Goal: Task Accomplishment & Management: Manage account settings

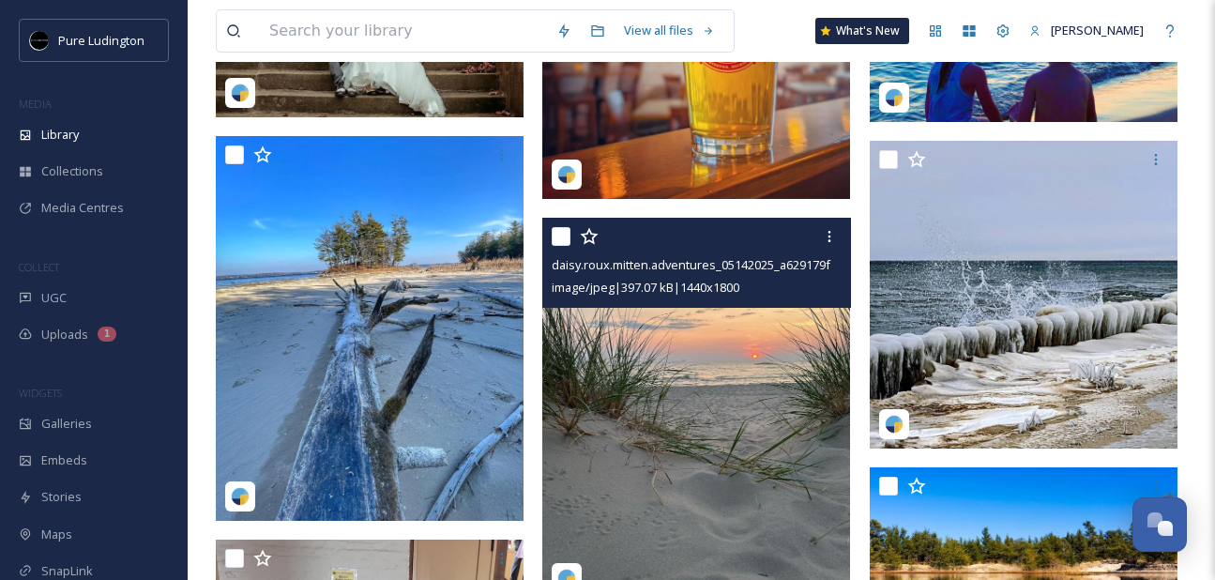
scroll to position [367, 0]
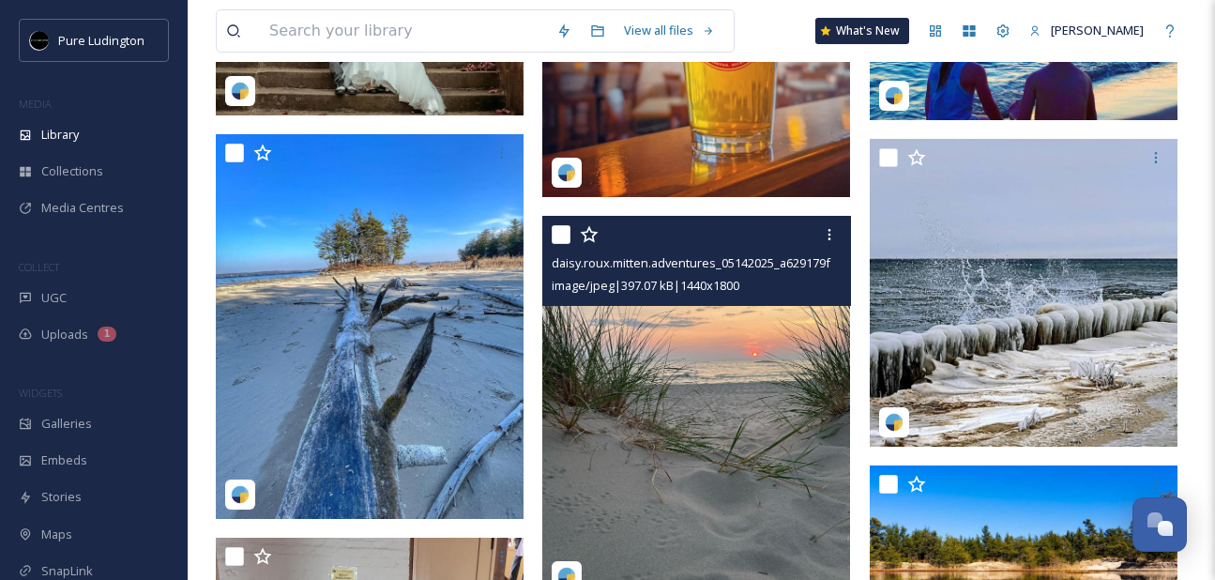
click at [567, 234] on input "checkbox" at bounding box center [560, 234] width 19 height 19
checkbox input "true"
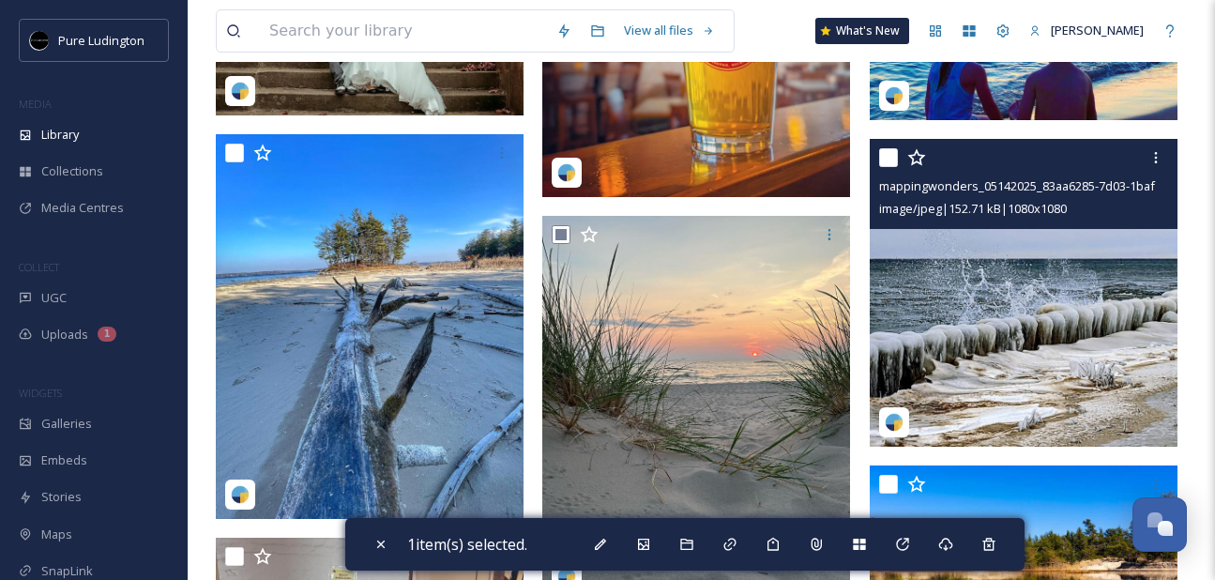
click at [883, 154] on input "checkbox" at bounding box center [888, 157] width 19 height 19
checkbox input "true"
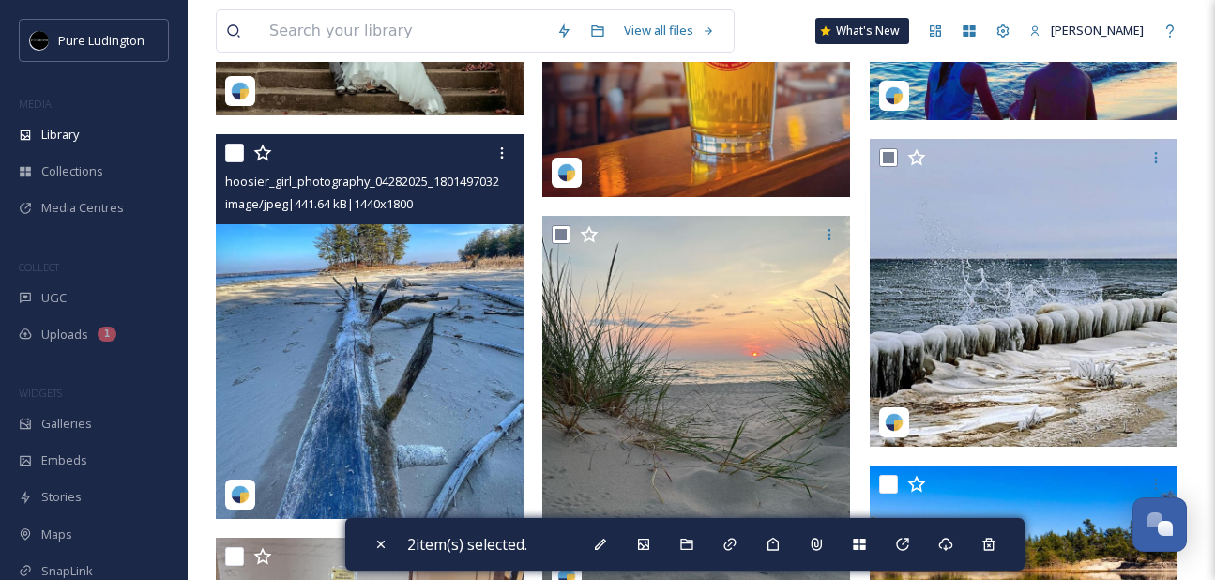
click at [229, 149] on input "checkbox" at bounding box center [234, 153] width 19 height 19
checkbox input "true"
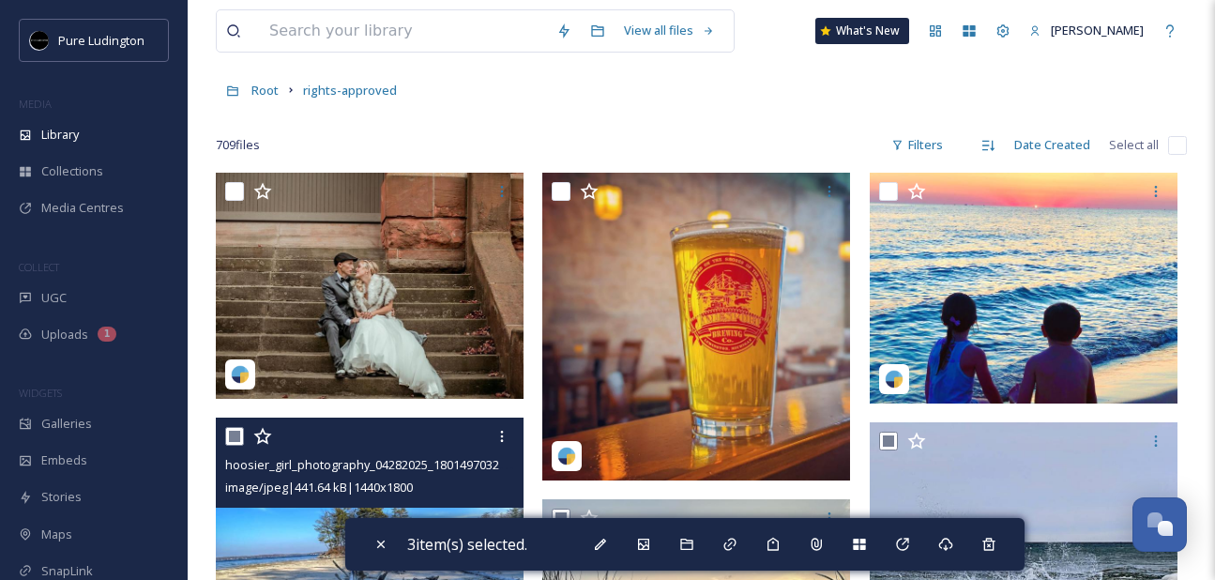
scroll to position [85, 0]
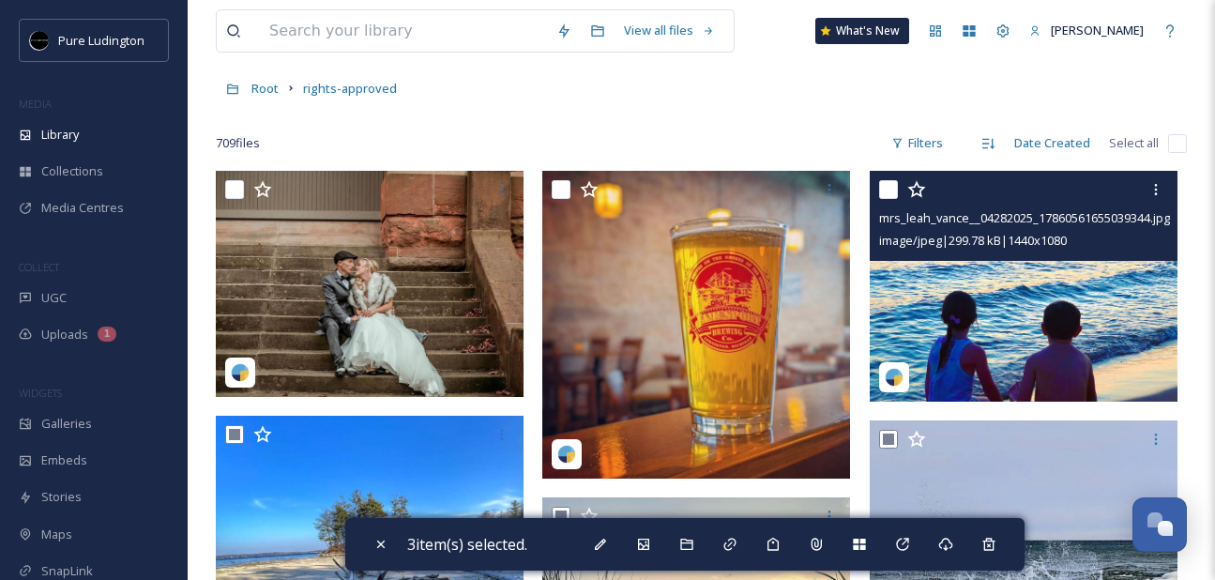
click at [887, 182] on input "checkbox" at bounding box center [888, 189] width 19 height 19
checkbox input "true"
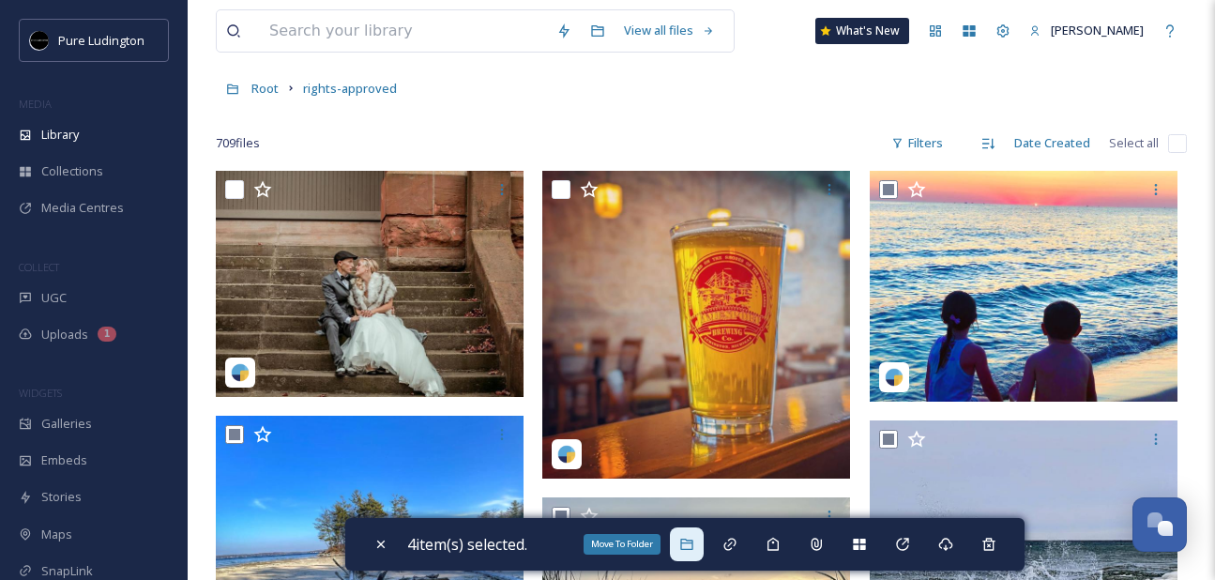
click at [692, 542] on icon at bounding box center [686, 543] width 12 height 11
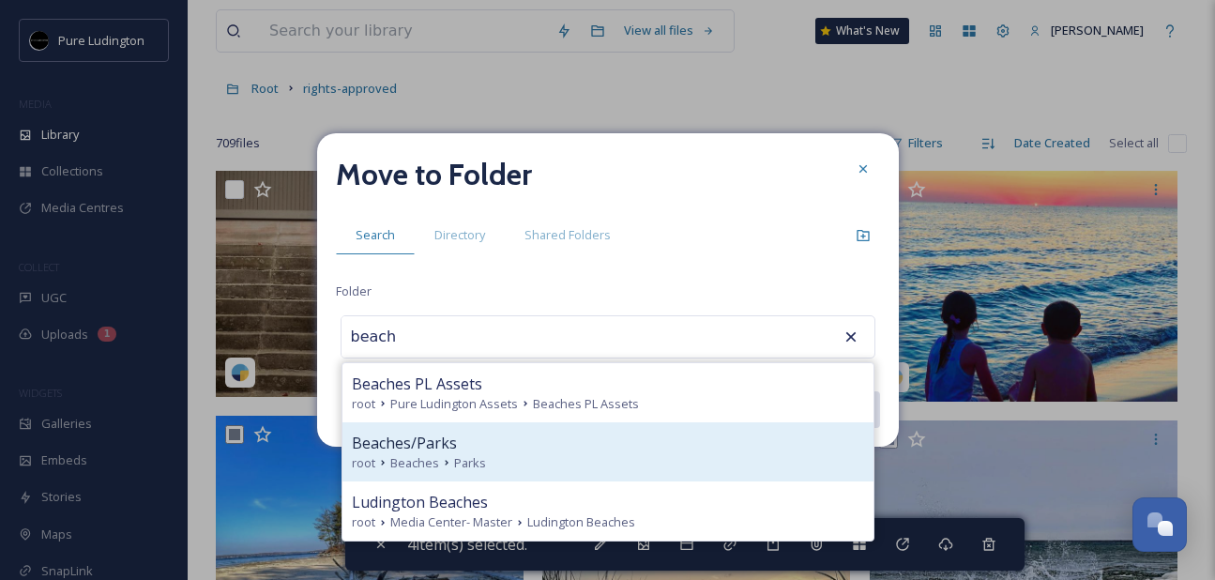
click at [541, 447] on div "Beaches/Parks" at bounding box center [608, 442] width 512 height 23
type input "Beaches/Parks"
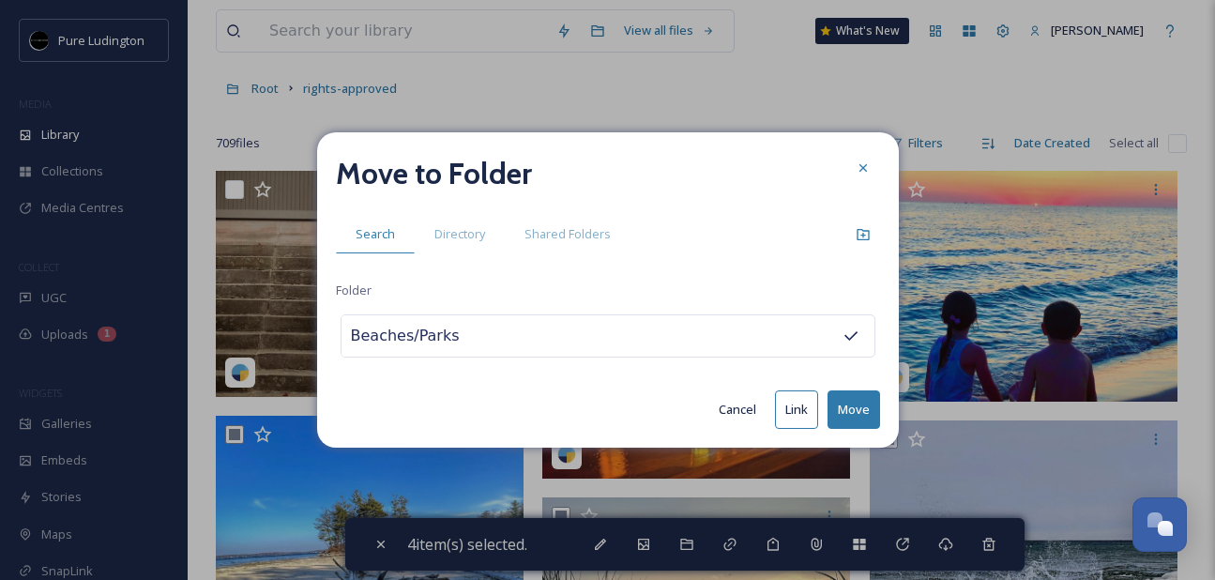
click at [849, 404] on button "Move" at bounding box center [853, 409] width 53 height 38
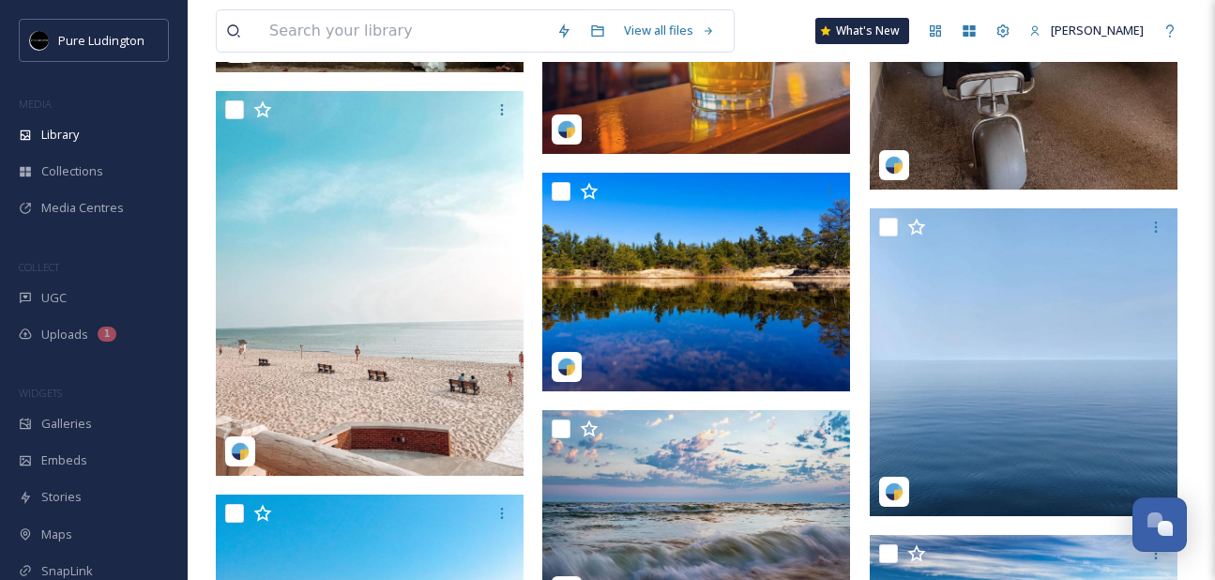
scroll to position [397, 0]
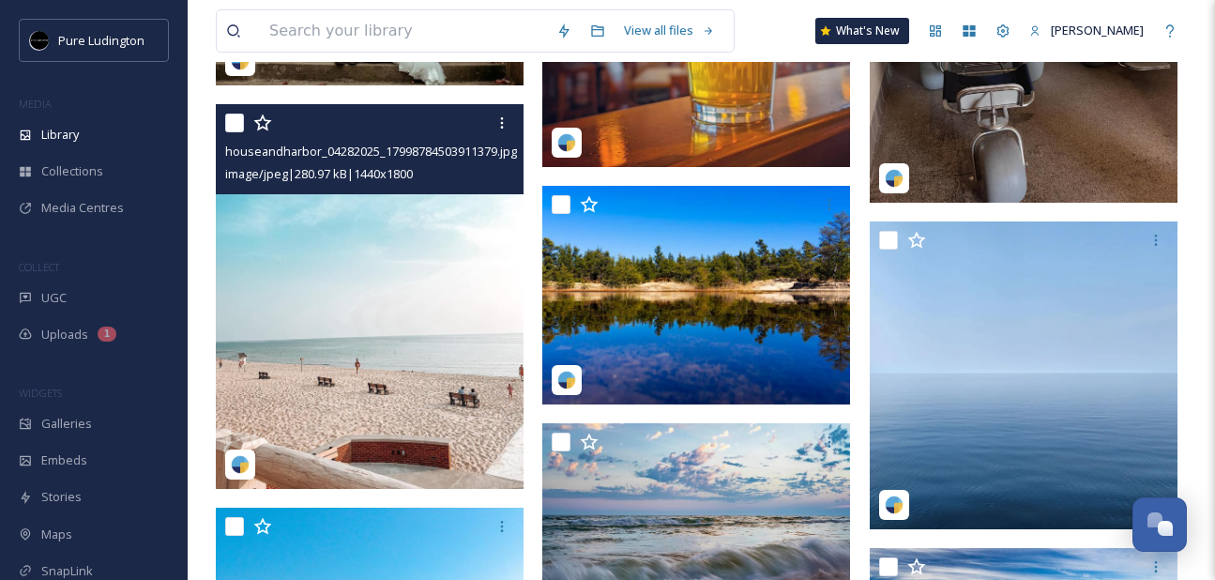
click at [230, 122] on input "checkbox" at bounding box center [234, 122] width 19 height 19
checkbox input "true"
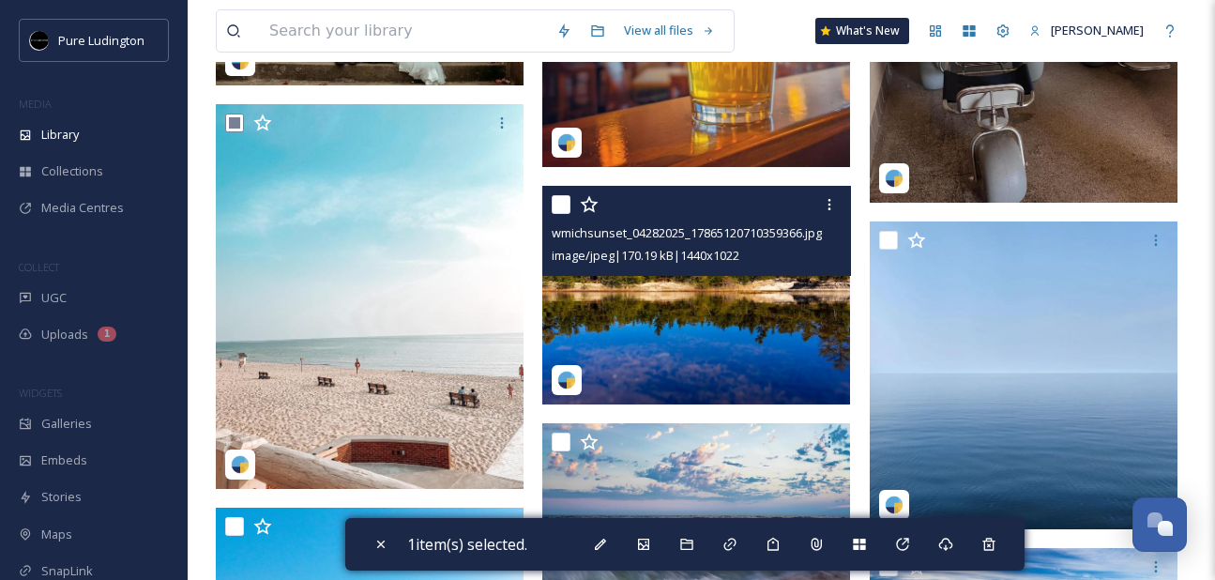
click at [557, 204] on input "checkbox" at bounding box center [560, 204] width 19 height 19
checkbox input "true"
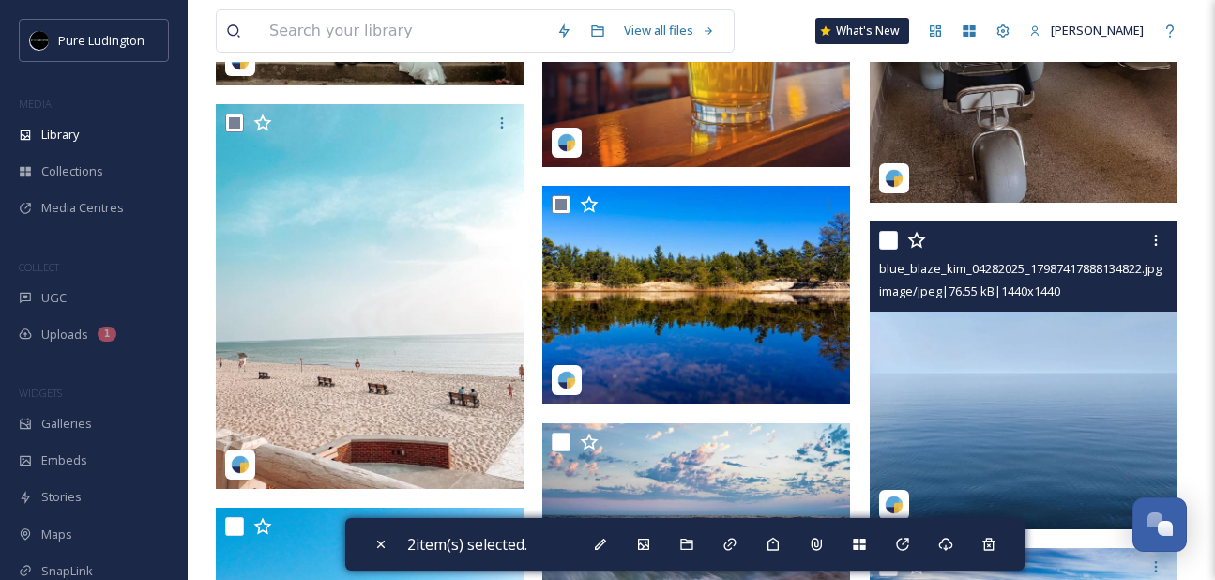
click at [891, 236] on input "checkbox" at bounding box center [888, 240] width 19 height 19
checkbox input "true"
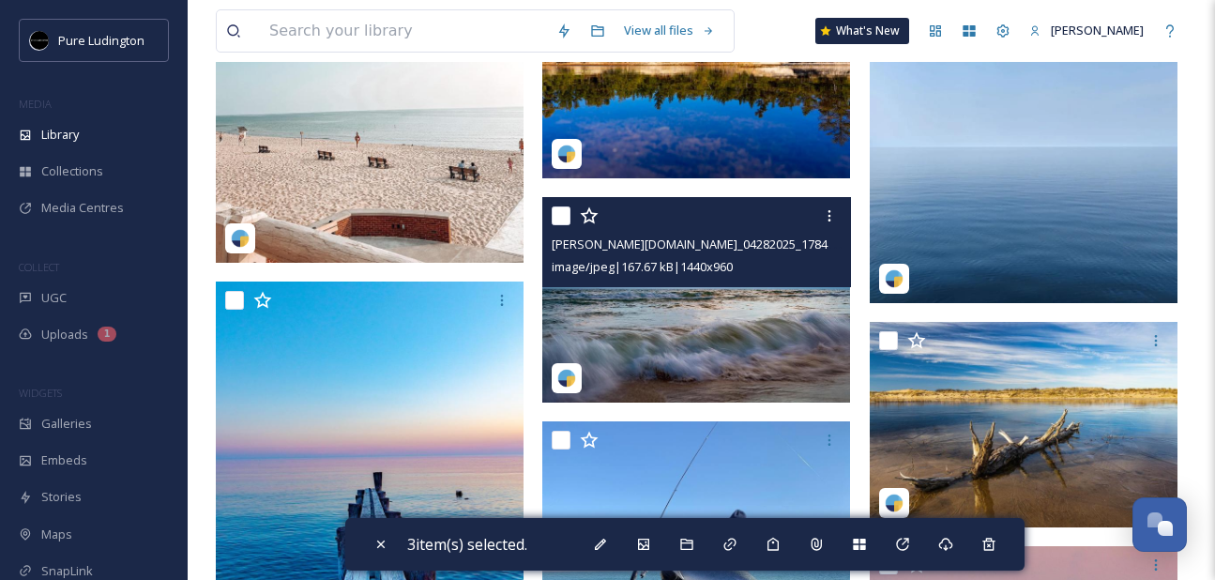
scroll to position [624, 0]
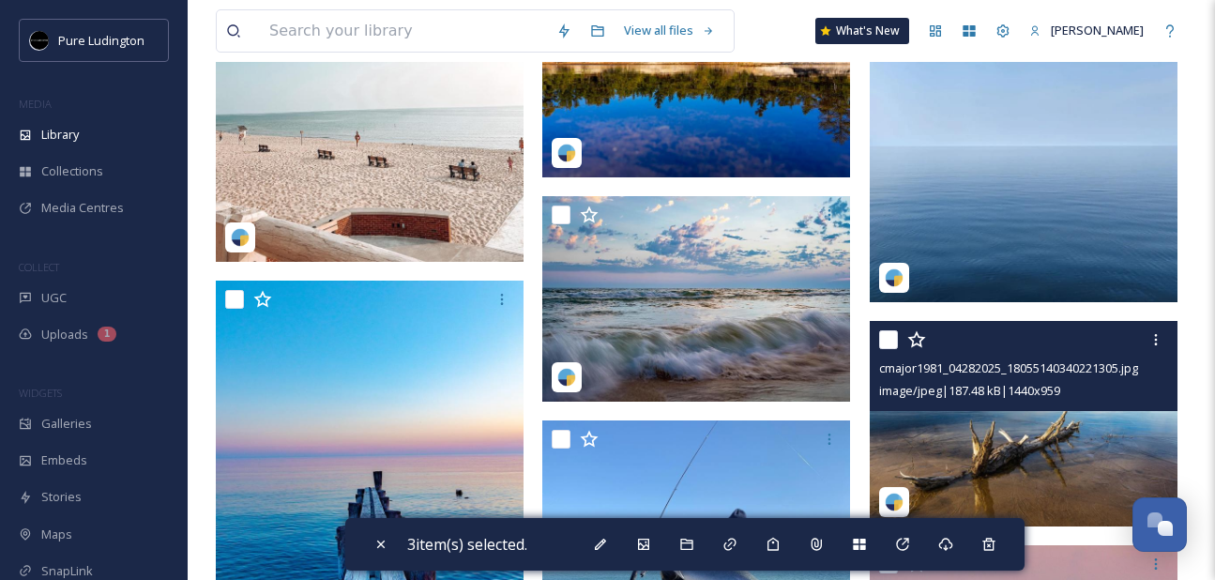
click at [885, 334] on input "checkbox" at bounding box center [888, 339] width 19 height 19
checkbox input "true"
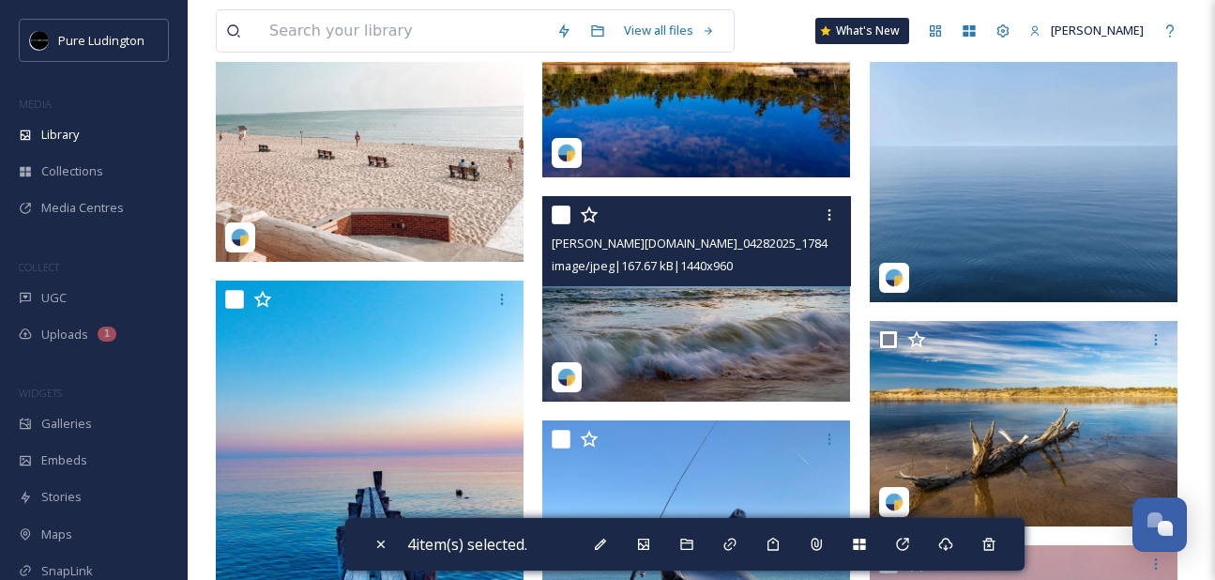
click at [562, 216] on input "checkbox" at bounding box center [560, 214] width 19 height 19
checkbox input "true"
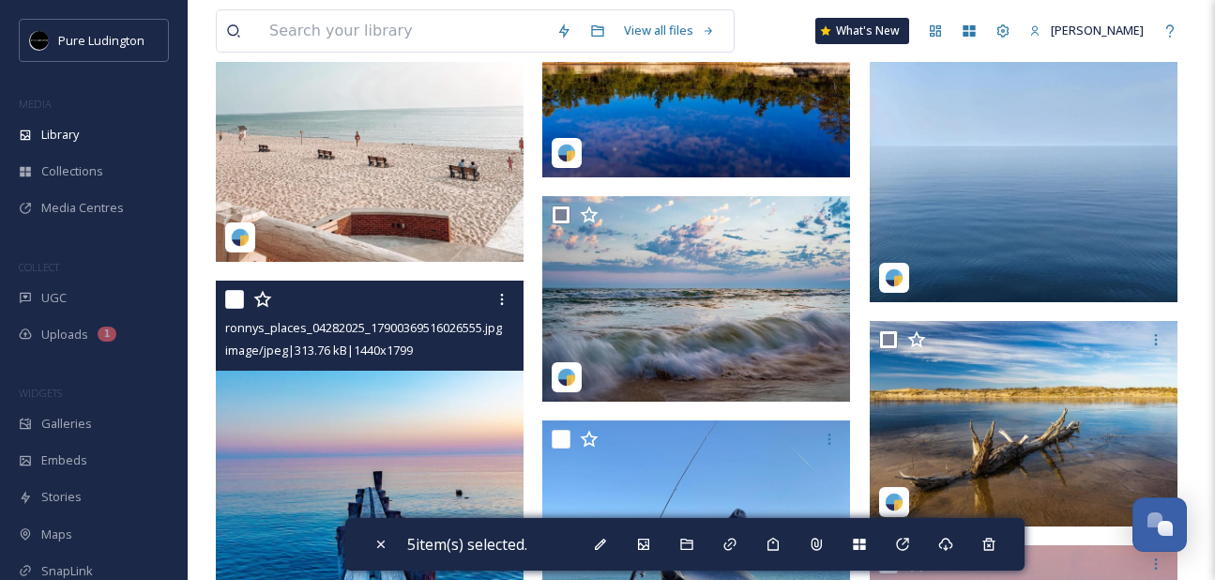
click at [234, 298] on input "checkbox" at bounding box center [234, 299] width 19 height 19
checkbox input "true"
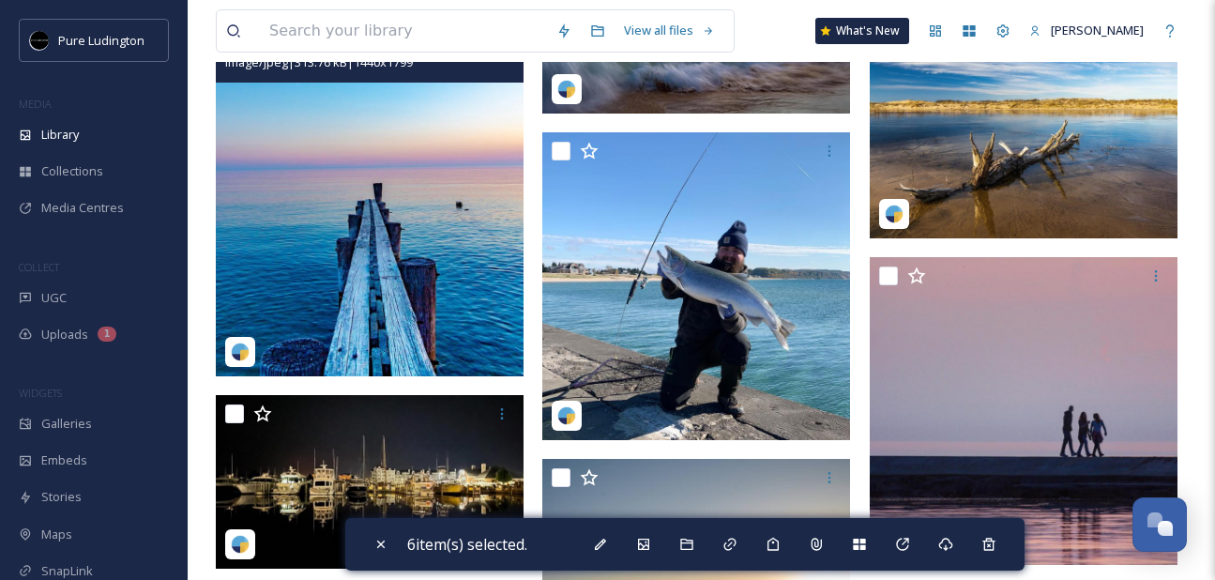
scroll to position [1052, 0]
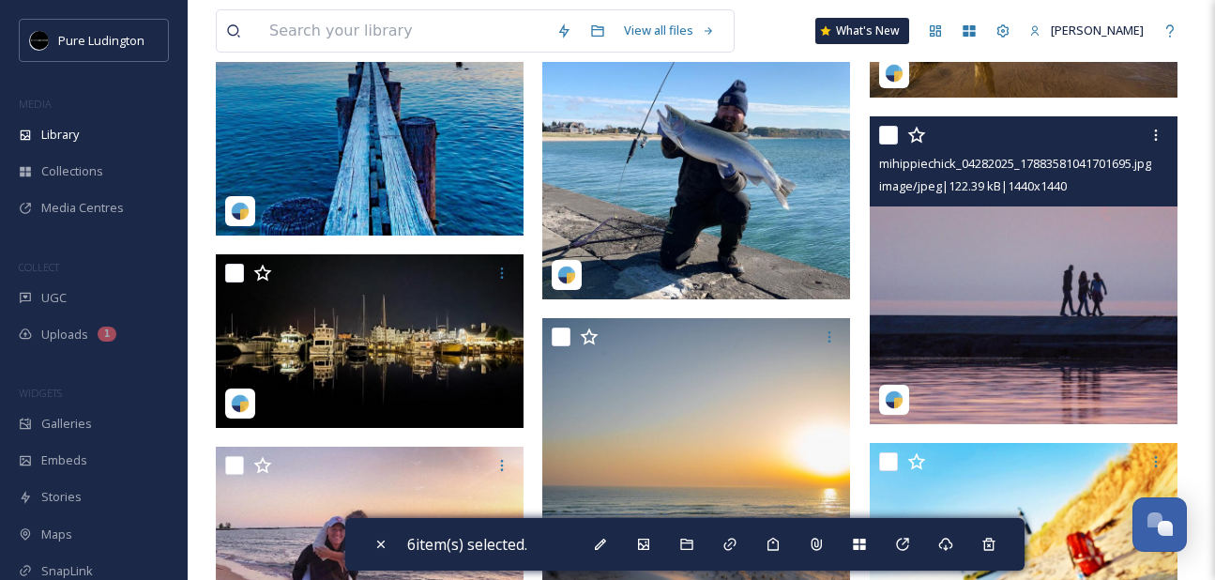
click at [885, 138] on input "checkbox" at bounding box center [888, 135] width 19 height 19
checkbox input "true"
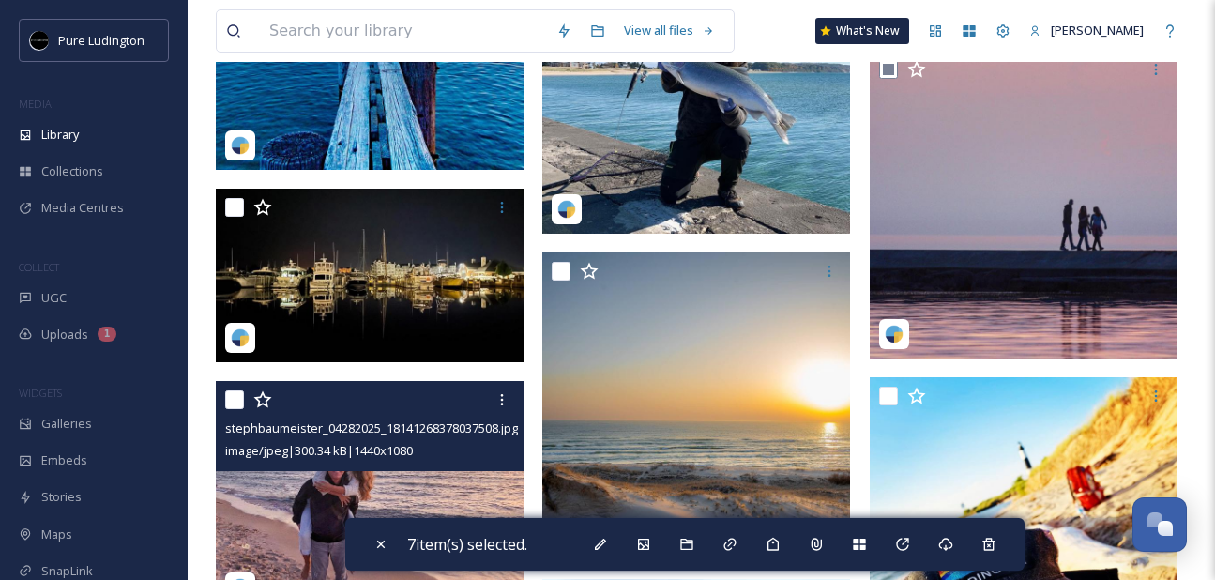
scroll to position [1200, 0]
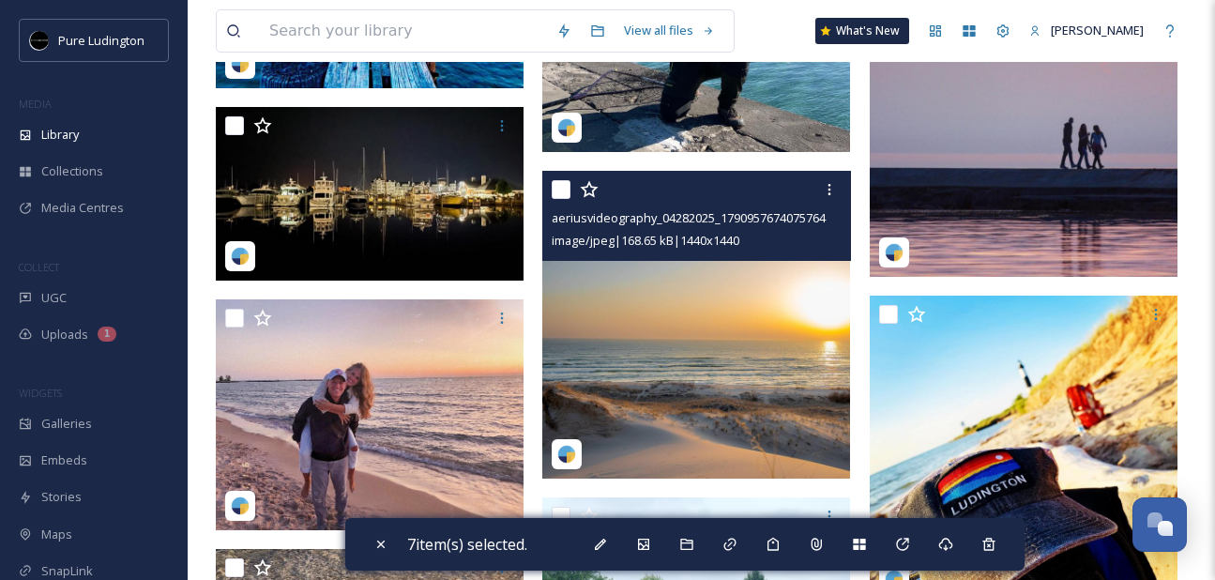
click at [559, 194] on input "checkbox" at bounding box center [560, 189] width 19 height 19
checkbox input "true"
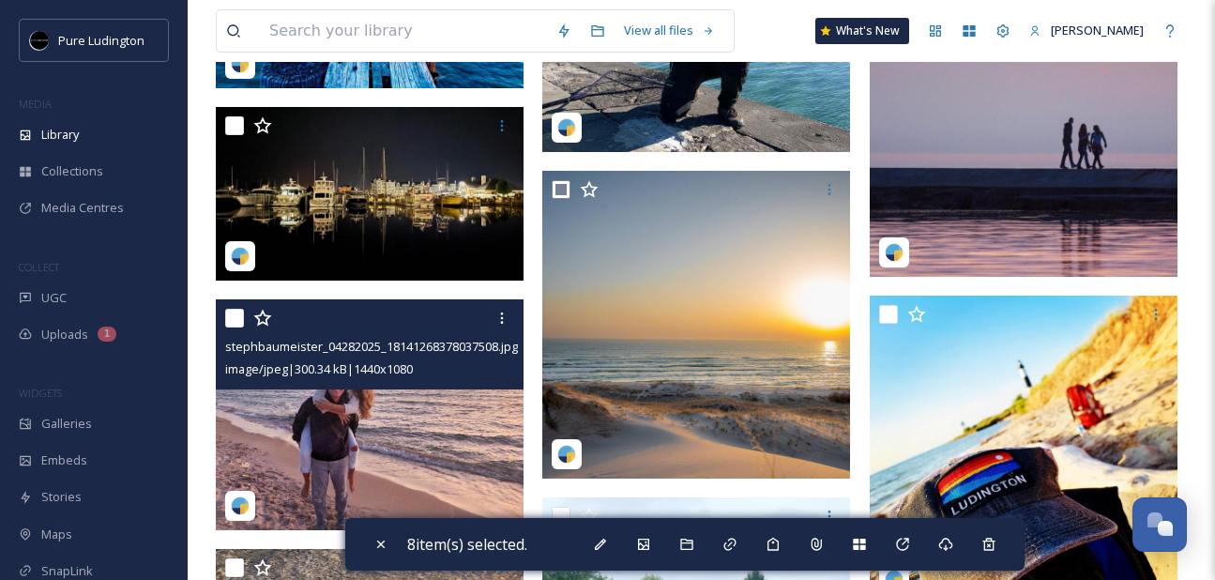
click at [229, 322] on input "checkbox" at bounding box center [234, 318] width 19 height 19
checkbox input "true"
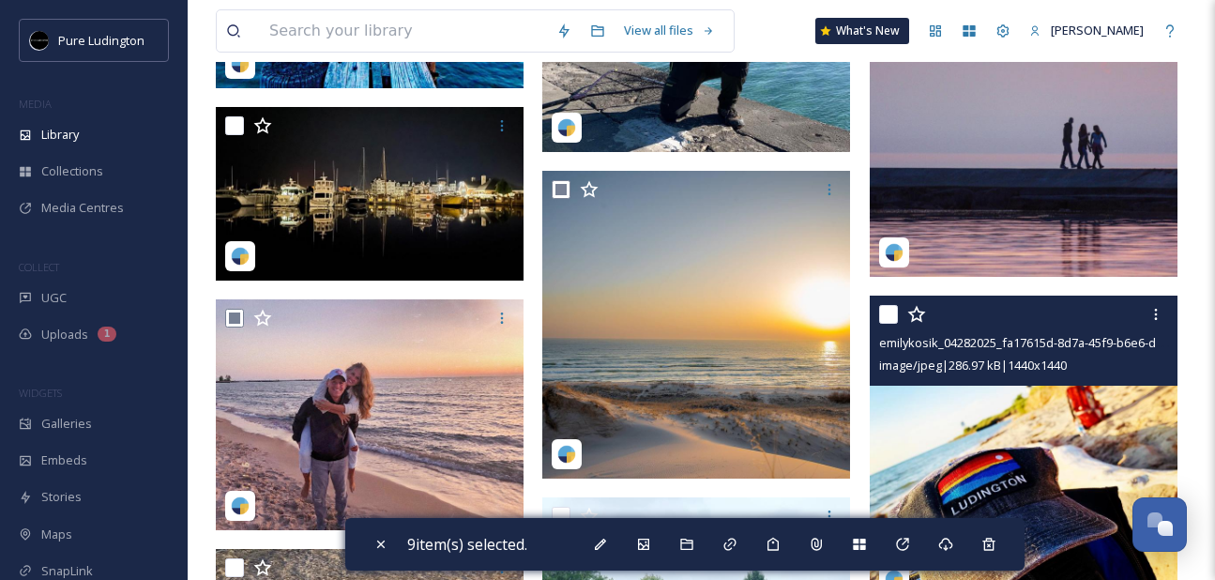
click at [892, 306] on input "checkbox" at bounding box center [888, 314] width 19 height 19
checkbox input "true"
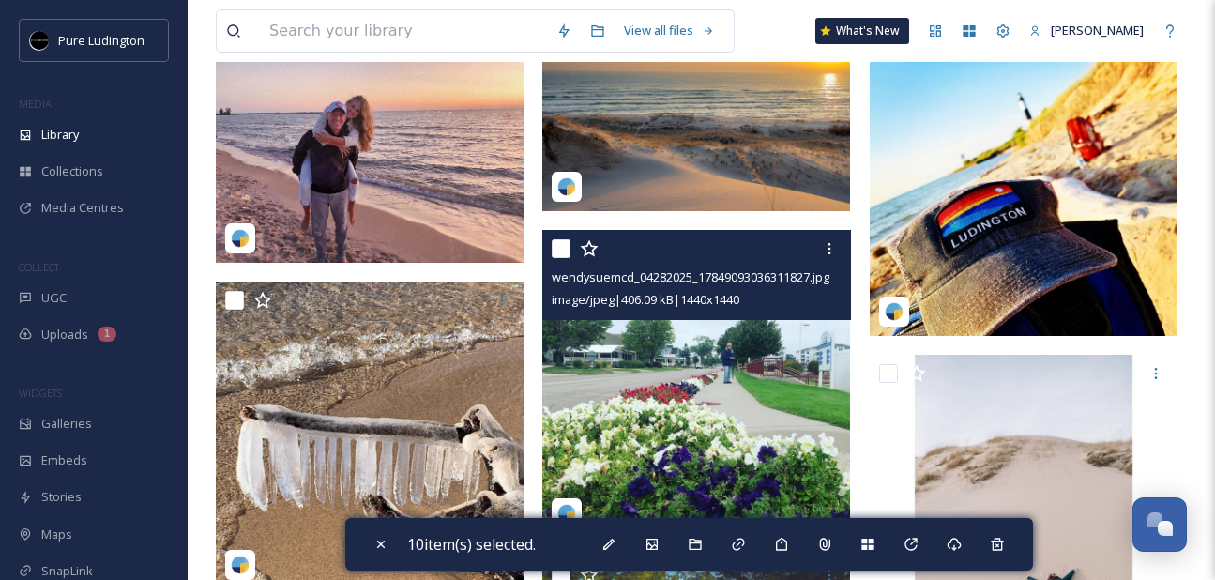
scroll to position [1534, 0]
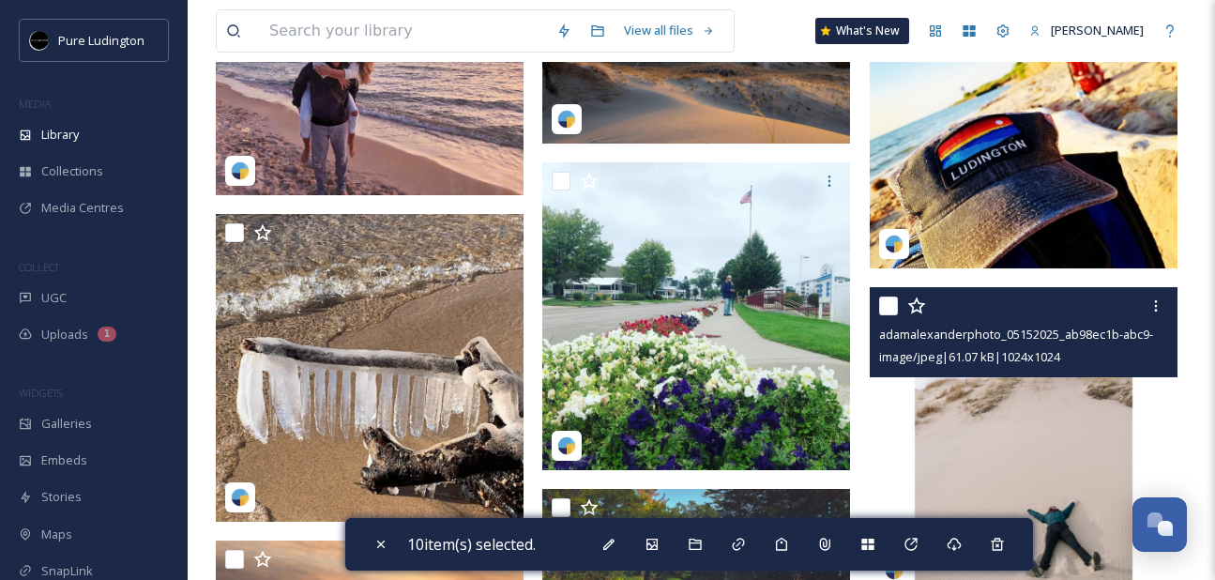
click at [884, 301] on input "checkbox" at bounding box center [888, 305] width 19 height 19
checkbox input "true"
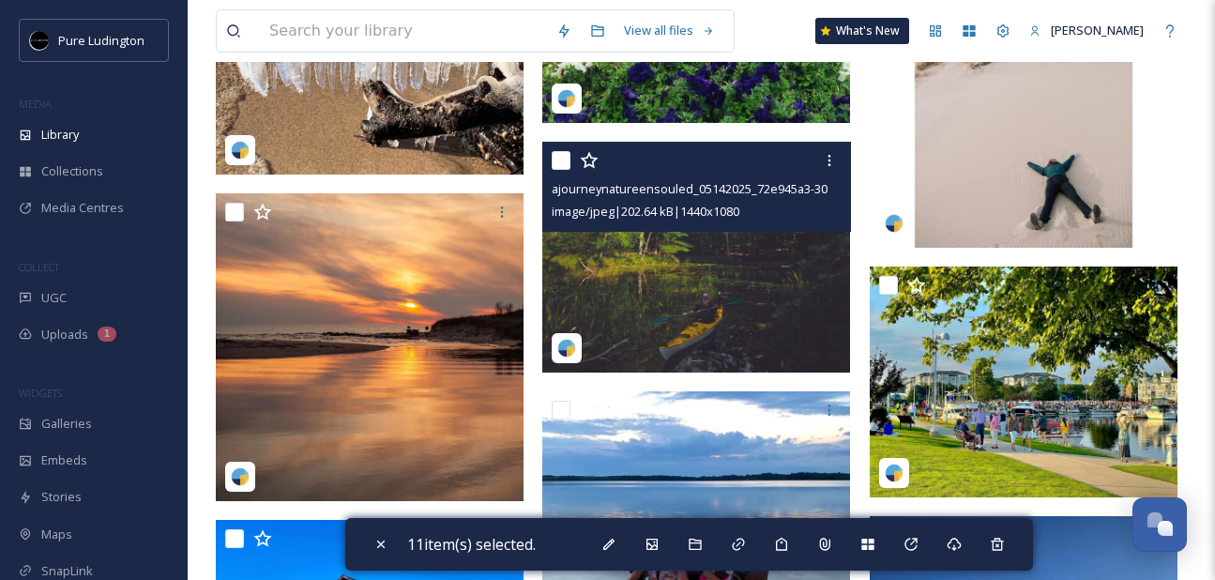
scroll to position [1951, 0]
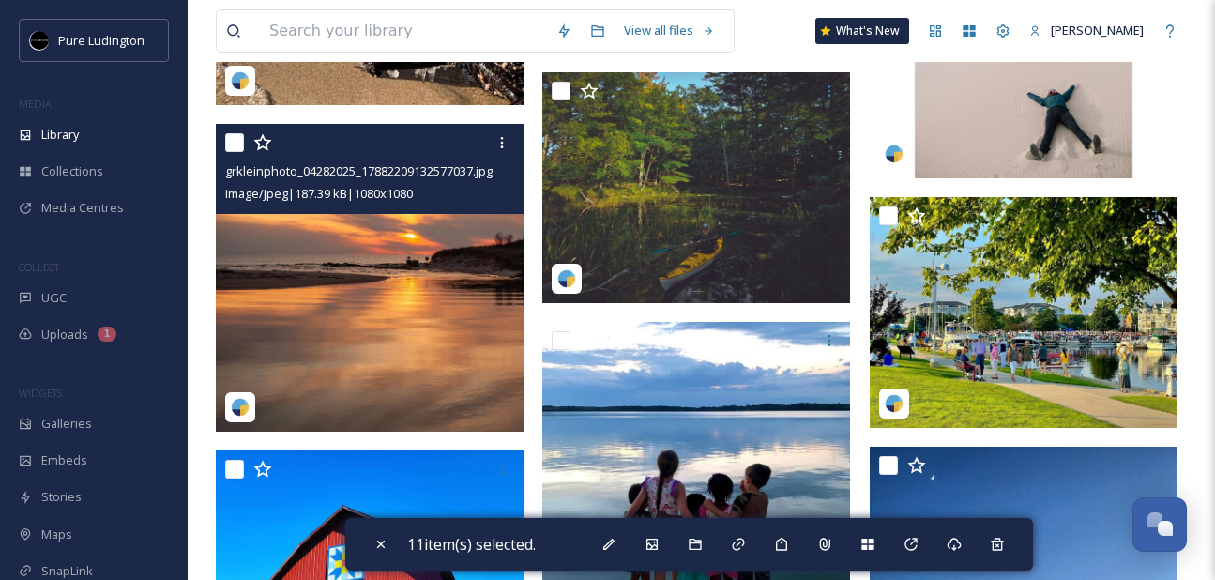
click at [231, 141] on input "checkbox" at bounding box center [234, 142] width 19 height 19
checkbox input "true"
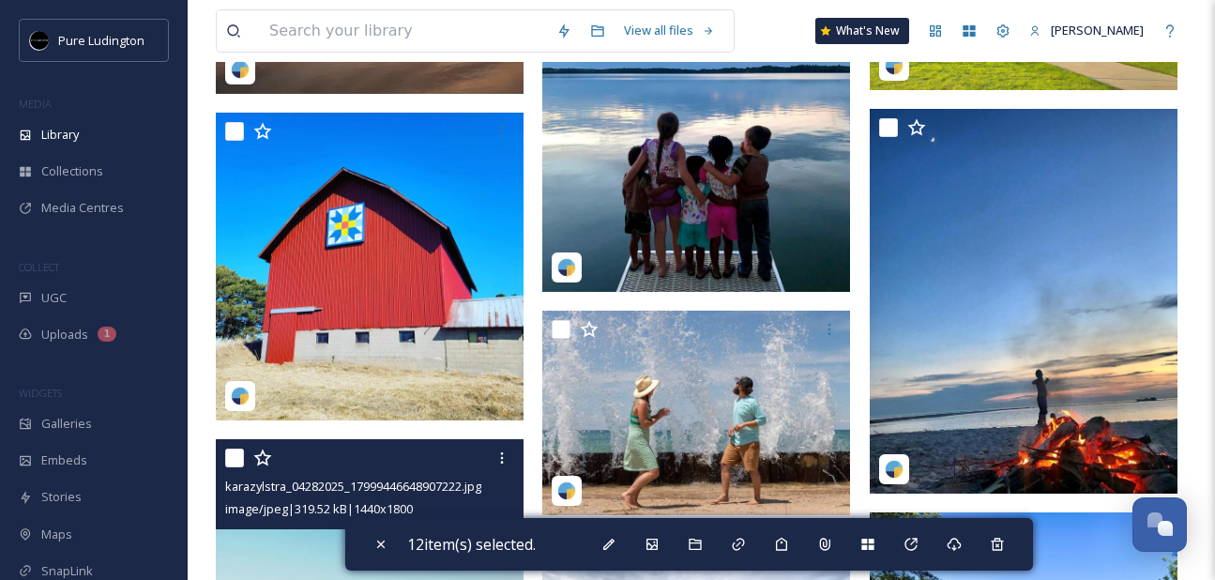
scroll to position [2291, 0]
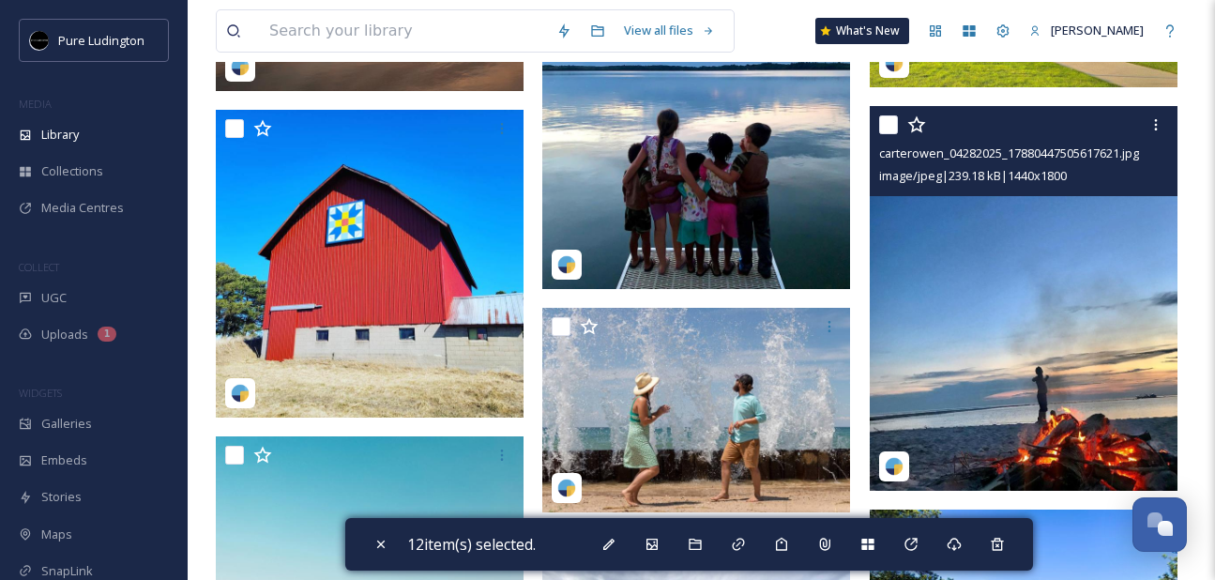
click at [888, 121] on input "checkbox" at bounding box center [888, 124] width 19 height 19
checkbox input "true"
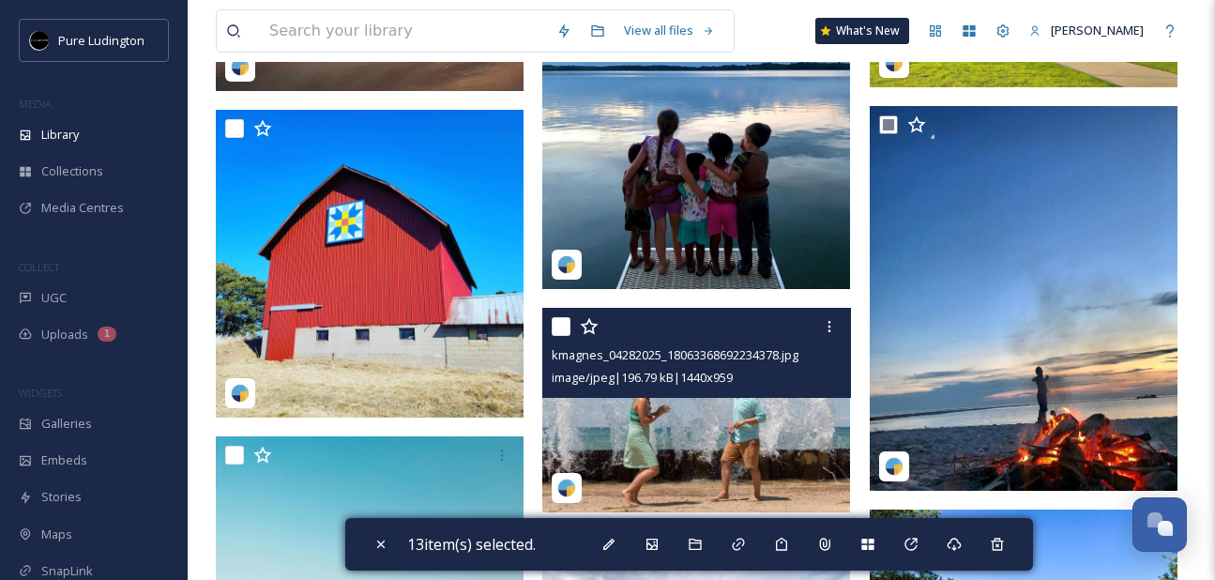
click at [558, 325] on input "checkbox" at bounding box center [560, 326] width 19 height 19
checkbox input "true"
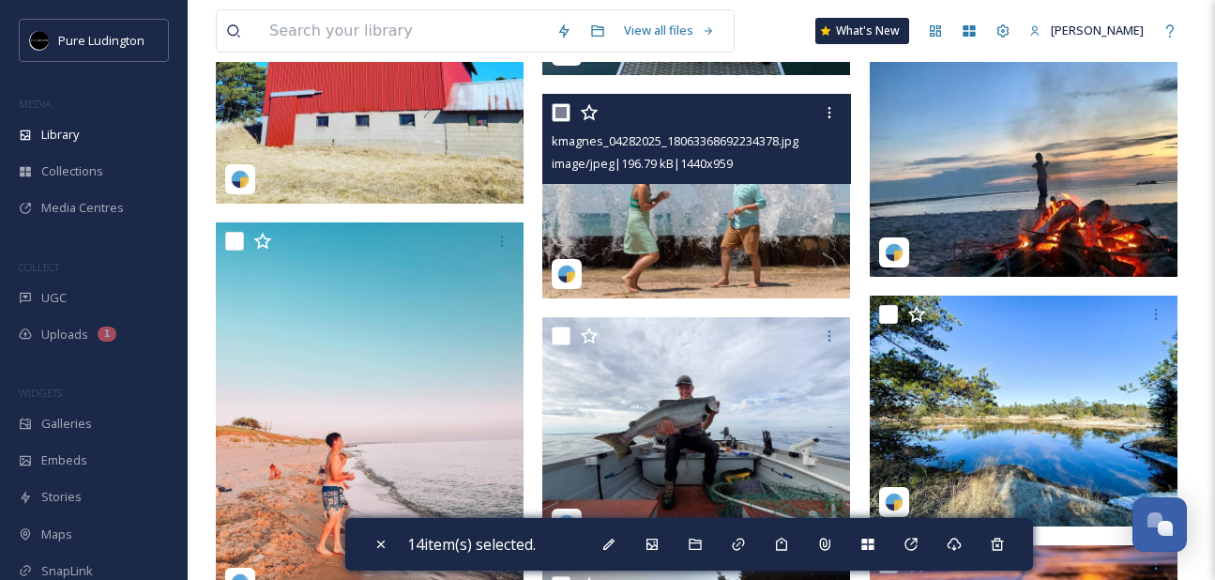
scroll to position [2588, 0]
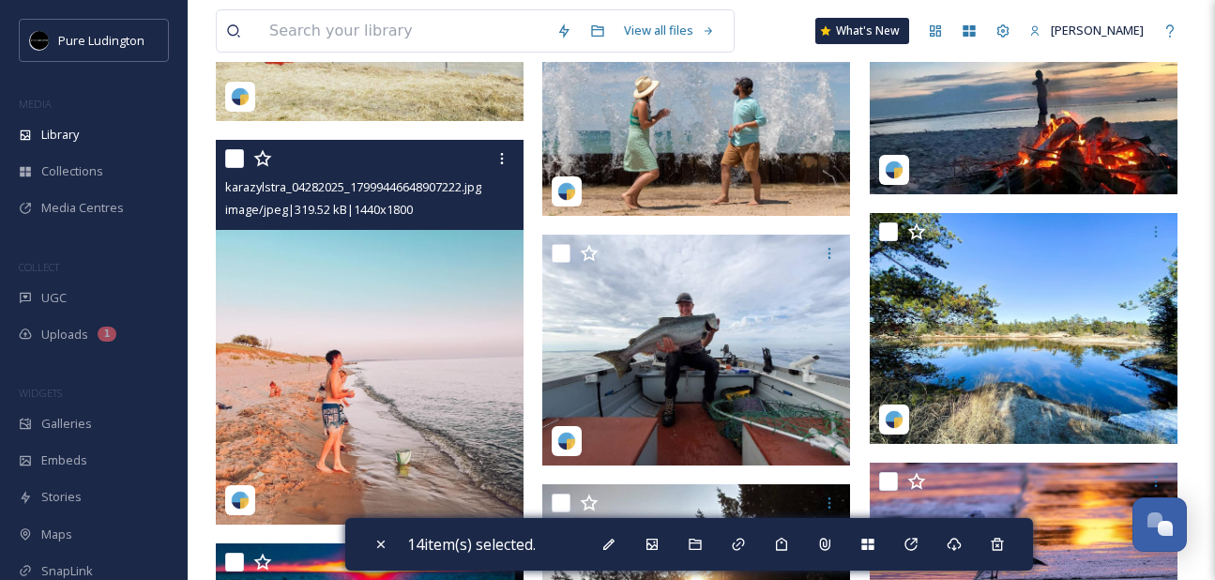
click at [231, 161] on input "checkbox" at bounding box center [234, 158] width 19 height 19
checkbox input "true"
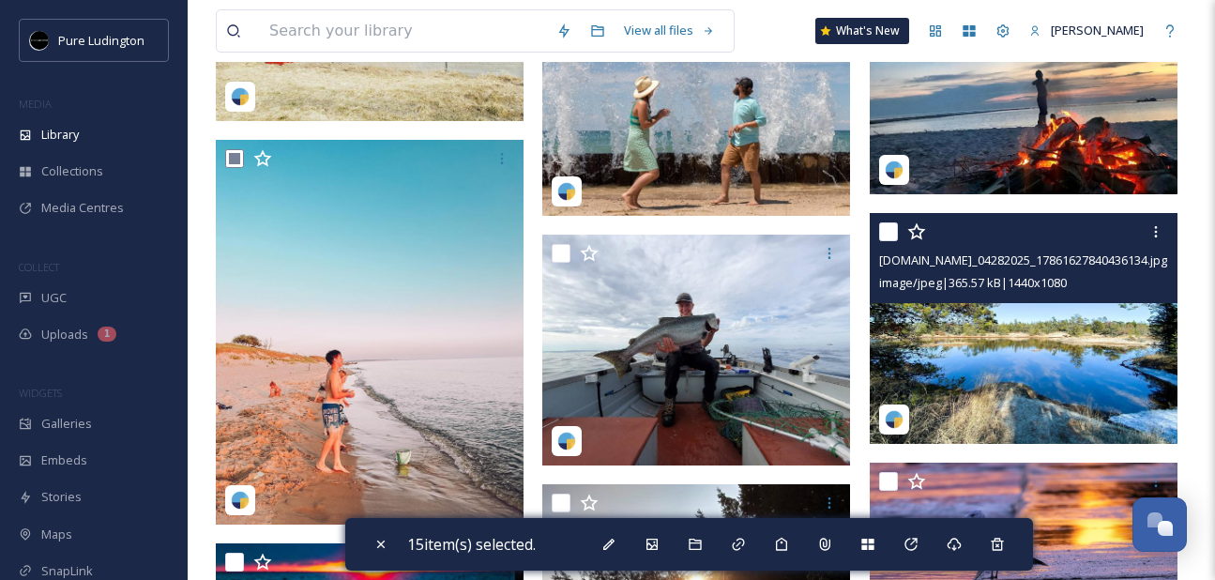
click at [894, 223] on input "checkbox" at bounding box center [888, 231] width 19 height 19
checkbox input "true"
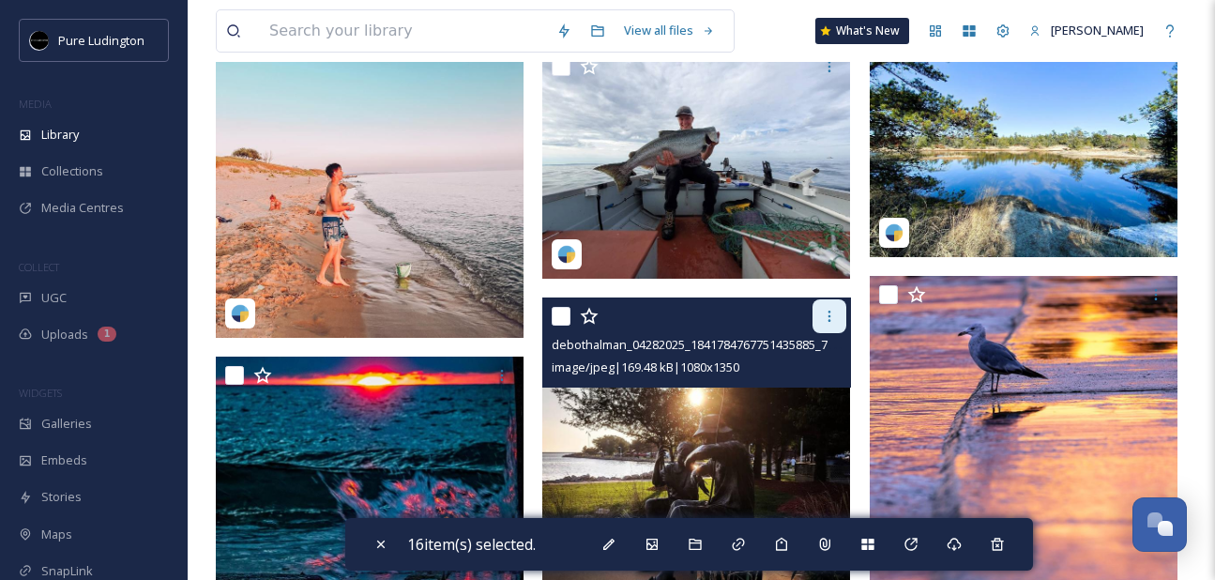
scroll to position [2723, 0]
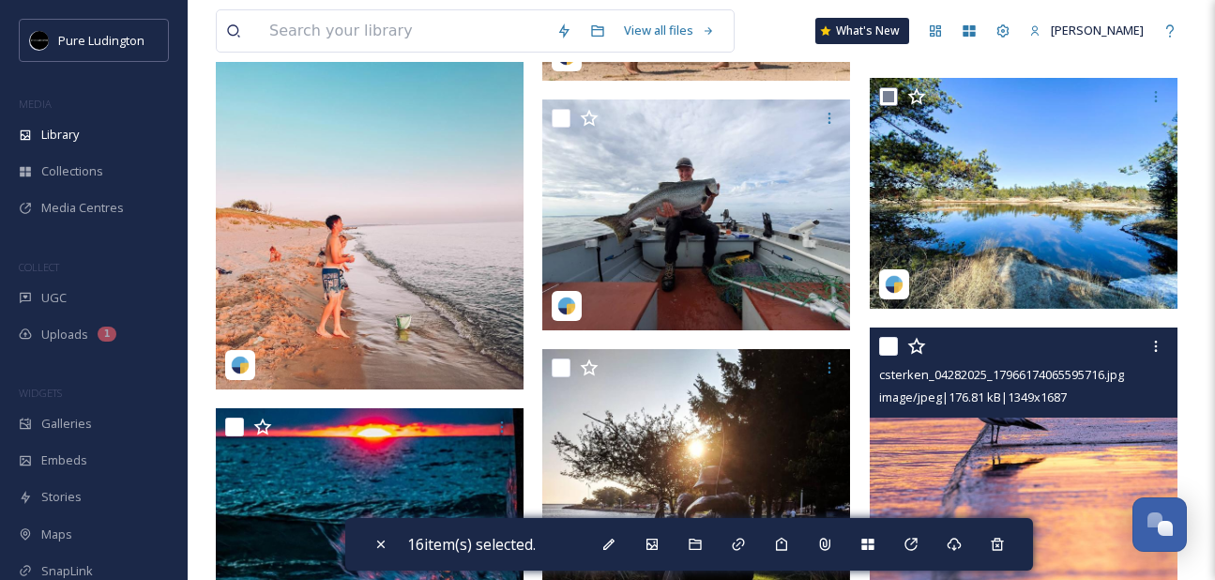
click at [887, 341] on input "checkbox" at bounding box center [888, 346] width 19 height 19
checkbox input "true"
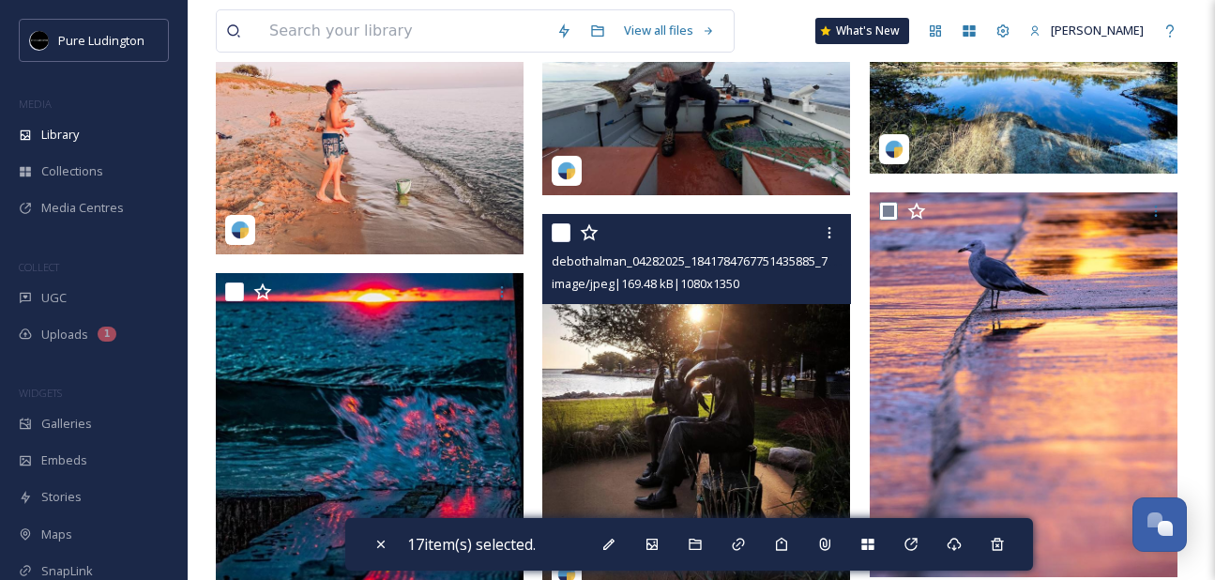
scroll to position [2912, 0]
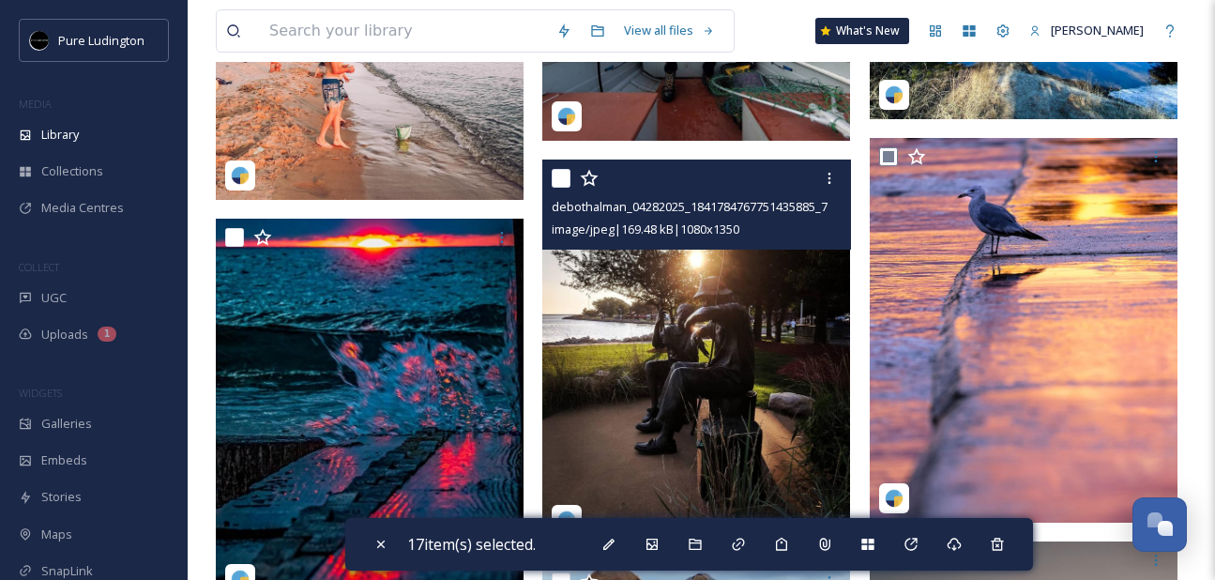
click at [561, 172] on input "checkbox" at bounding box center [560, 178] width 19 height 19
checkbox input "true"
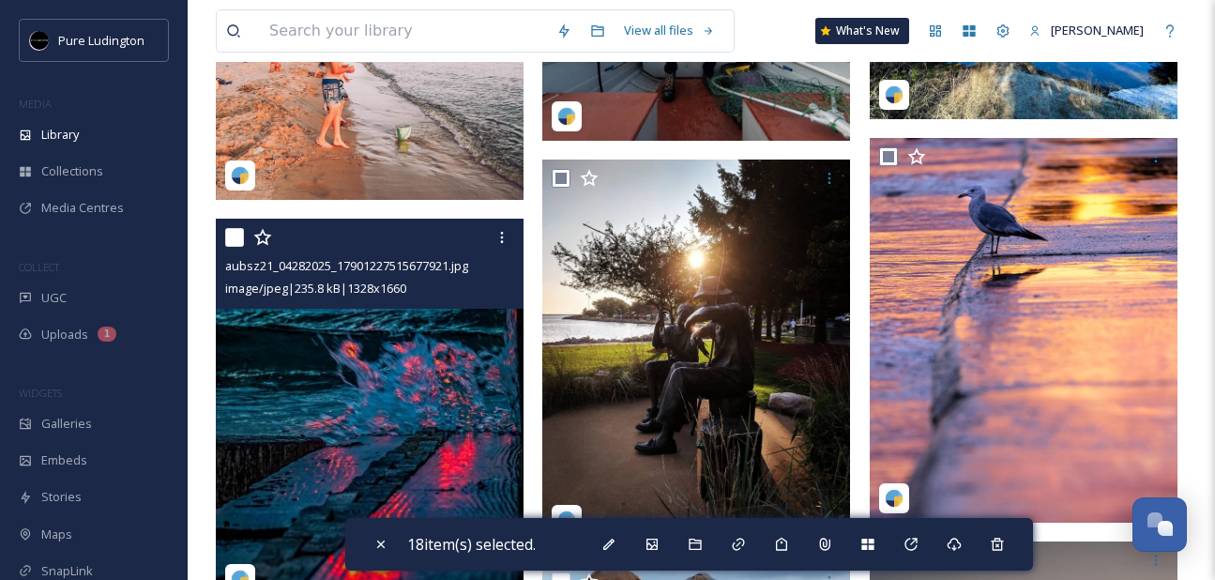
click at [231, 237] on input "checkbox" at bounding box center [234, 237] width 19 height 19
checkbox input "true"
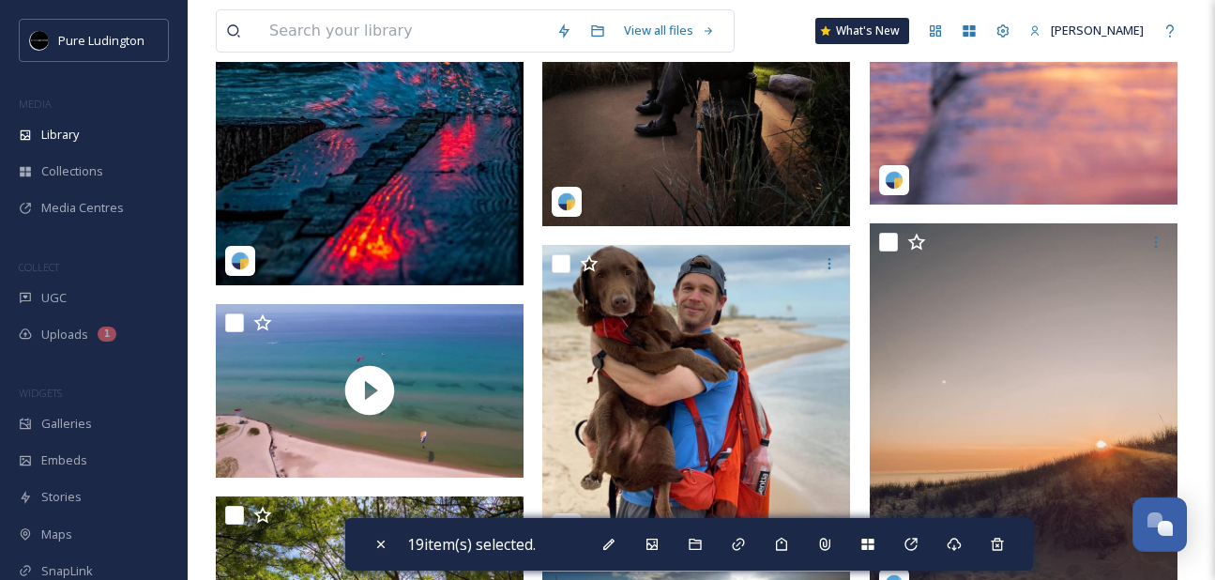
scroll to position [3255, 0]
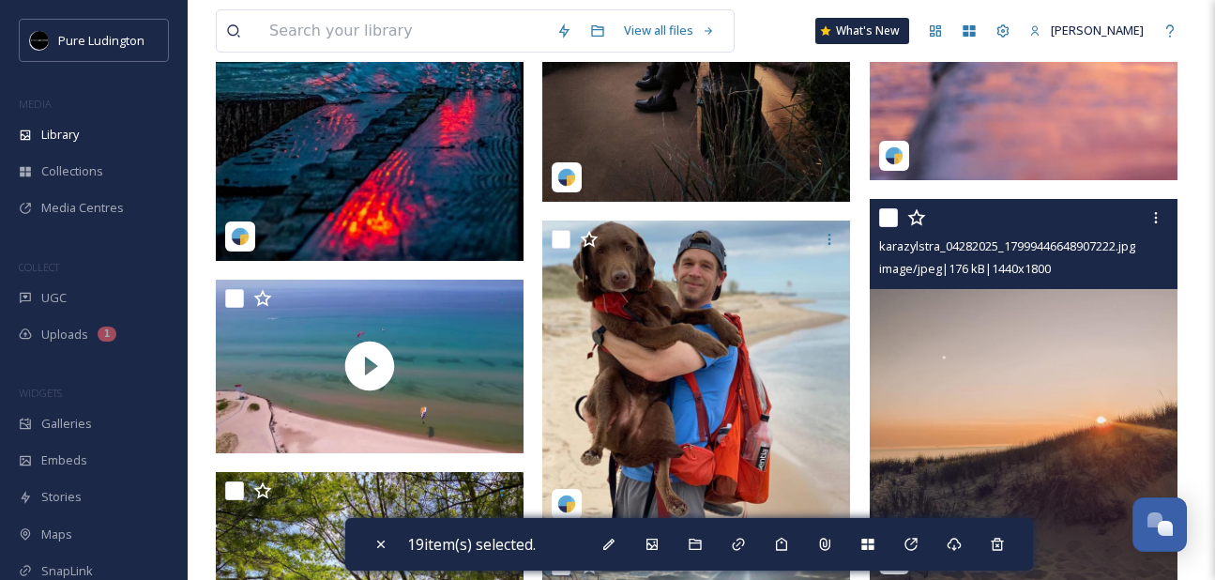
click at [888, 217] on input "checkbox" at bounding box center [888, 217] width 19 height 19
checkbox input "true"
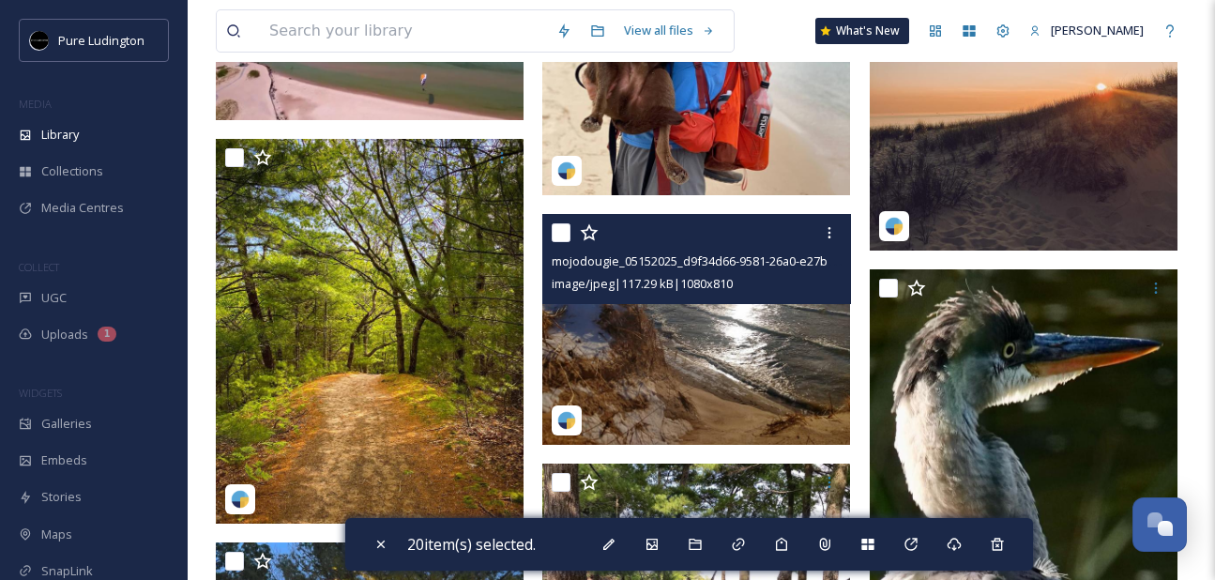
scroll to position [3617, 0]
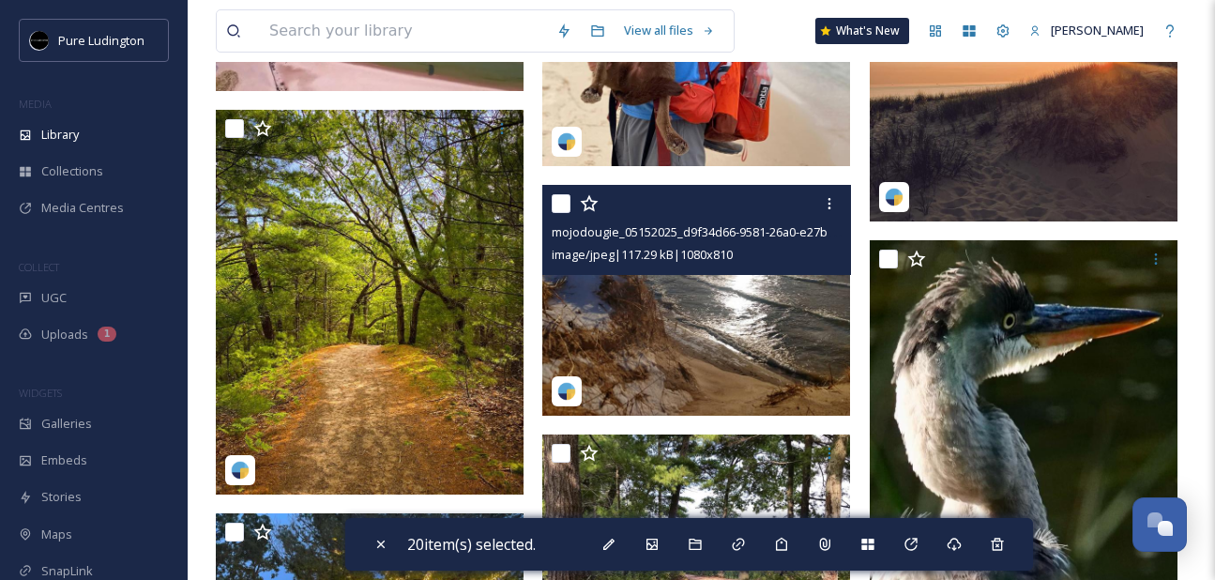
click at [562, 204] on input "checkbox" at bounding box center [560, 203] width 19 height 19
checkbox input "true"
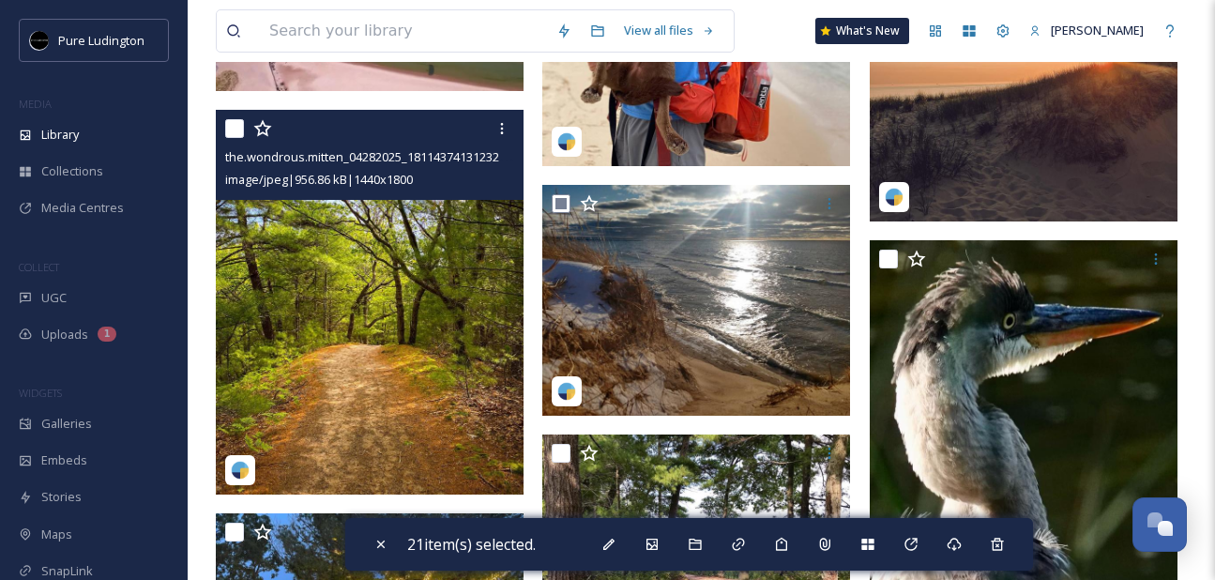
click at [234, 124] on input "checkbox" at bounding box center [234, 128] width 19 height 19
checkbox input "true"
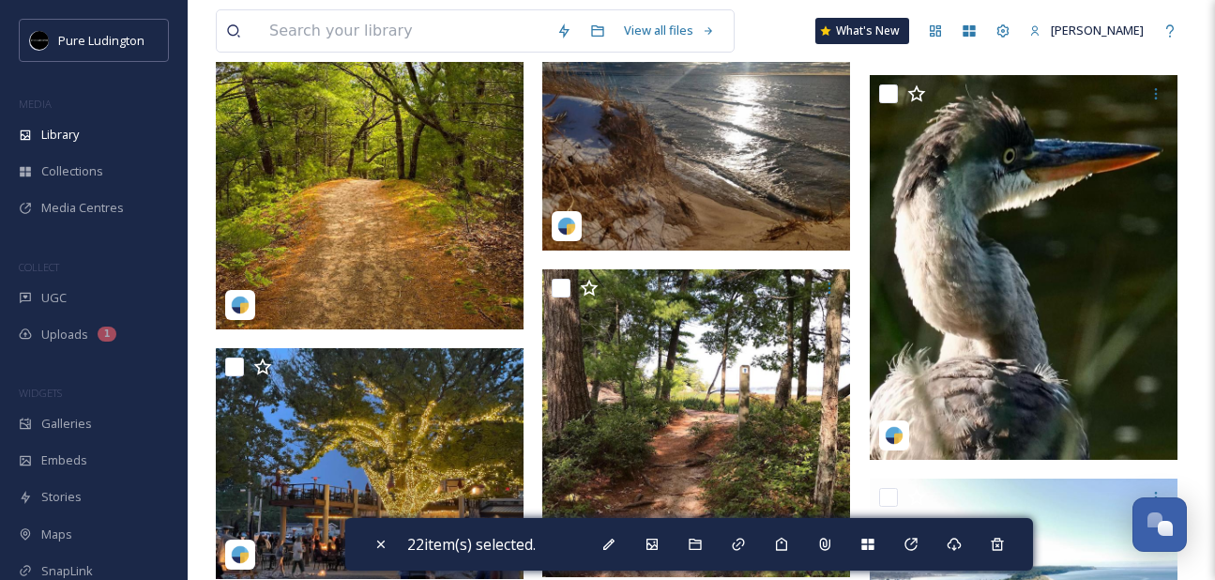
scroll to position [3837, 0]
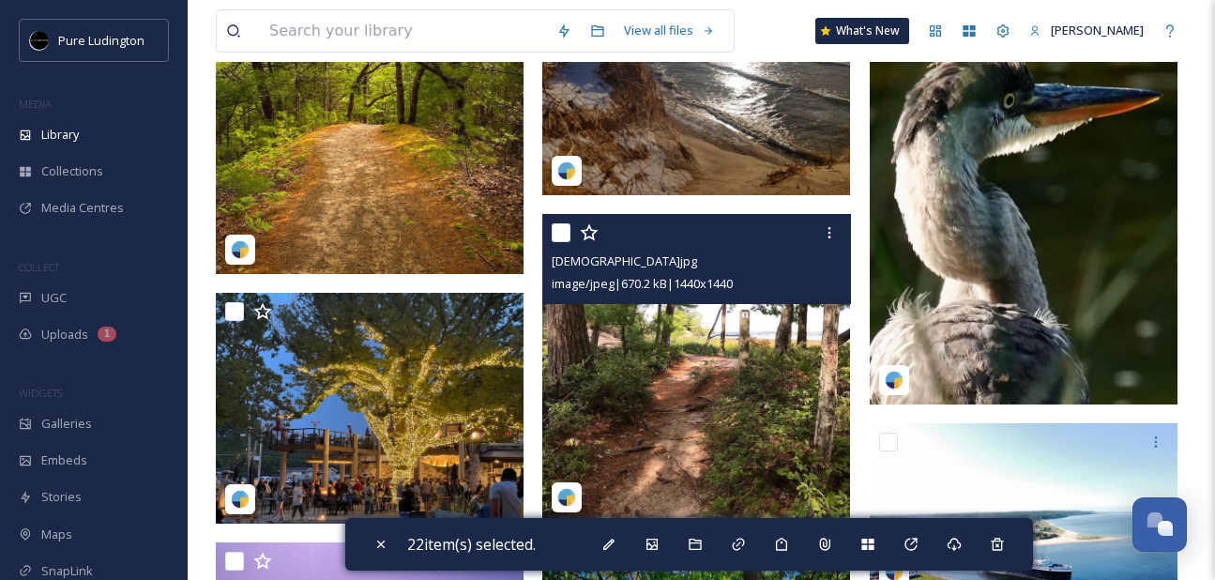
click at [559, 234] on input "checkbox" at bounding box center [560, 232] width 19 height 19
checkbox input "true"
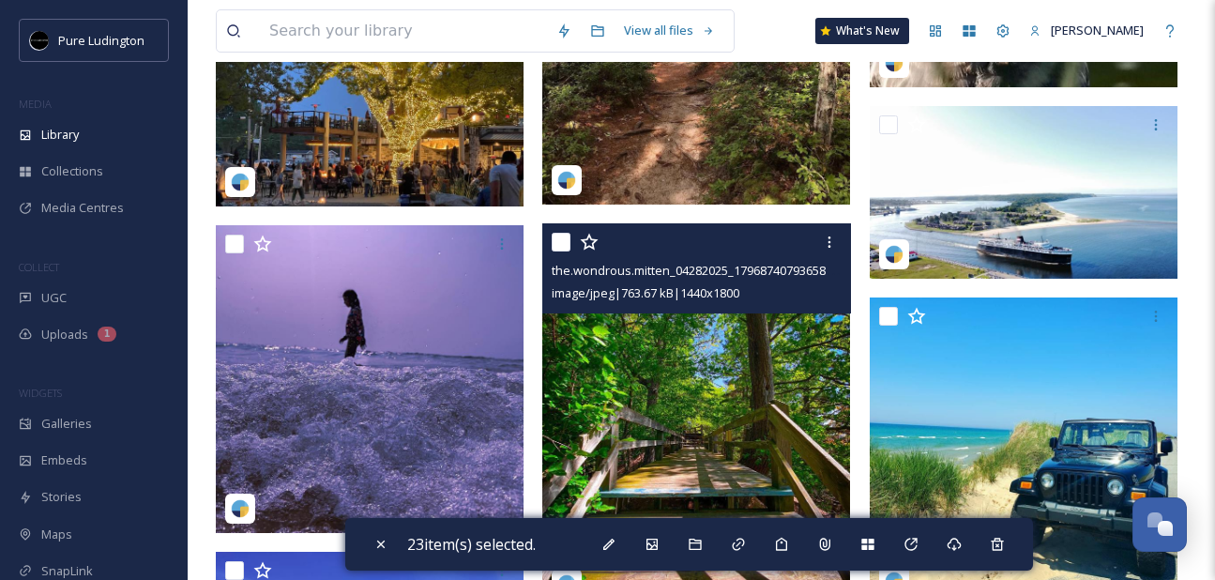
scroll to position [4159, 0]
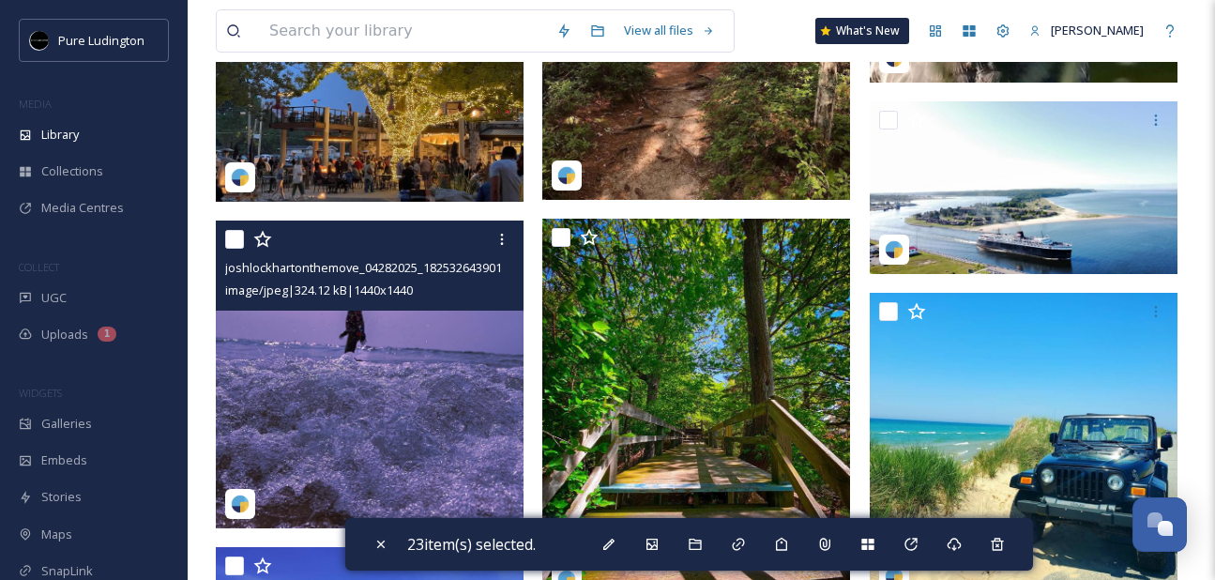
click at [232, 242] on input "checkbox" at bounding box center [234, 239] width 19 height 19
checkbox input "true"
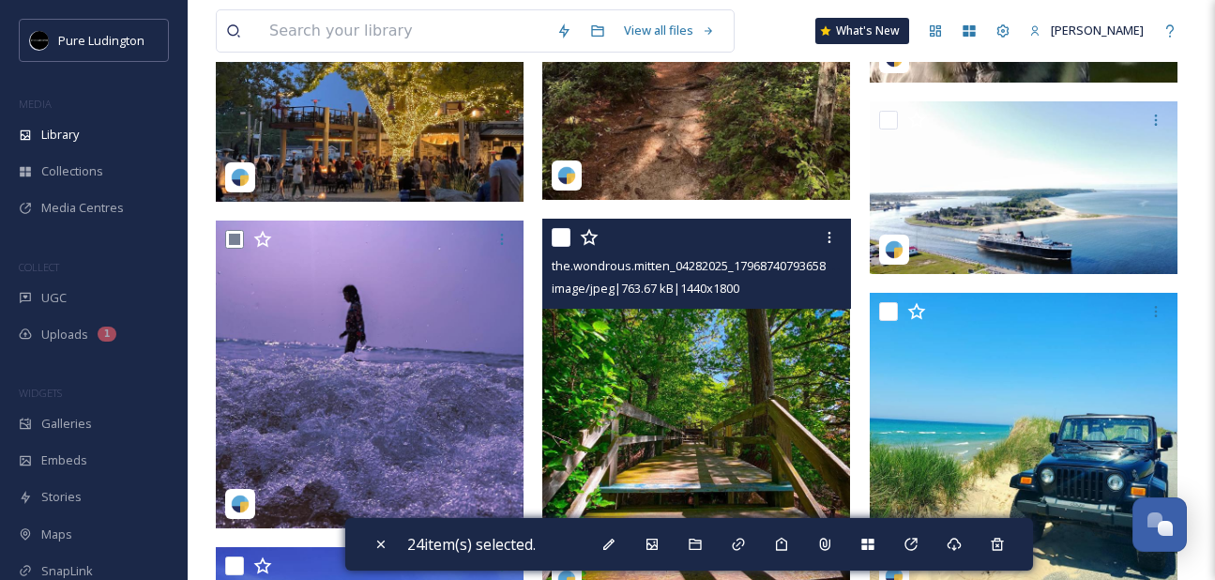
click at [559, 234] on input "checkbox" at bounding box center [560, 237] width 19 height 19
checkbox input "true"
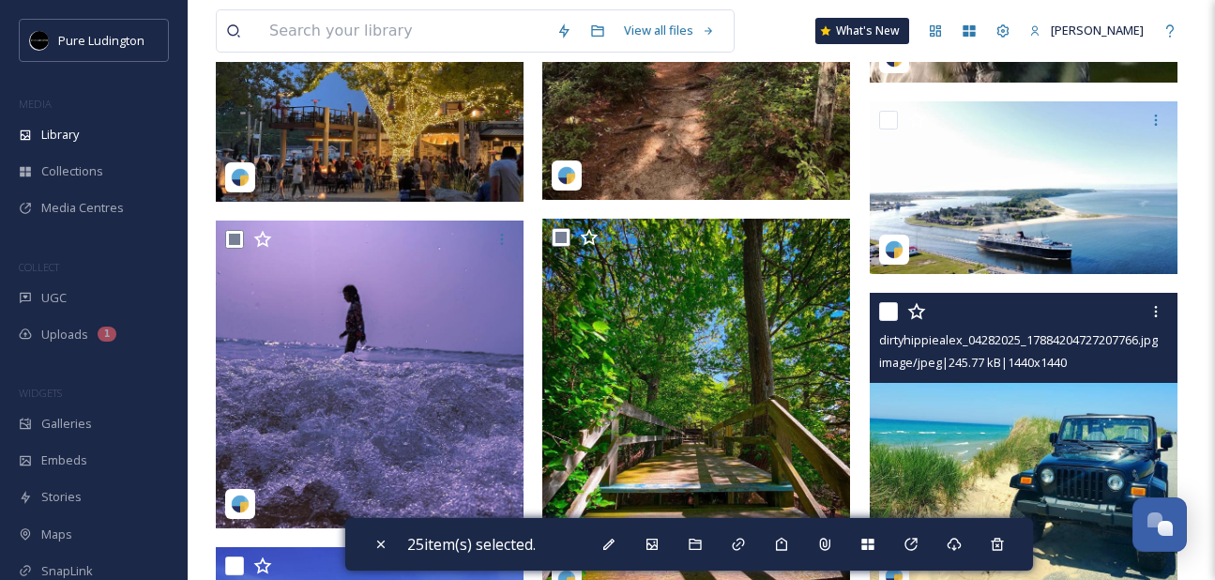
click at [892, 304] on input "checkbox" at bounding box center [888, 311] width 19 height 19
checkbox input "true"
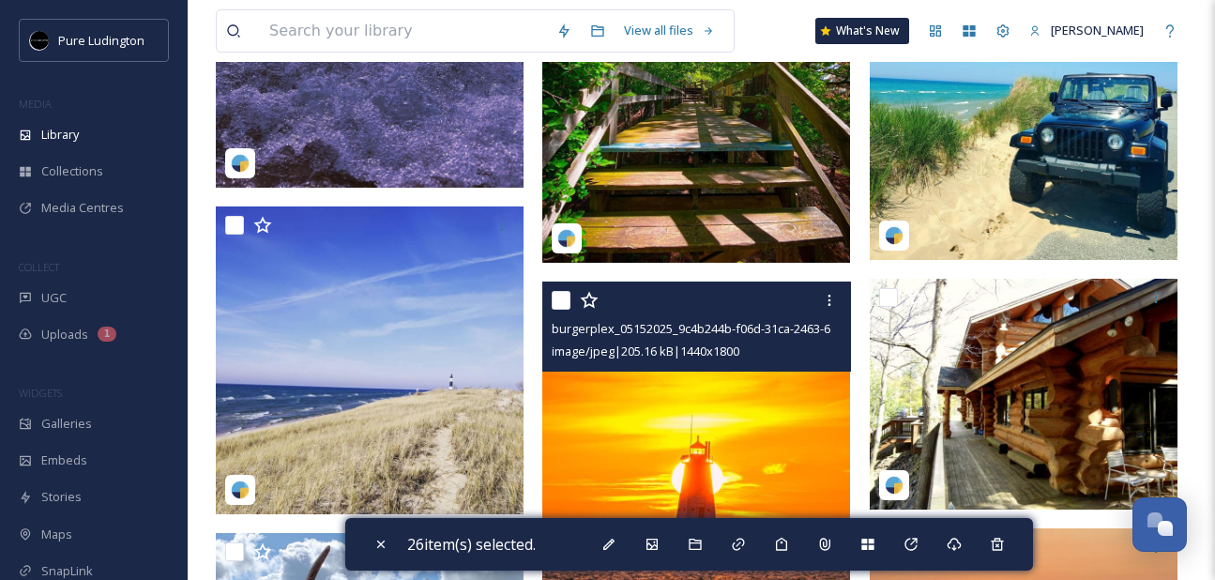
scroll to position [4557, 0]
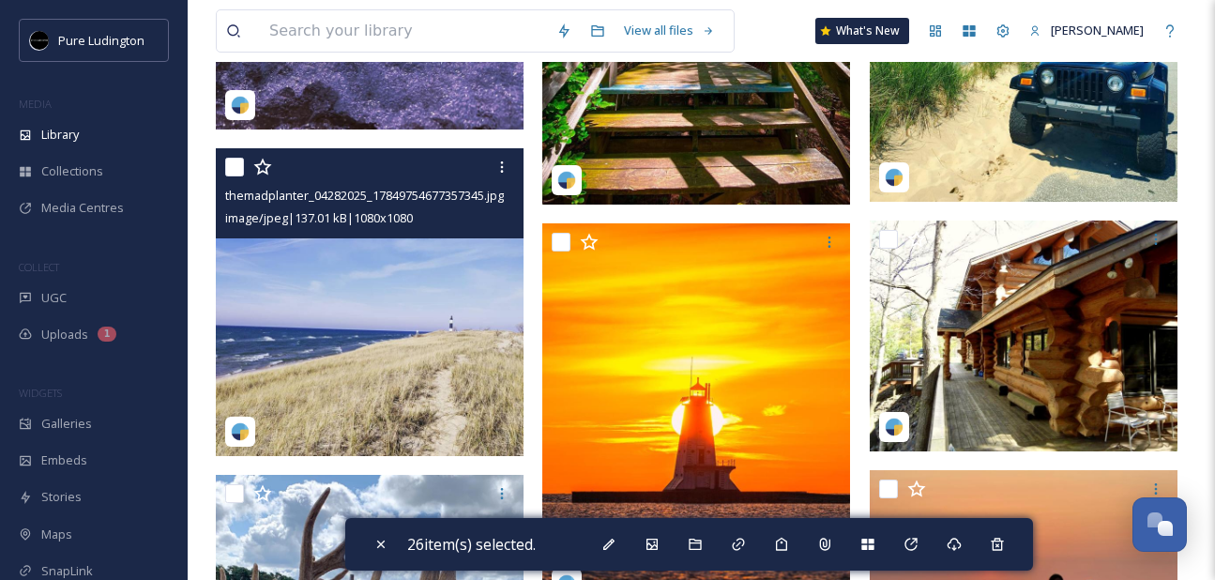
click at [236, 168] on input "checkbox" at bounding box center [234, 167] width 19 height 19
checkbox input "true"
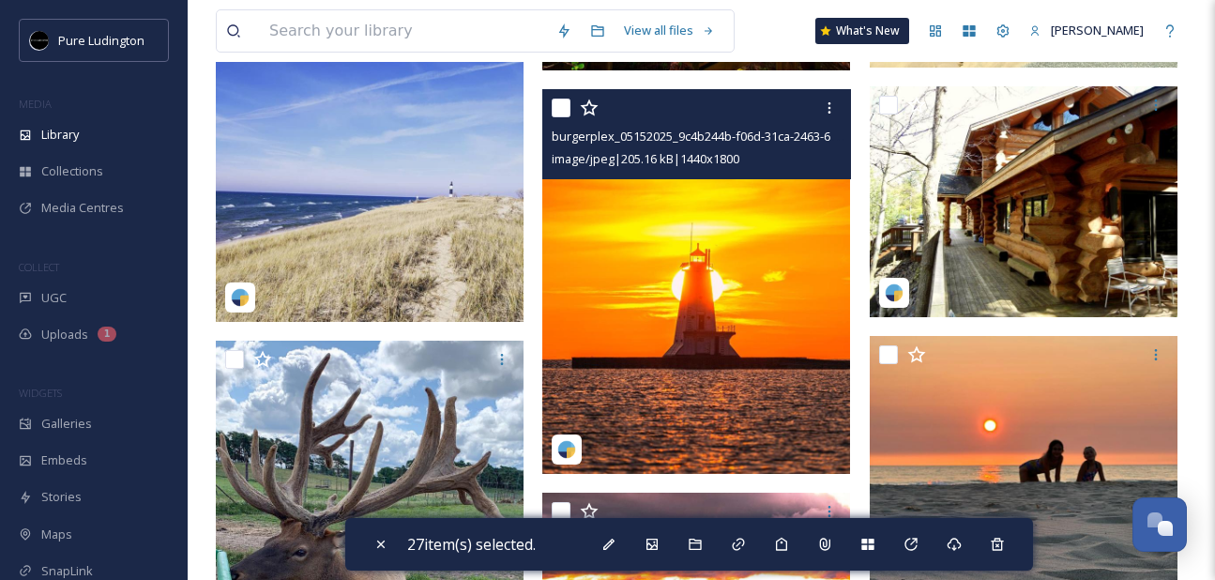
scroll to position [4785, 0]
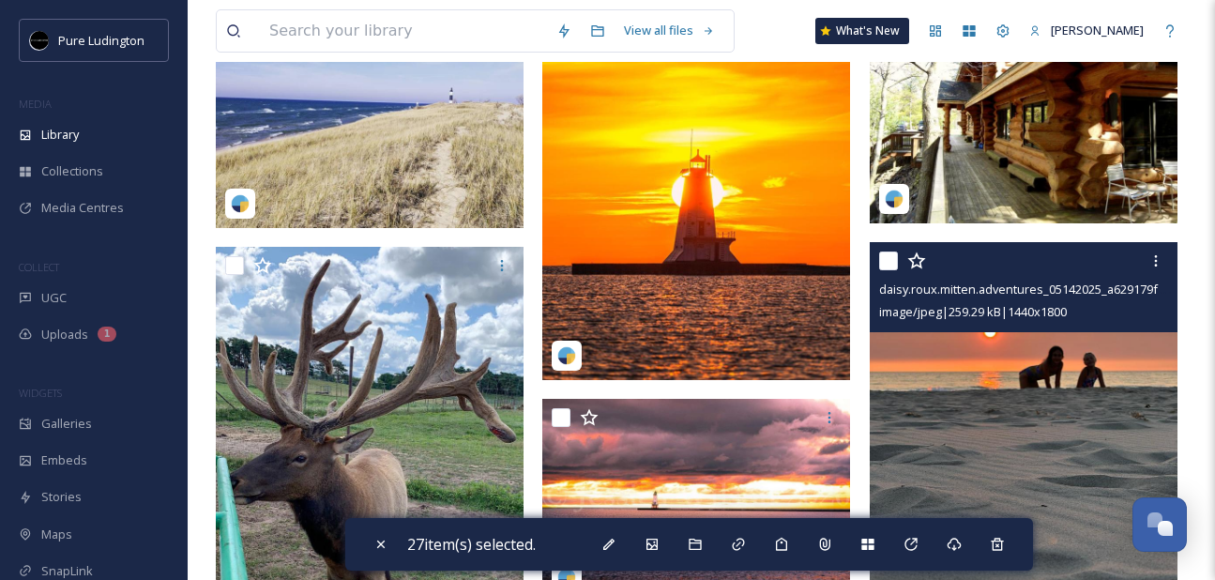
click at [892, 255] on input "checkbox" at bounding box center [888, 260] width 19 height 19
checkbox input "true"
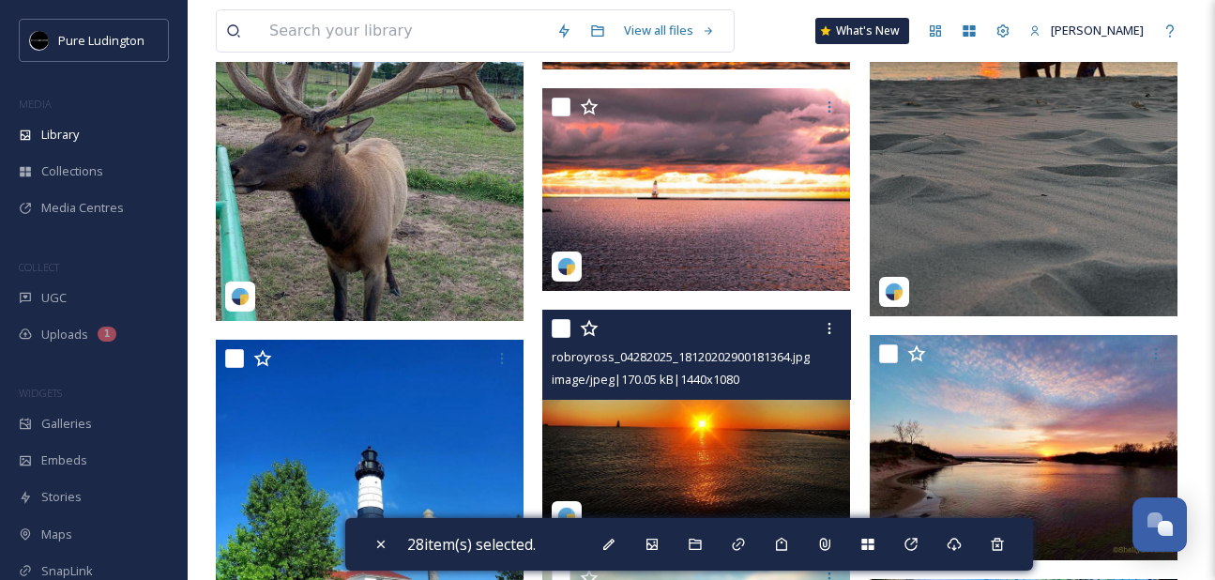
scroll to position [5213, 0]
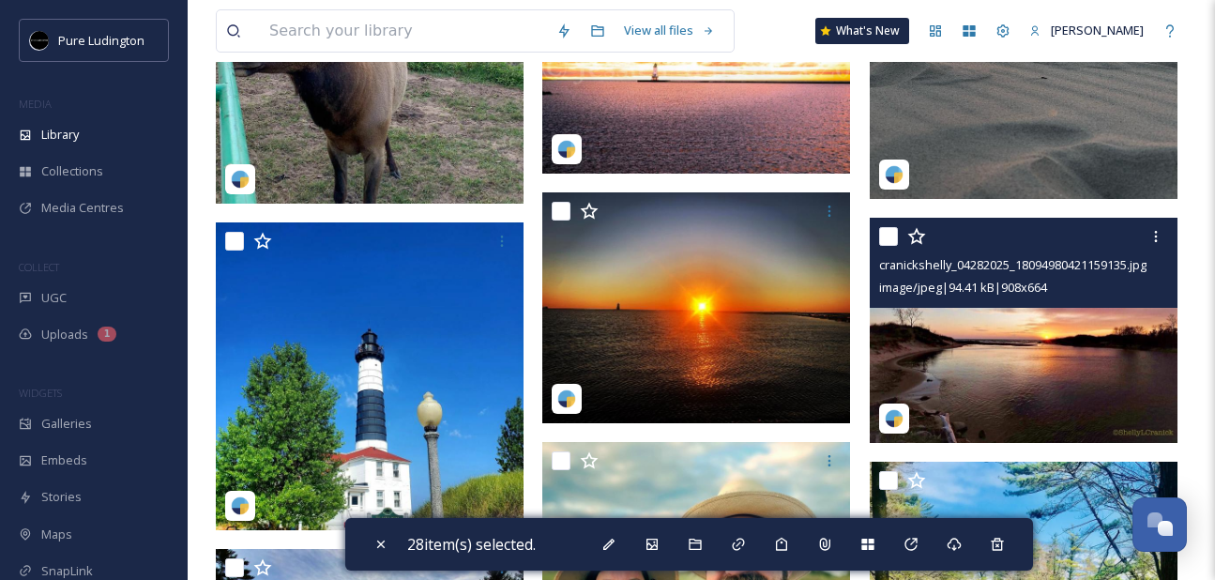
click at [887, 234] on input "checkbox" at bounding box center [888, 236] width 19 height 19
checkbox input "true"
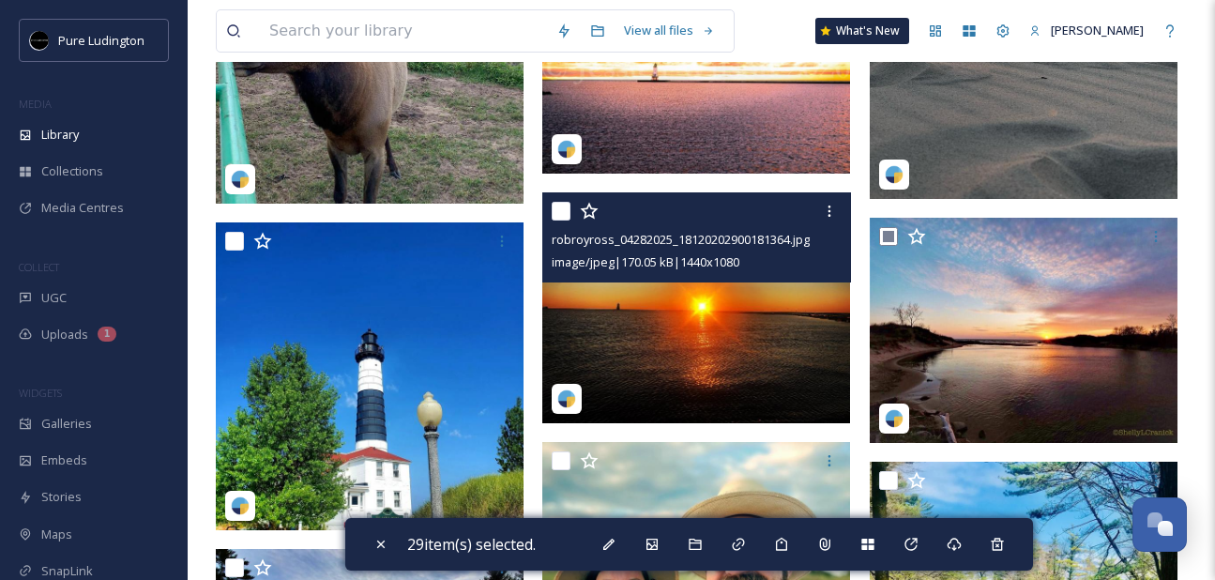
click at [561, 209] on input "checkbox" at bounding box center [560, 211] width 19 height 19
checkbox input "true"
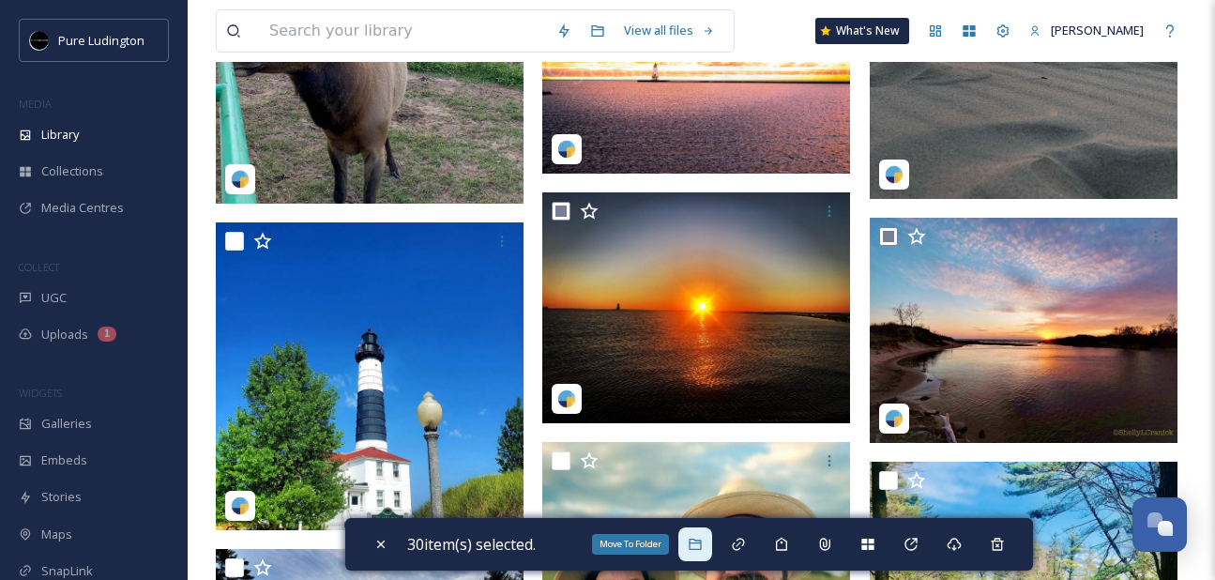
click at [693, 539] on icon at bounding box center [694, 543] width 15 height 15
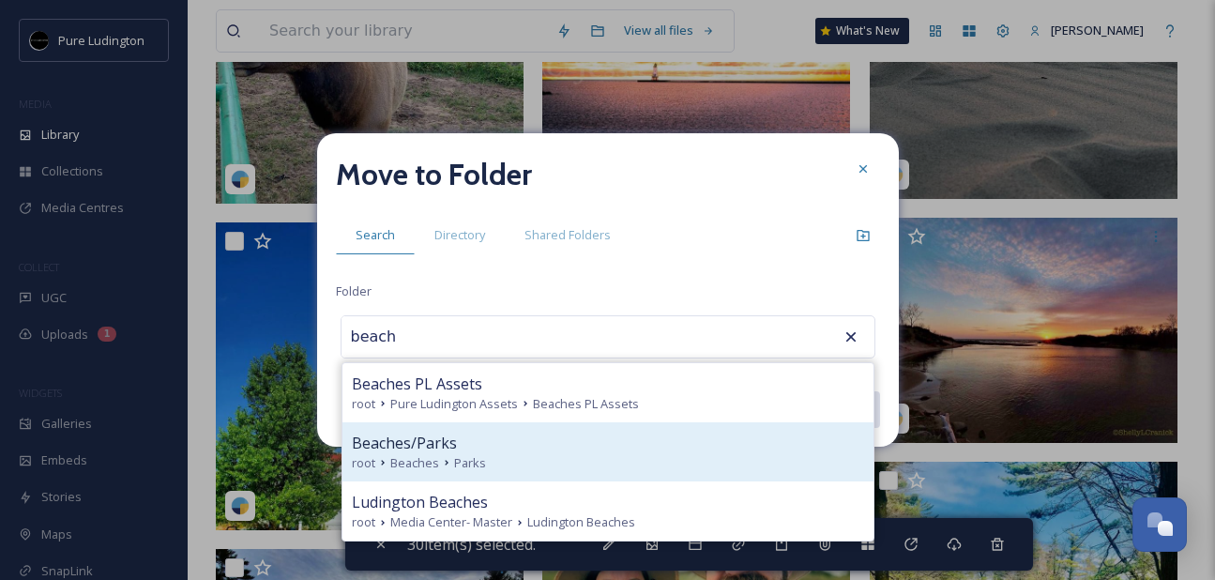
click at [656, 448] on div "Beaches/Parks" at bounding box center [608, 442] width 512 height 23
type input "Beaches/Parks"
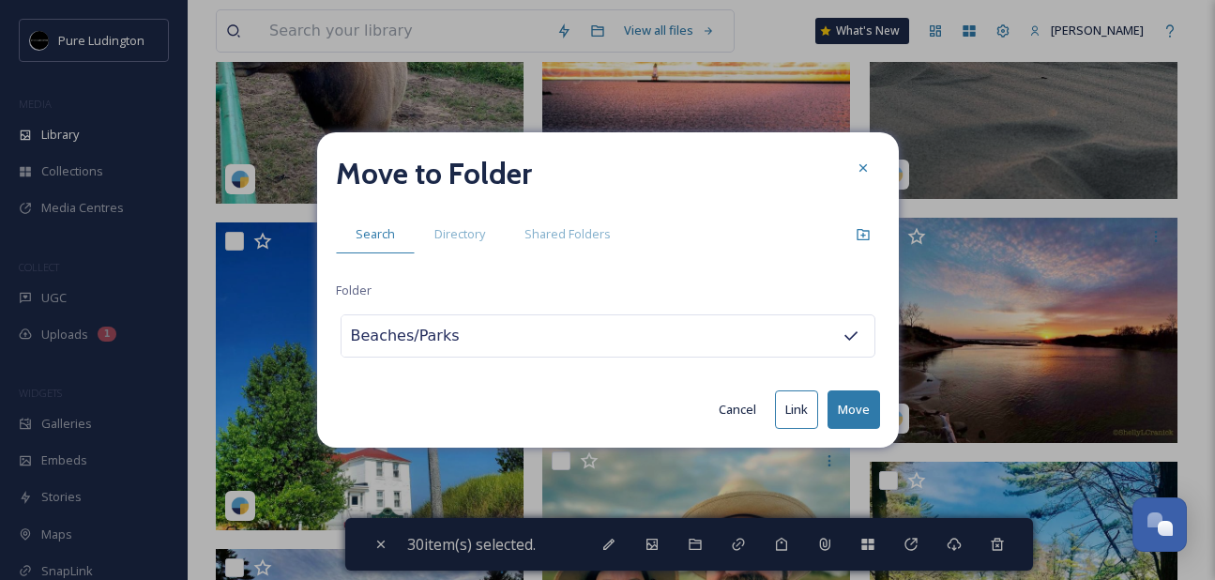
click at [853, 407] on button "Move" at bounding box center [853, 409] width 53 height 38
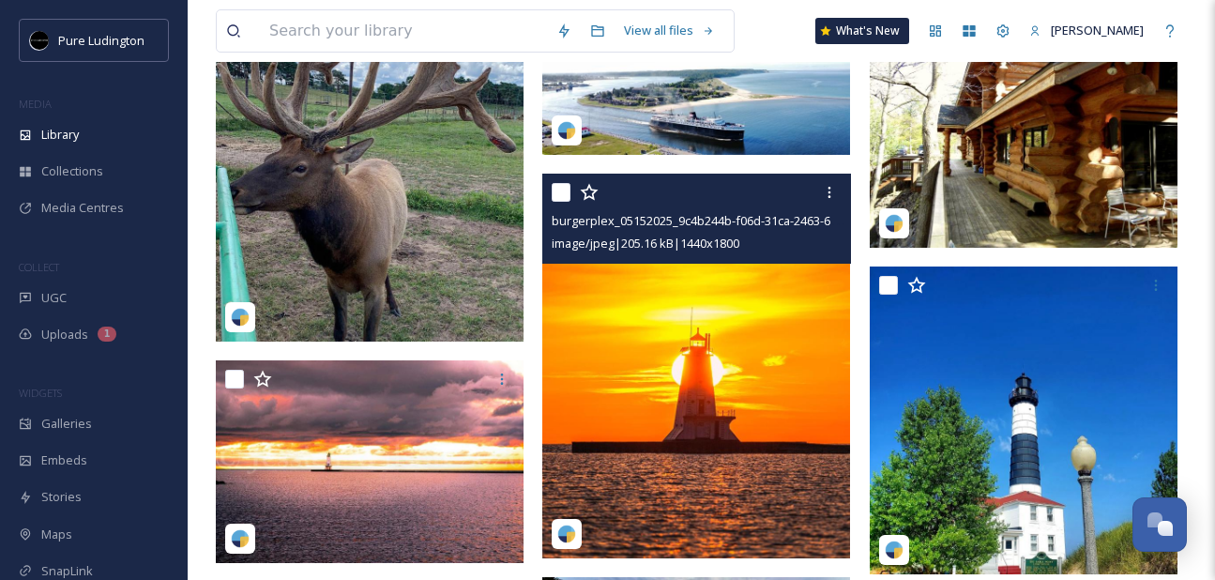
scroll to position [1831, 0]
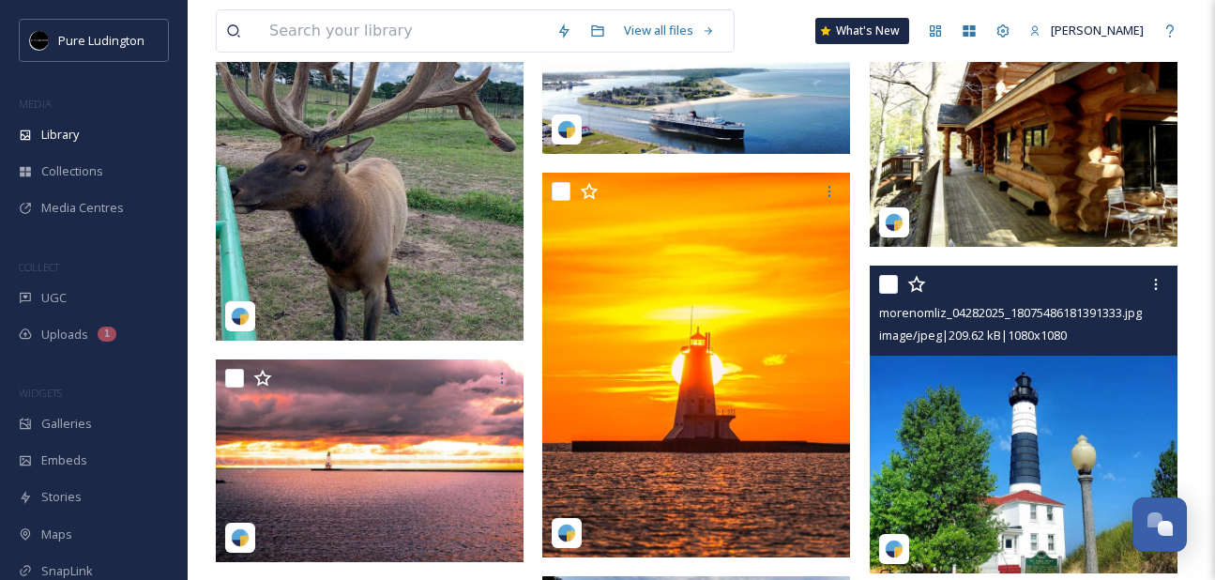
click at [890, 280] on input "checkbox" at bounding box center [888, 284] width 19 height 19
checkbox input "true"
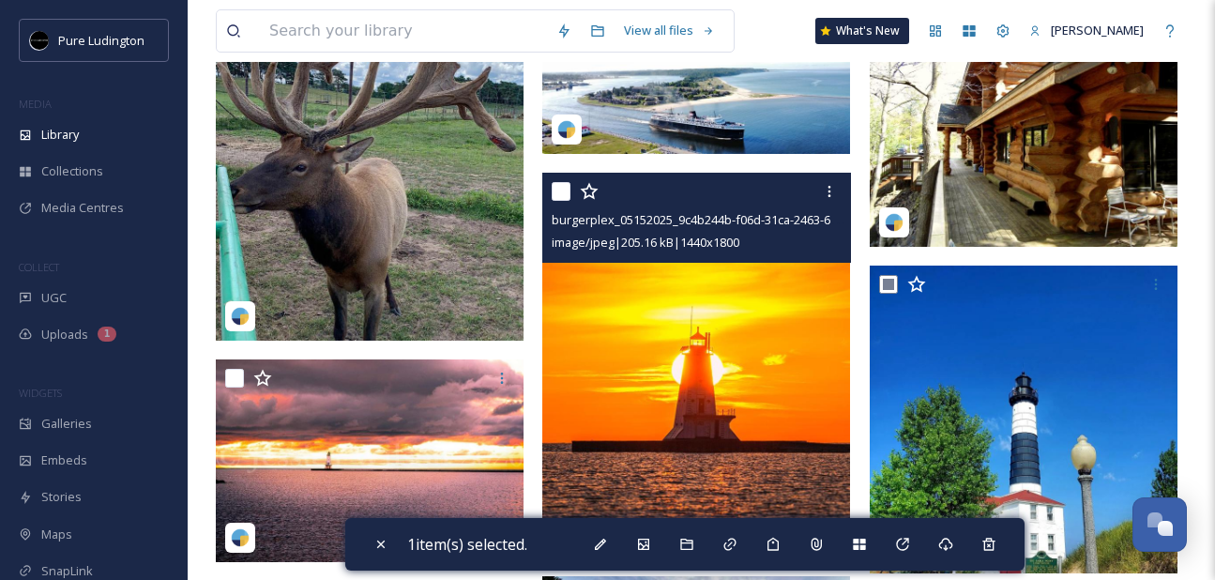
click at [562, 190] on input "checkbox" at bounding box center [560, 191] width 19 height 19
checkbox input "true"
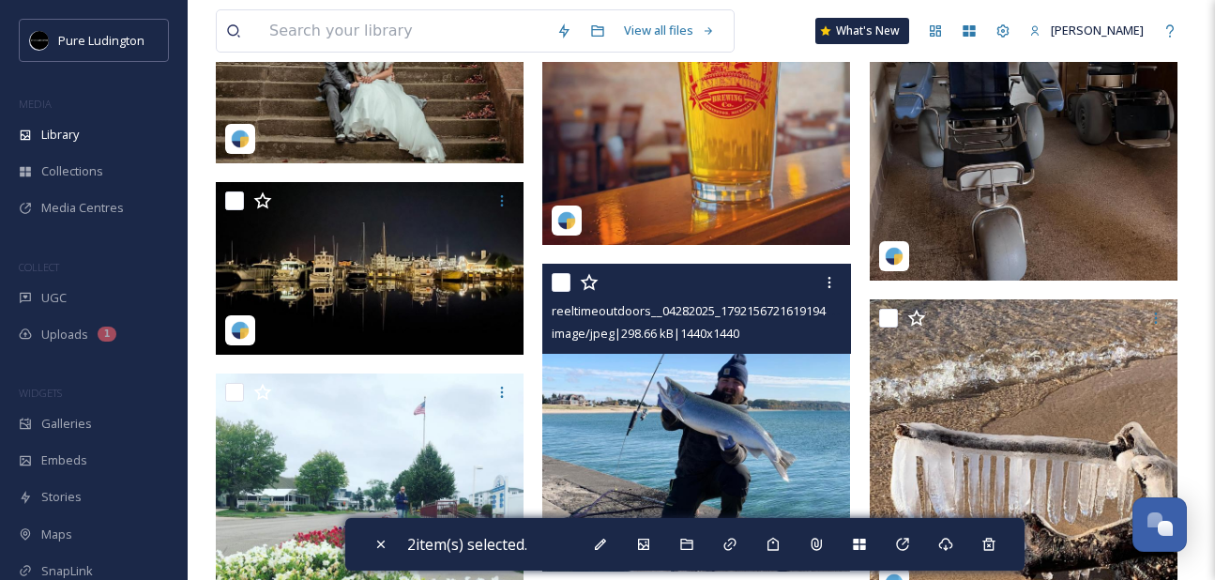
scroll to position [176, 0]
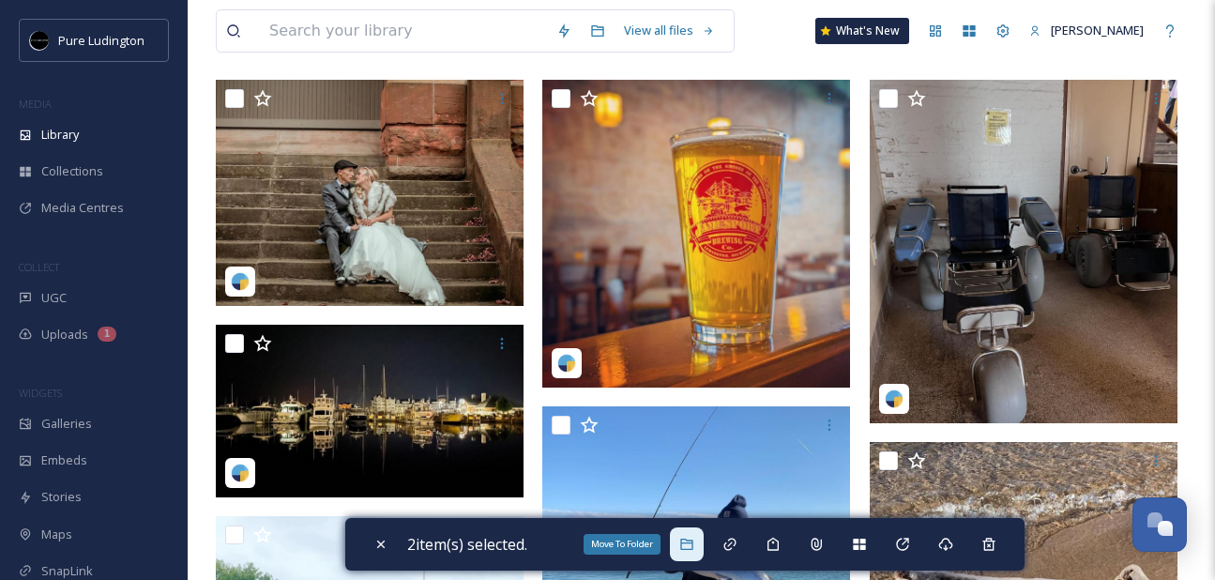
click at [692, 540] on icon at bounding box center [686, 543] width 12 height 11
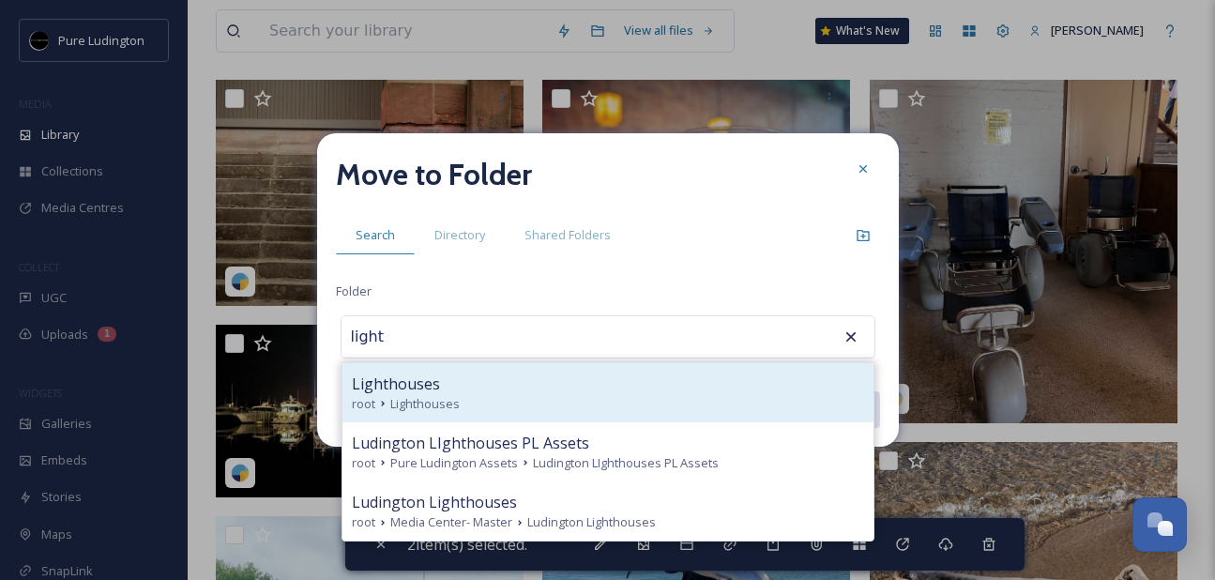
click at [655, 385] on div "Lighthouses" at bounding box center [608, 383] width 512 height 23
type input "Lighthouses"
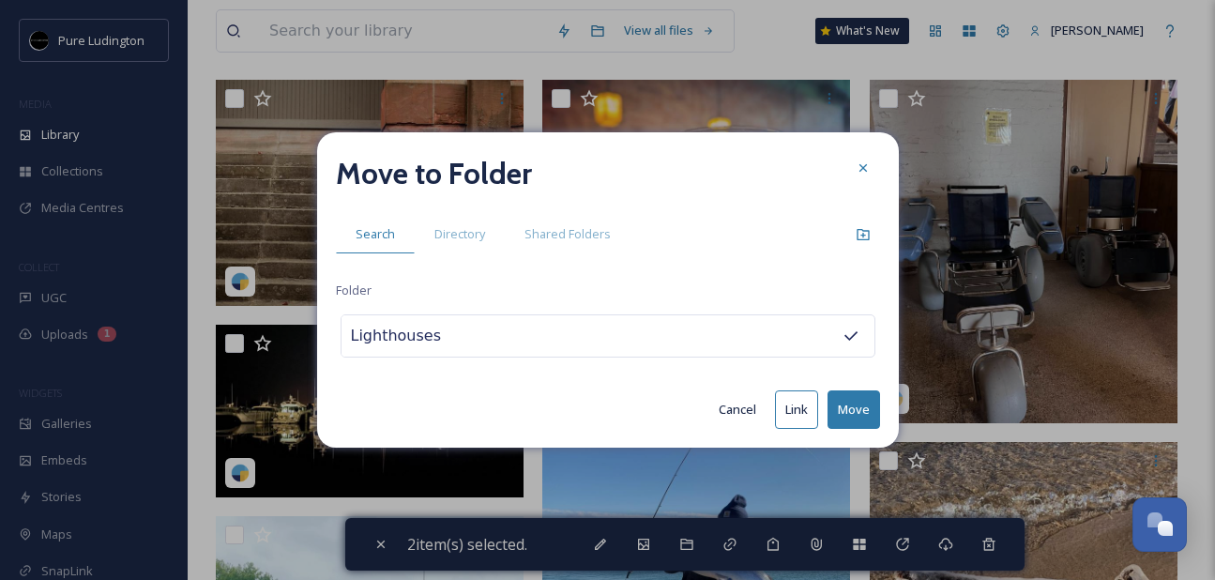
click at [844, 398] on button "Move" at bounding box center [853, 409] width 53 height 38
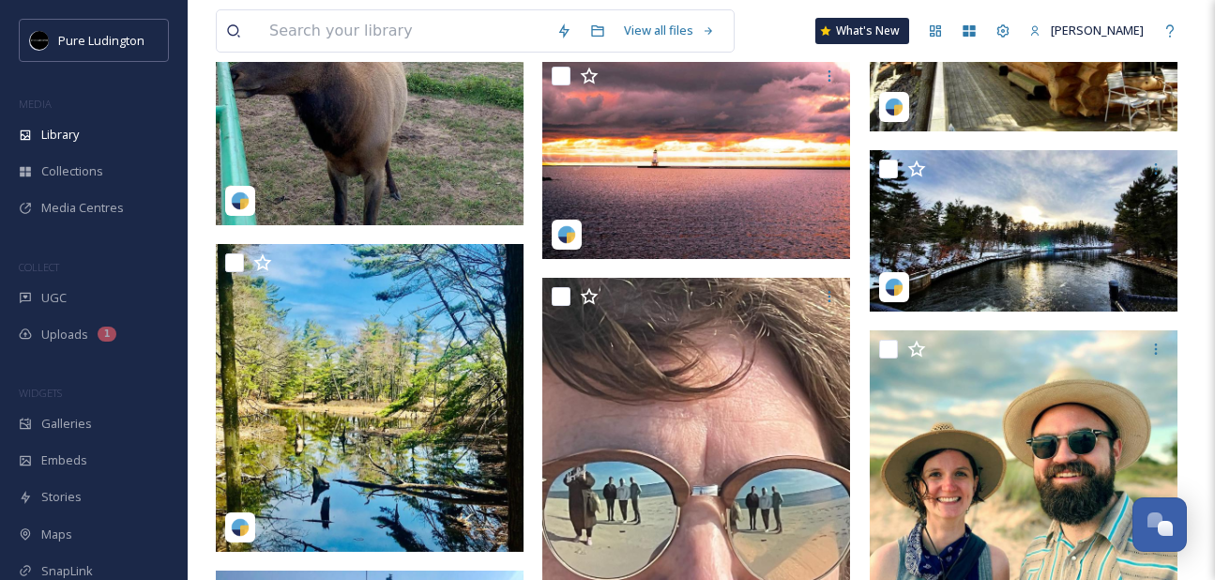
scroll to position [2017, 0]
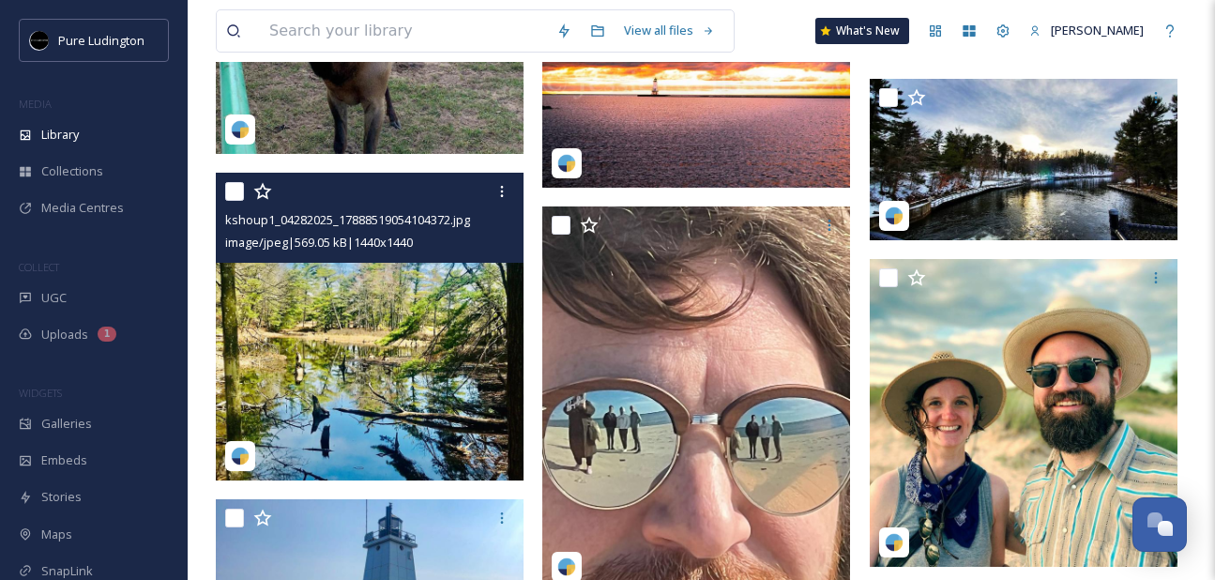
click at [233, 193] on input "checkbox" at bounding box center [234, 191] width 19 height 19
checkbox input "true"
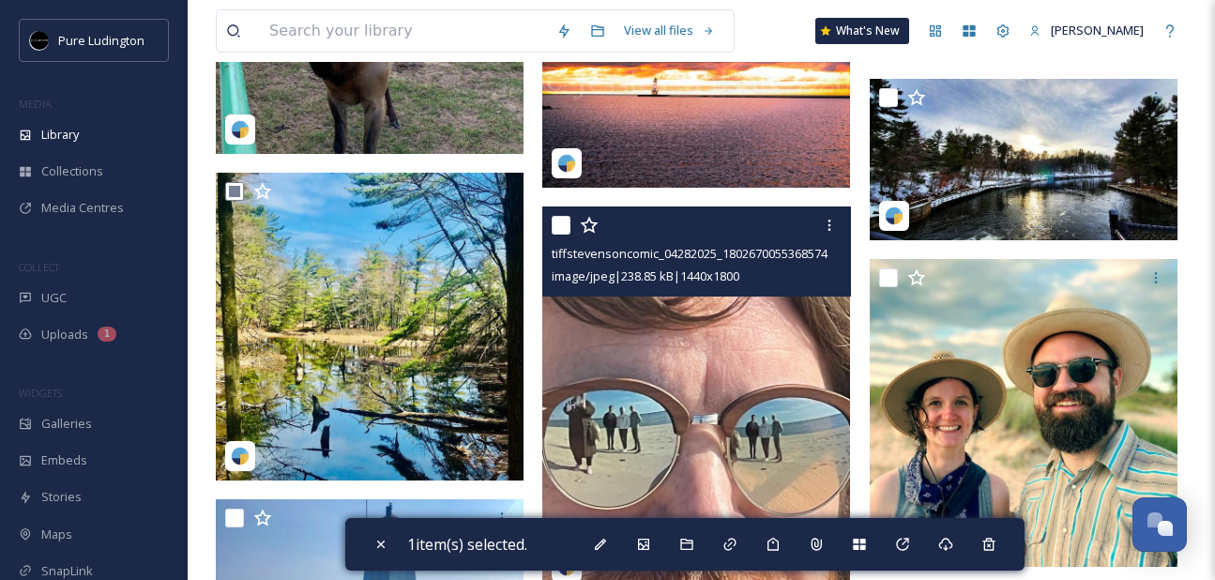
click at [567, 226] on input "checkbox" at bounding box center [560, 225] width 19 height 19
checkbox input "true"
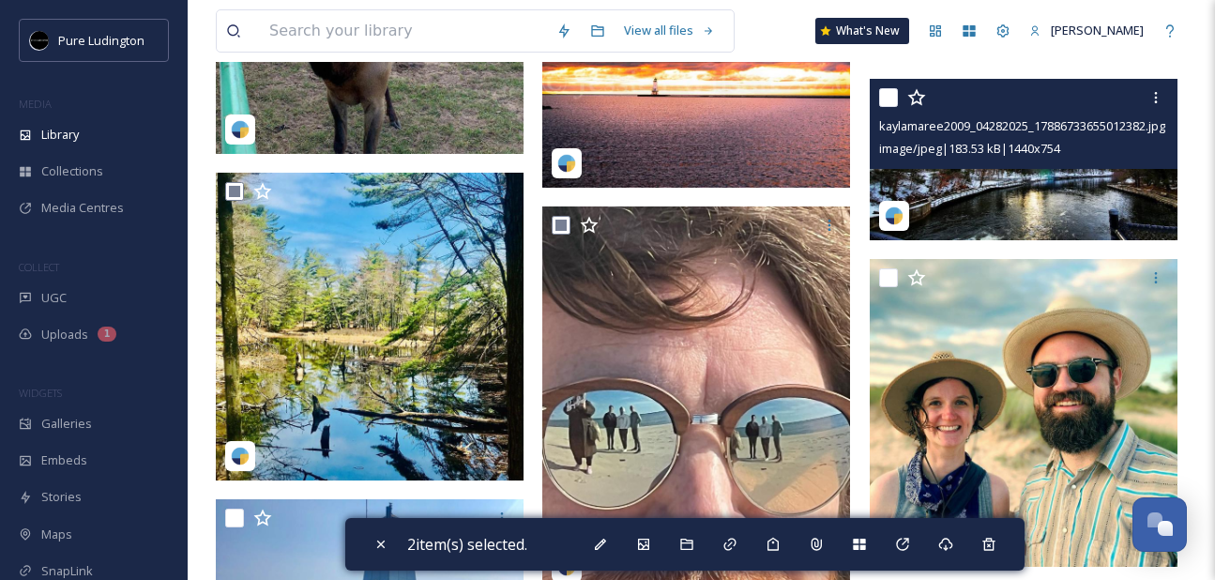
click at [885, 95] on input "checkbox" at bounding box center [888, 97] width 19 height 19
checkbox input "true"
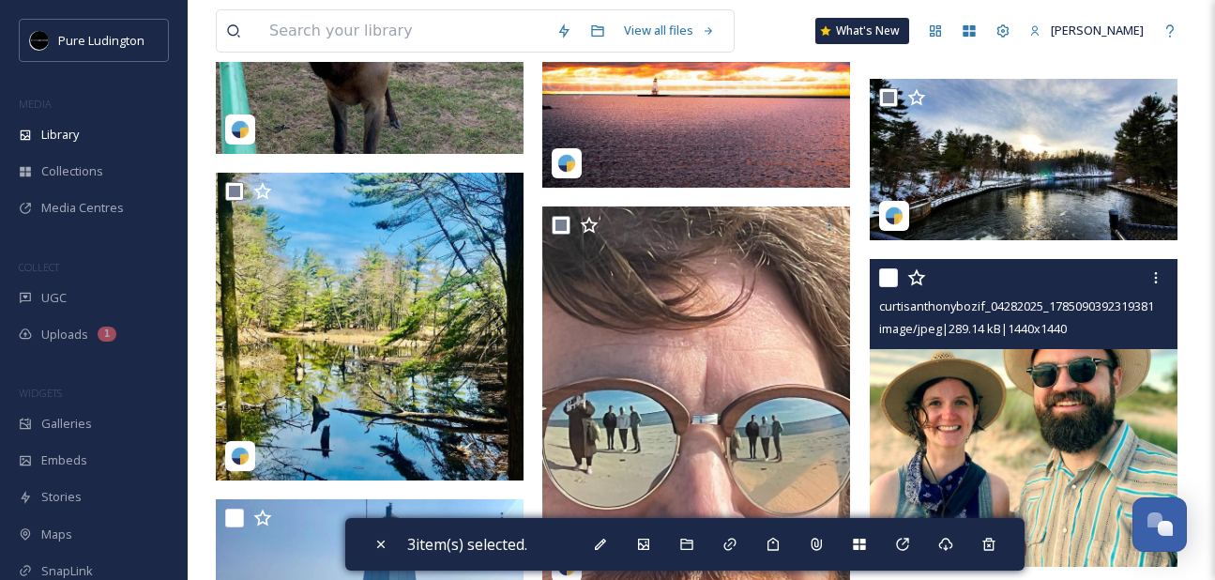
click at [888, 280] on input "checkbox" at bounding box center [888, 277] width 19 height 19
checkbox input "true"
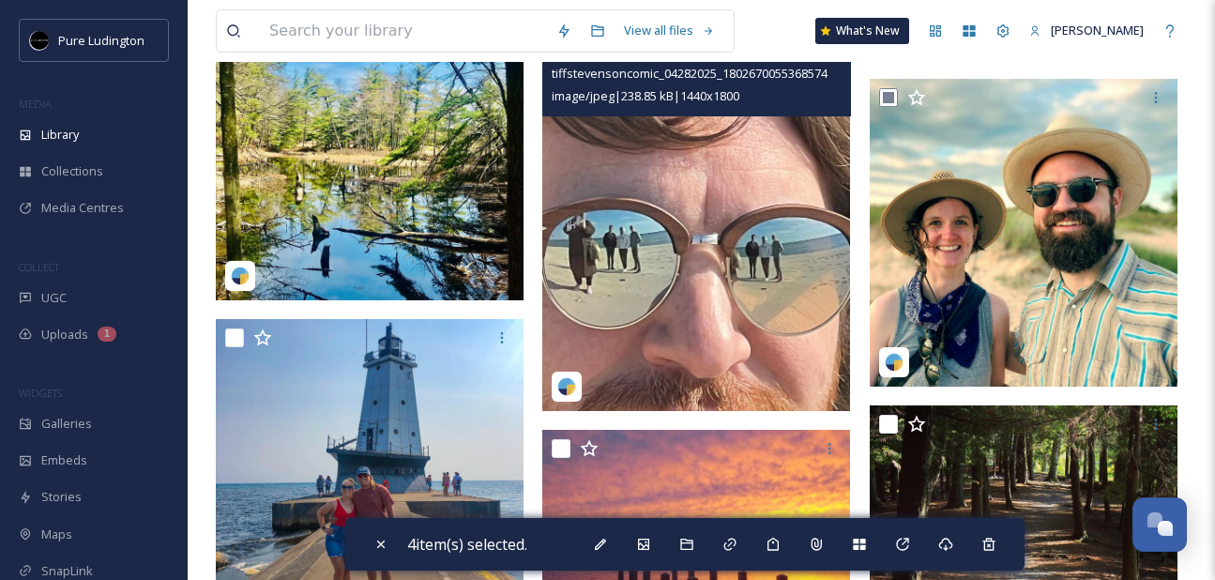
scroll to position [2326, 0]
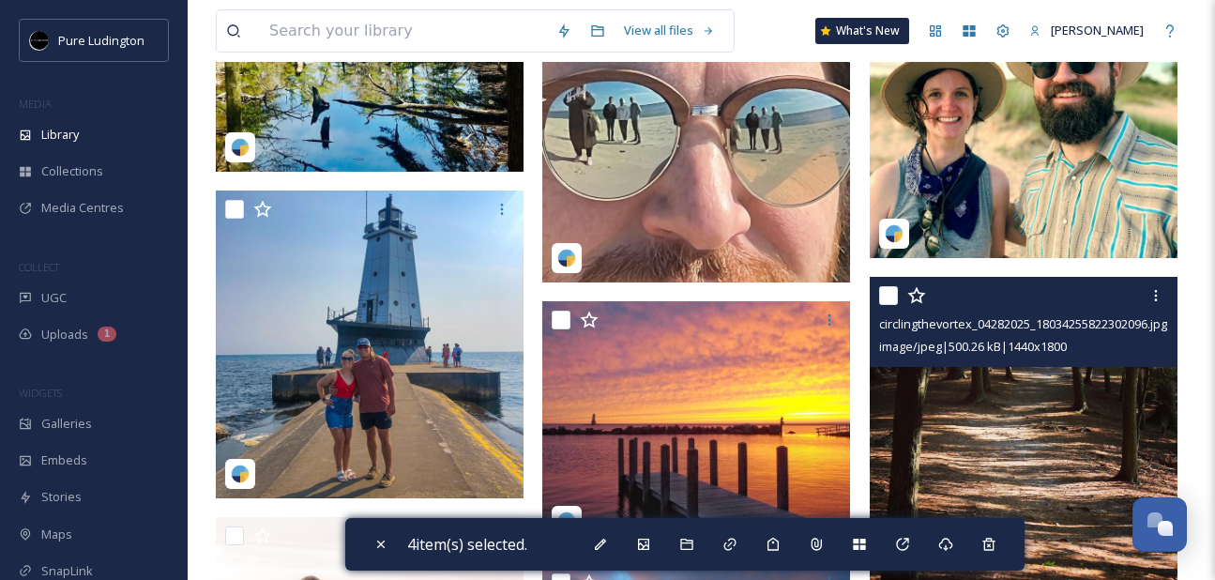
click at [883, 295] on input "checkbox" at bounding box center [888, 295] width 19 height 19
checkbox input "true"
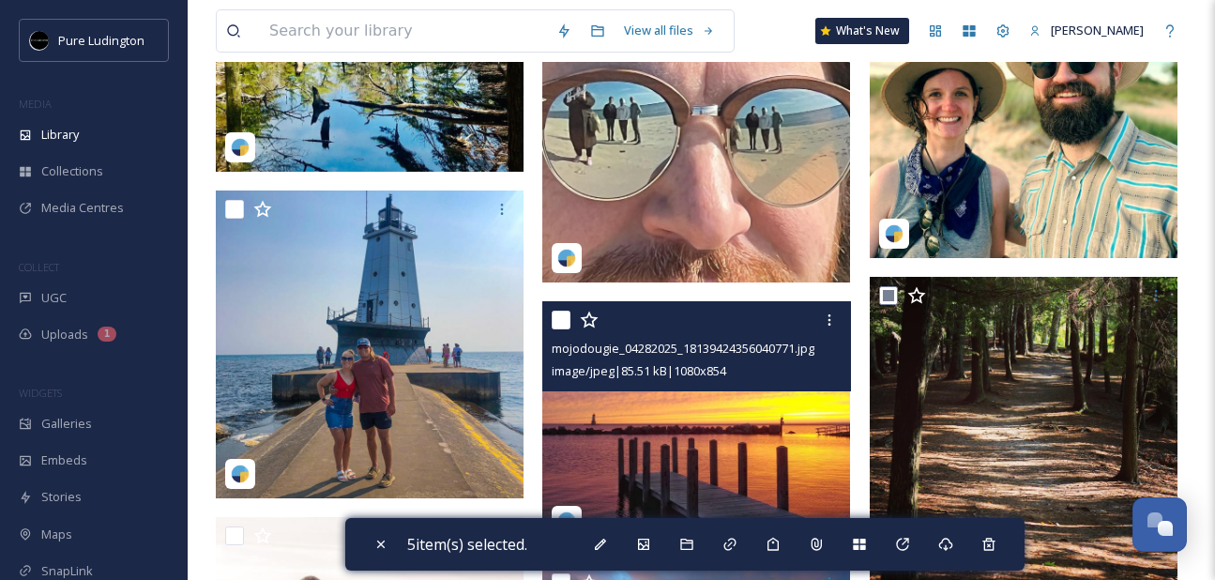
click at [564, 314] on input "checkbox" at bounding box center [560, 319] width 19 height 19
checkbox input "true"
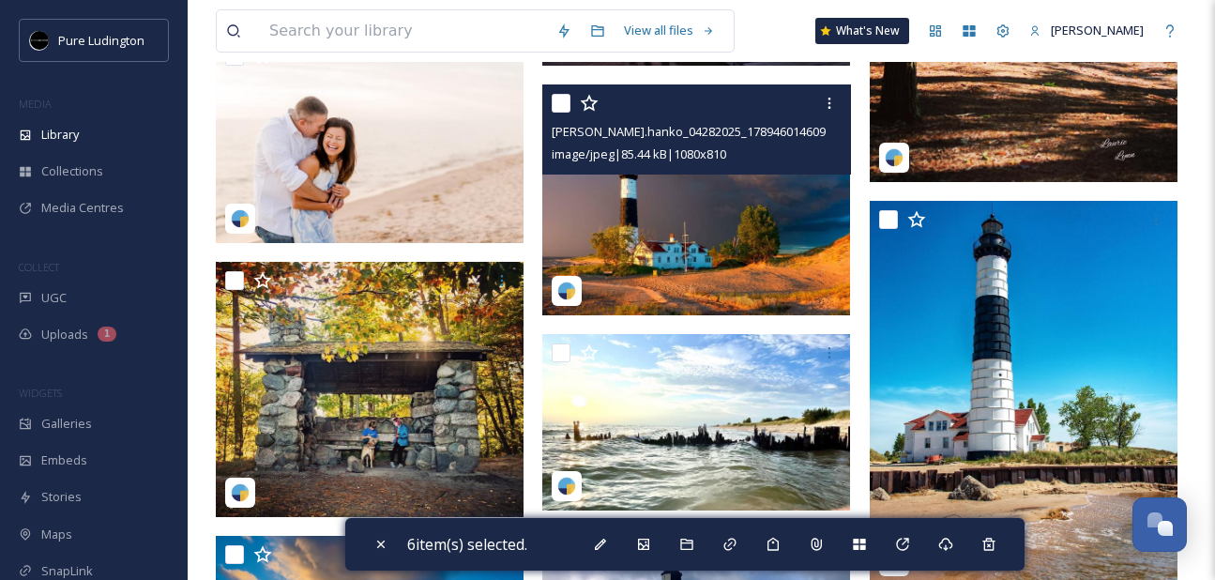
scroll to position [2902, 0]
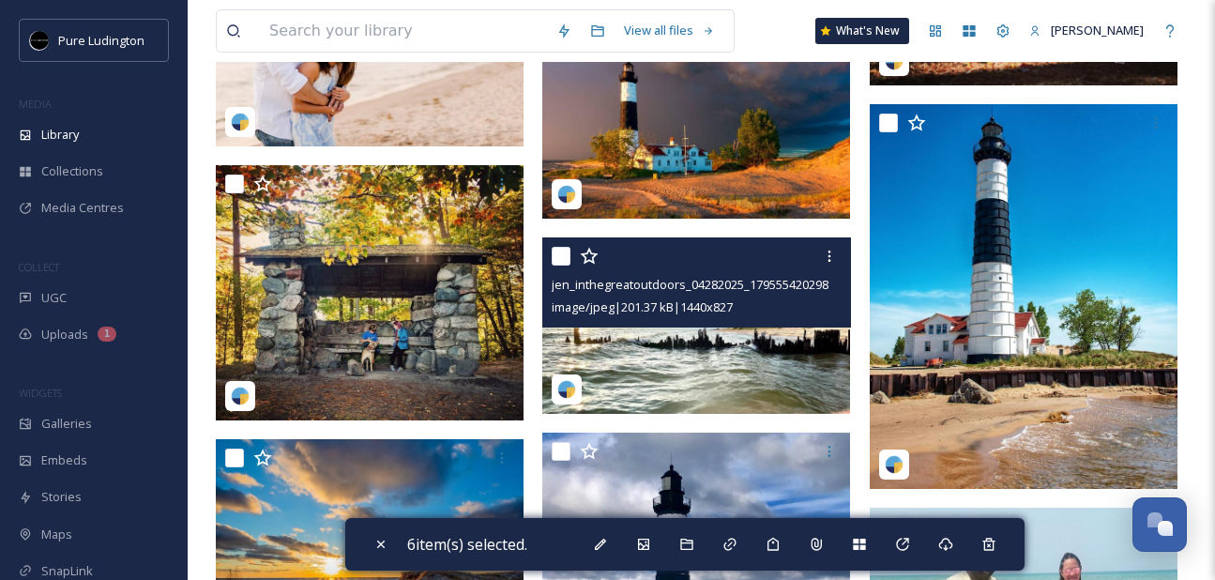
click at [560, 259] on input "checkbox" at bounding box center [560, 256] width 19 height 19
checkbox input "true"
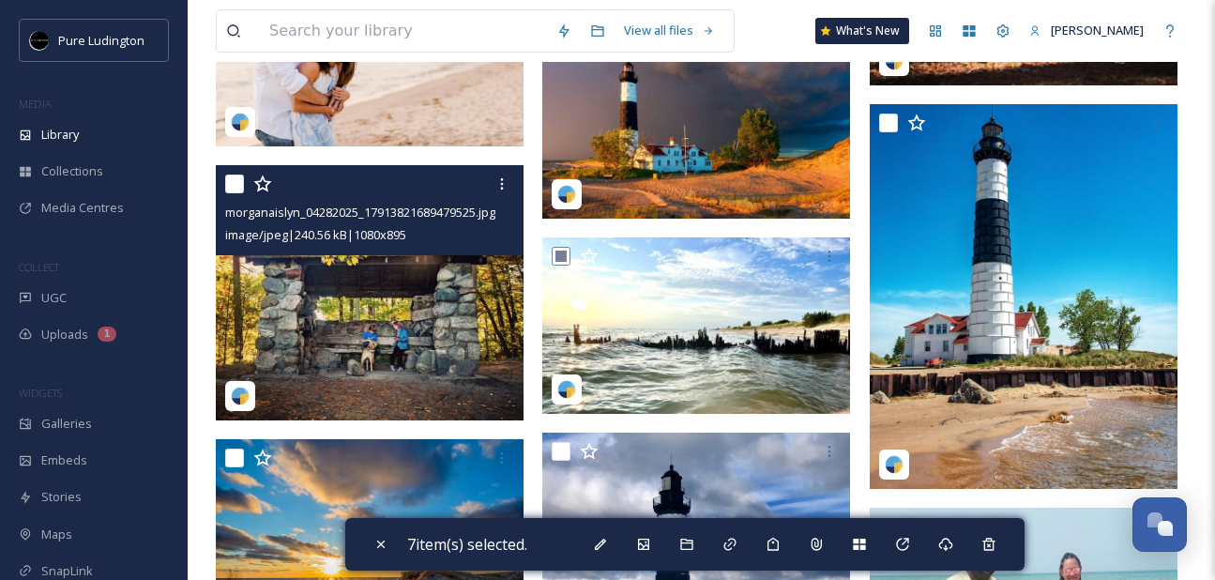
click at [235, 182] on input "checkbox" at bounding box center [234, 183] width 19 height 19
checkbox input "true"
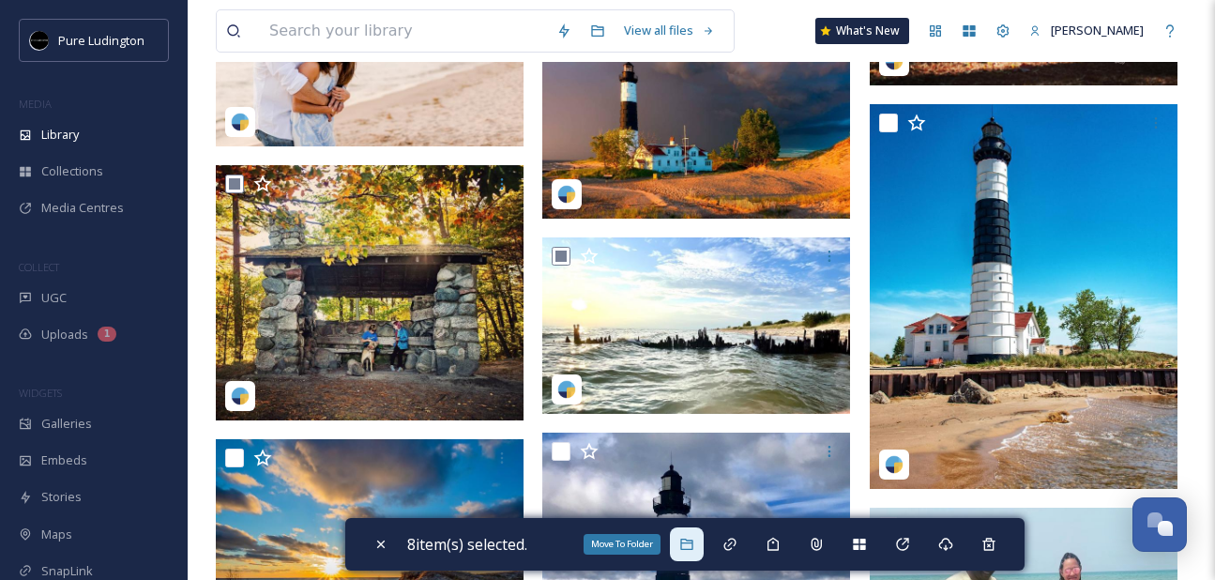
click at [690, 550] on icon at bounding box center [686, 543] width 15 height 15
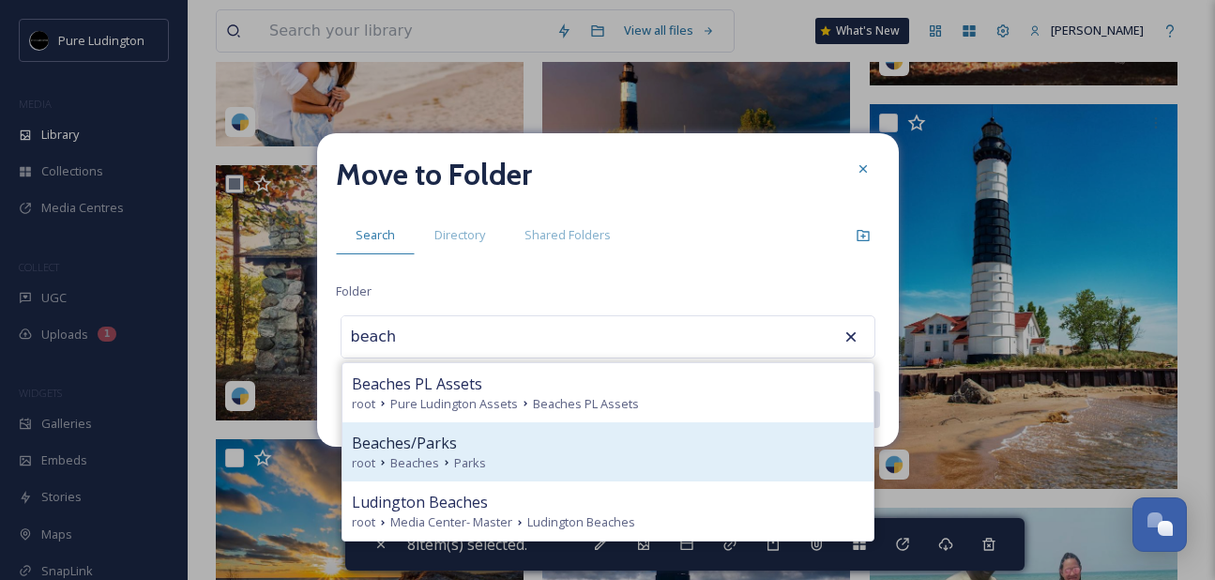
click at [639, 446] on div "Beaches/Parks" at bounding box center [608, 442] width 512 height 23
type input "Beaches/Parks"
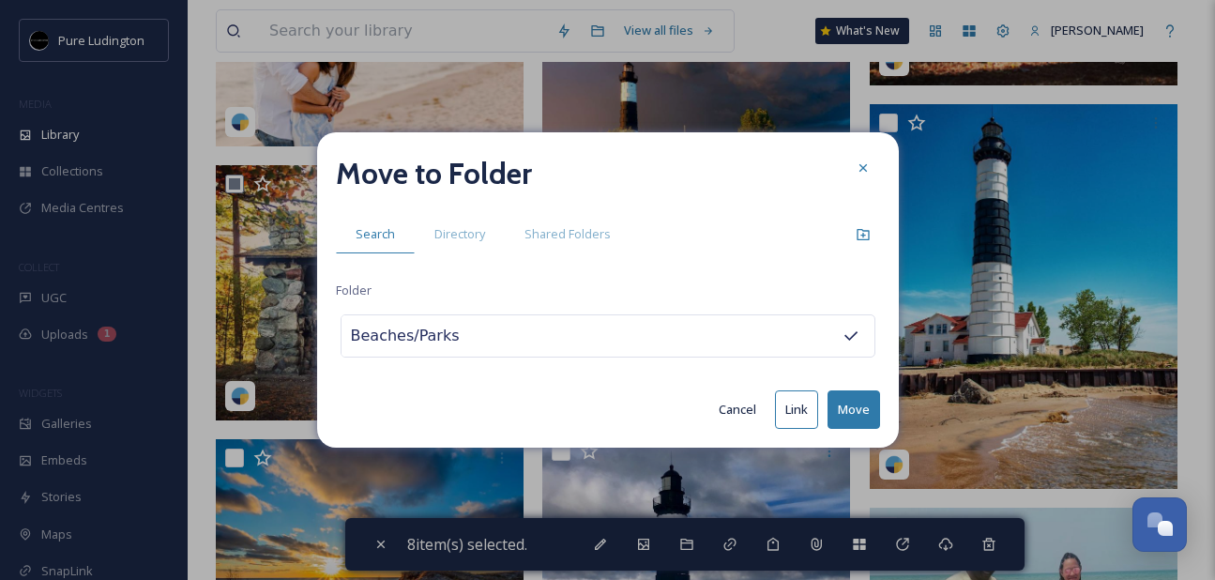
click at [849, 402] on button "Move" at bounding box center [853, 409] width 53 height 38
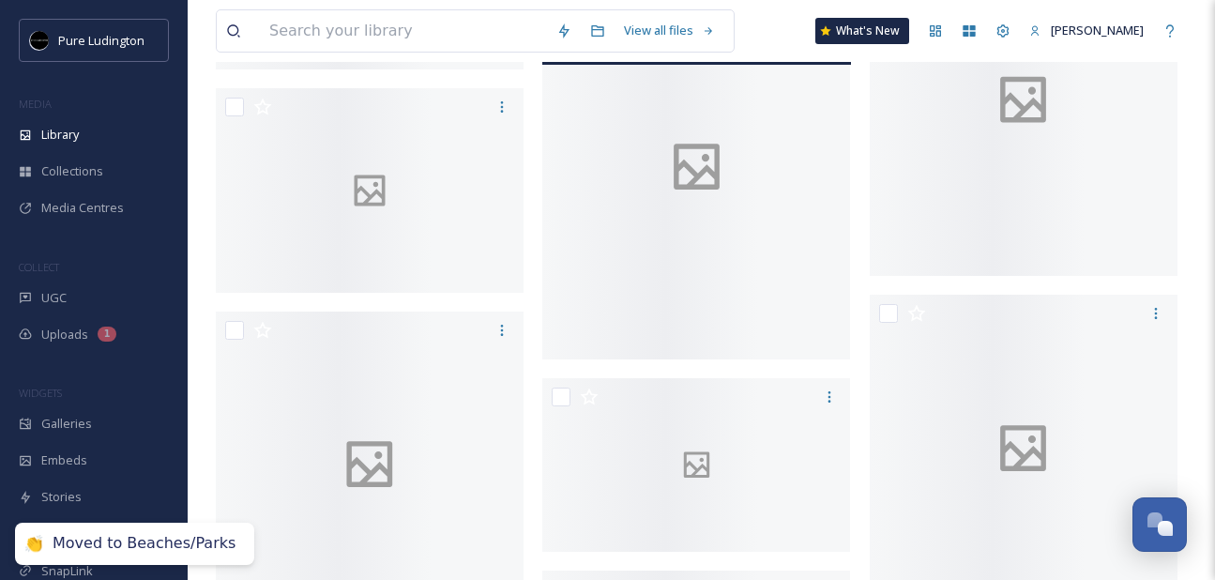
scroll to position [2249, 0]
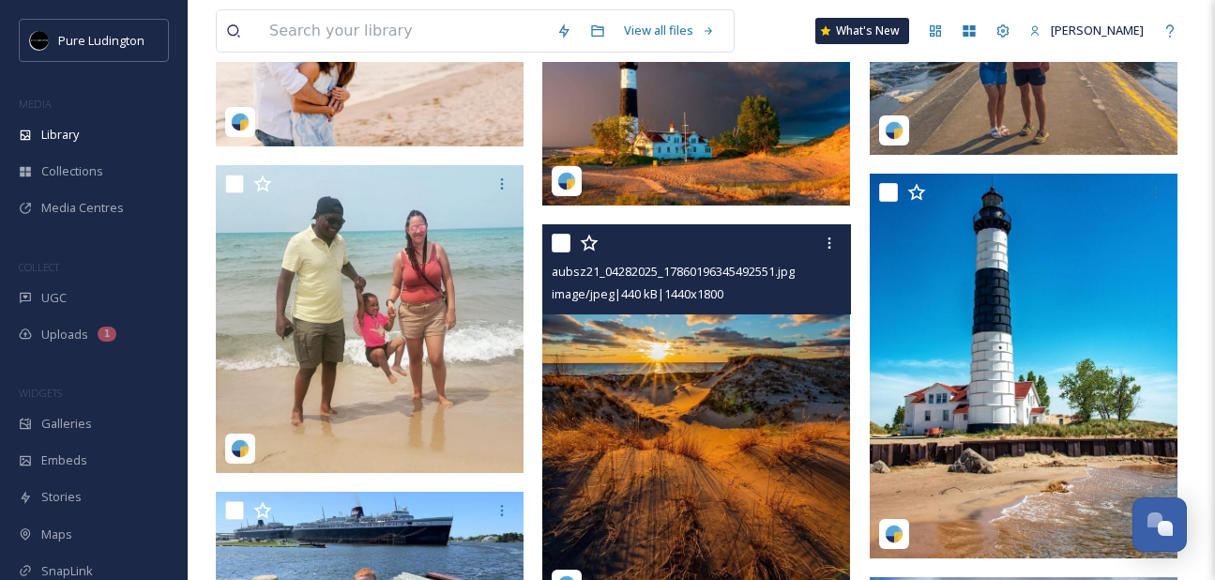
click at [559, 241] on input "checkbox" at bounding box center [560, 243] width 19 height 19
checkbox input "true"
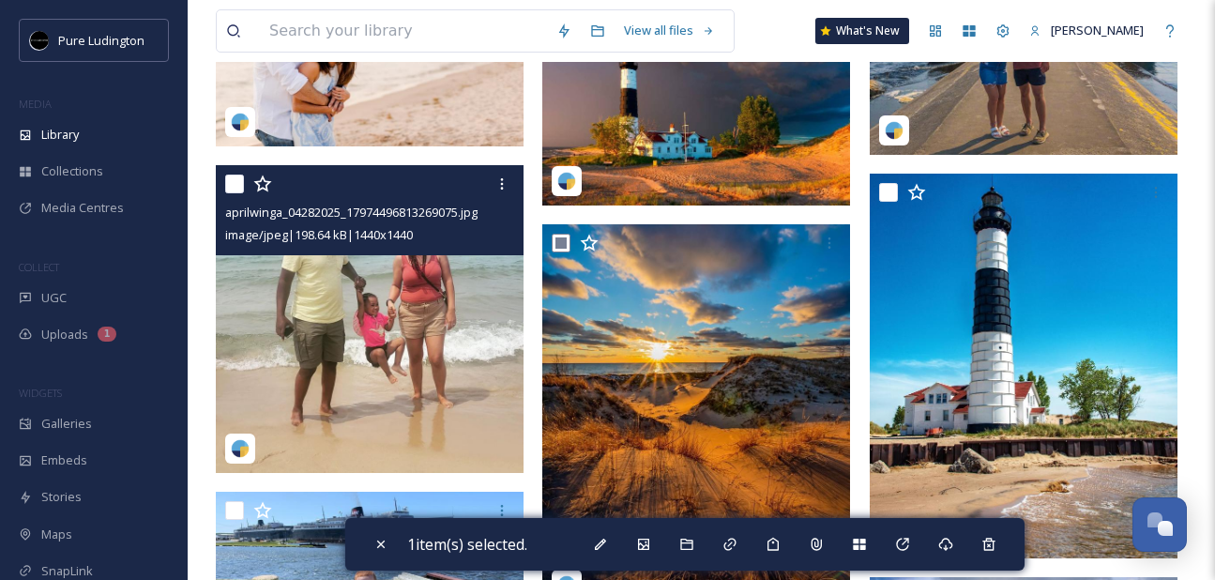
click at [232, 183] on input "checkbox" at bounding box center [234, 183] width 19 height 19
checkbox input "true"
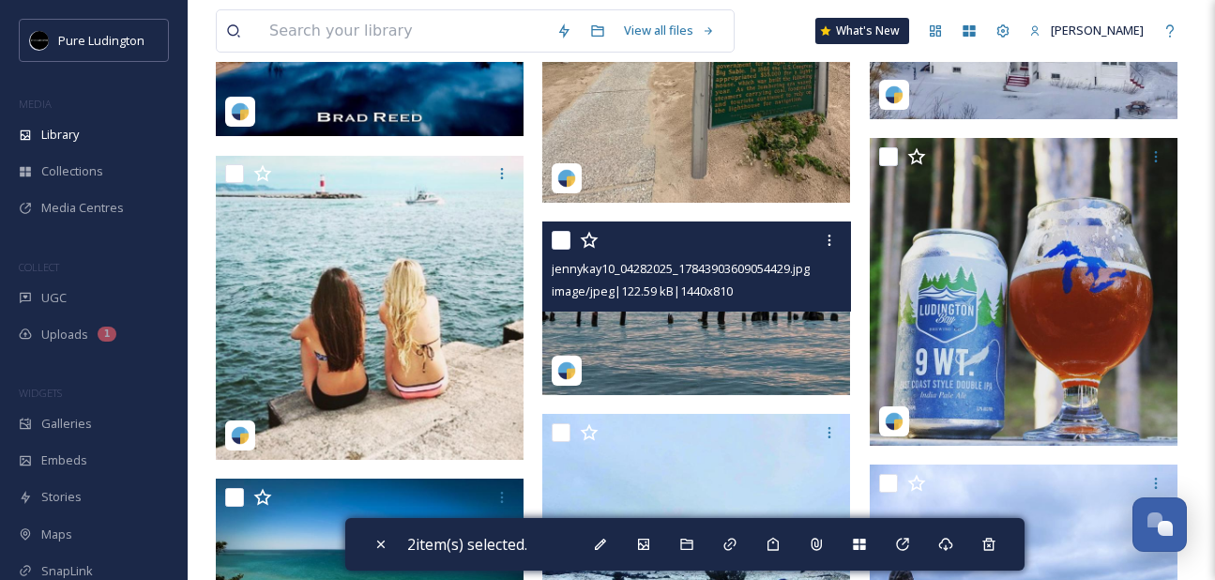
scroll to position [3059, 0]
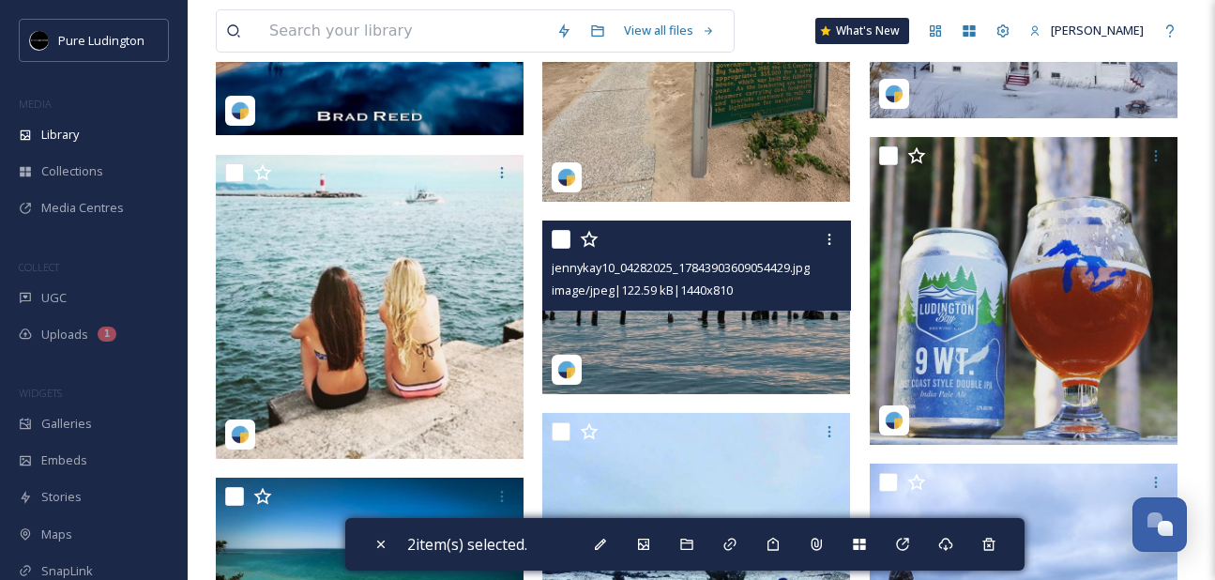
click at [566, 240] on input "checkbox" at bounding box center [560, 239] width 19 height 19
checkbox input "true"
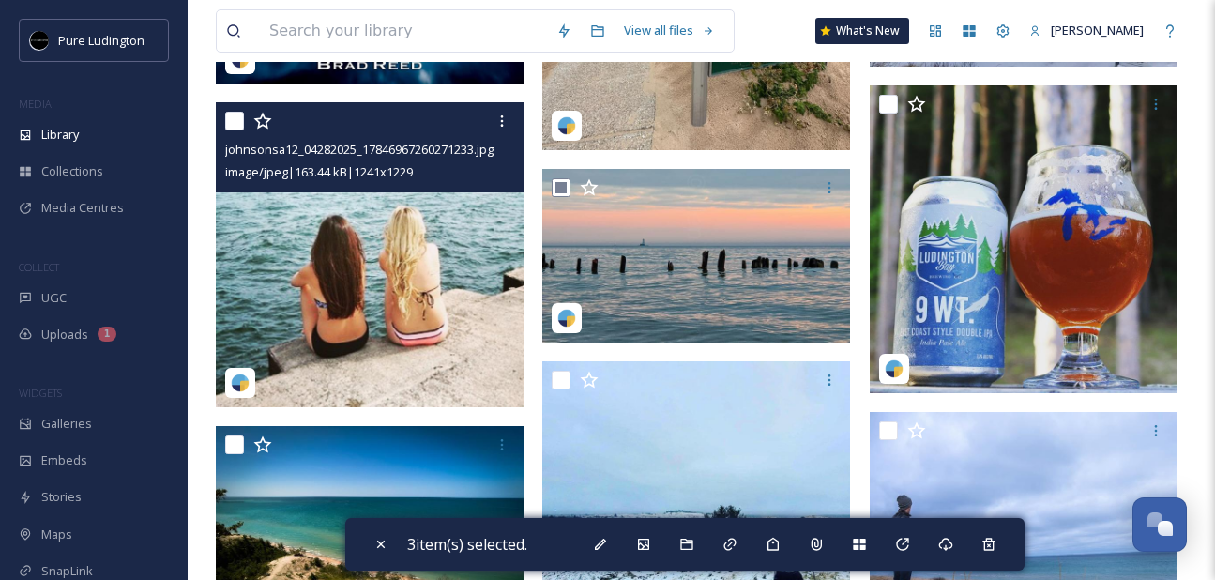
click at [236, 126] on input "checkbox" at bounding box center [234, 121] width 19 height 19
checkbox input "true"
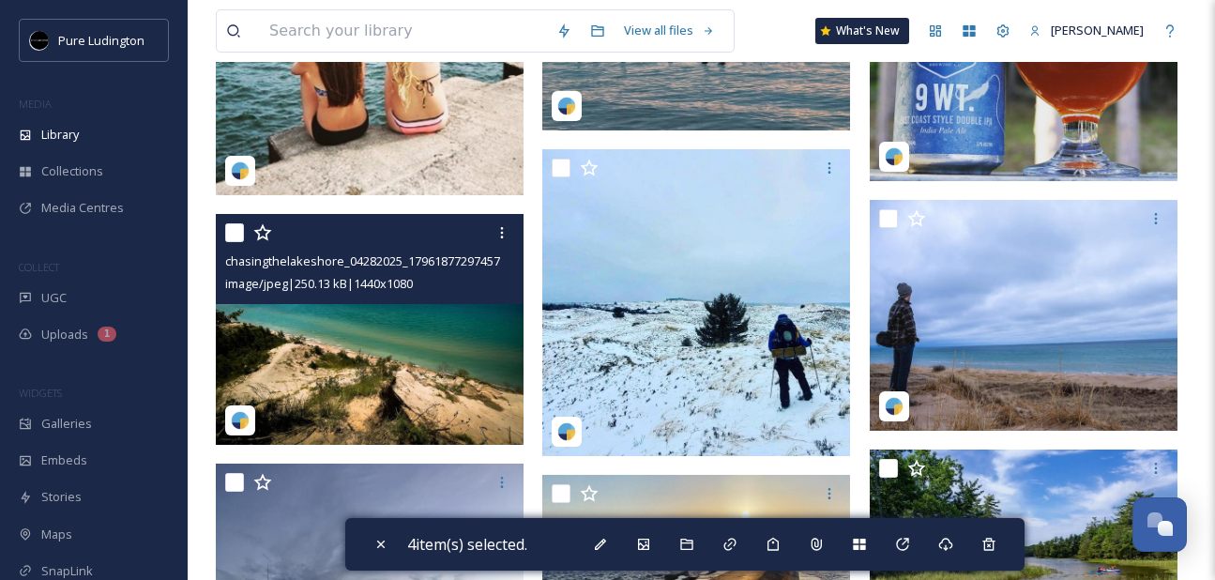
scroll to position [3330, 0]
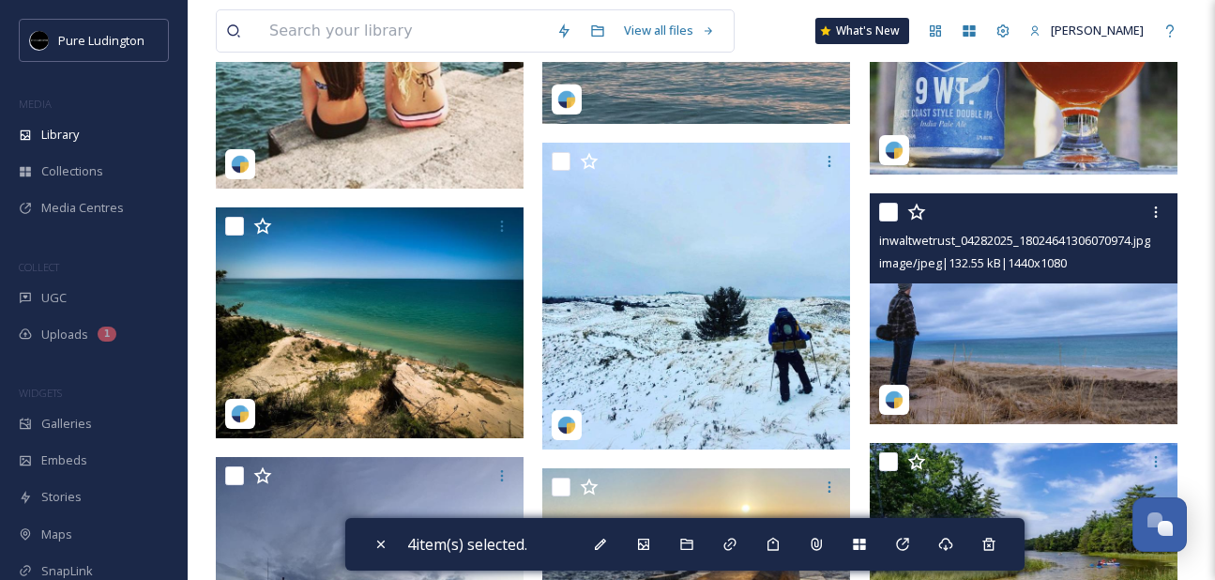
click at [887, 203] on input "checkbox" at bounding box center [888, 212] width 19 height 19
checkbox input "true"
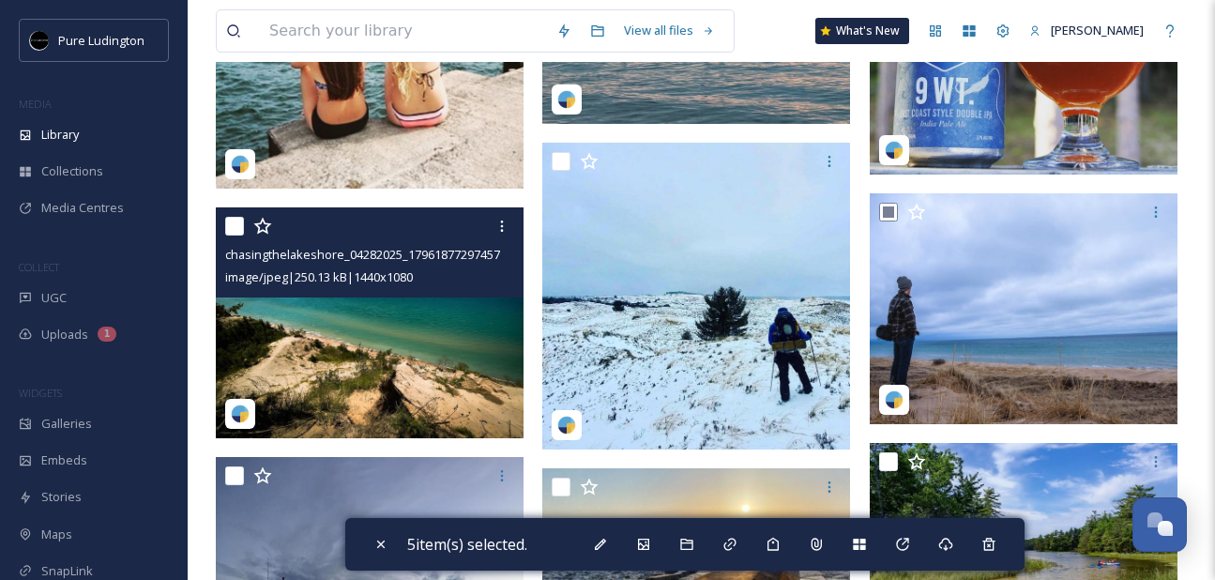
click at [235, 222] on input "checkbox" at bounding box center [234, 226] width 19 height 19
checkbox input "true"
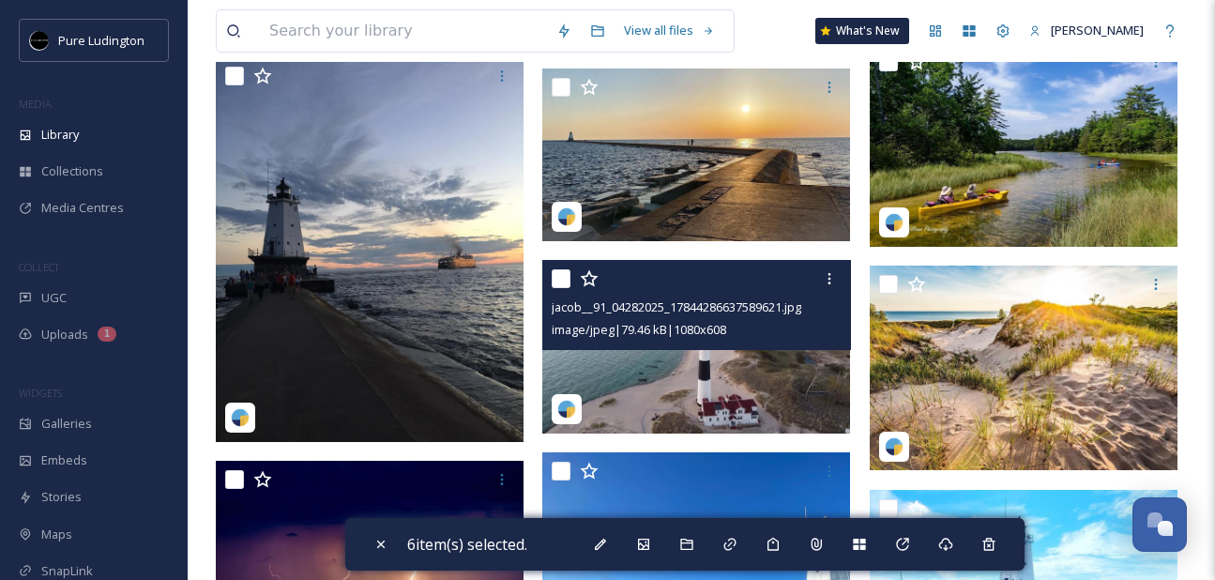
scroll to position [3861, 0]
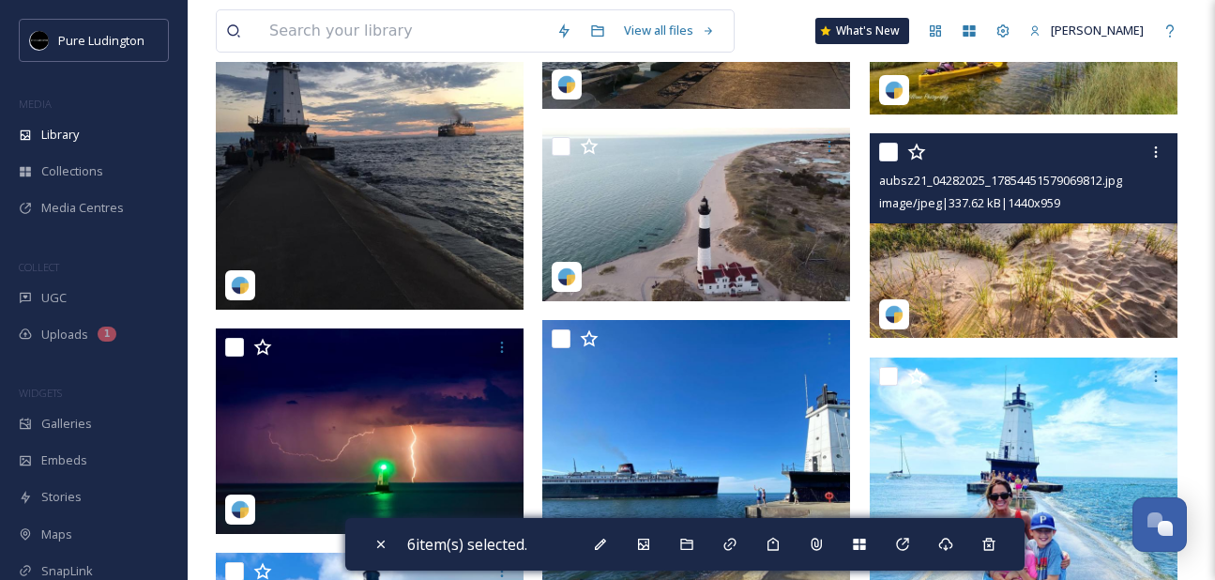
click at [884, 150] on input "checkbox" at bounding box center [888, 152] width 19 height 19
checkbox input "true"
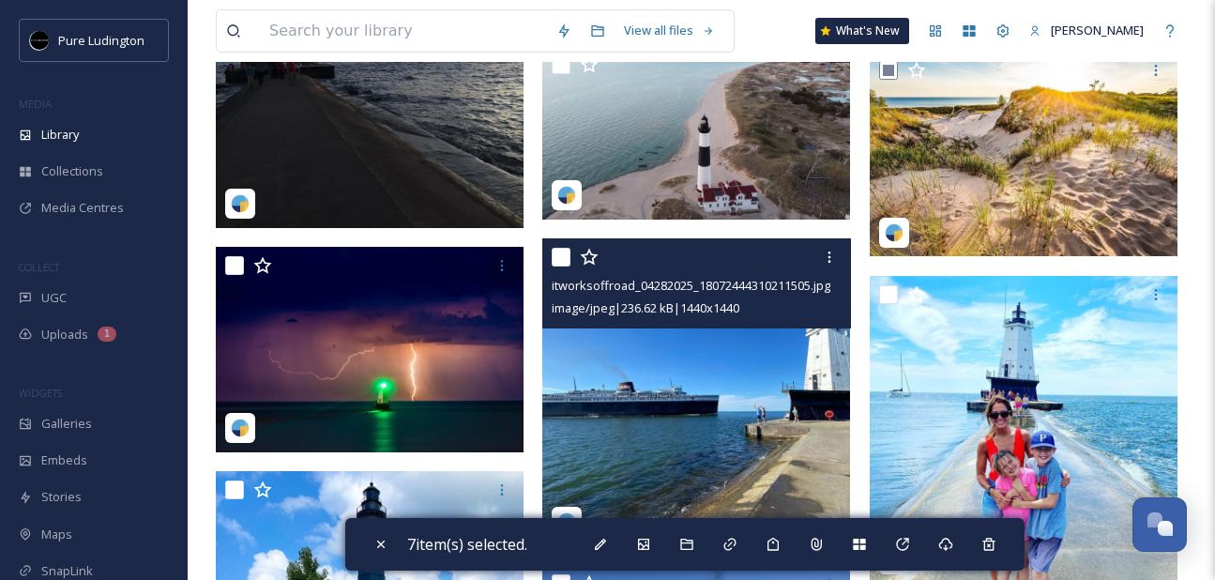
scroll to position [4022, 0]
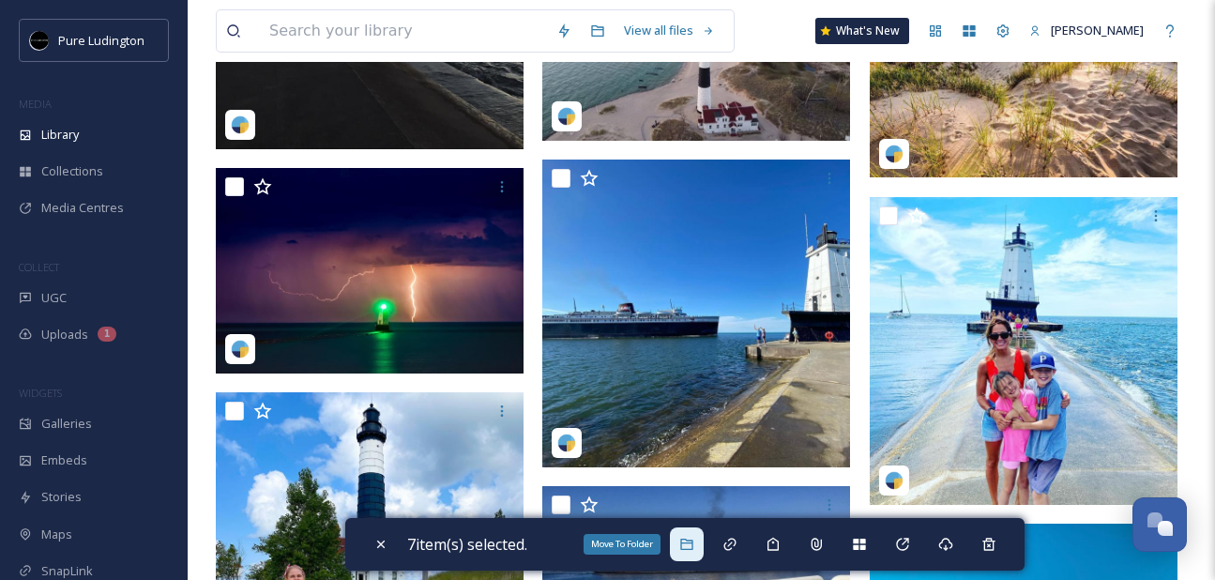
click at [691, 534] on div "Move To Folder" at bounding box center [687, 544] width 34 height 34
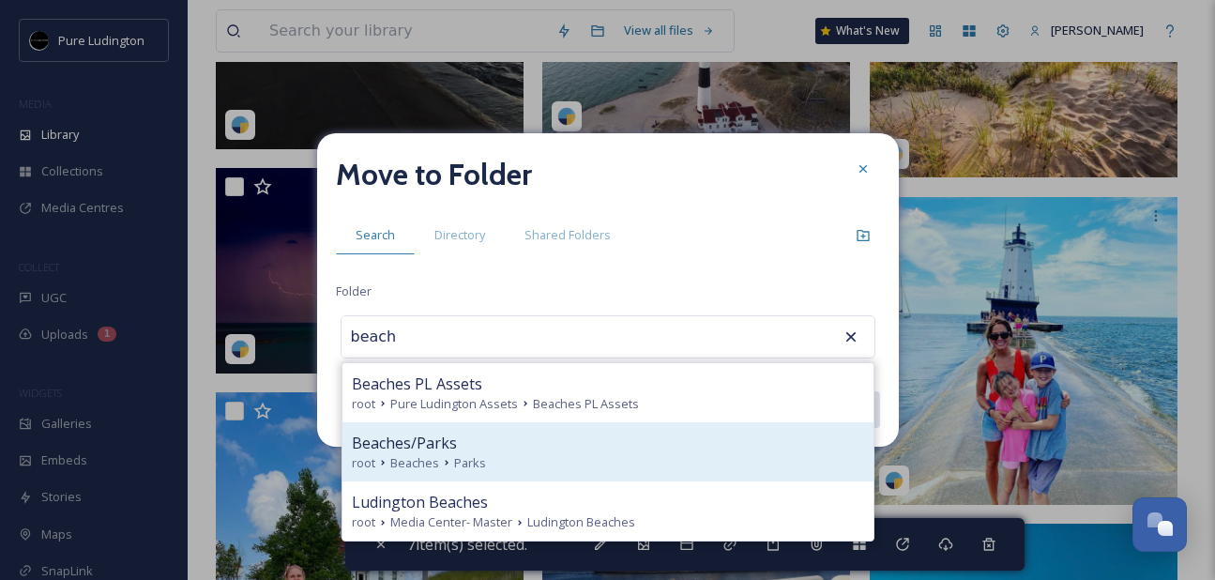
click at [580, 458] on div "root Beaches Parks" at bounding box center [608, 463] width 512 height 18
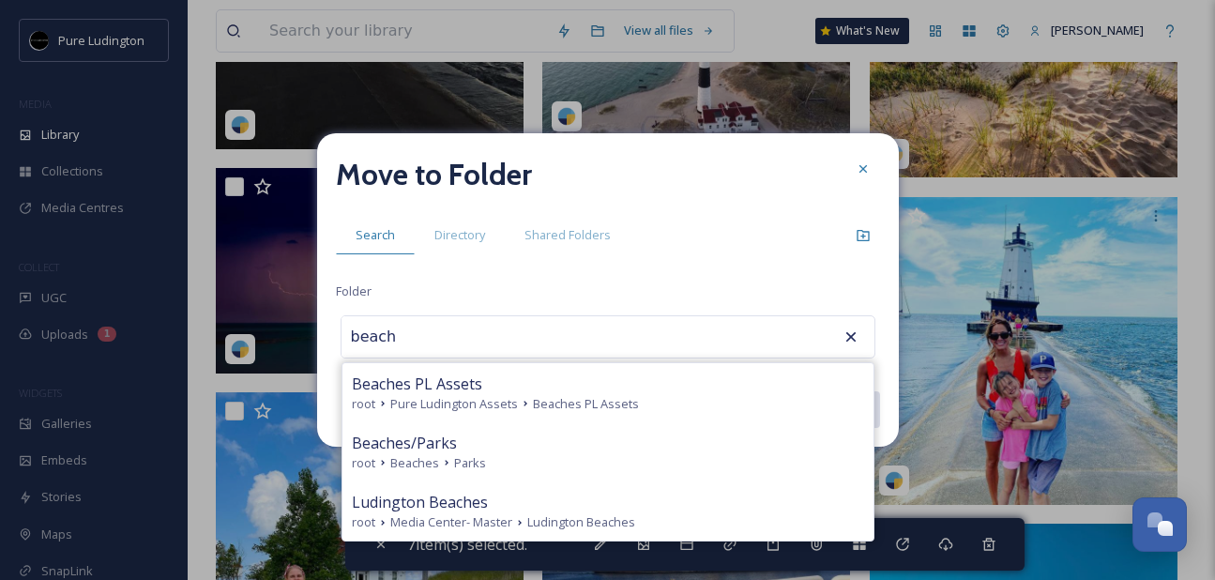
type input "Beaches/Parks"
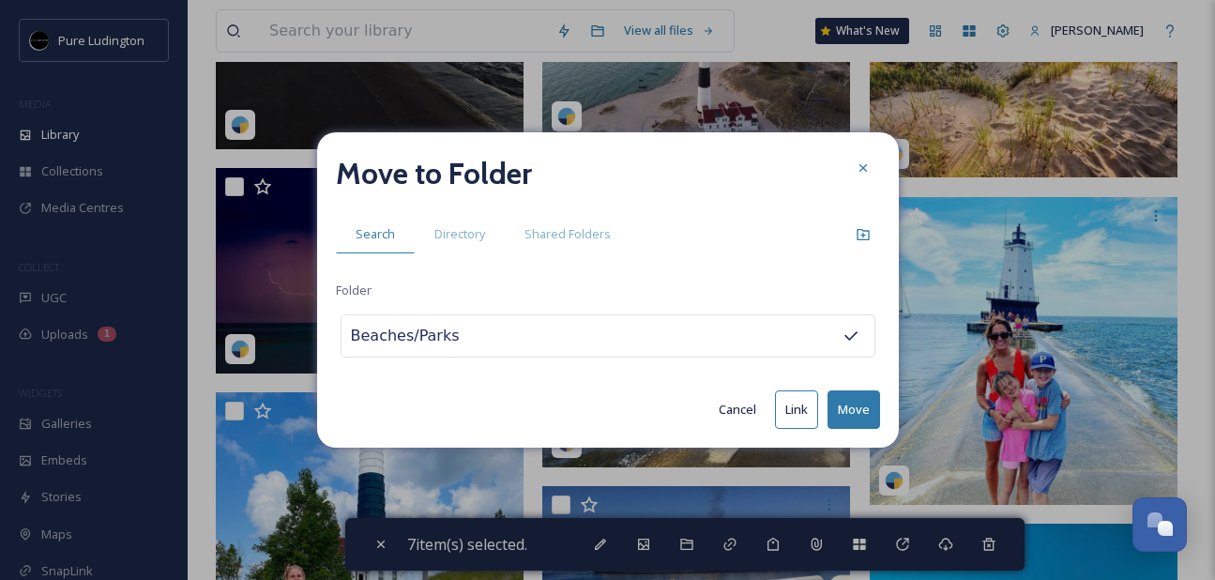
click at [860, 401] on button "Move" at bounding box center [853, 409] width 53 height 38
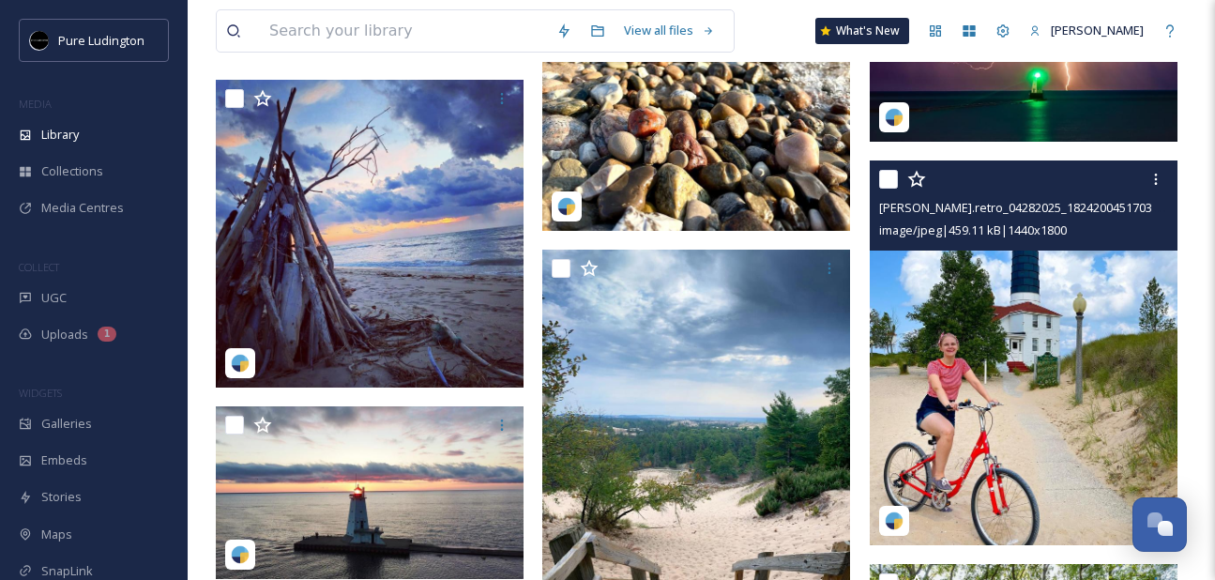
click at [893, 175] on input "checkbox" at bounding box center [888, 179] width 19 height 19
checkbox input "true"
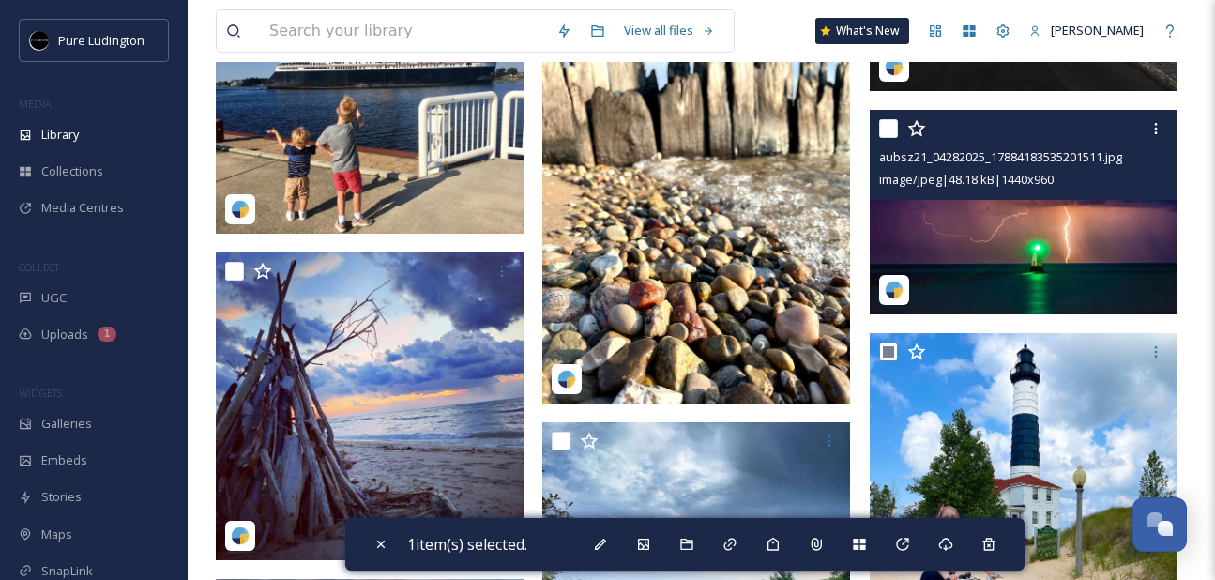
scroll to position [3847, 0]
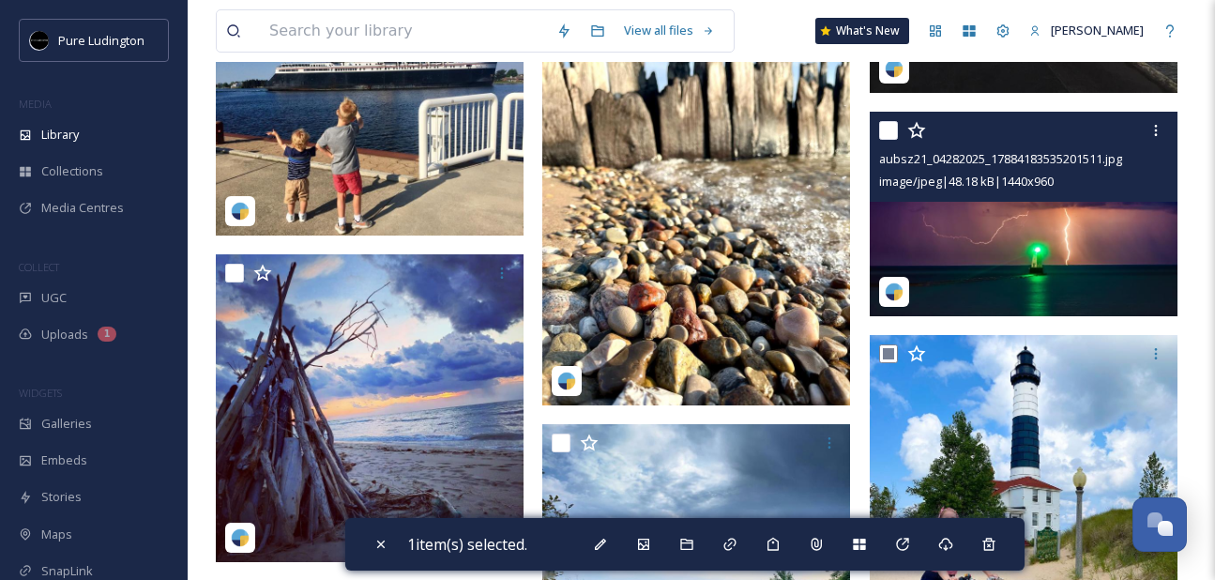
click at [888, 125] on input "checkbox" at bounding box center [888, 130] width 19 height 19
checkbox input "true"
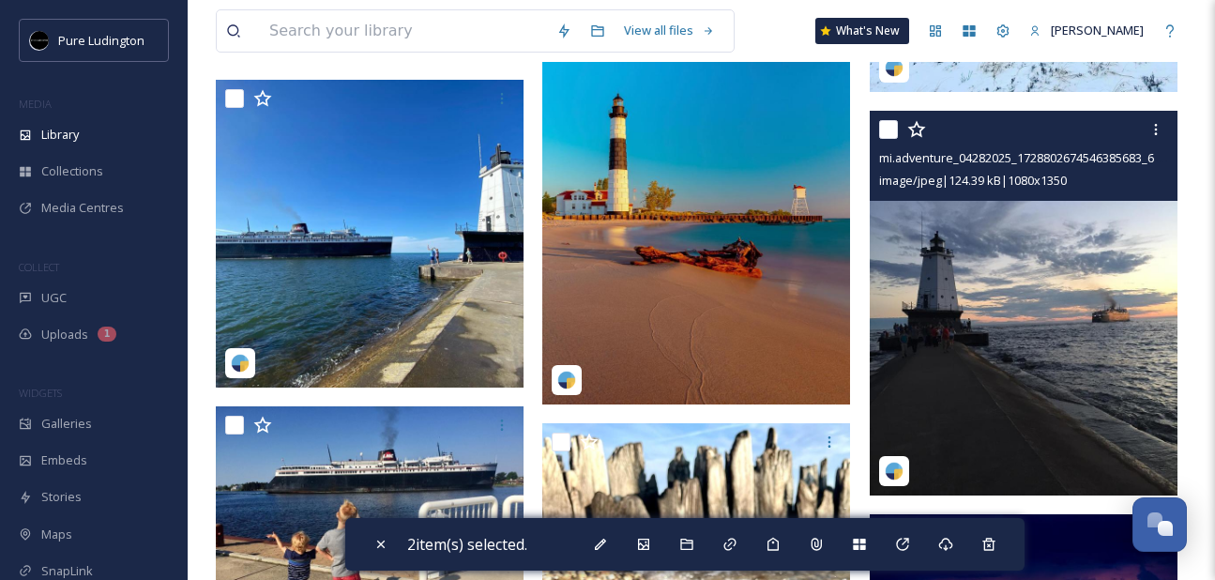
scroll to position [3440, 0]
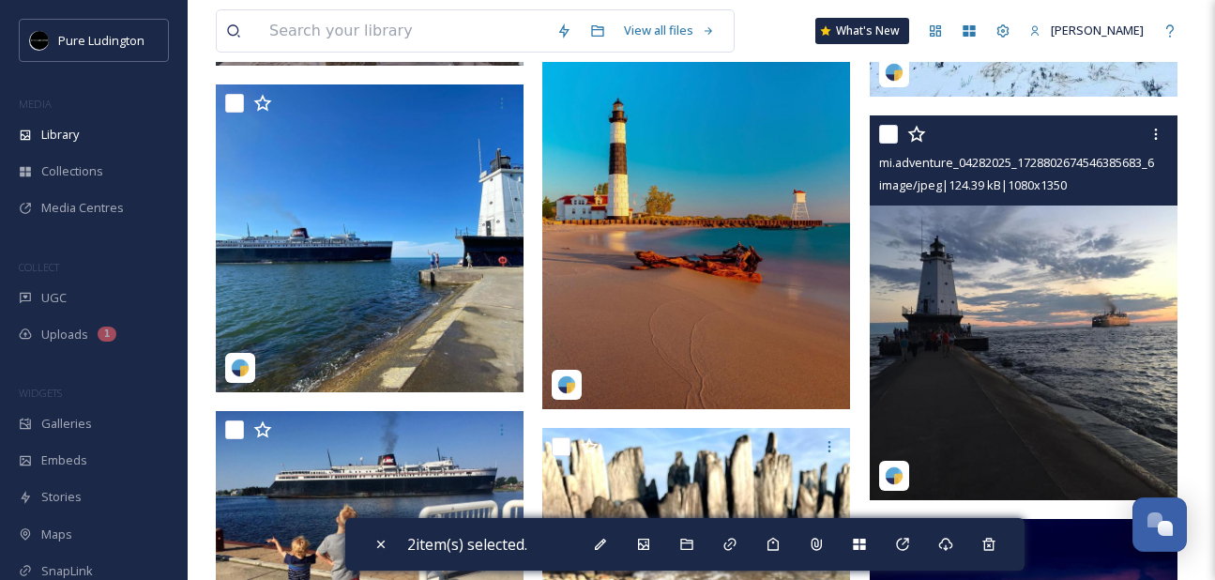
click at [889, 135] on input "checkbox" at bounding box center [888, 134] width 19 height 19
checkbox input "true"
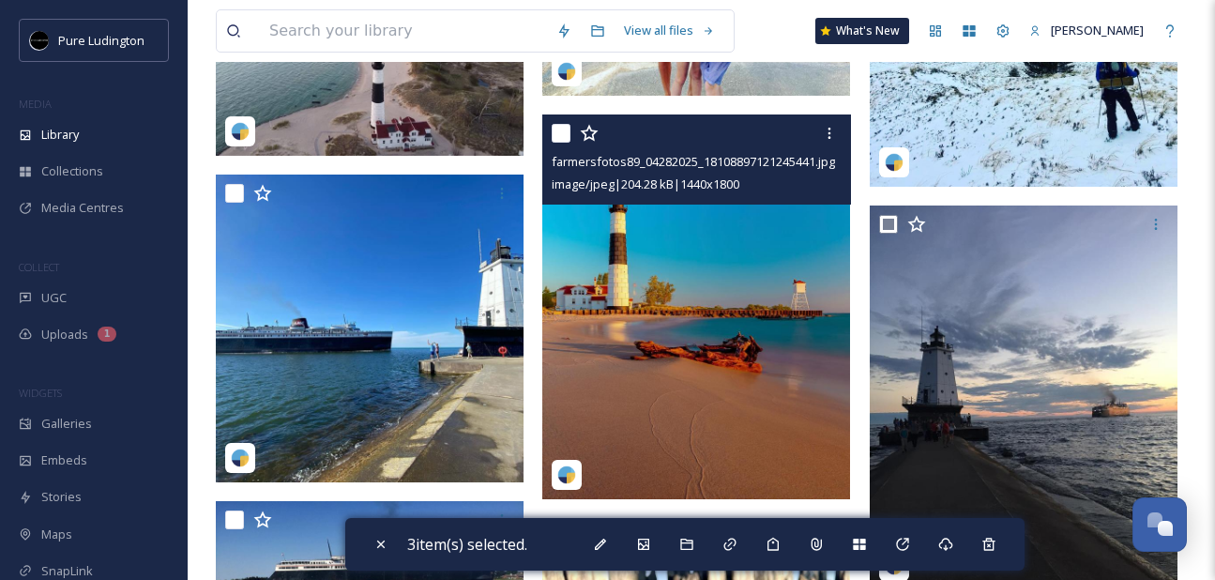
scroll to position [3336, 0]
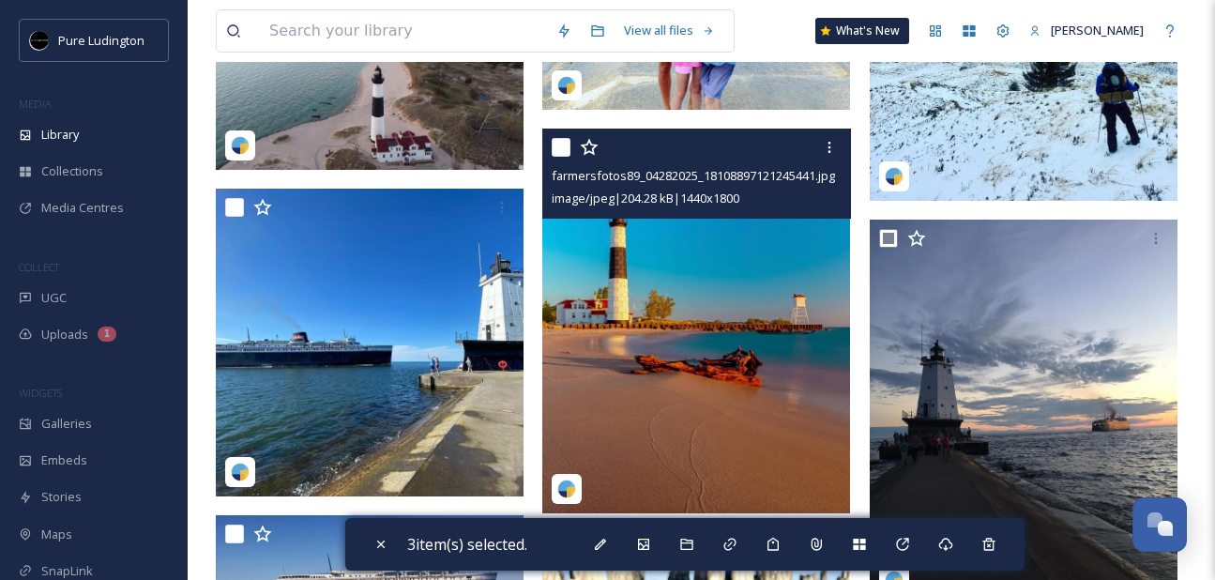
click at [555, 145] on input "checkbox" at bounding box center [560, 147] width 19 height 19
checkbox input "true"
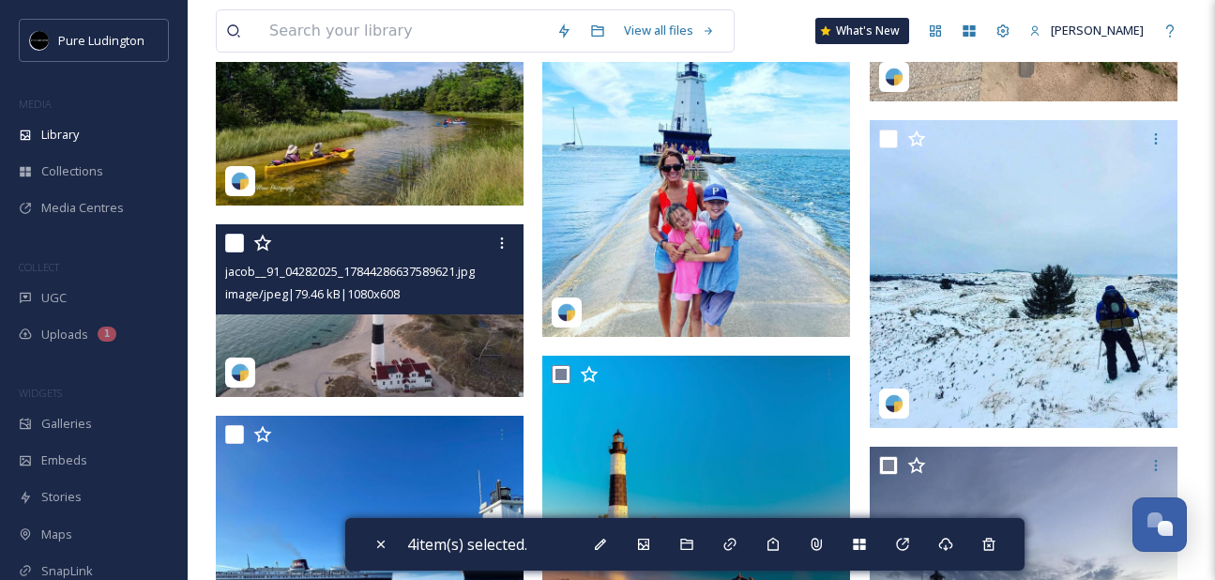
scroll to position [3105, 0]
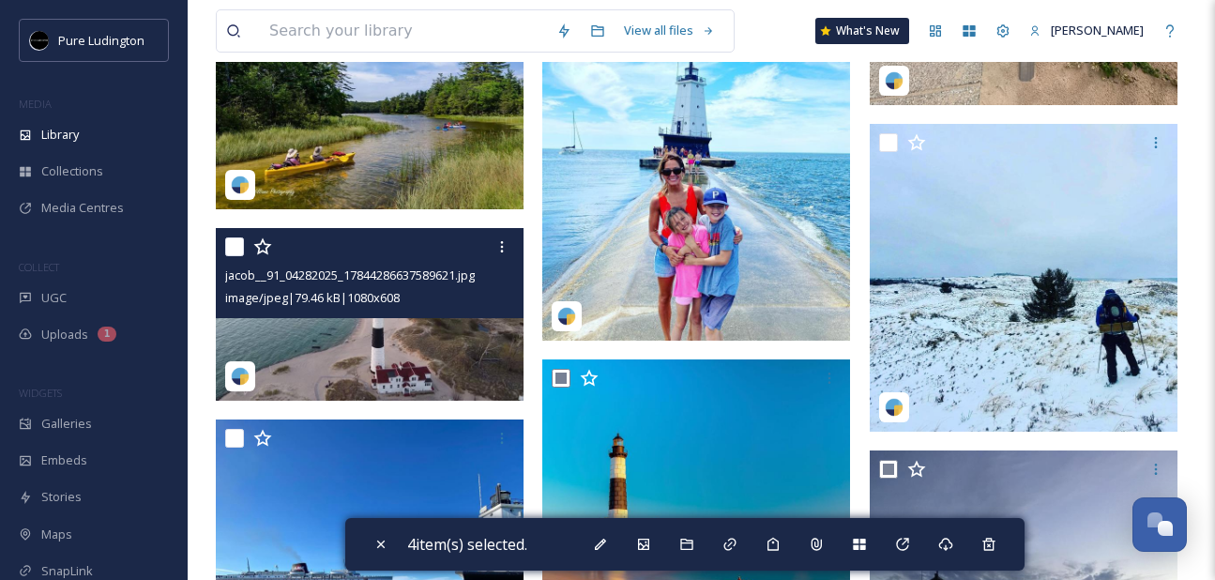
click at [231, 251] on input "checkbox" at bounding box center [234, 246] width 19 height 19
checkbox input "true"
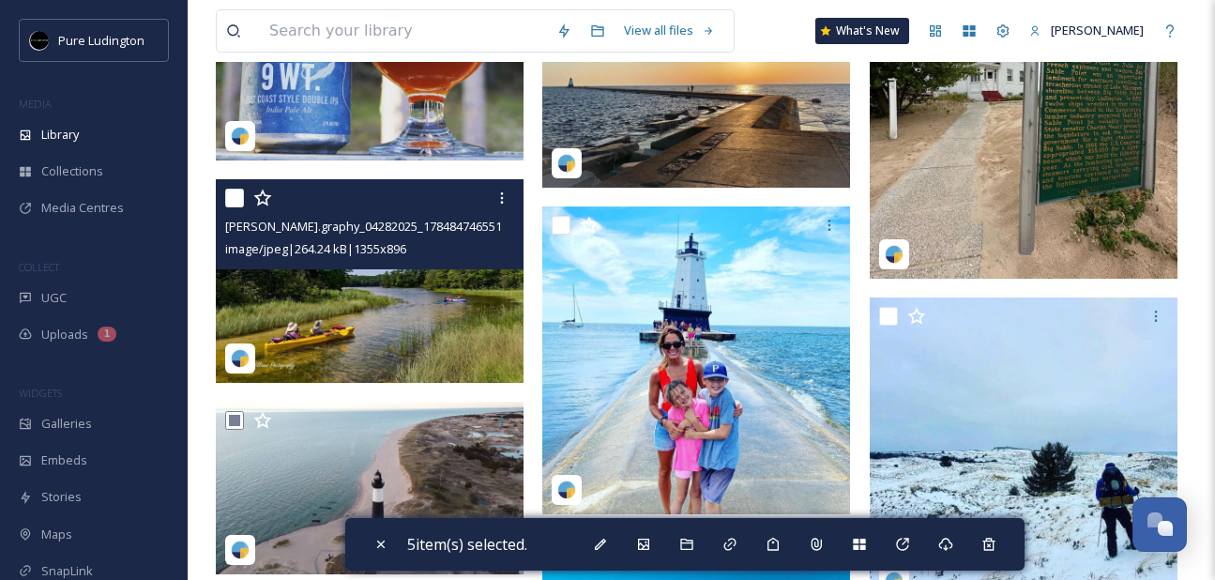
scroll to position [2916, 0]
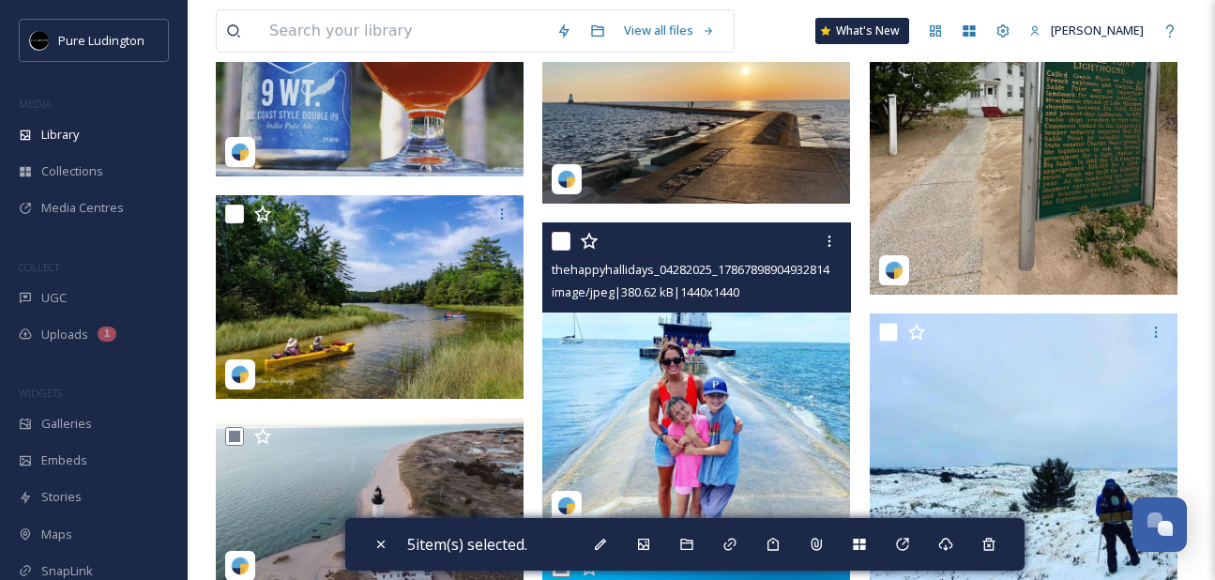
click at [563, 245] on input "checkbox" at bounding box center [560, 241] width 19 height 19
checkbox input "true"
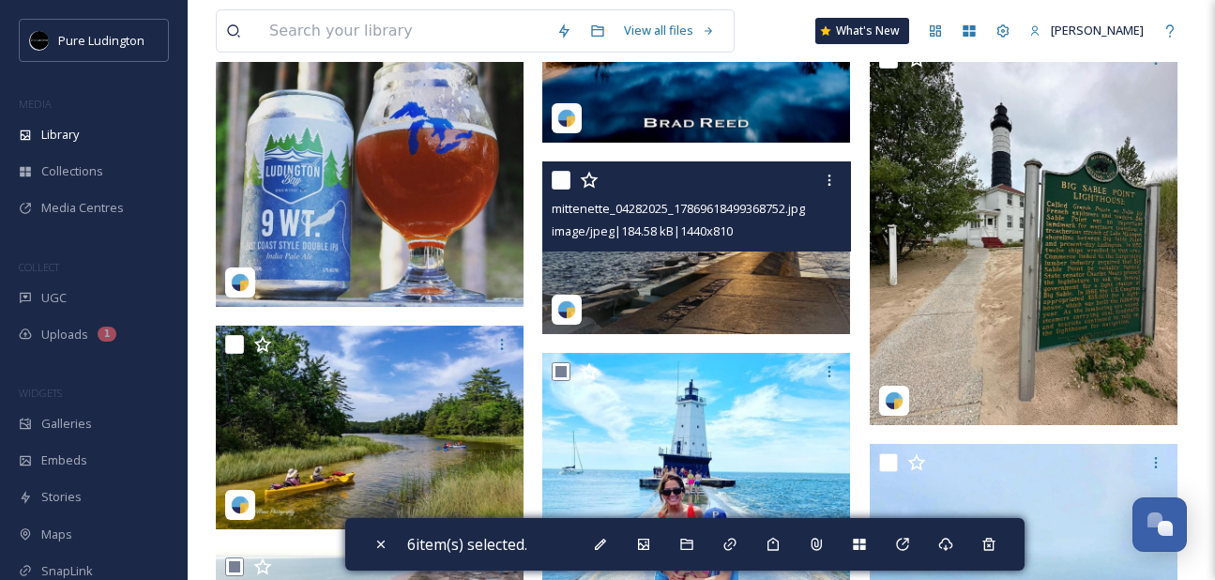
scroll to position [2782, 0]
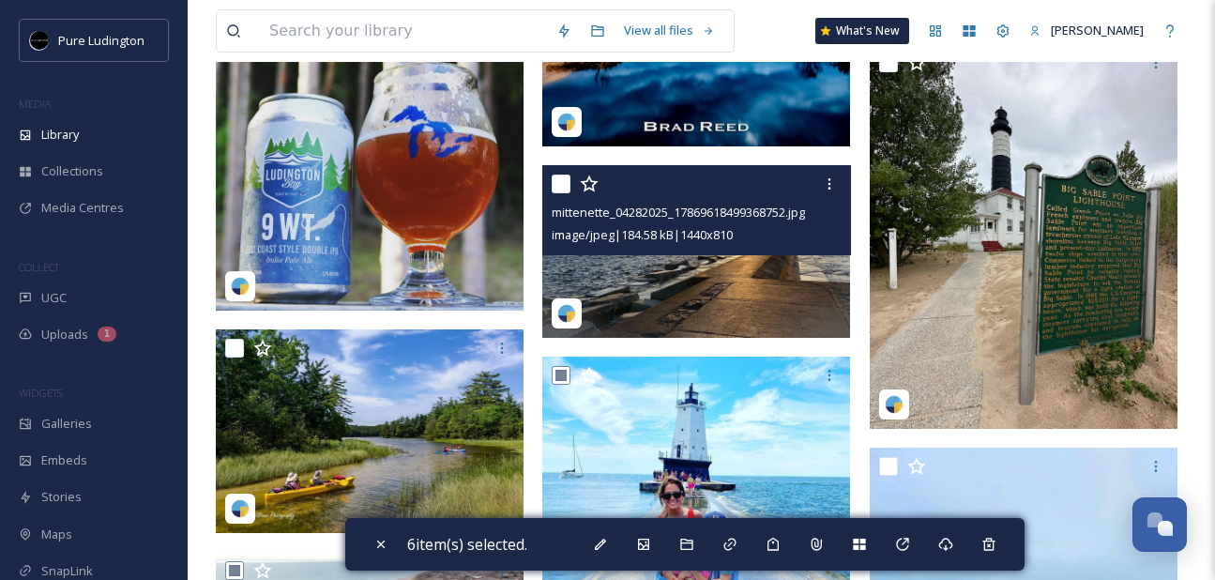
click at [565, 183] on input "checkbox" at bounding box center [560, 183] width 19 height 19
checkbox input "true"
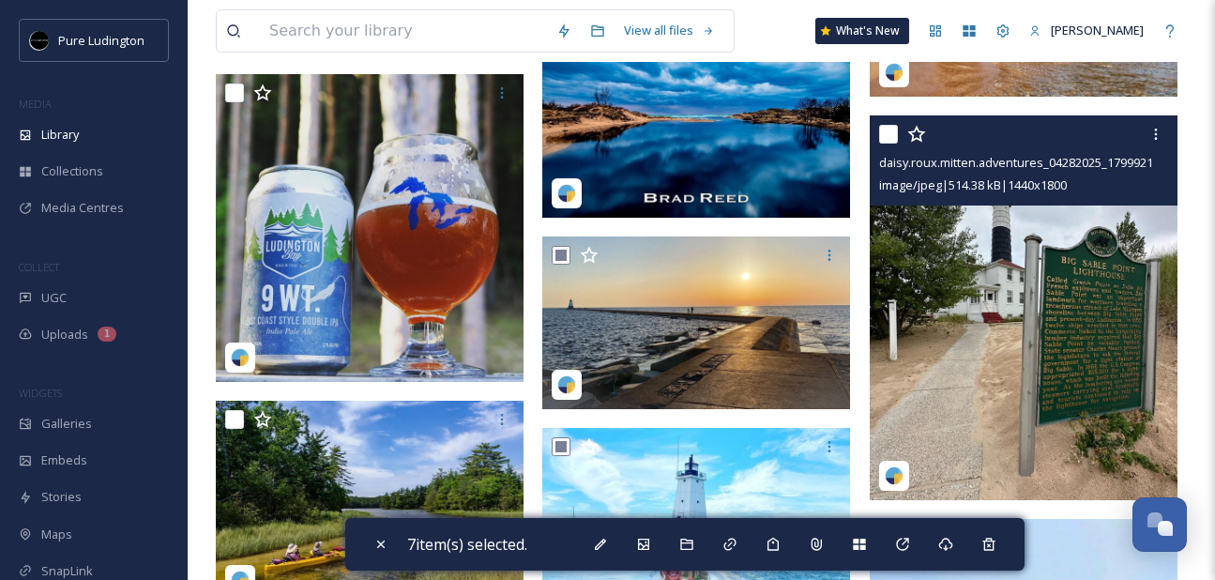
click at [888, 133] on input "checkbox" at bounding box center [888, 134] width 19 height 19
checkbox input "true"
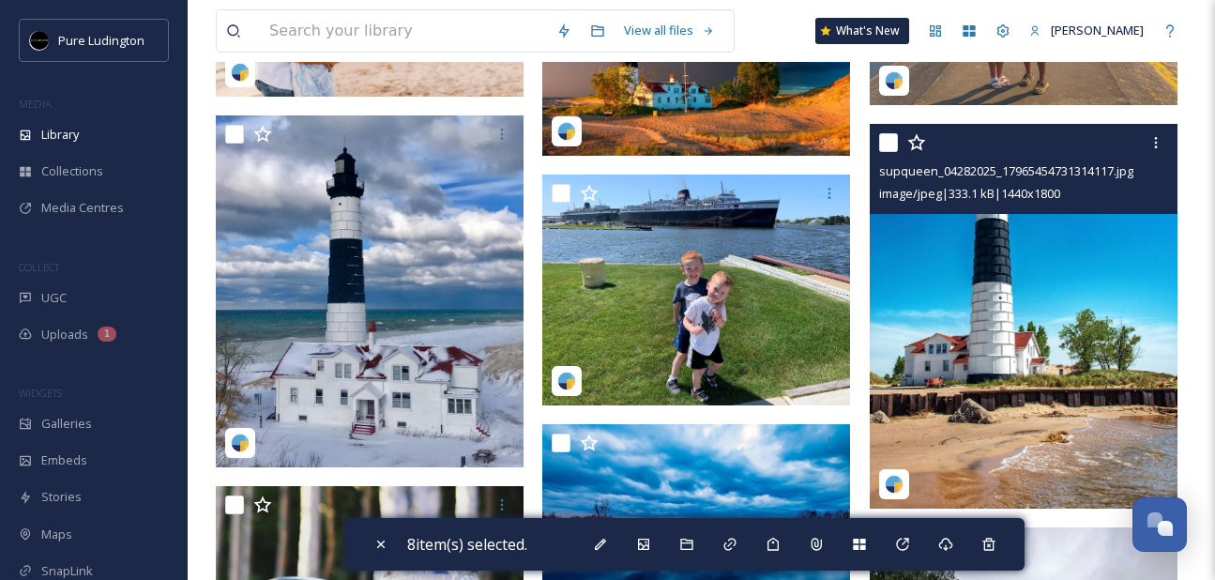
scroll to position [2282, 0]
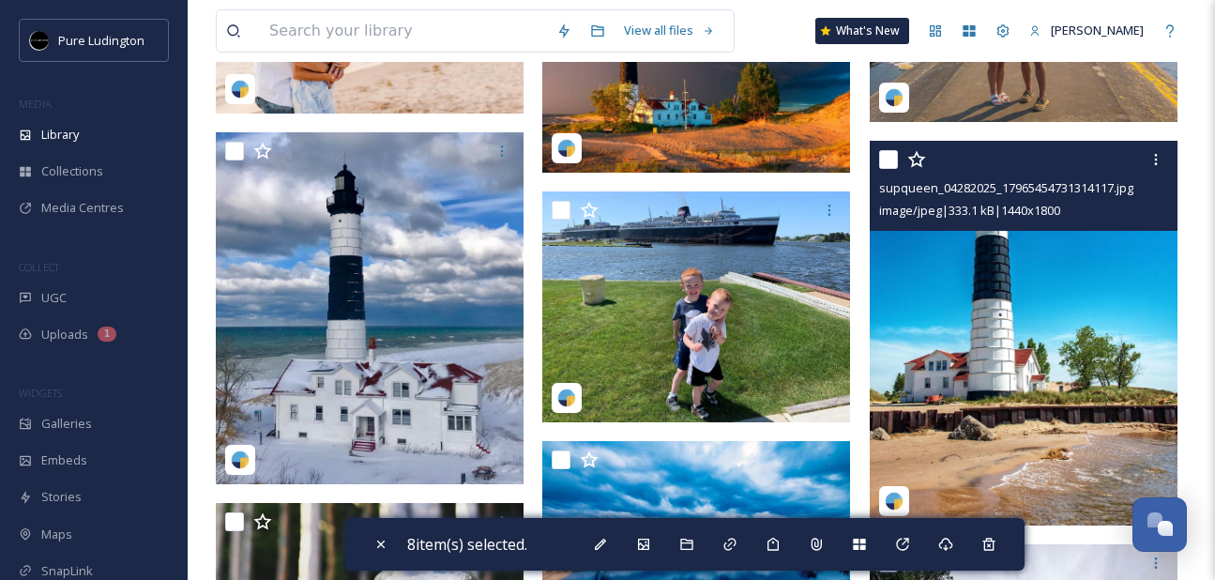
click at [885, 160] on input "checkbox" at bounding box center [888, 159] width 19 height 19
checkbox input "true"
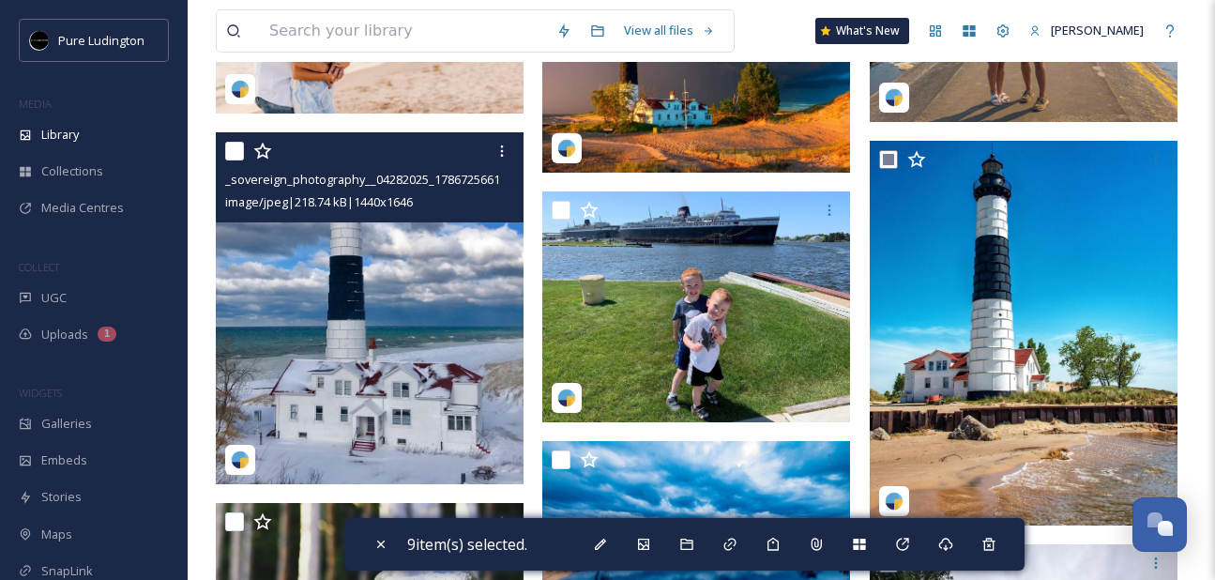
click at [235, 150] on input "checkbox" at bounding box center [234, 151] width 19 height 19
checkbox input "true"
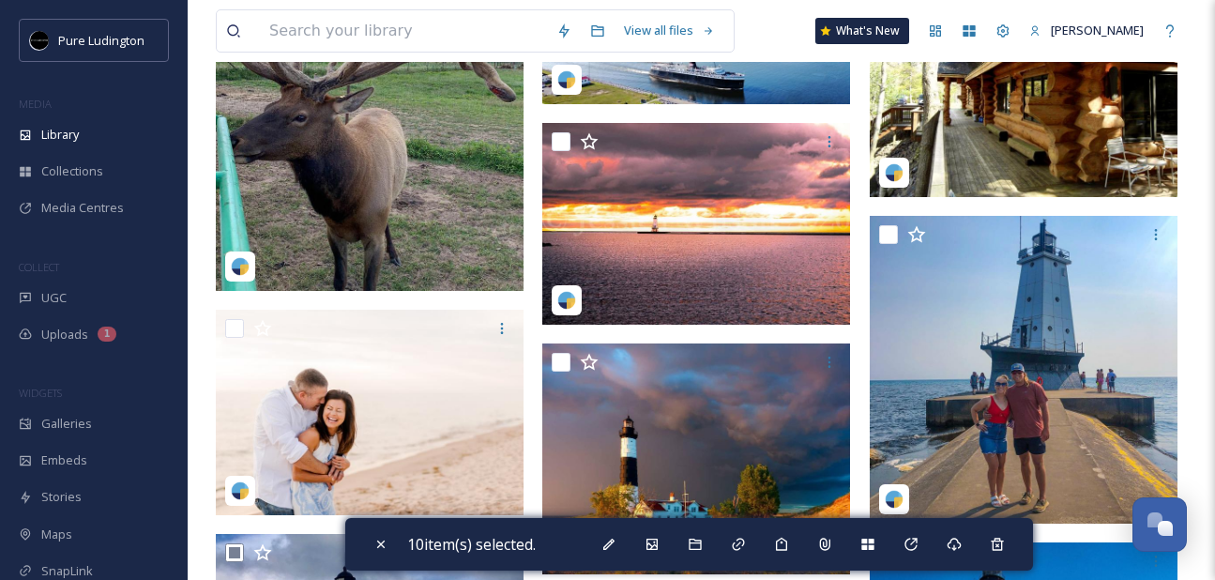
scroll to position [1880, 0]
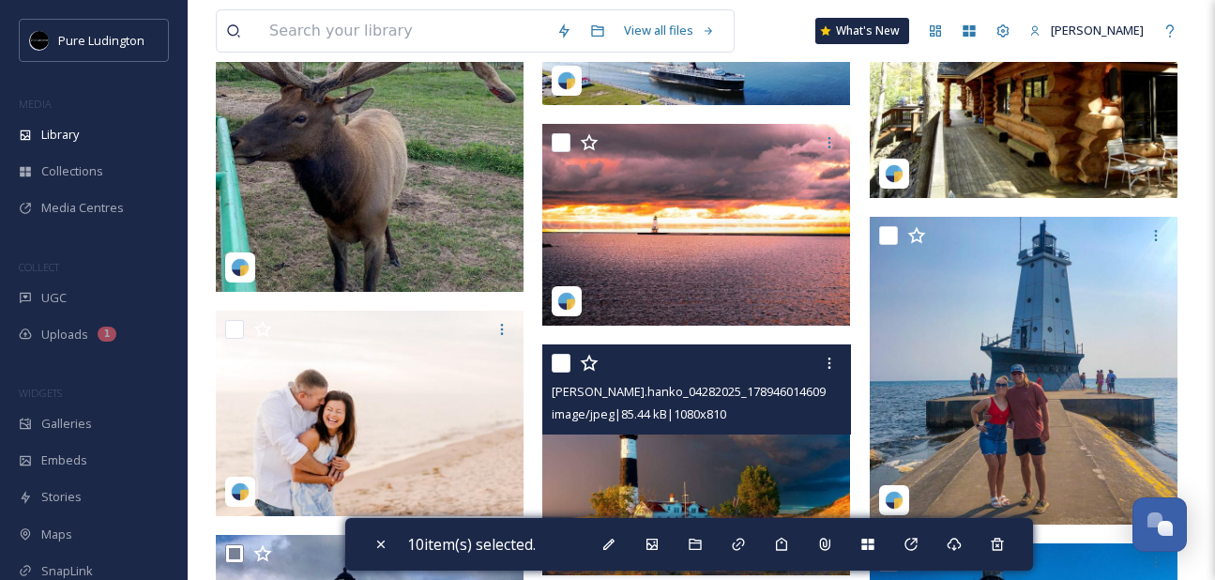
click at [563, 360] on input "checkbox" at bounding box center [560, 363] width 19 height 19
checkbox input "true"
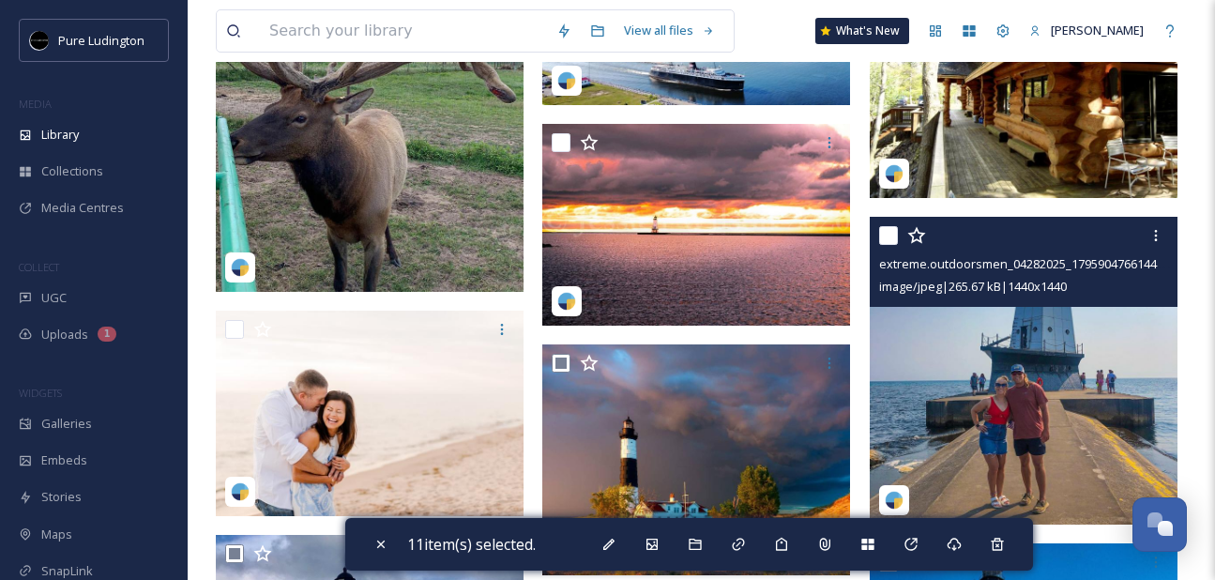
click at [887, 235] on input "checkbox" at bounding box center [888, 235] width 19 height 19
checkbox input "true"
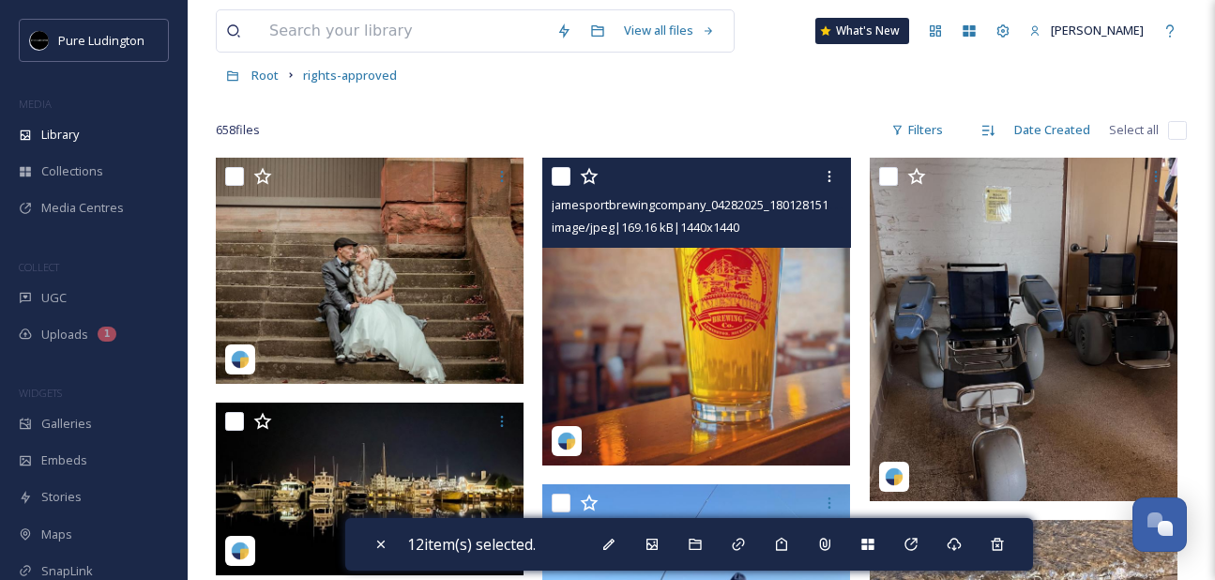
scroll to position [95, 0]
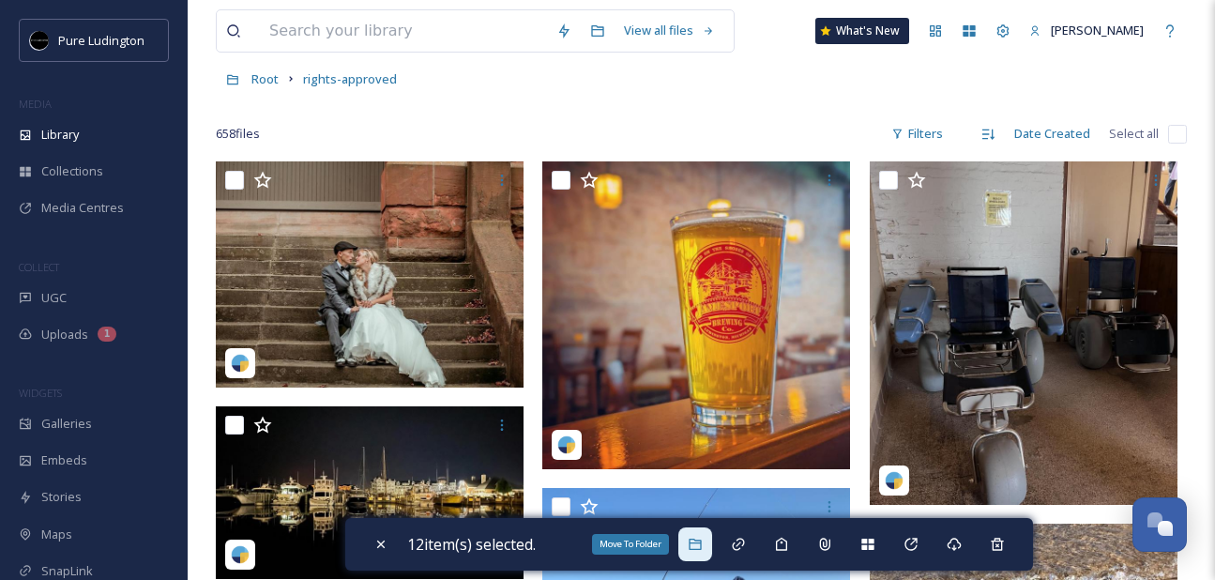
click at [701, 544] on icon at bounding box center [694, 543] width 15 height 15
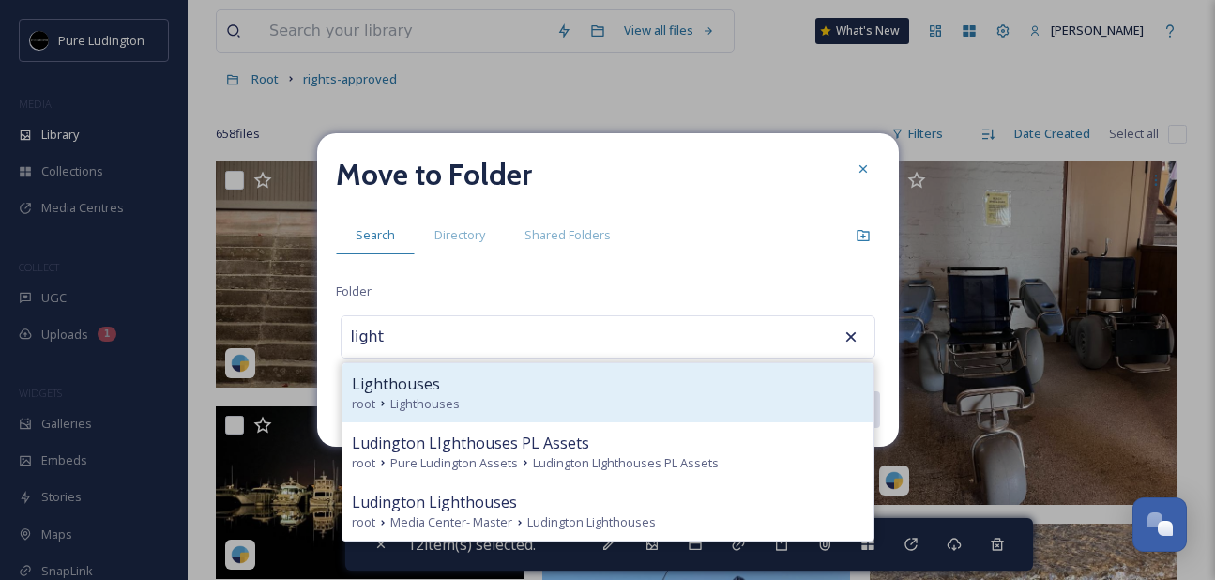
click at [651, 407] on div "root Lighthouses" at bounding box center [608, 404] width 512 height 18
type input "Lighthouses"
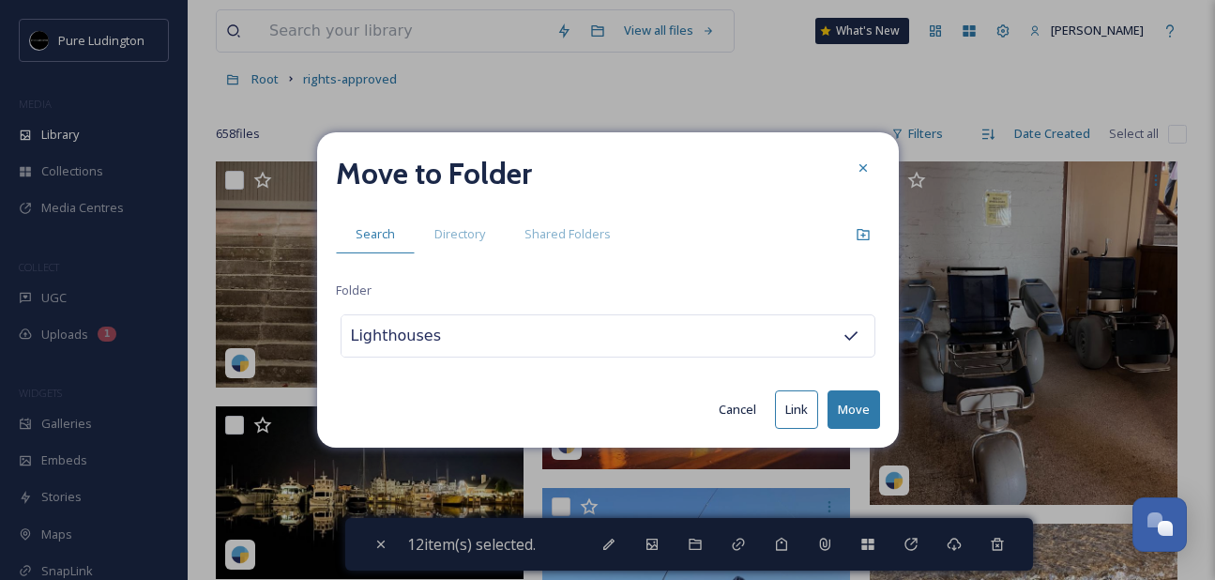
click at [850, 400] on button "Move" at bounding box center [853, 409] width 53 height 38
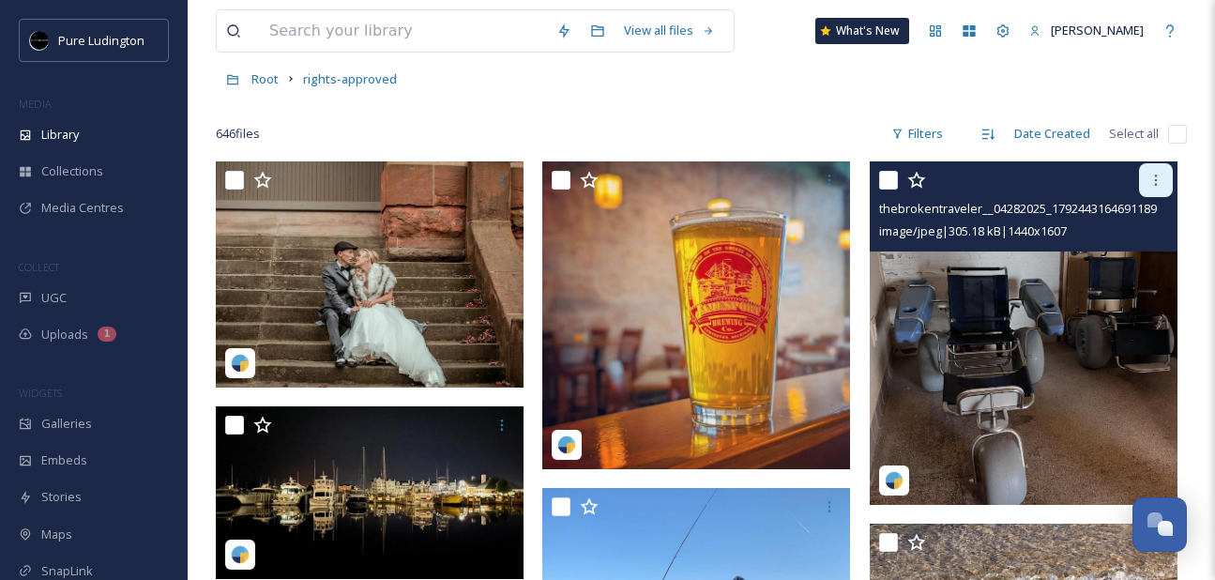
click at [1152, 178] on icon at bounding box center [1155, 180] width 15 height 15
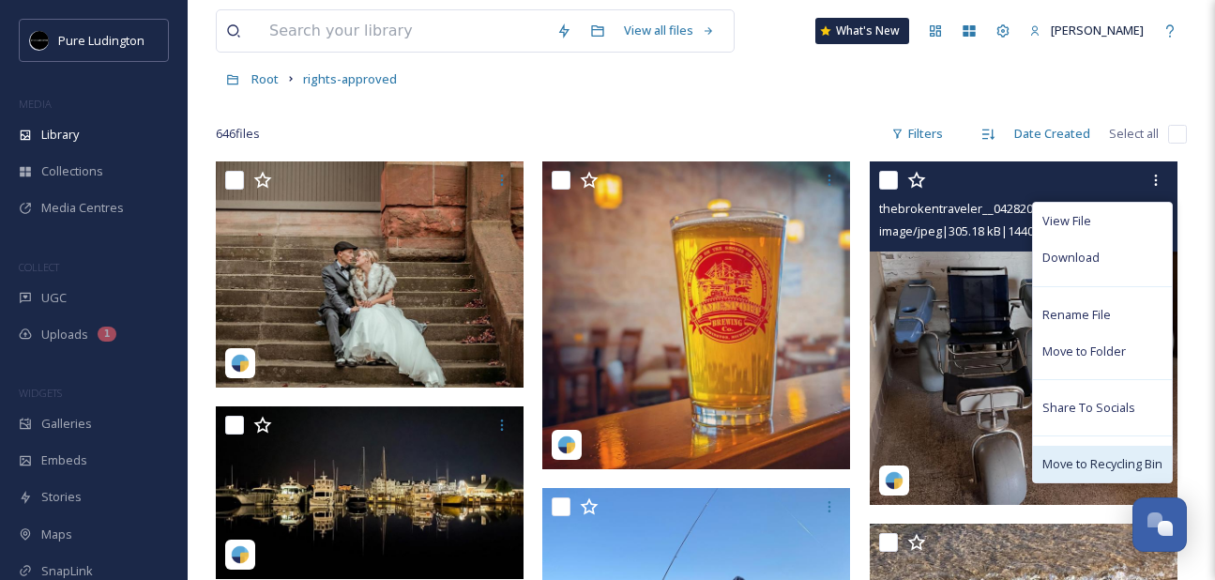
click at [1078, 456] on span "Move to Recycling Bin" at bounding box center [1102, 464] width 120 height 18
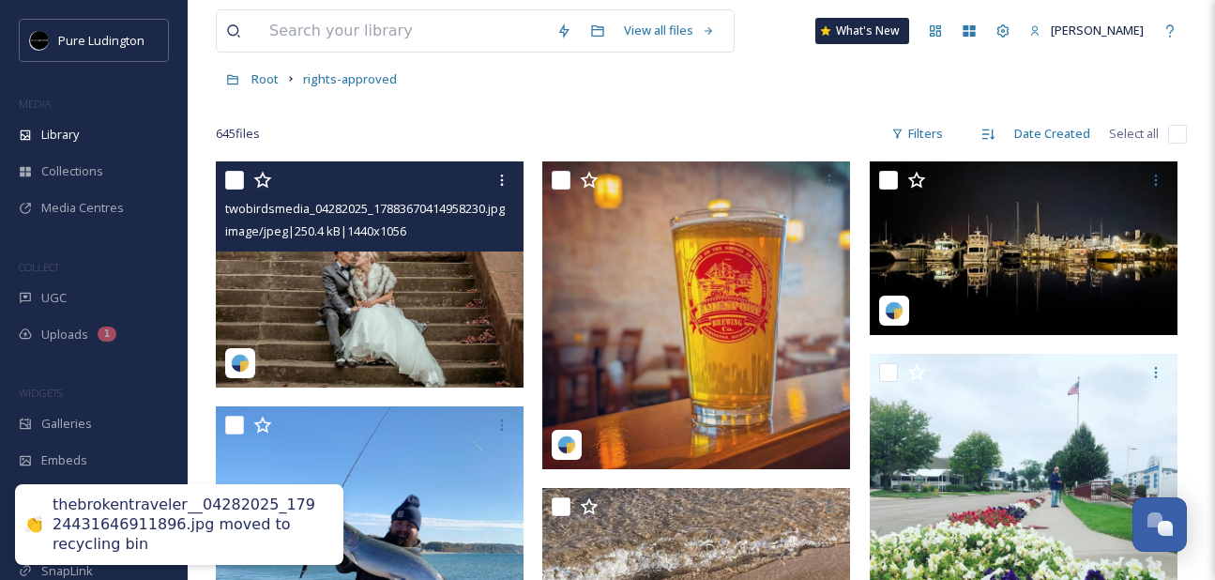
click at [236, 175] on input "checkbox" at bounding box center [234, 180] width 19 height 19
checkbox input "true"
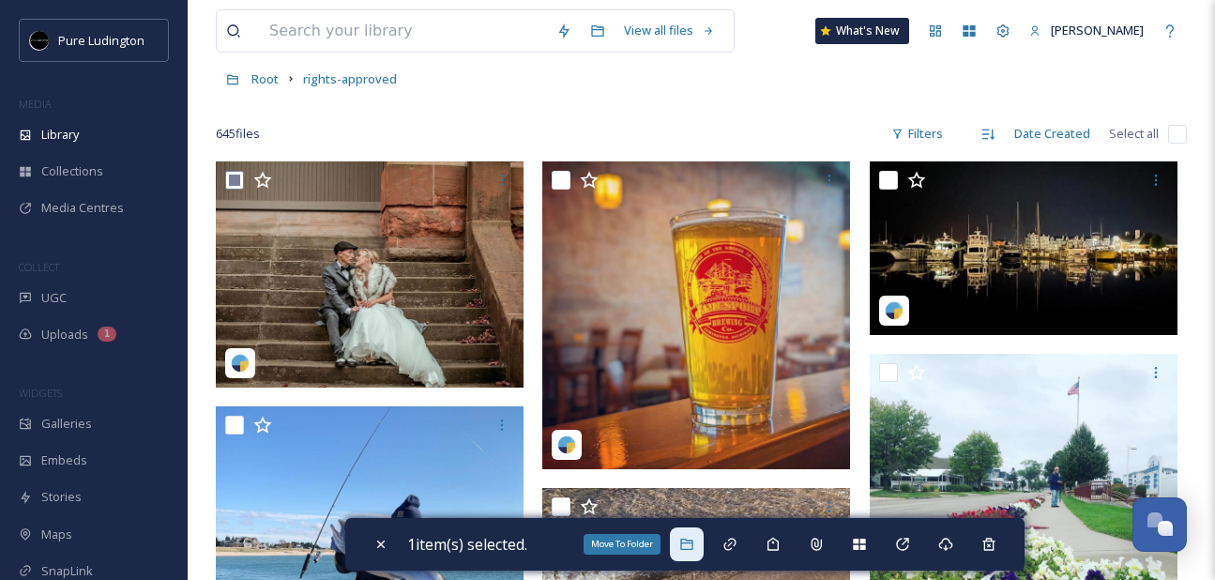
click at [700, 548] on div "Move To Folder" at bounding box center [687, 544] width 34 height 34
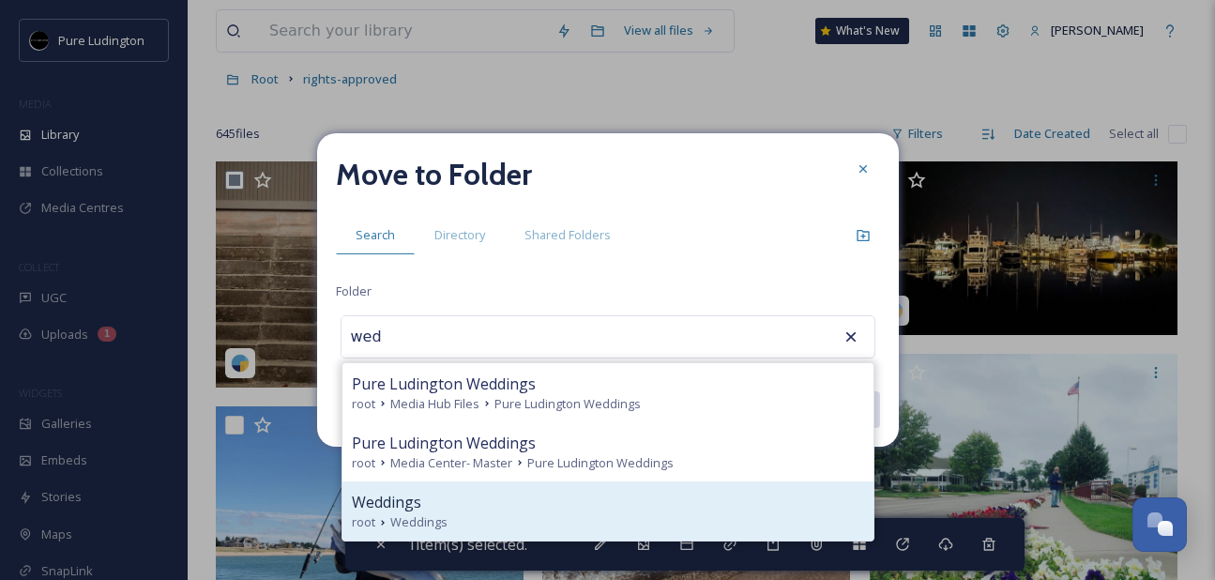
click at [564, 485] on div "Weddings root Weddings" at bounding box center [607, 510] width 531 height 59
type input "Weddings"
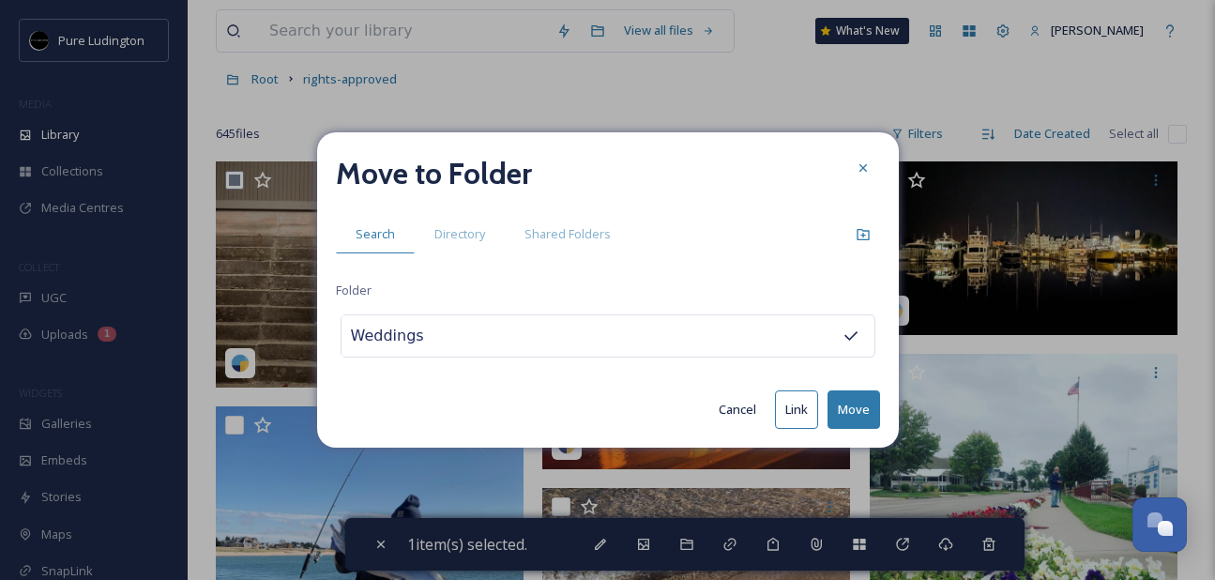
click at [854, 401] on button "Move" at bounding box center [853, 409] width 53 height 38
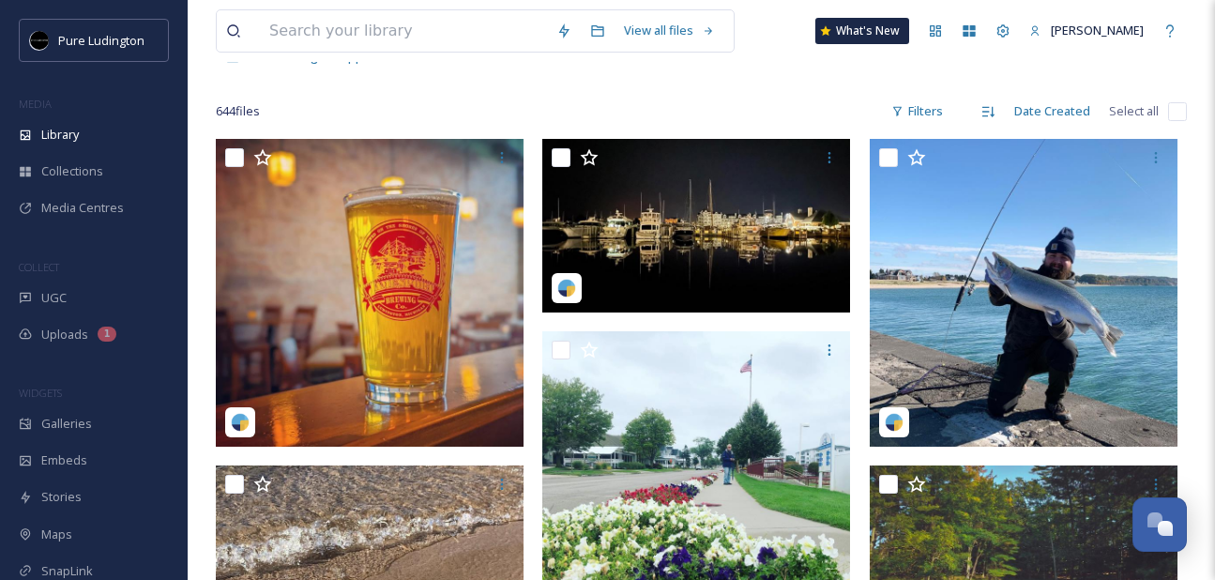
scroll to position [119, 0]
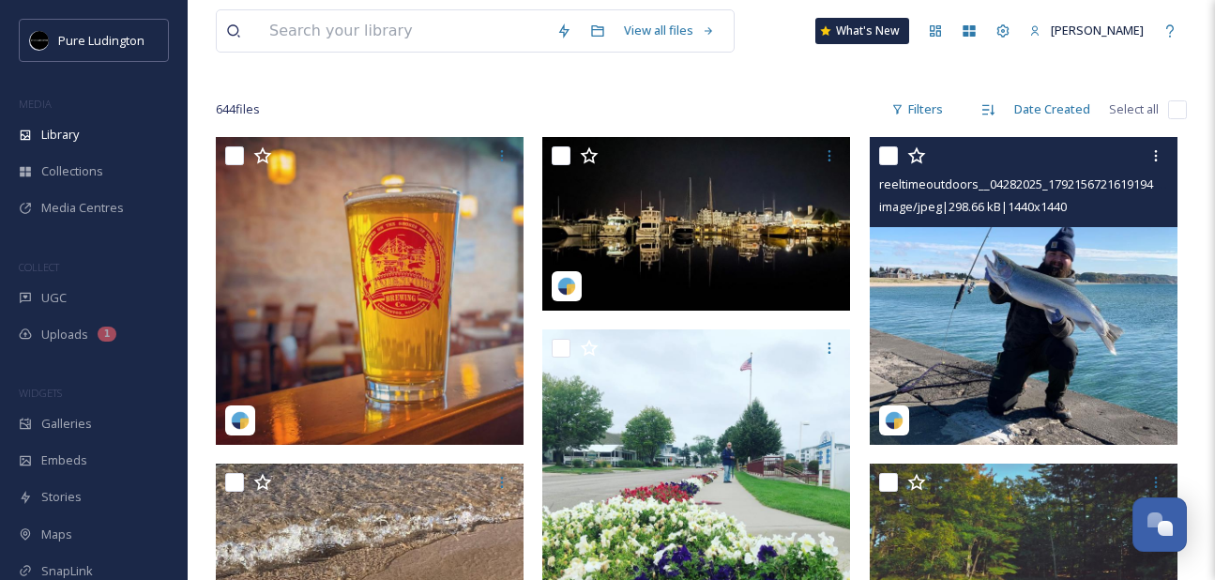
click at [884, 154] on input "checkbox" at bounding box center [888, 155] width 19 height 19
checkbox input "true"
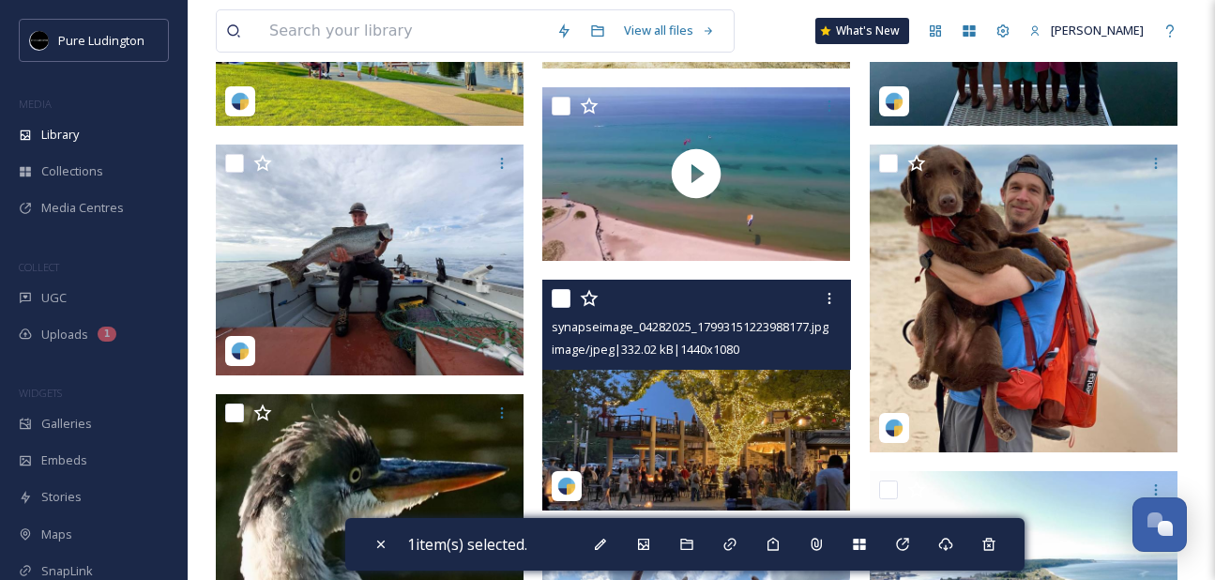
scroll to position [979, 0]
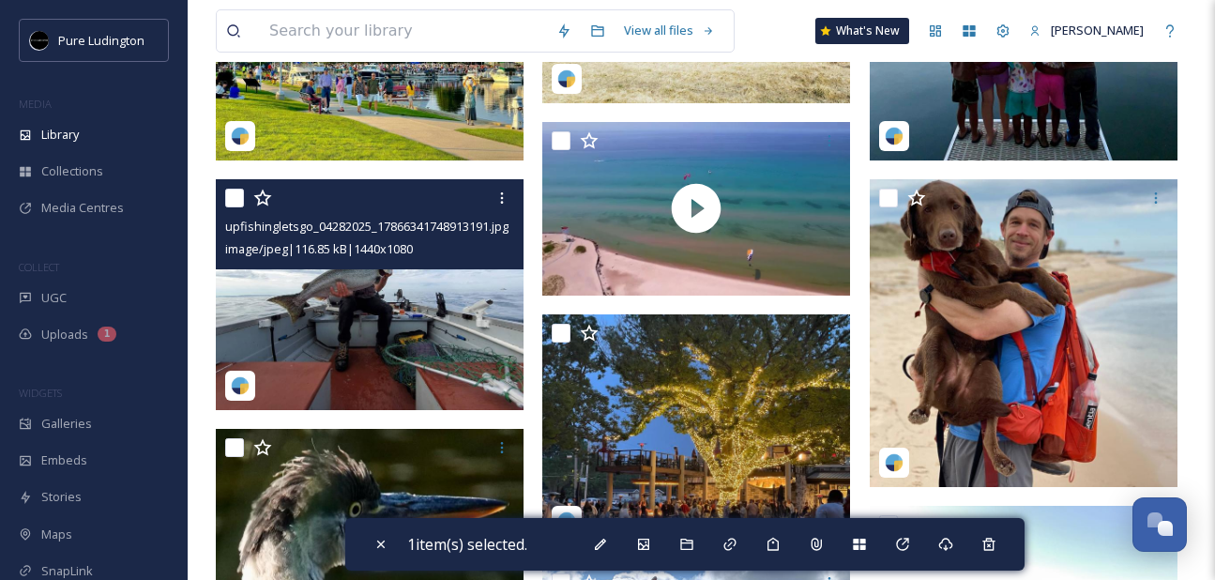
click at [234, 191] on input "checkbox" at bounding box center [234, 198] width 19 height 19
checkbox input "true"
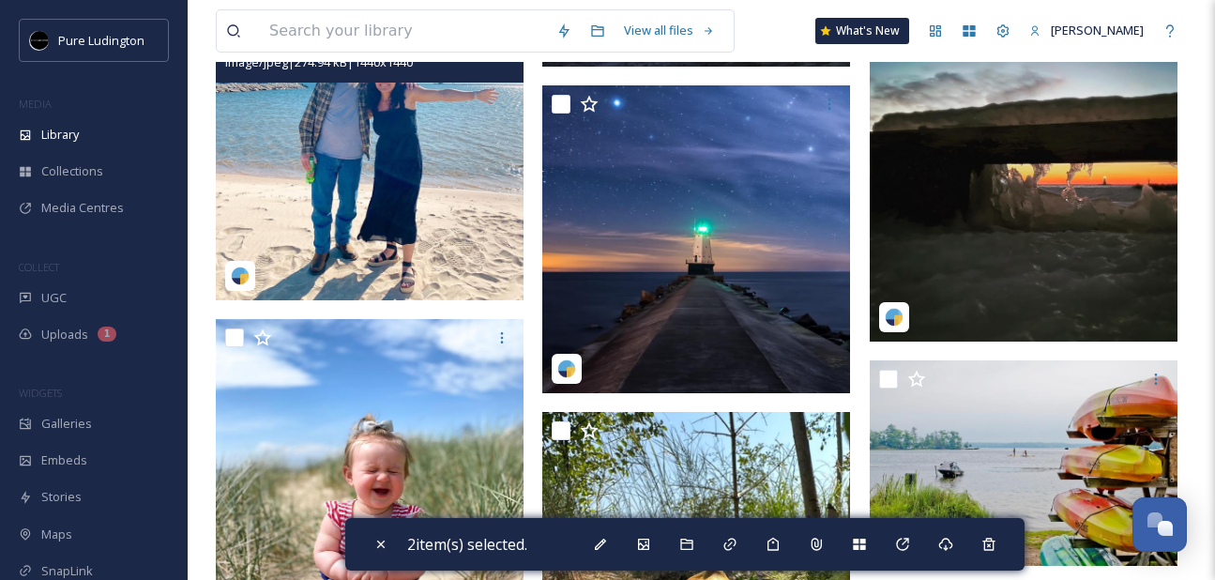
scroll to position [6589, 0]
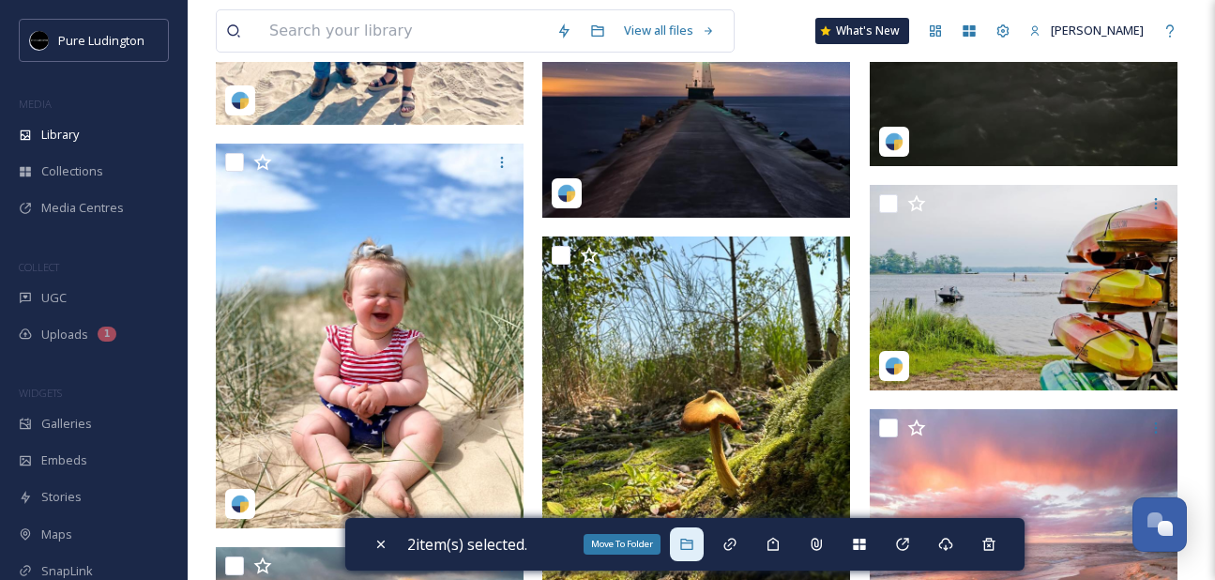
click at [695, 554] on div "Move To Folder" at bounding box center [687, 544] width 34 height 34
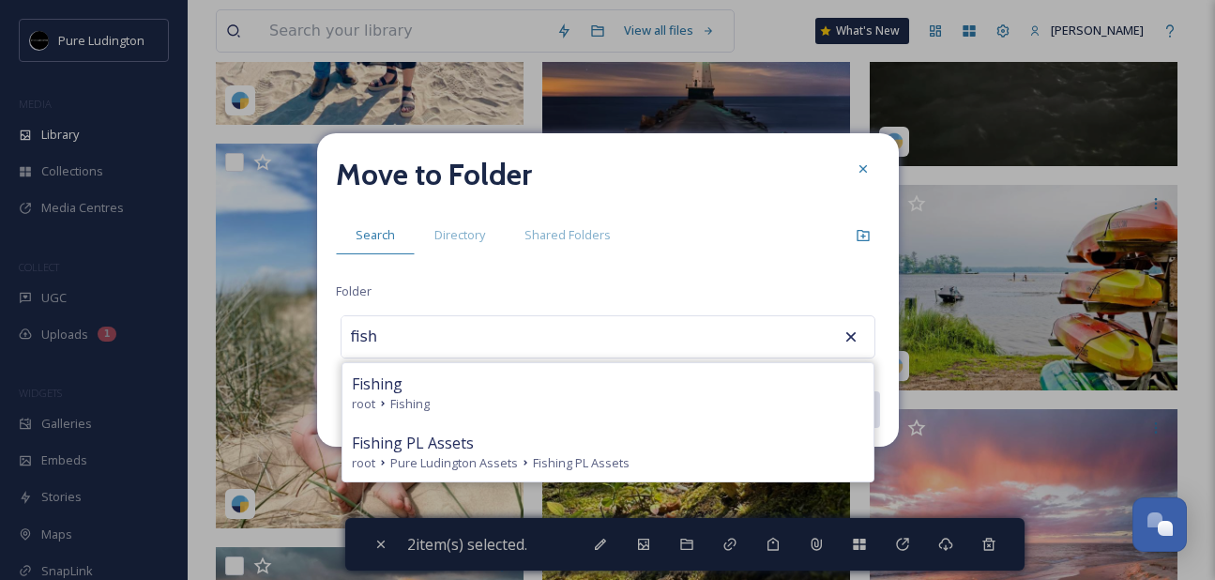
click at [608, 412] on div "root Fishing" at bounding box center [608, 404] width 512 height 18
type input "Fishing"
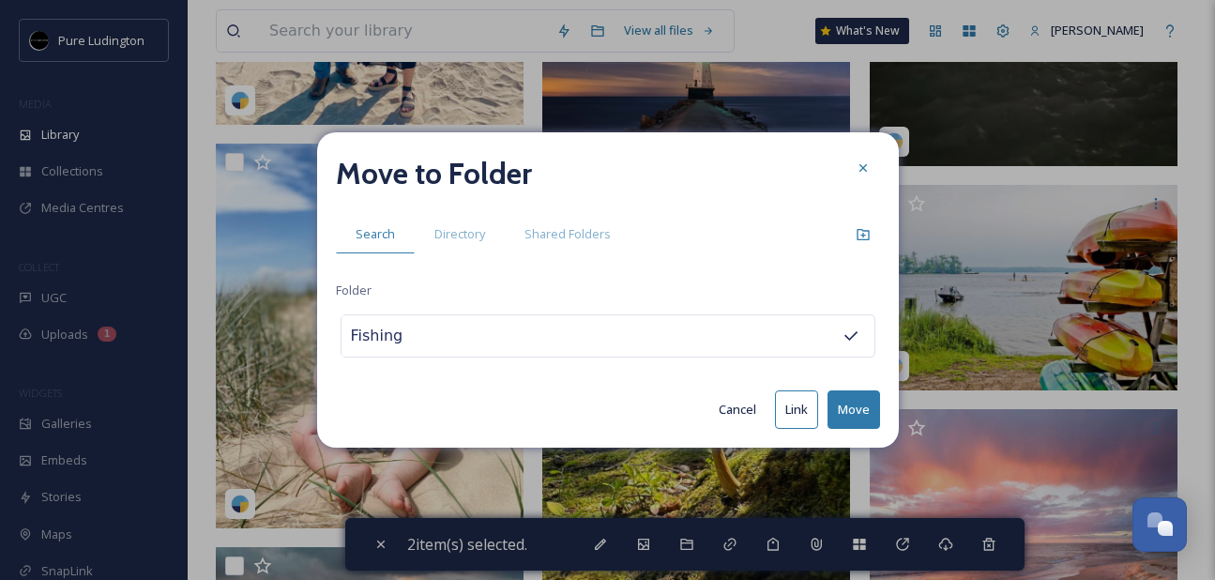
click at [842, 407] on button "Move" at bounding box center [853, 409] width 53 height 38
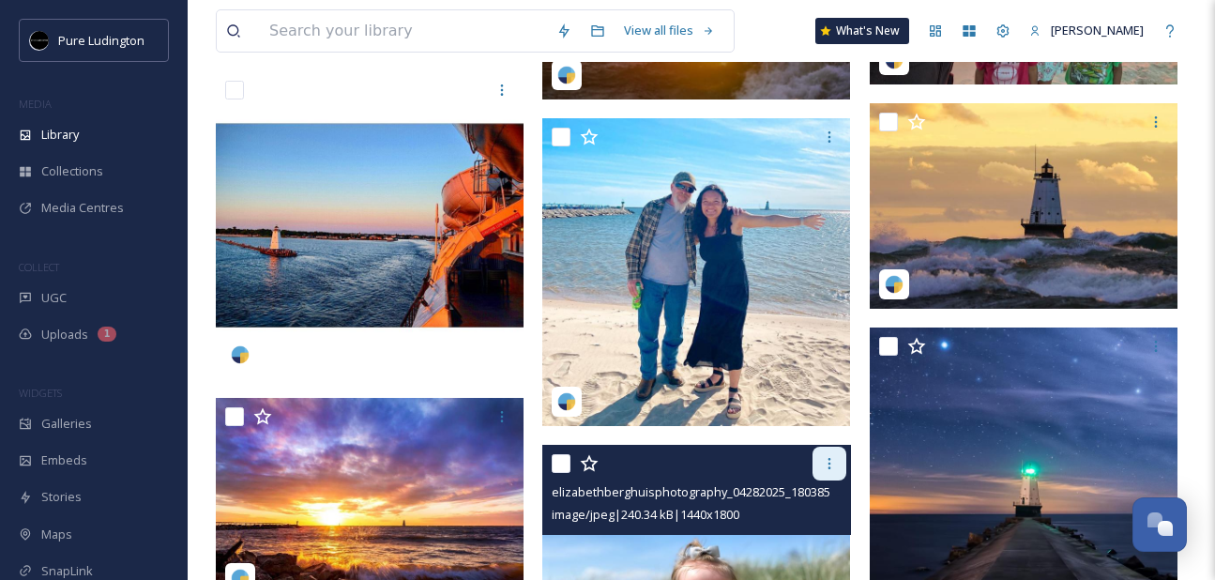
scroll to position [5898, 0]
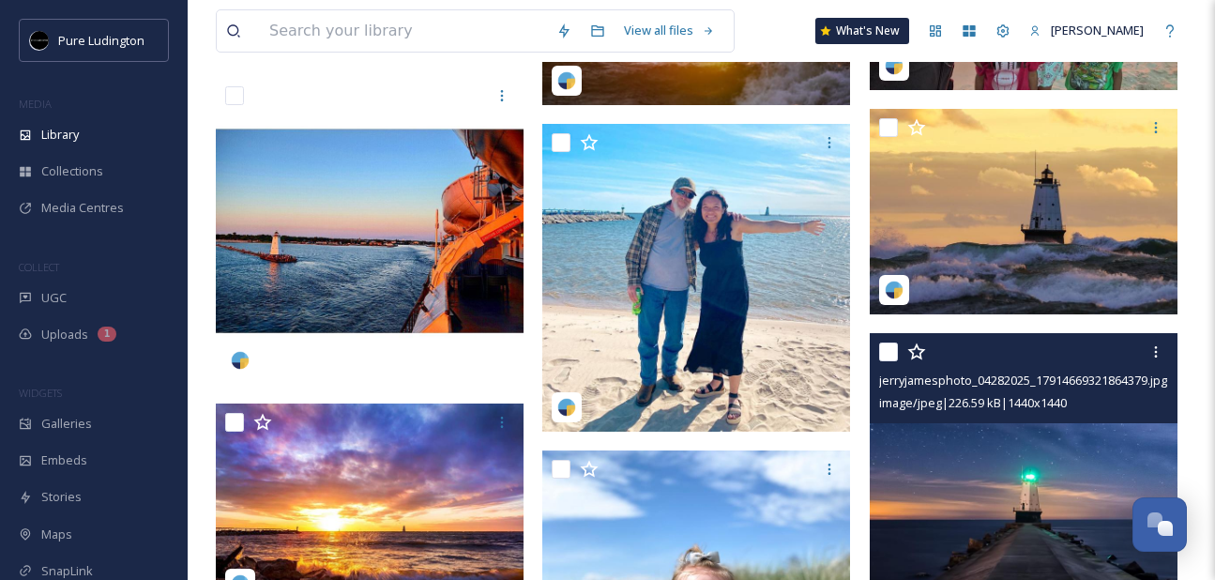
click at [889, 348] on input "checkbox" at bounding box center [888, 351] width 19 height 19
checkbox input "true"
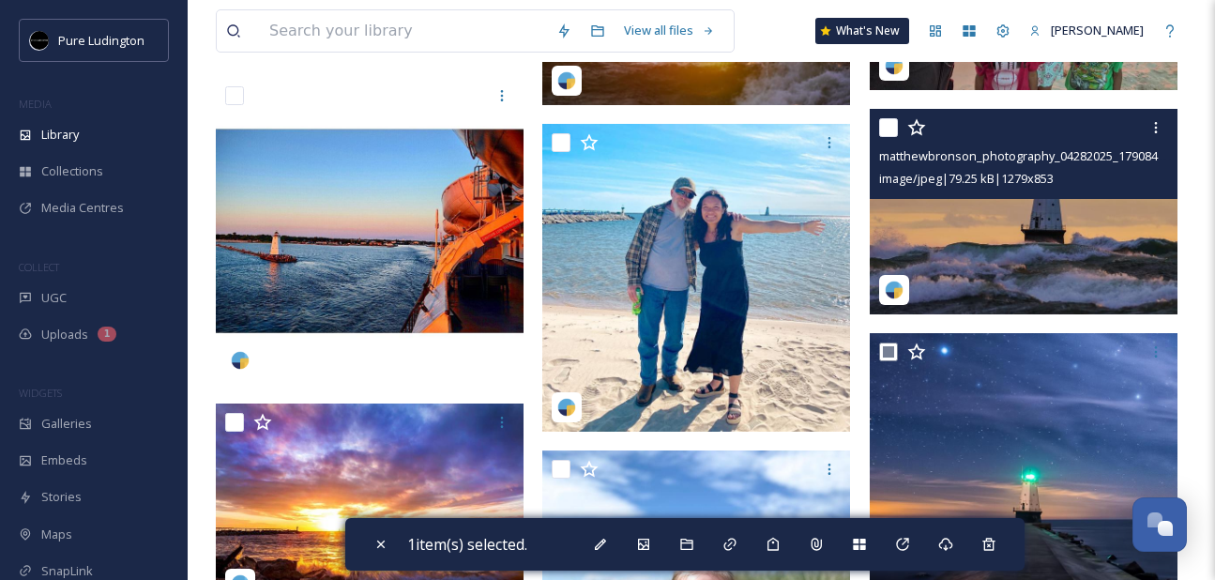
click at [884, 124] on input "checkbox" at bounding box center [888, 127] width 19 height 19
checkbox input "true"
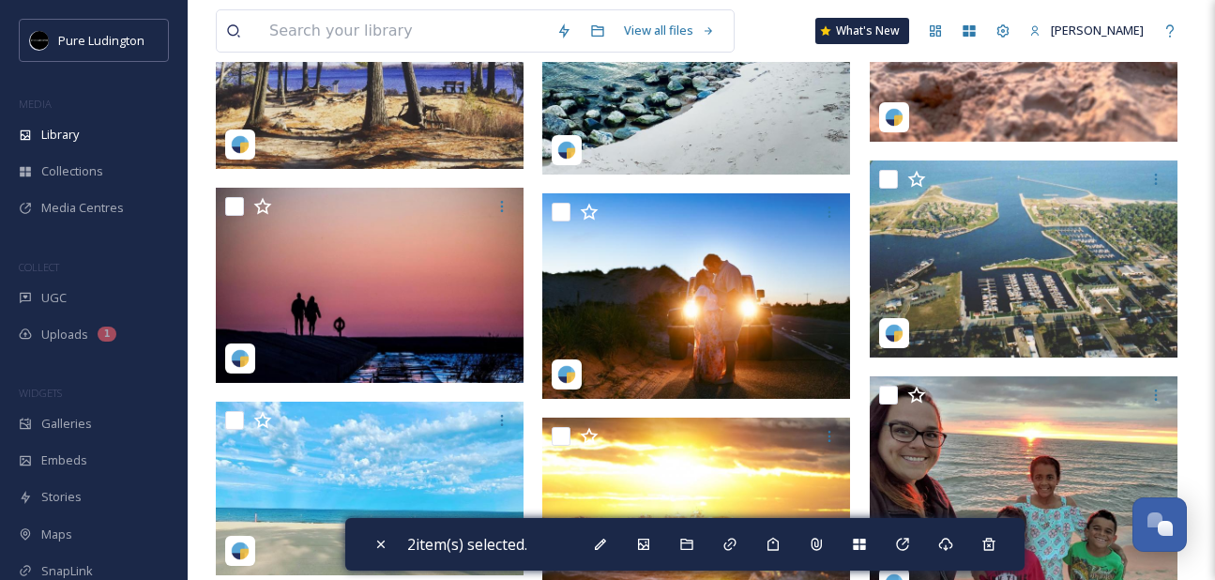
scroll to position [5375, 0]
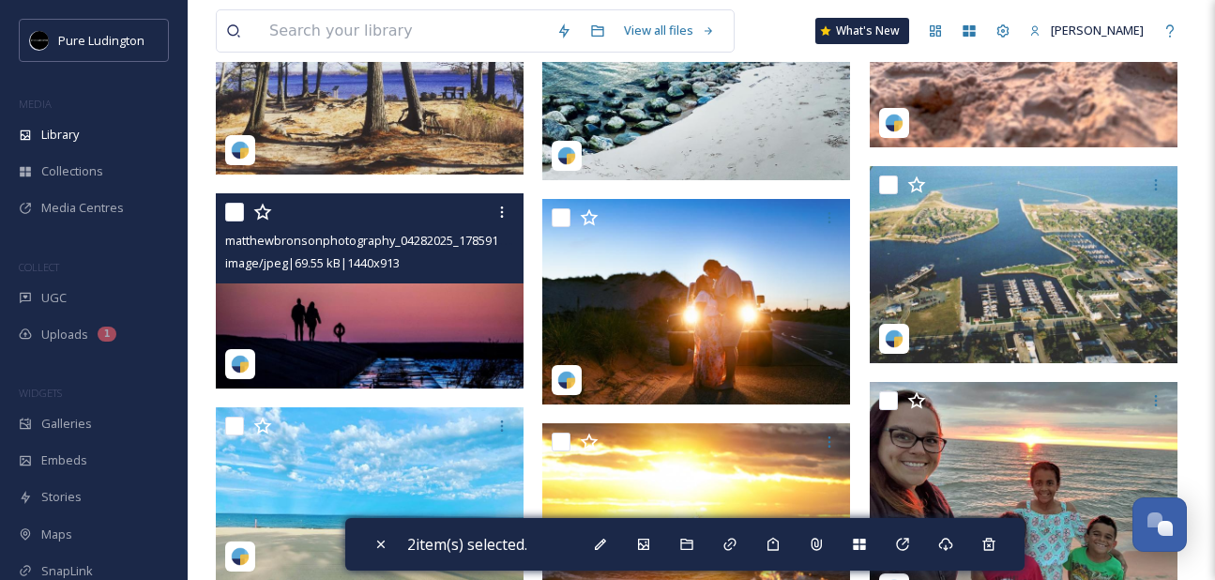
click at [235, 215] on input "checkbox" at bounding box center [234, 212] width 19 height 19
checkbox input "true"
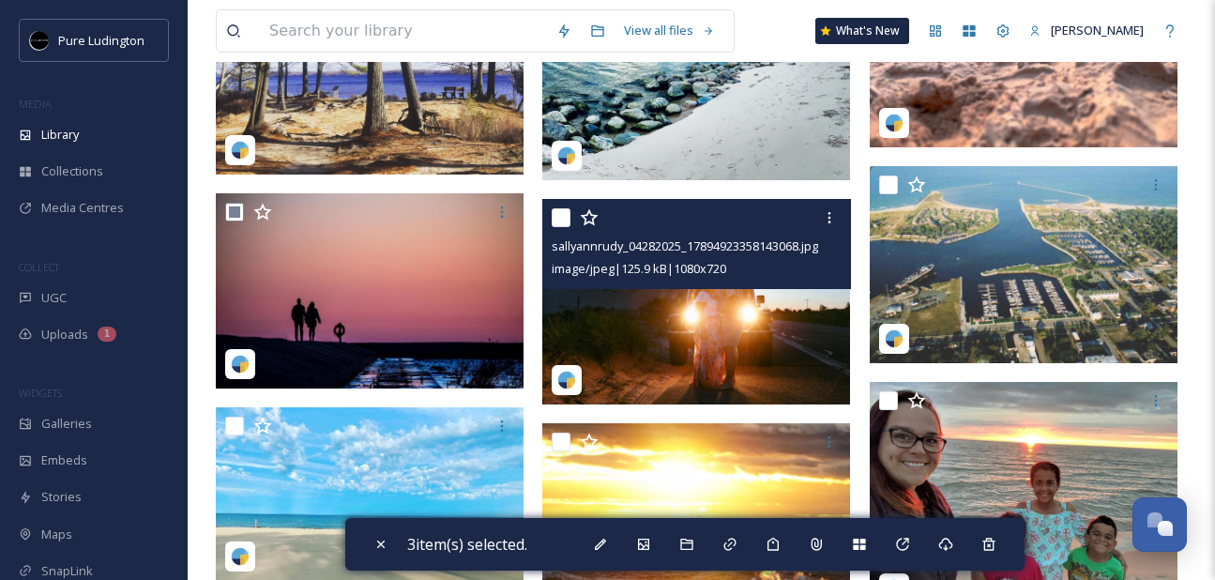
click at [563, 211] on input "checkbox" at bounding box center [560, 217] width 19 height 19
checkbox input "true"
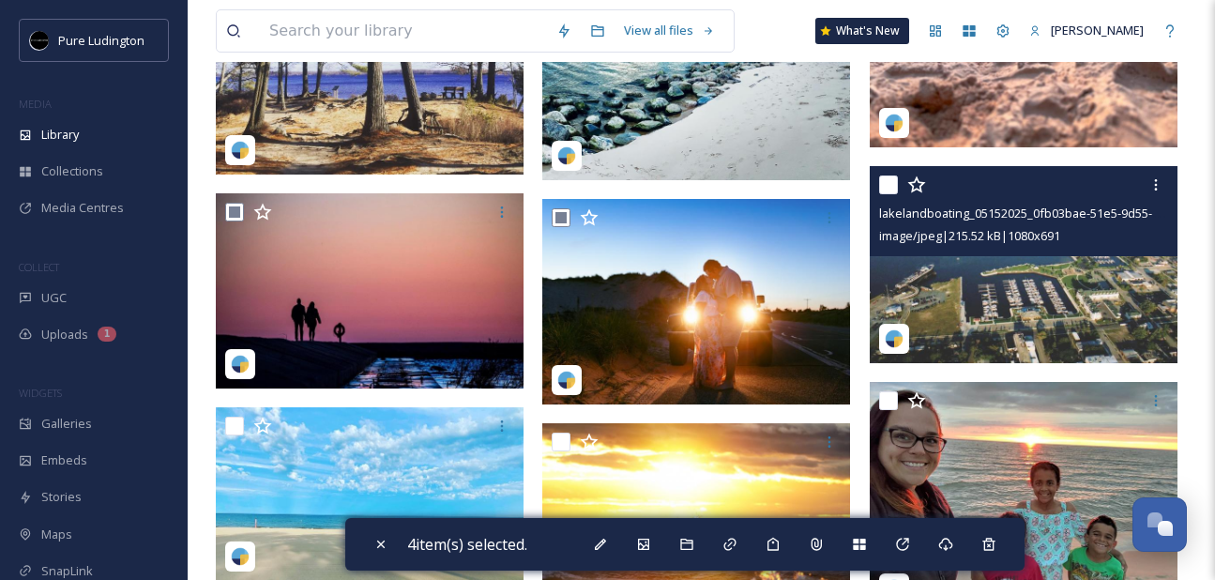
click at [887, 186] on input "checkbox" at bounding box center [888, 184] width 19 height 19
checkbox input "true"
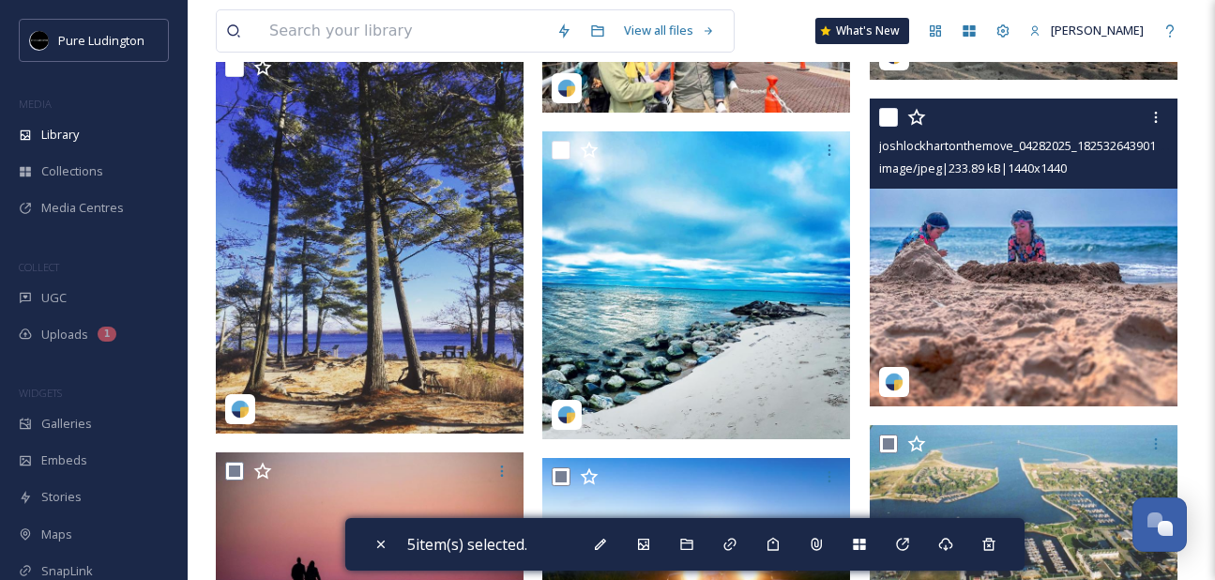
scroll to position [5113, 0]
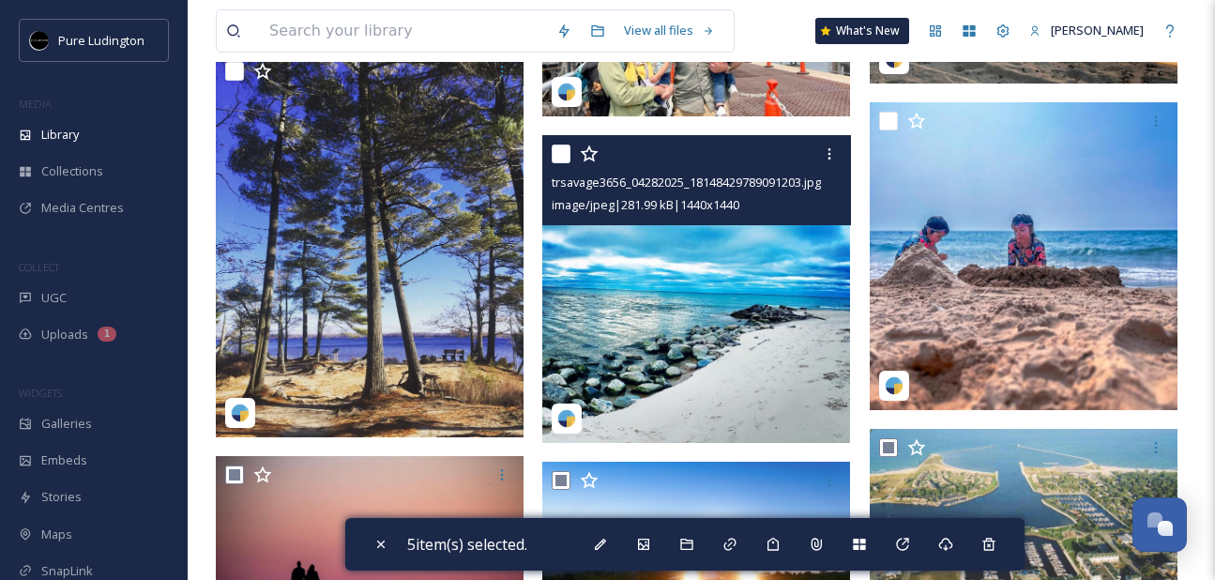
click at [562, 146] on input "checkbox" at bounding box center [560, 153] width 19 height 19
checkbox input "true"
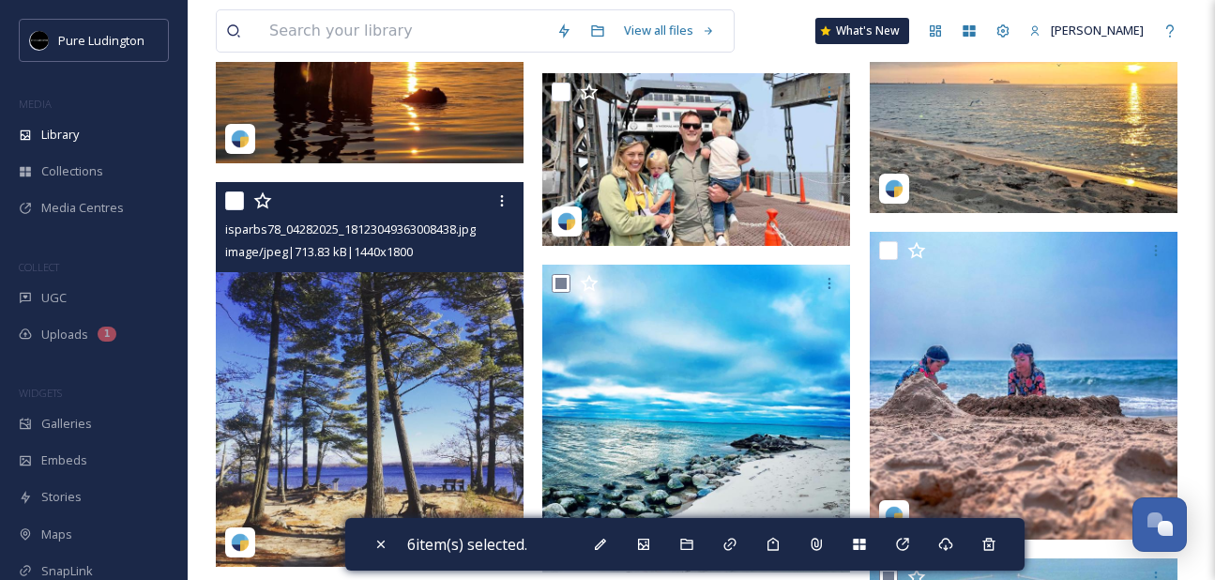
scroll to position [4947, 0]
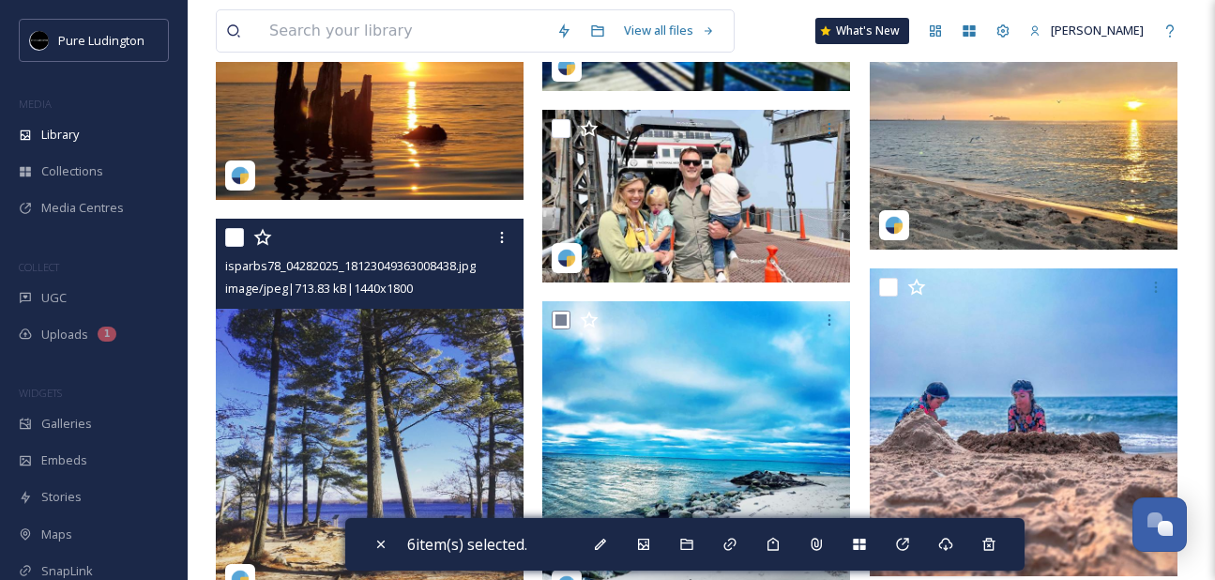
click at [232, 239] on input "checkbox" at bounding box center [234, 237] width 19 height 19
checkbox input "true"
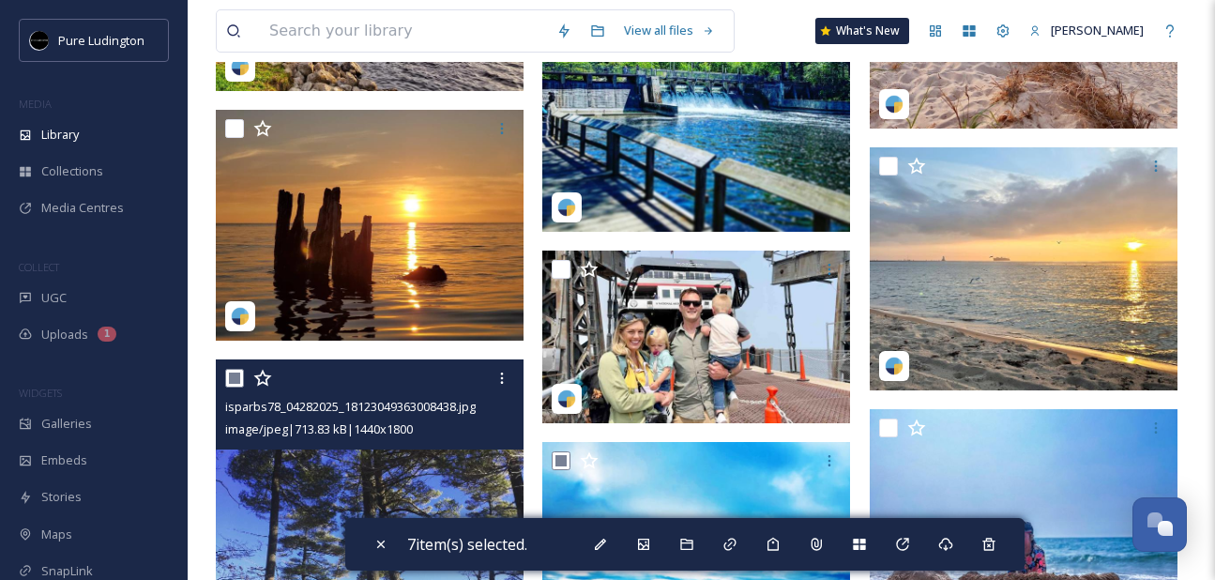
scroll to position [4805, 0]
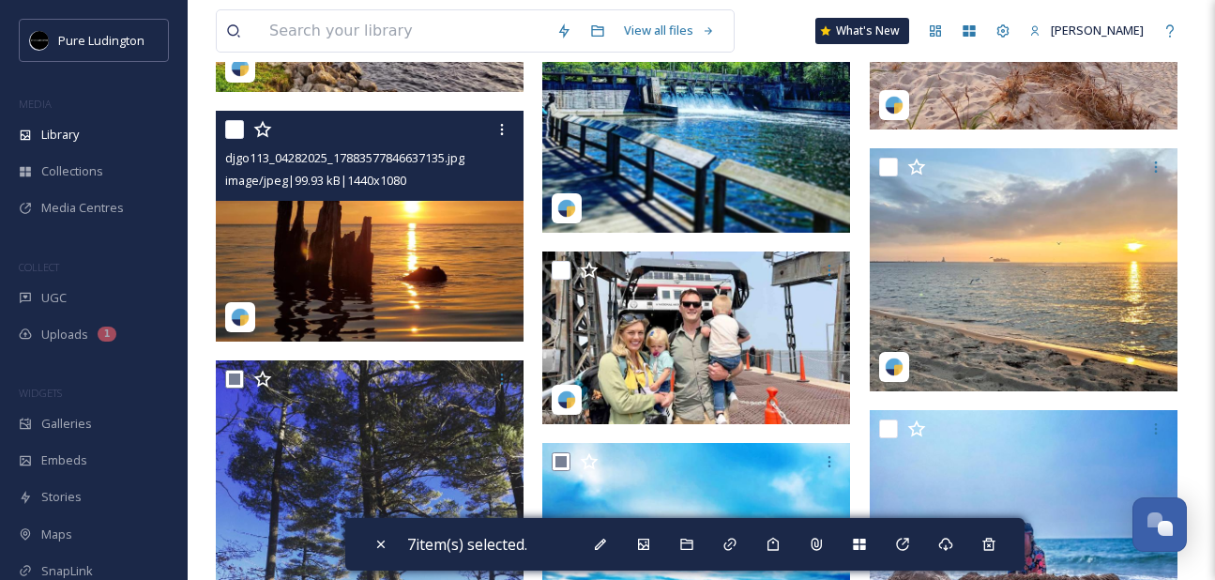
click at [232, 129] on input "checkbox" at bounding box center [234, 129] width 19 height 19
checkbox input "true"
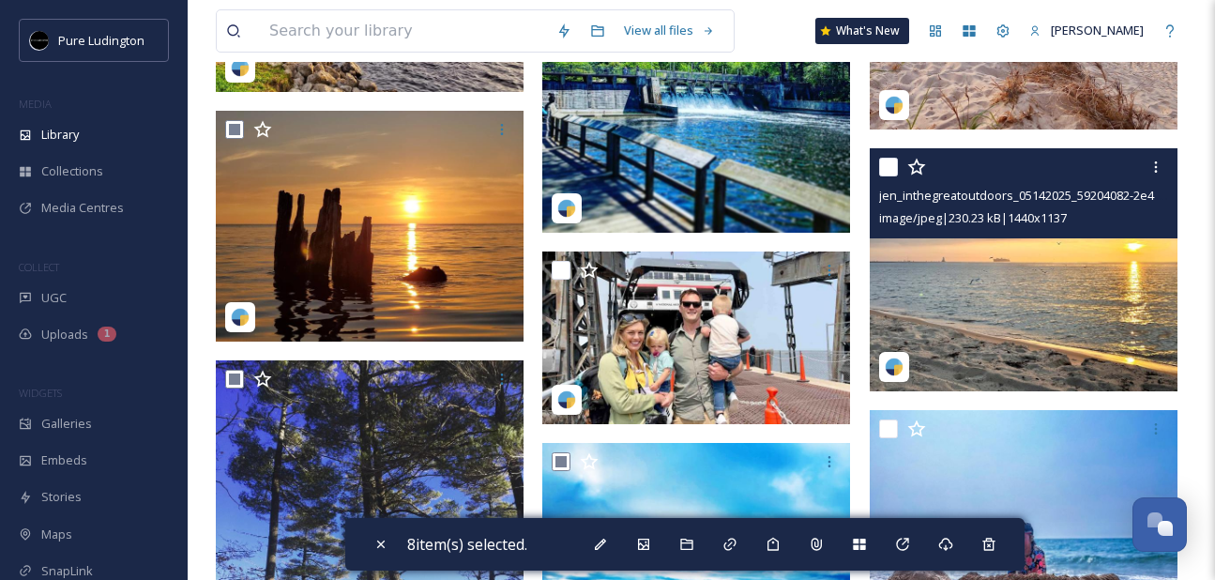
click at [882, 163] on input "checkbox" at bounding box center [888, 167] width 19 height 19
checkbox input "true"
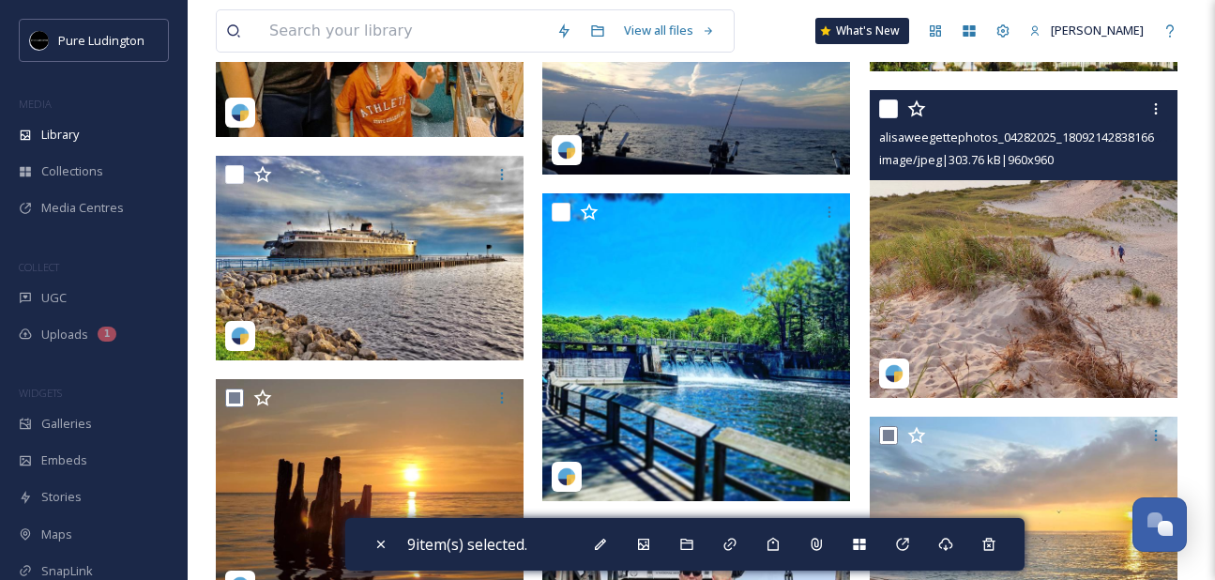
scroll to position [4536, 0]
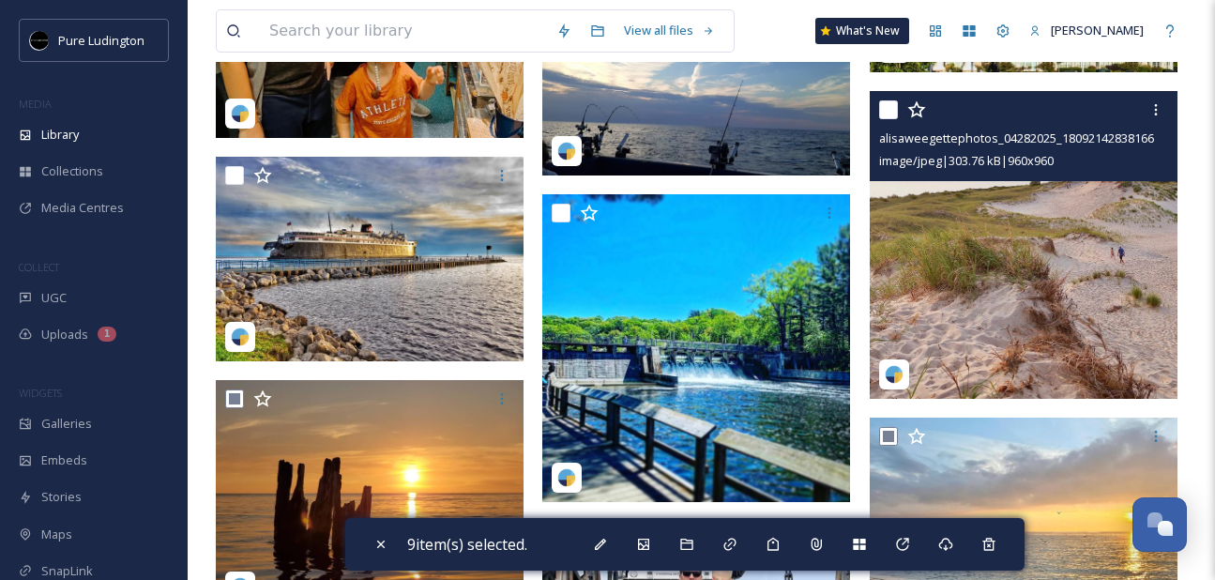
click at [891, 107] on input "checkbox" at bounding box center [888, 109] width 19 height 19
checkbox input "true"
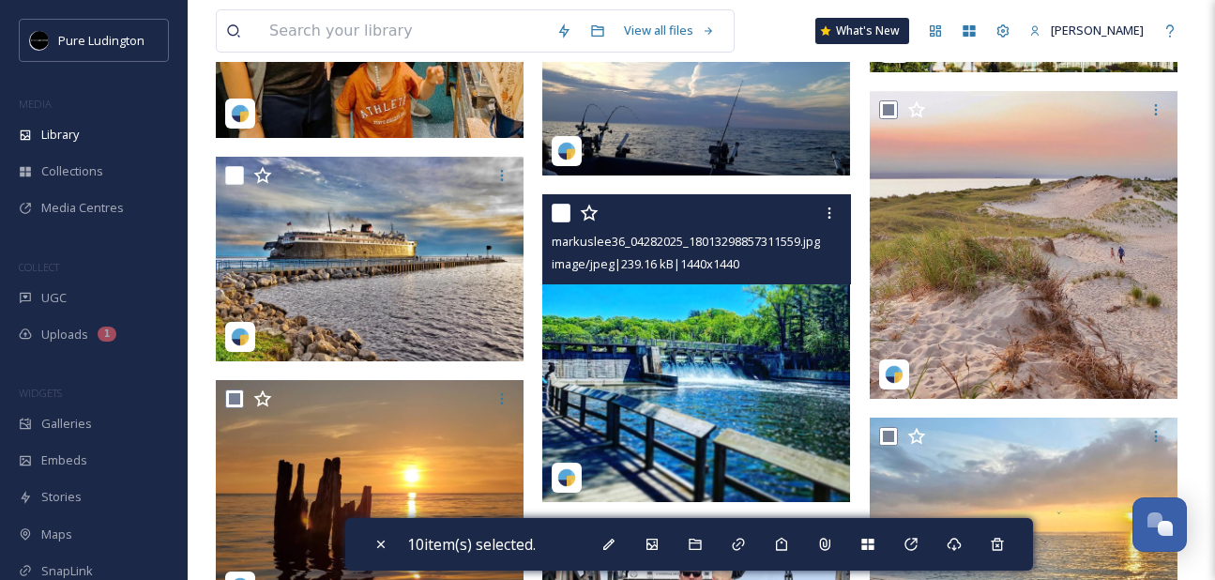
click at [555, 215] on input "checkbox" at bounding box center [560, 213] width 19 height 19
checkbox input "true"
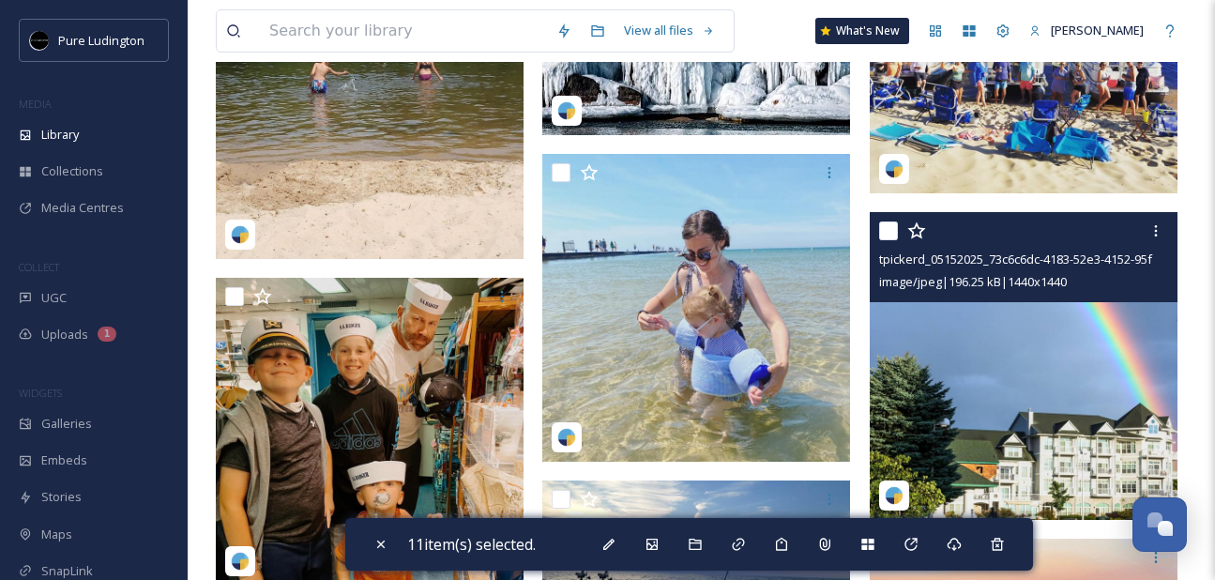
scroll to position [4093, 0]
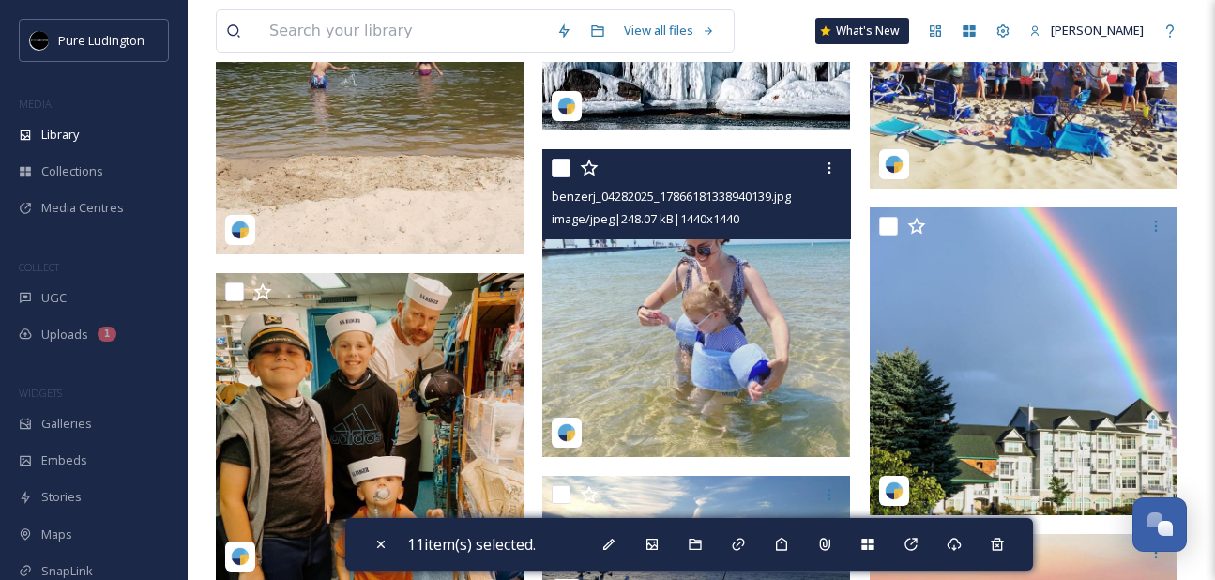
click at [561, 173] on input "checkbox" at bounding box center [560, 168] width 19 height 19
checkbox input "true"
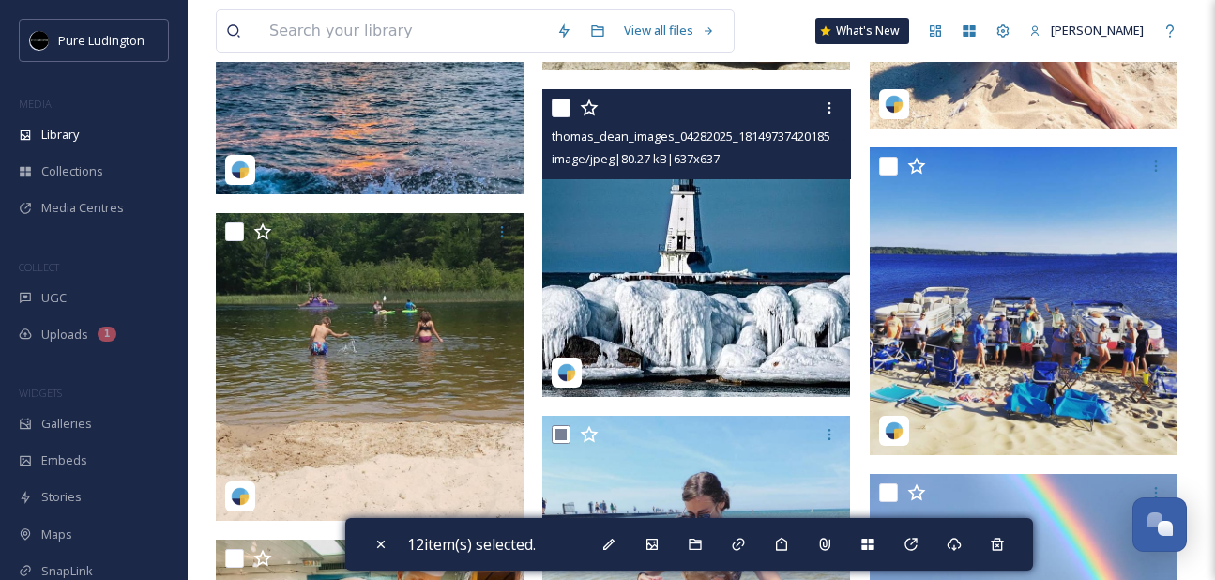
scroll to position [3834, 0]
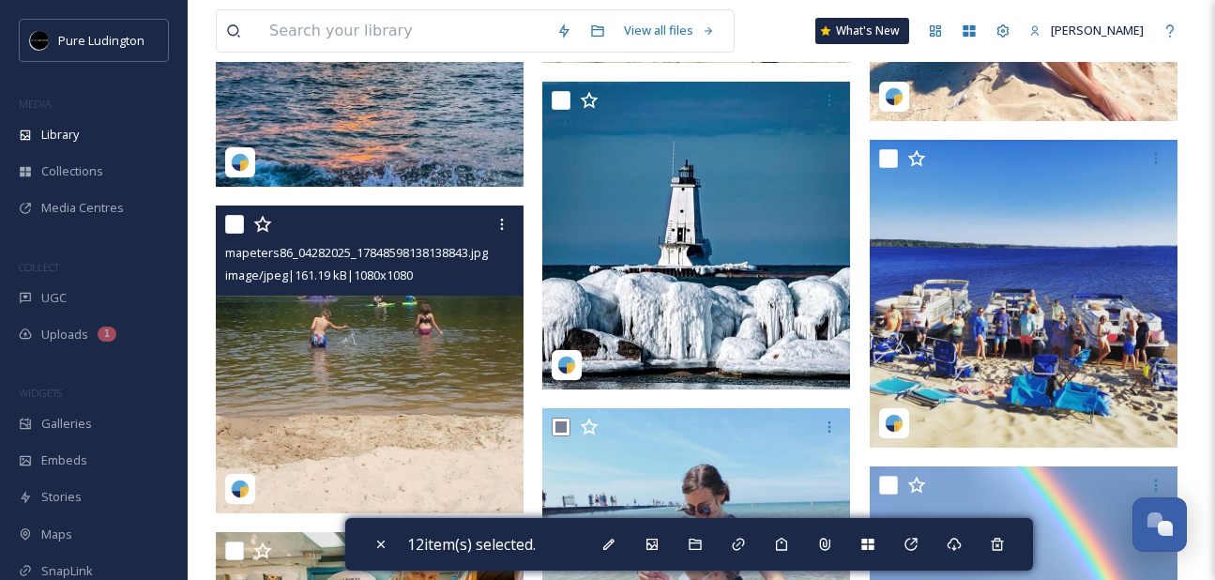
click at [233, 230] on input "checkbox" at bounding box center [234, 224] width 19 height 19
checkbox input "true"
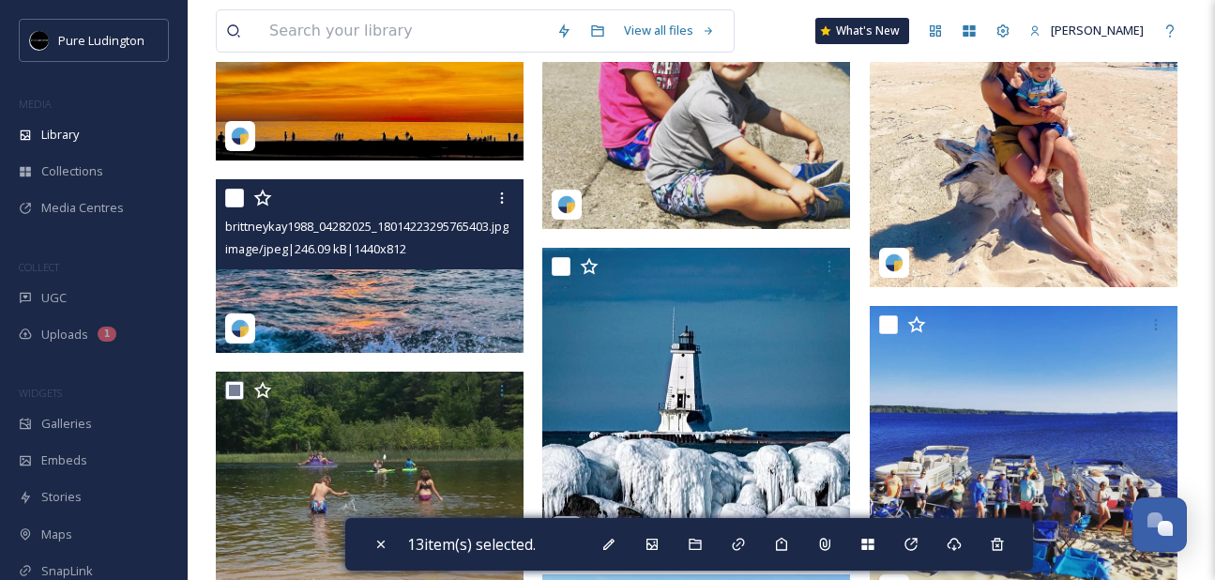
scroll to position [3649, 0]
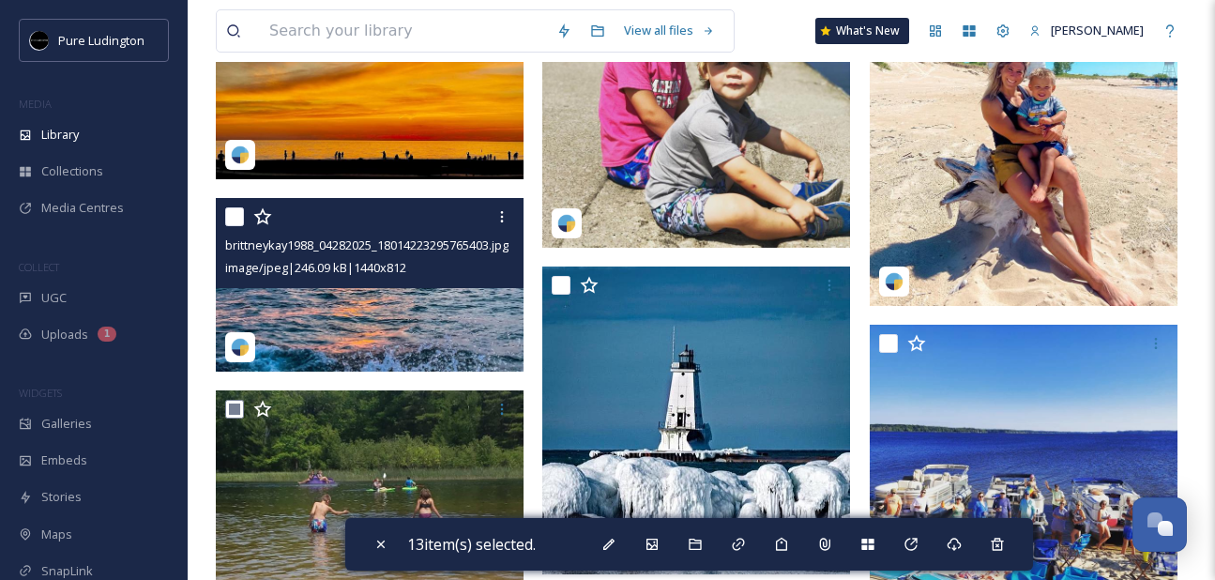
click at [238, 216] on input "checkbox" at bounding box center [234, 216] width 19 height 19
checkbox input "true"
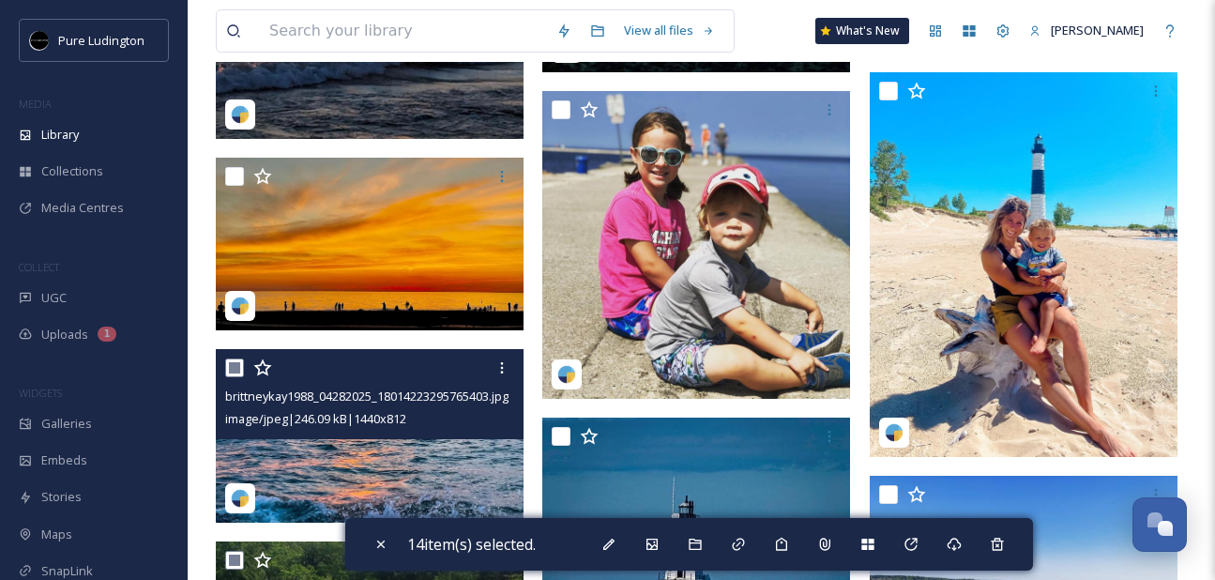
scroll to position [3480, 0]
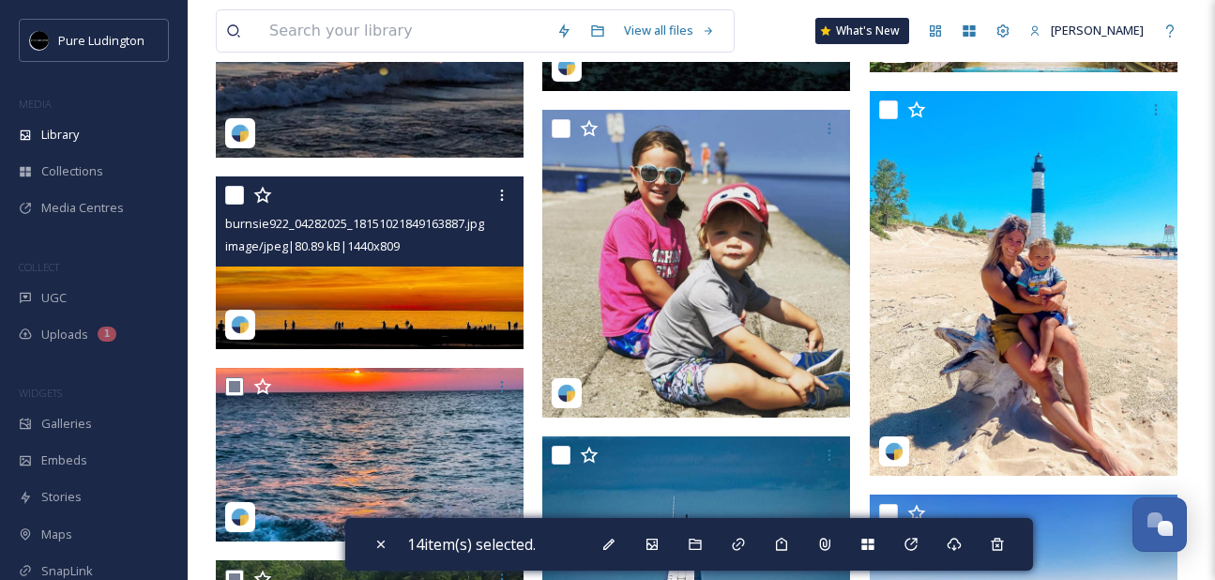
click at [235, 189] on input "checkbox" at bounding box center [234, 195] width 19 height 19
checkbox input "true"
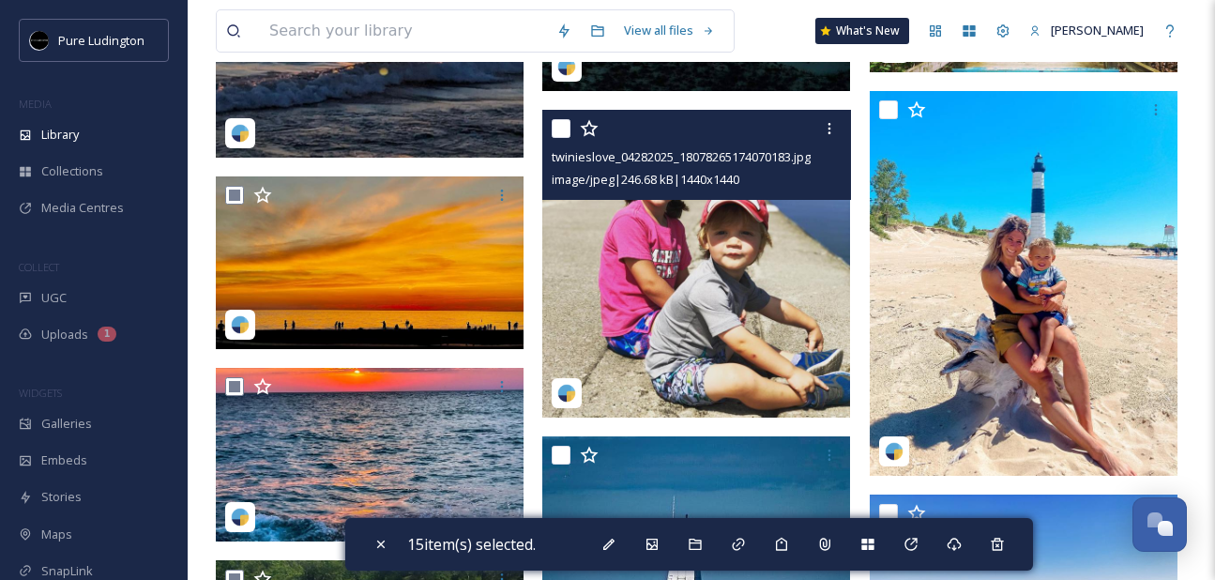
click at [558, 129] on input "checkbox" at bounding box center [560, 128] width 19 height 19
checkbox input "true"
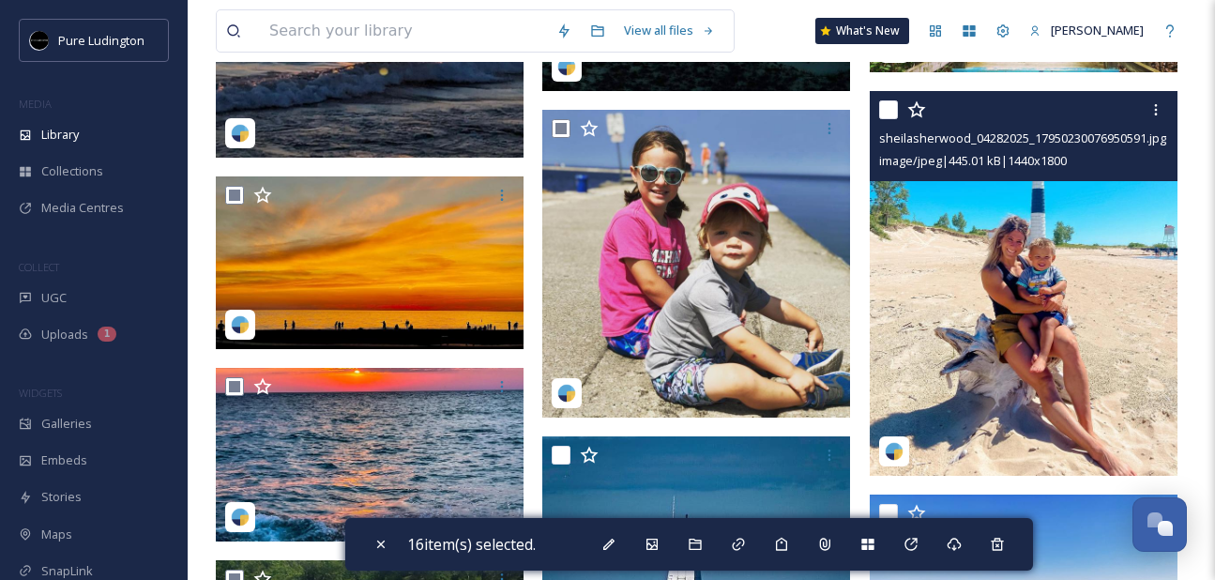
click at [888, 111] on input "checkbox" at bounding box center [888, 109] width 19 height 19
checkbox input "true"
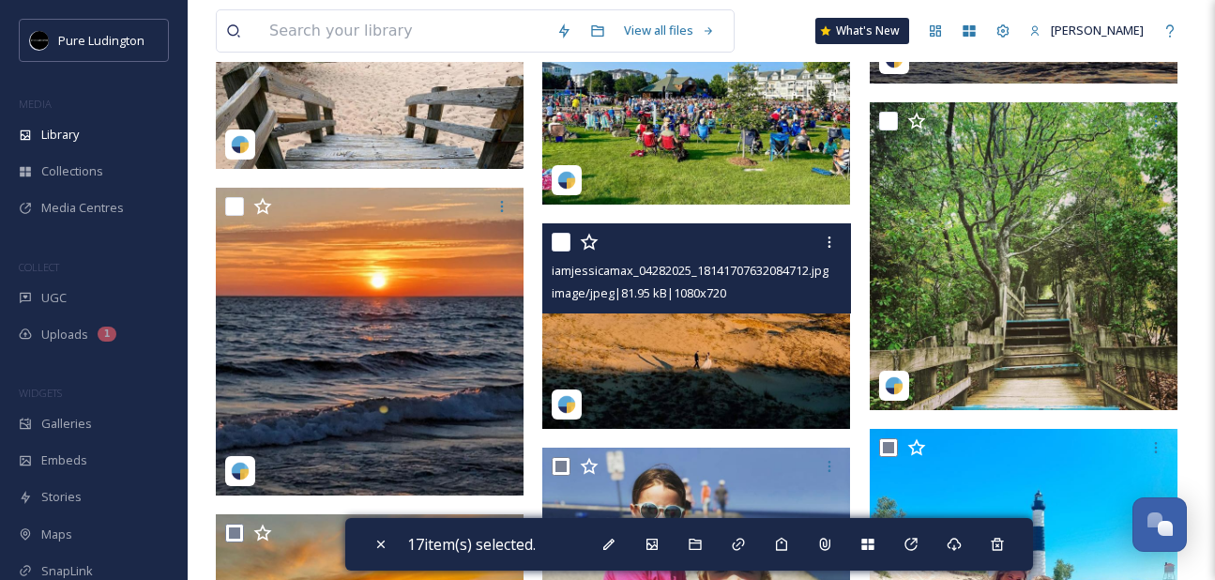
scroll to position [3126, 0]
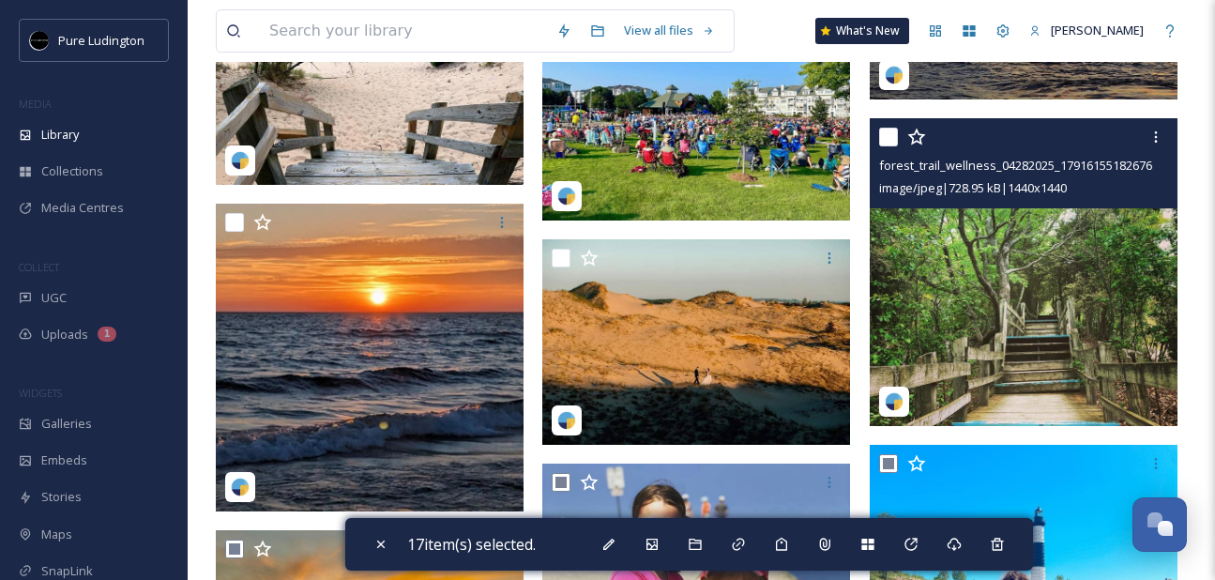
click at [888, 129] on input "checkbox" at bounding box center [888, 137] width 19 height 19
checkbox input "true"
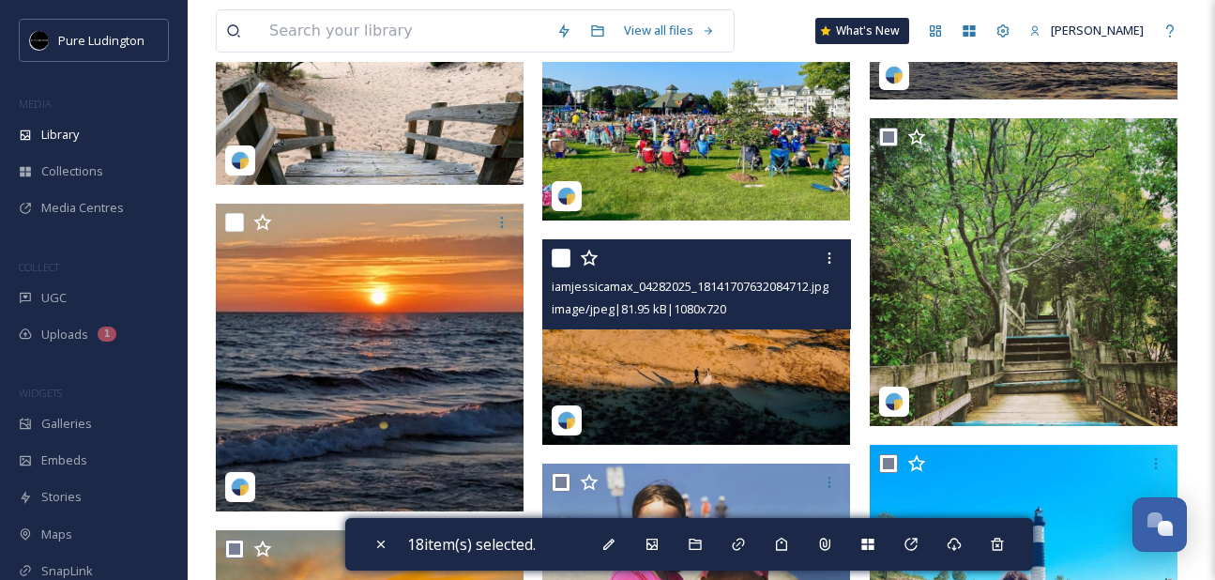
click at [556, 265] on input "checkbox" at bounding box center [560, 258] width 19 height 19
checkbox input "true"
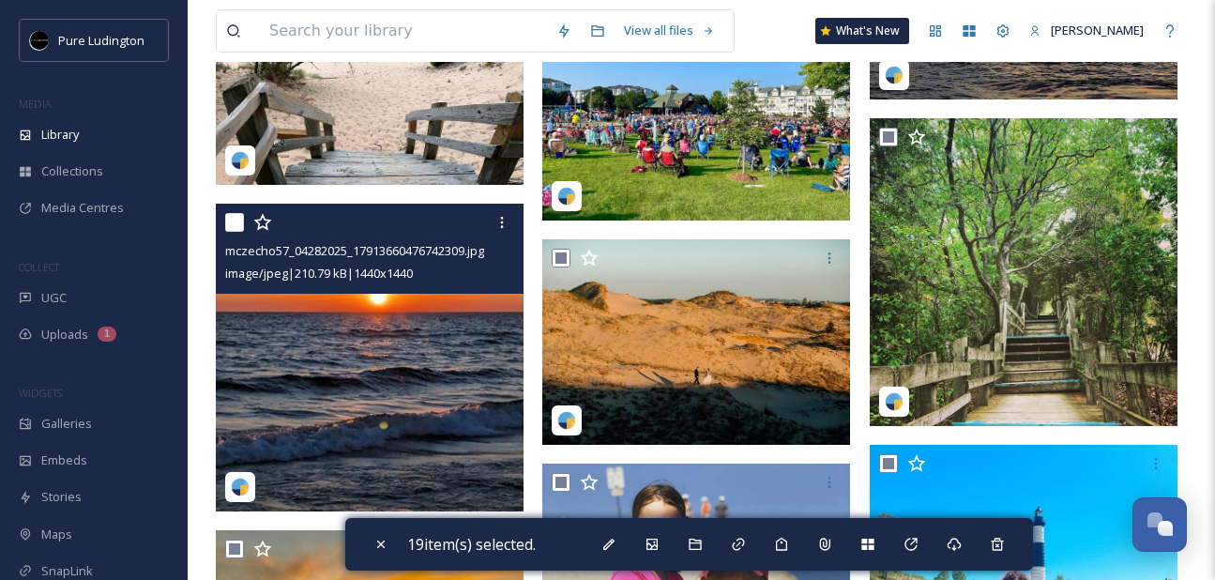
click at [233, 227] on input "checkbox" at bounding box center [234, 222] width 19 height 19
checkbox input "true"
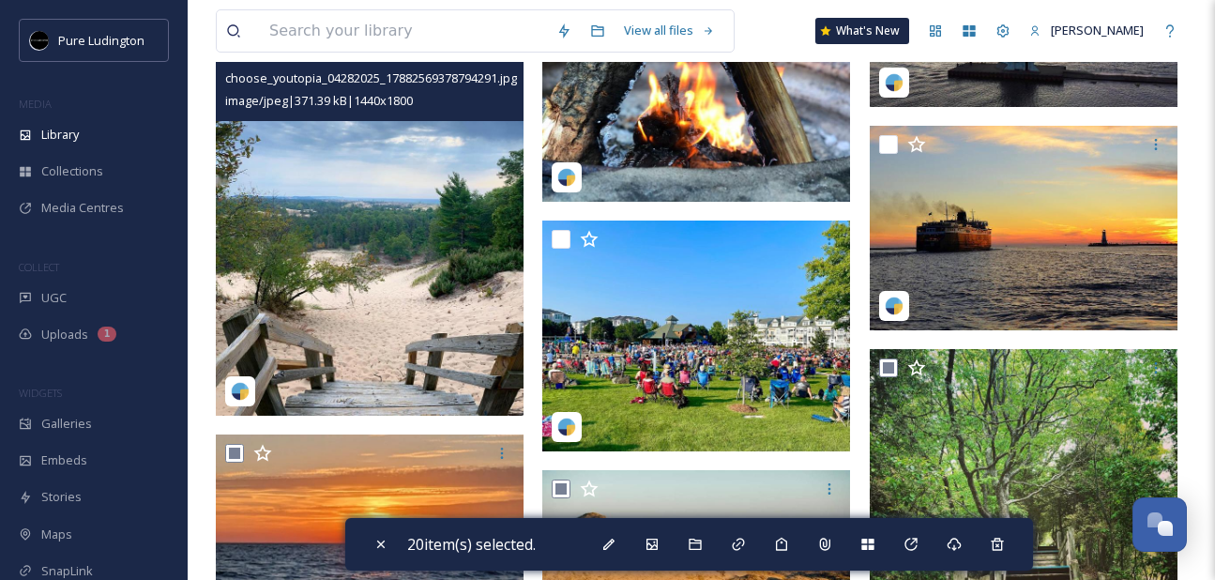
scroll to position [2861, 0]
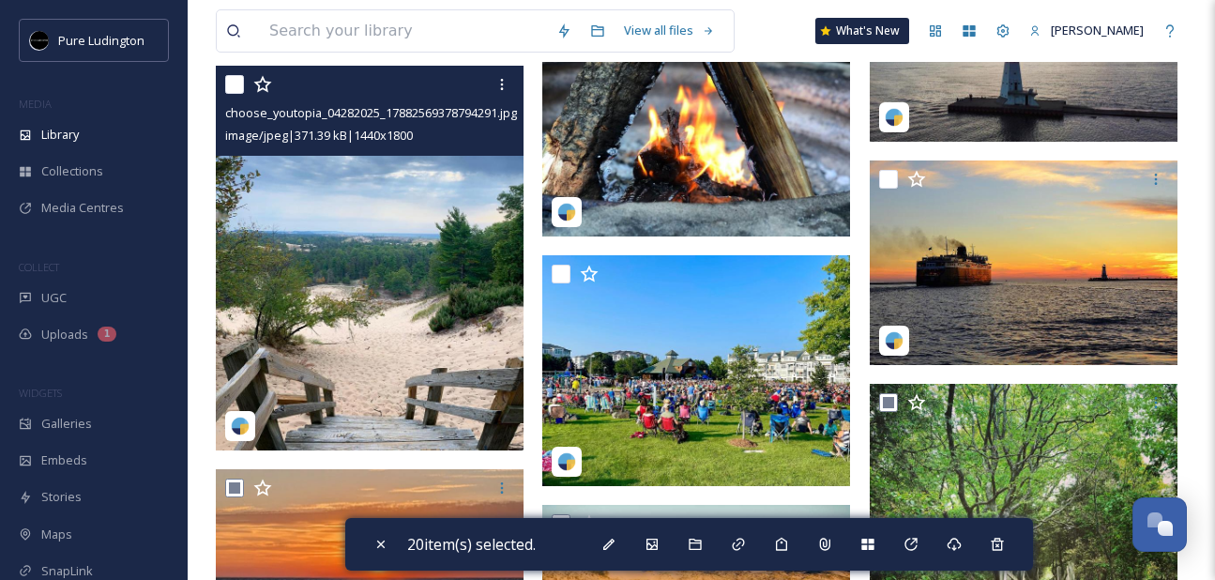
click at [232, 88] on input "checkbox" at bounding box center [234, 84] width 19 height 19
checkbox input "true"
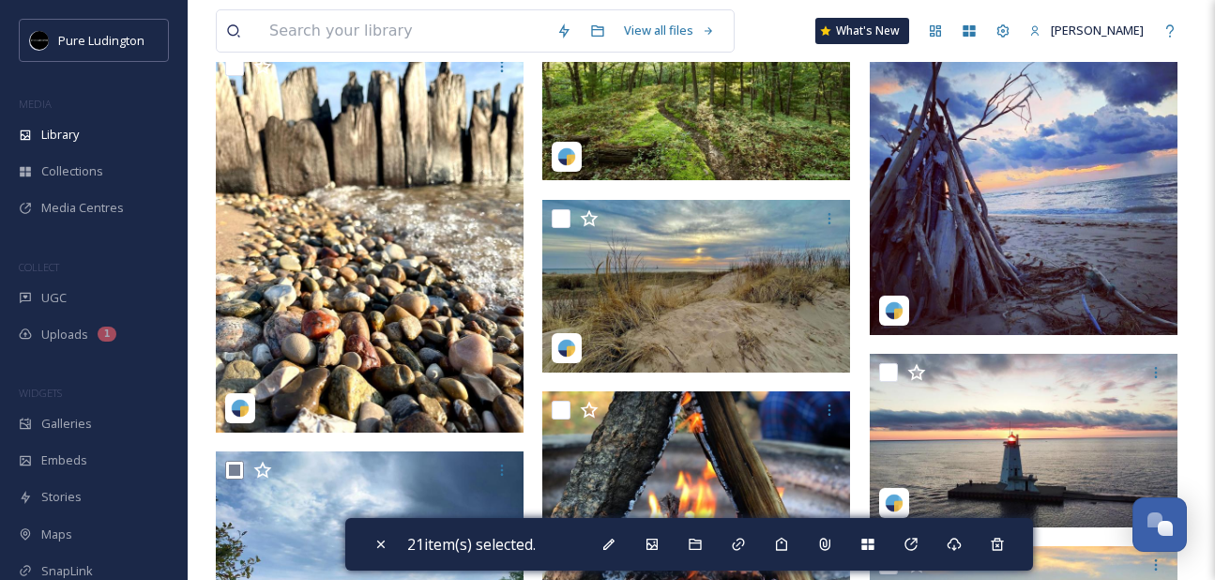
scroll to position [2473, 0]
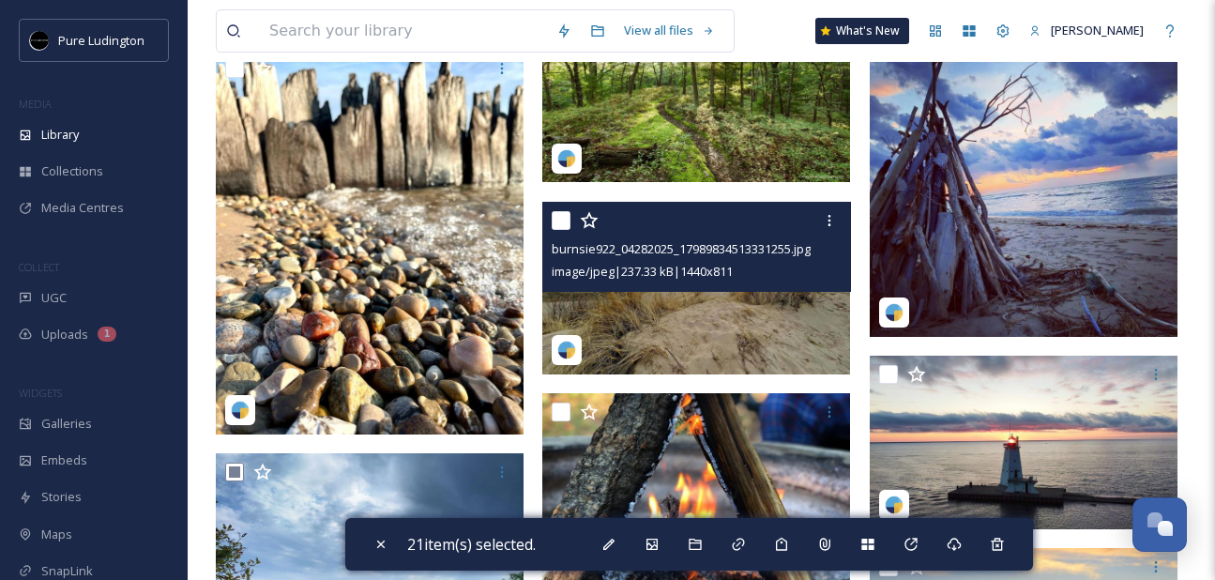
click at [563, 217] on input "checkbox" at bounding box center [560, 220] width 19 height 19
checkbox input "true"
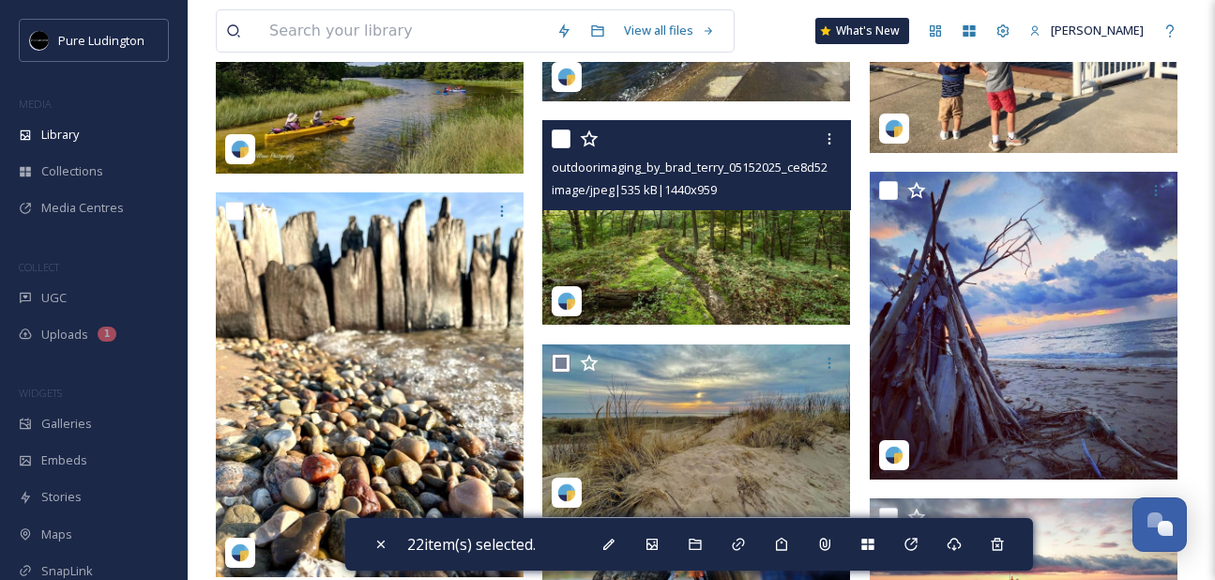
scroll to position [2323, 0]
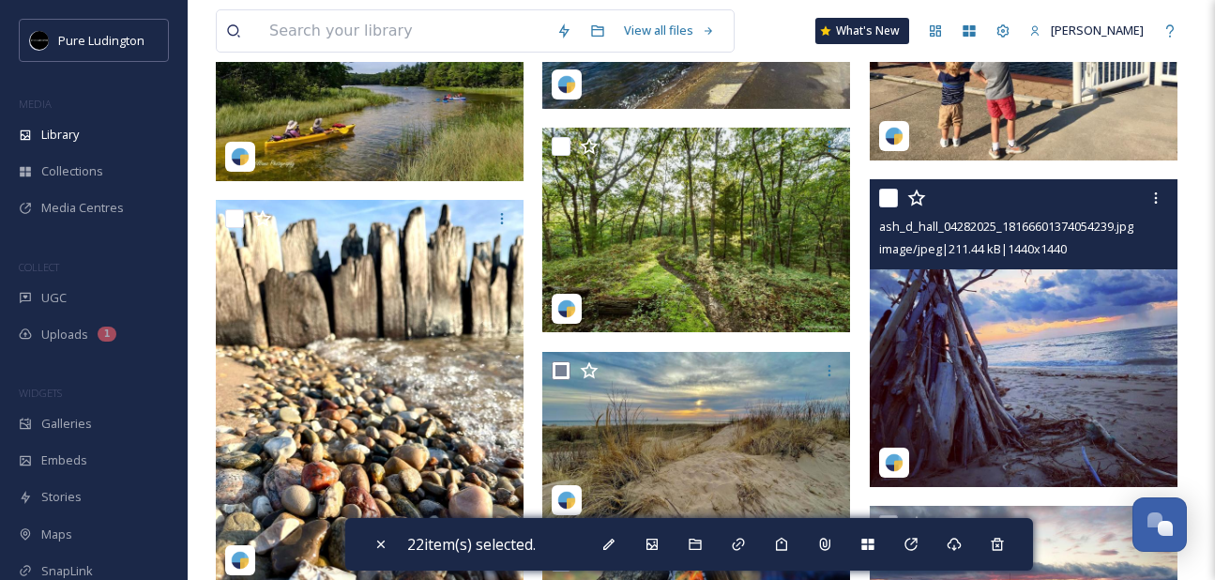
click at [891, 198] on input "checkbox" at bounding box center [888, 198] width 19 height 19
checkbox input "true"
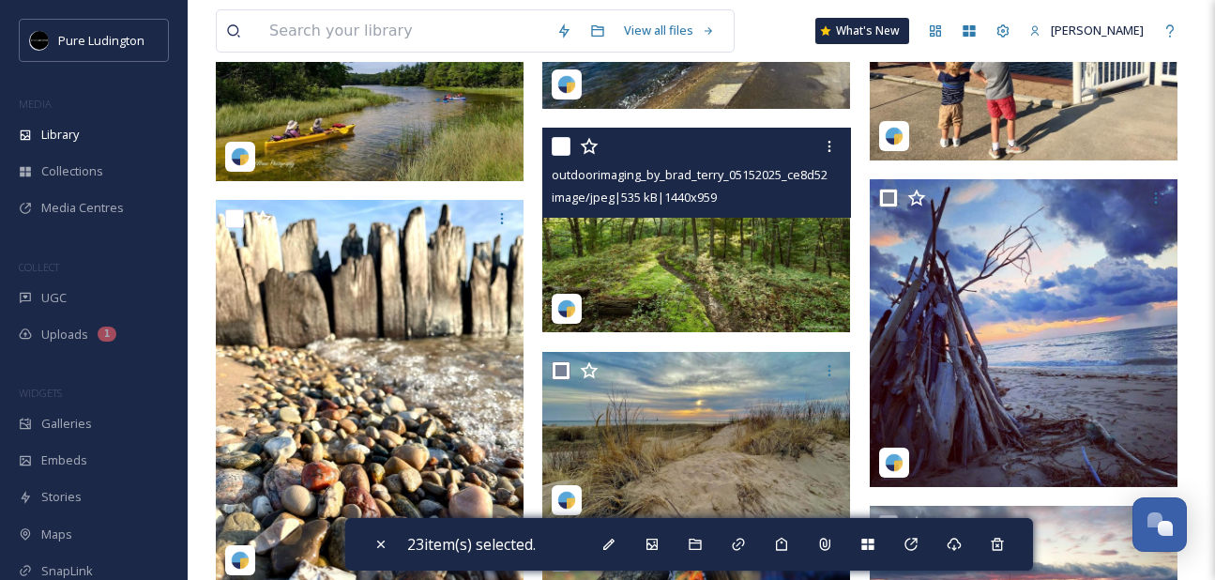
click at [567, 142] on input "checkbox" at bounding box center [560, 146] width 19 height 19
checkbox input "true"
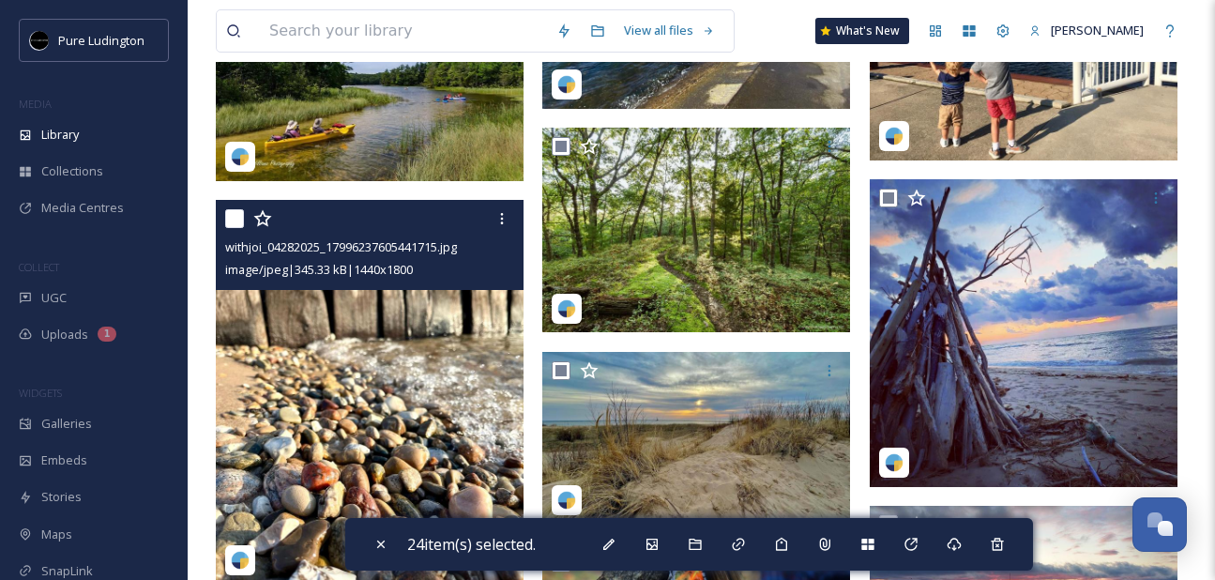
click at [233, 219] on input "checkbox" at bounding box center [234, 218] width 19 height 19
checkbox input "true"
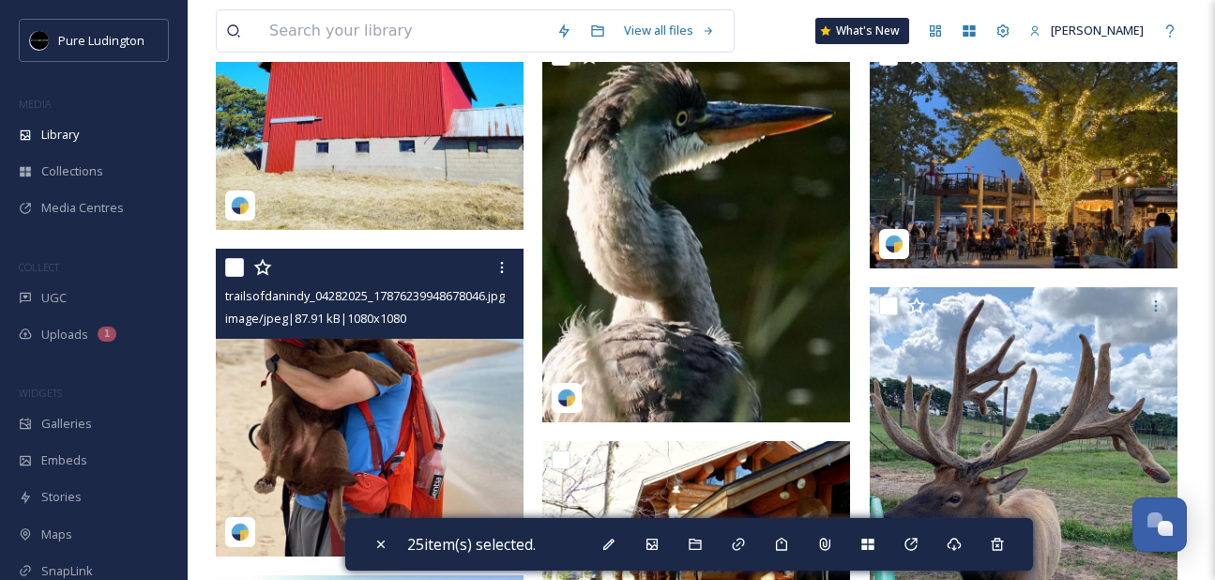
scroll to position [993, 0]
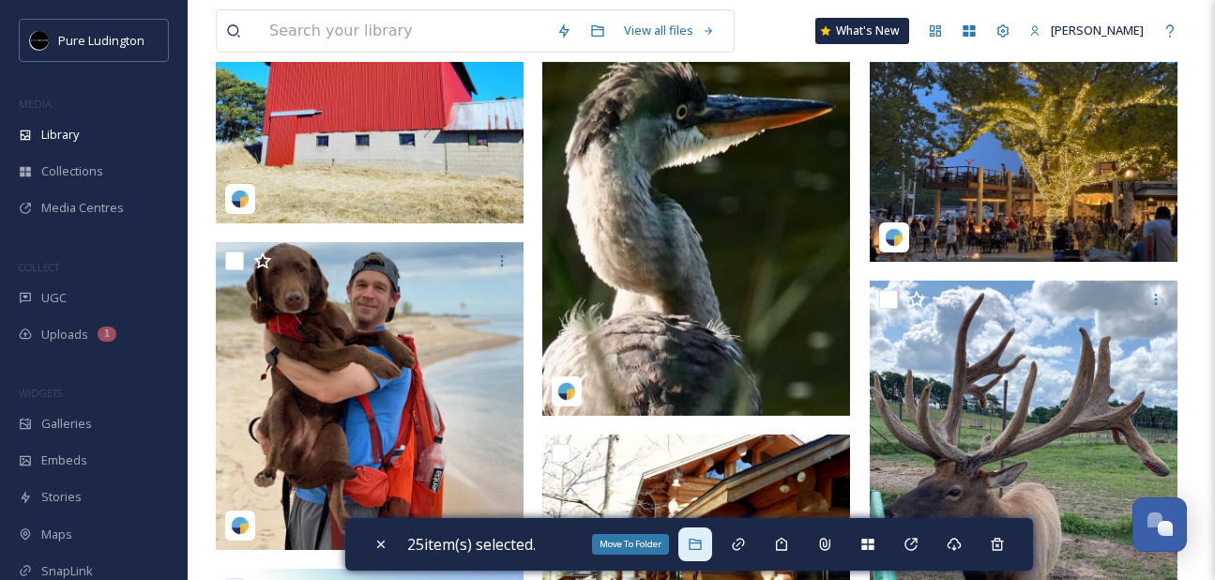
click at [698, 542] on icon at bounding box center [694, 543] width 12 height 11
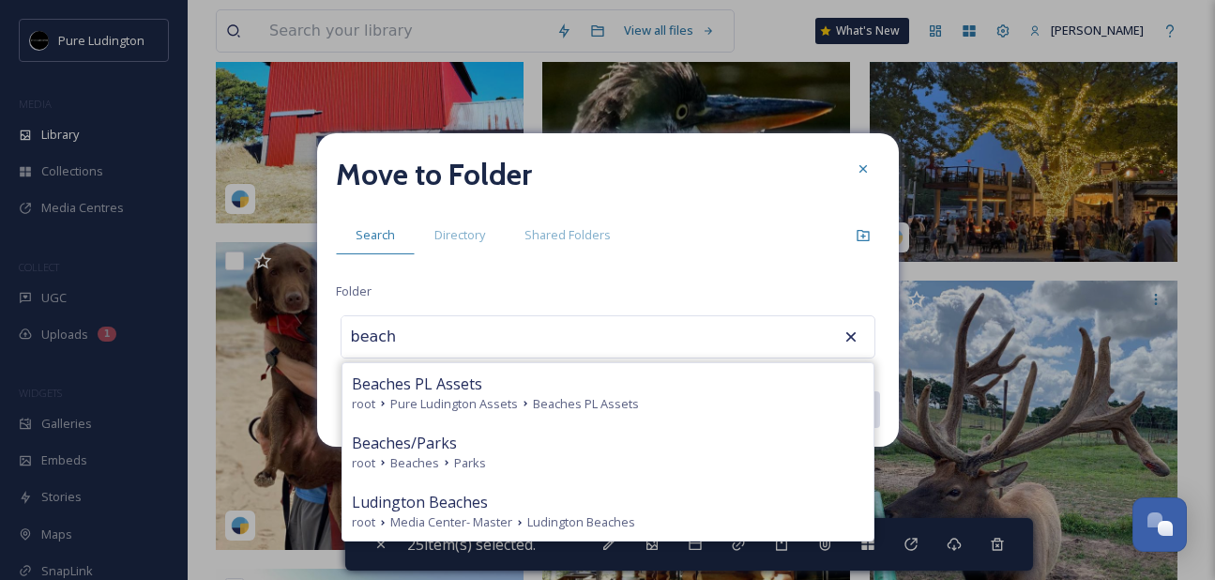
click at [579, 458] on div "root Beaches Parks" at bounding box center [608, 463] width 512 height 18
type input "Beaches/Parks"
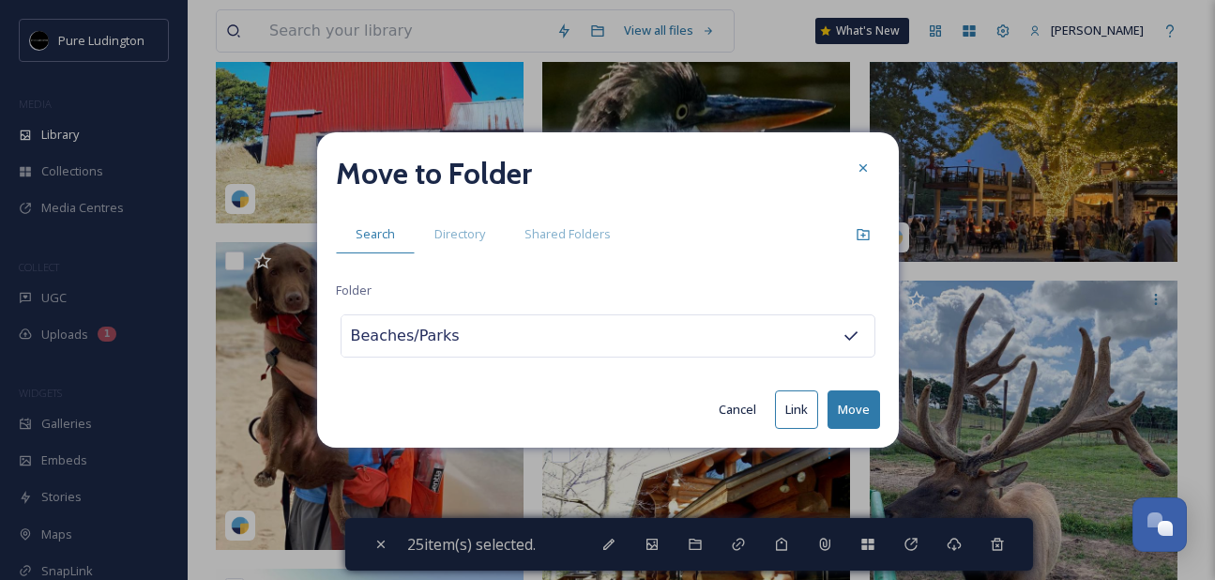
click at [851, 400] on button "Move" at bounding box center [853, 409] width 53 height 38
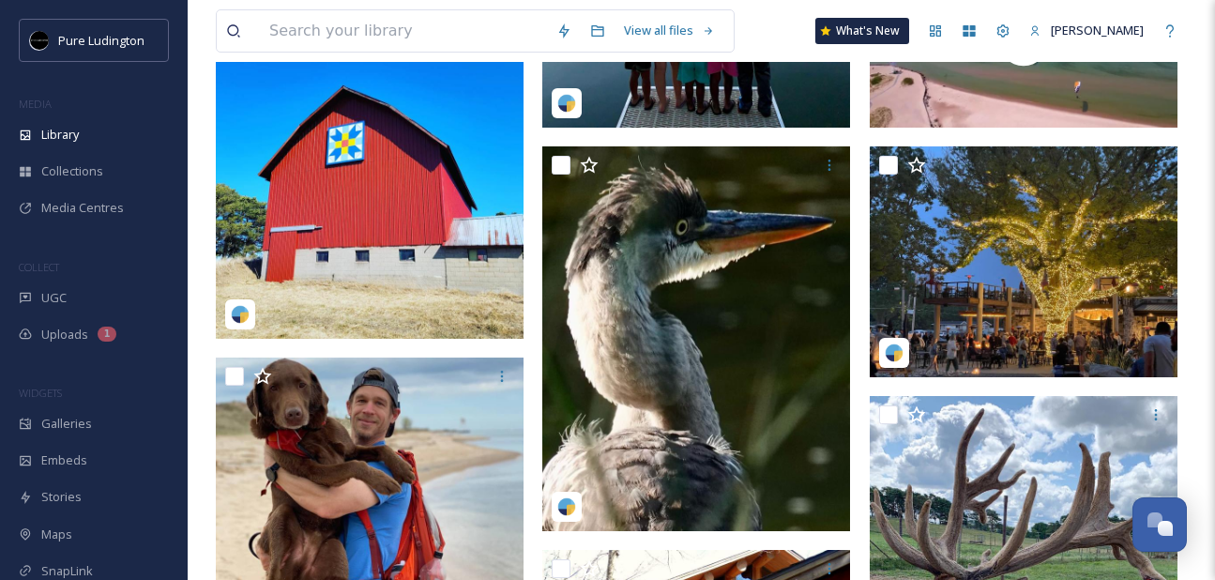
scroll to position [855, 0]
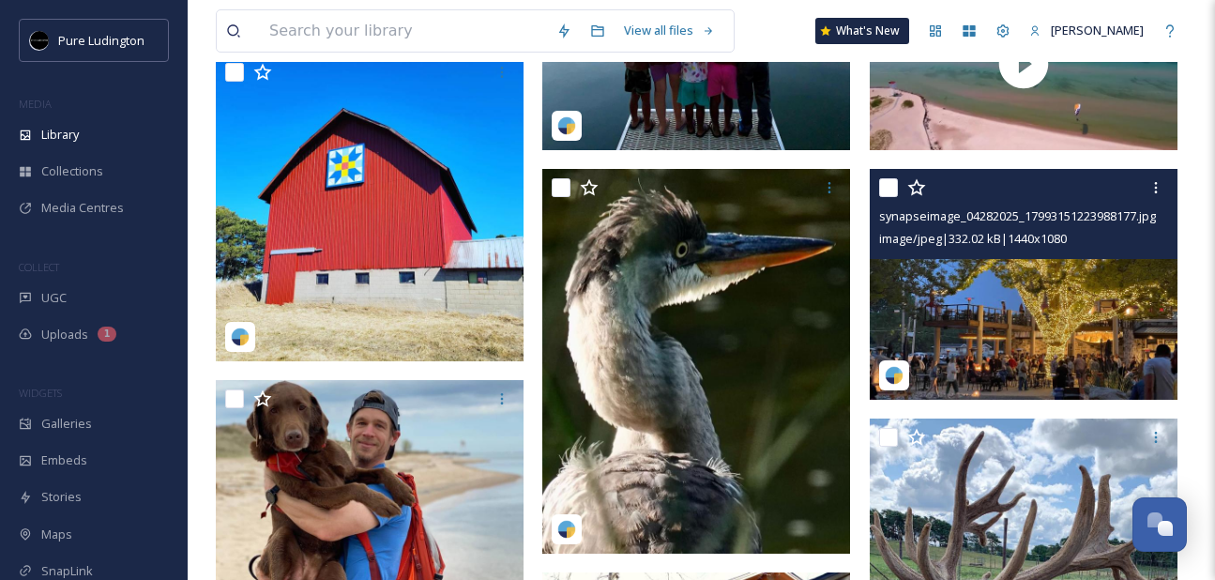
click at [893, 186] on input "checkbox" at bounding box center [888, 187] width 19 height 19
checkbox input "true"
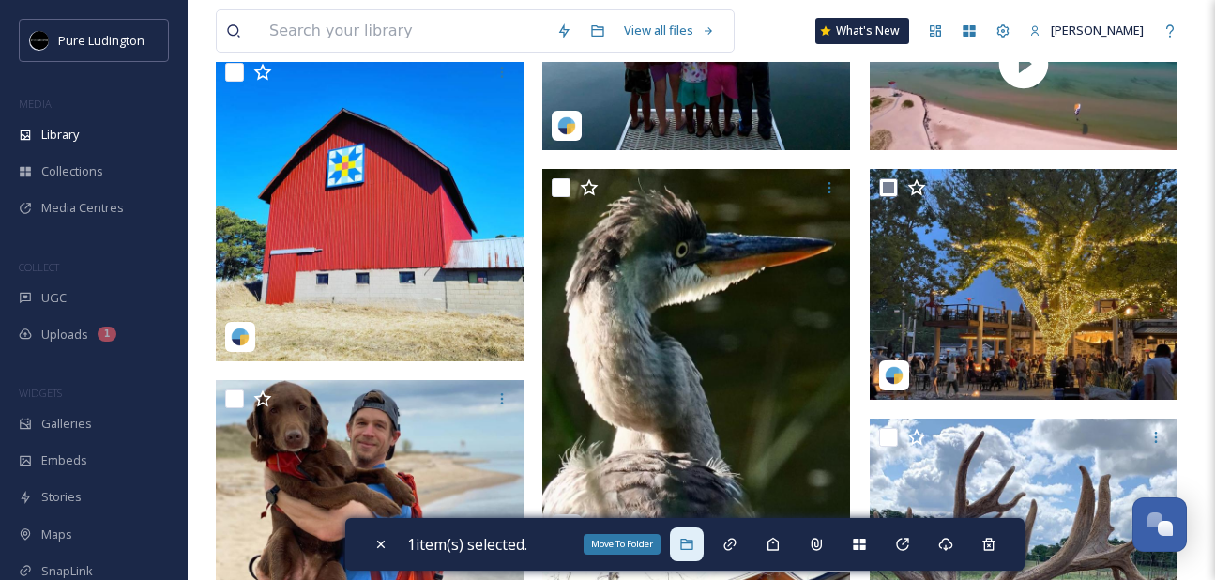
click at [692, 540] on icon at bounding box center [686, 543] width 12 height 11
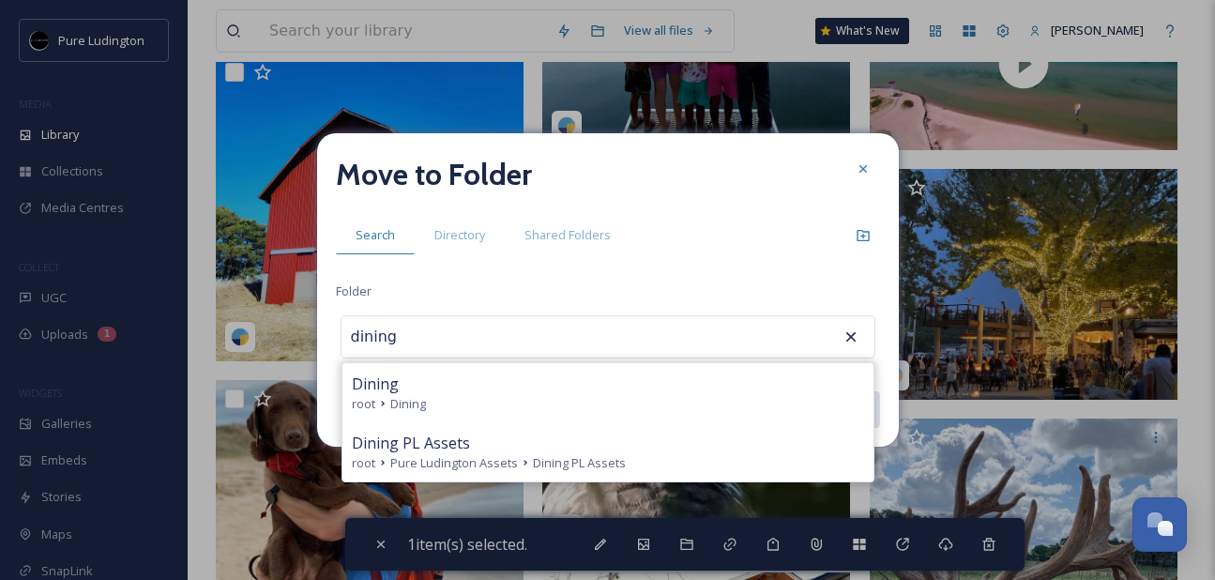
click at [479, 389] on div "Dining" at bounding box center [608, 383] width 512 height 23
type input "Dining"
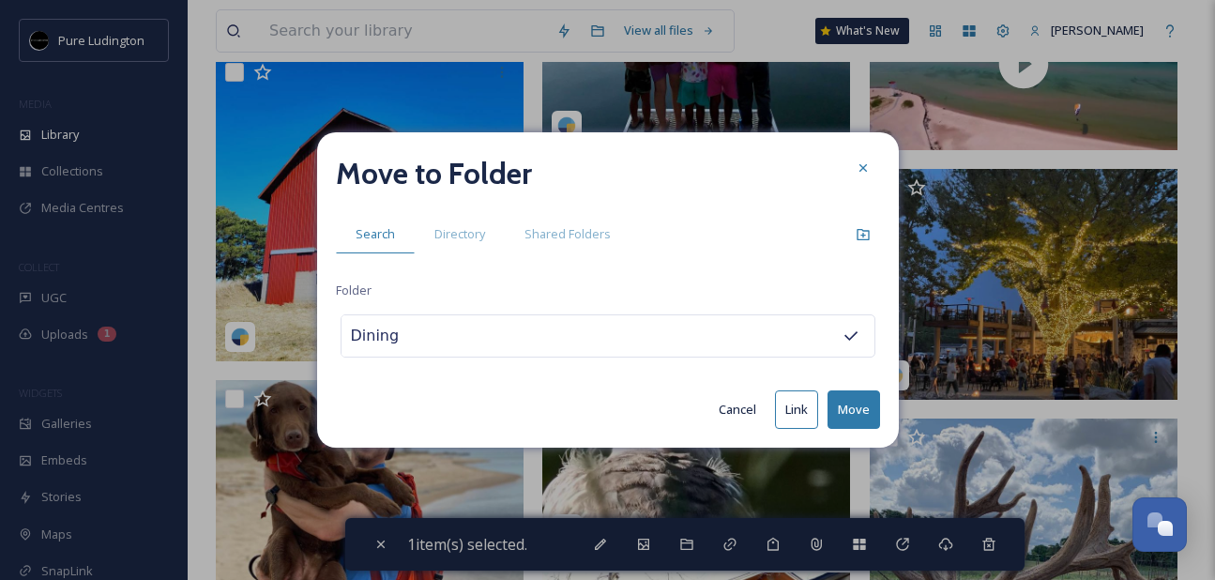
click at [856, 395] on button "Move" at bounding box center [853, 409] width 53 height 38
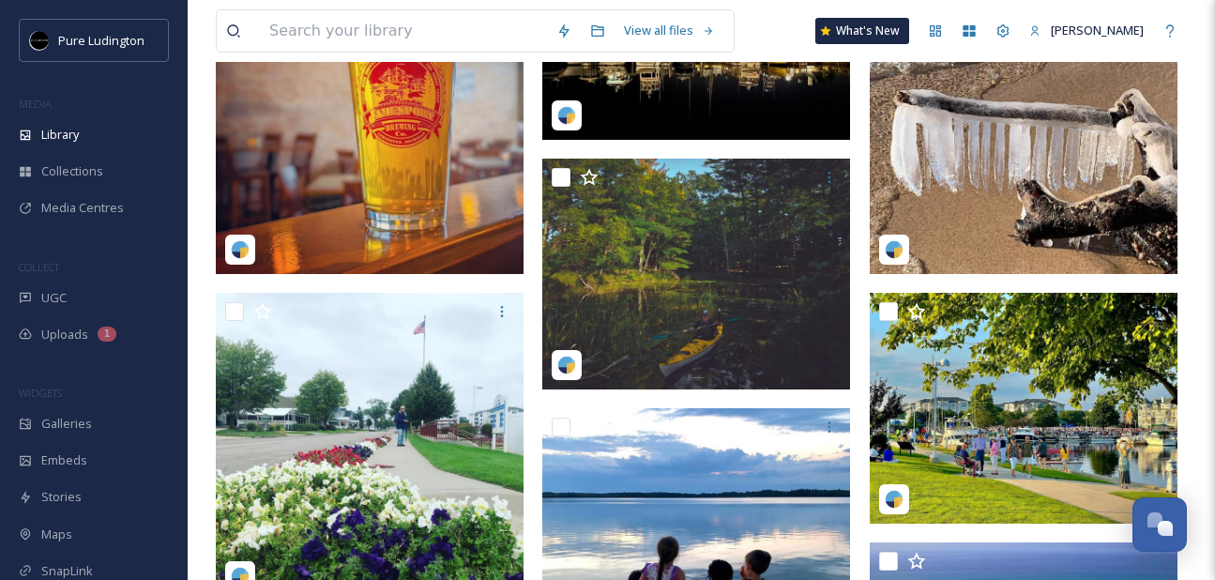
scroll to position [265, 0]
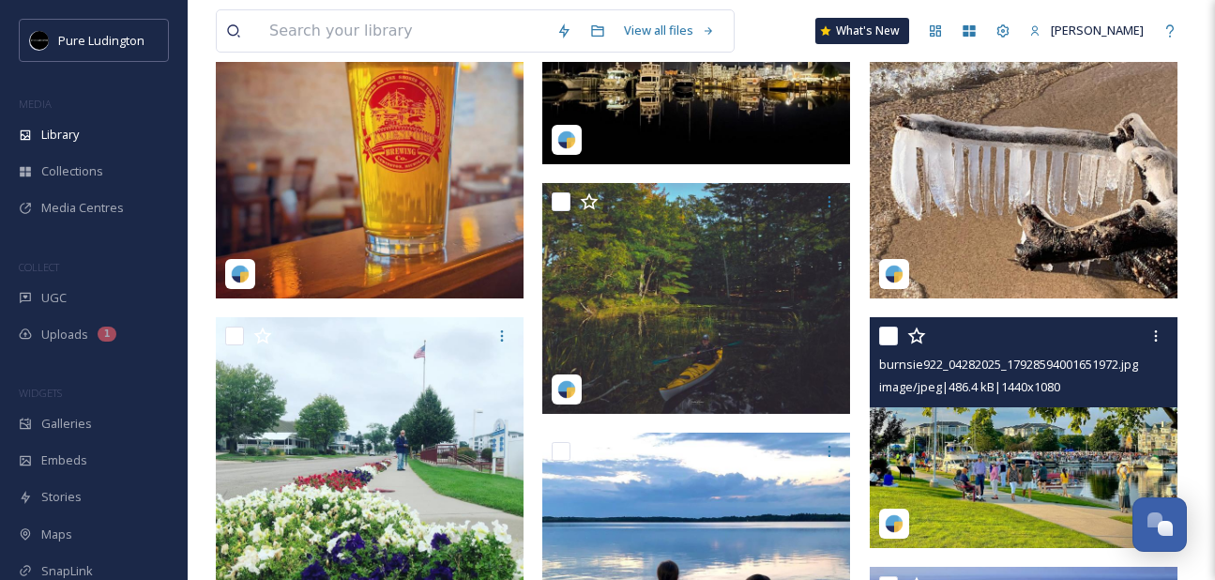
click at [896, 337] on input "checkbox" at bounding box center [888, 335] width 19 height 19
checkbox input "true"
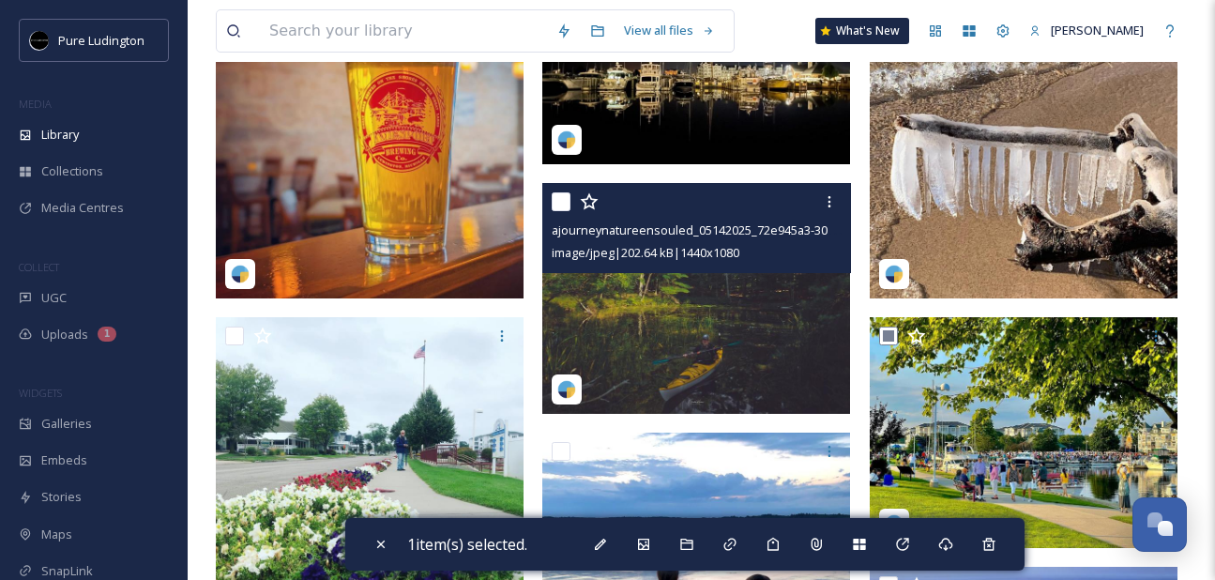
click at [561, 202] on input "checkbox" at bounding box center [560, 201] width 19 height 19
checkbox input "true"
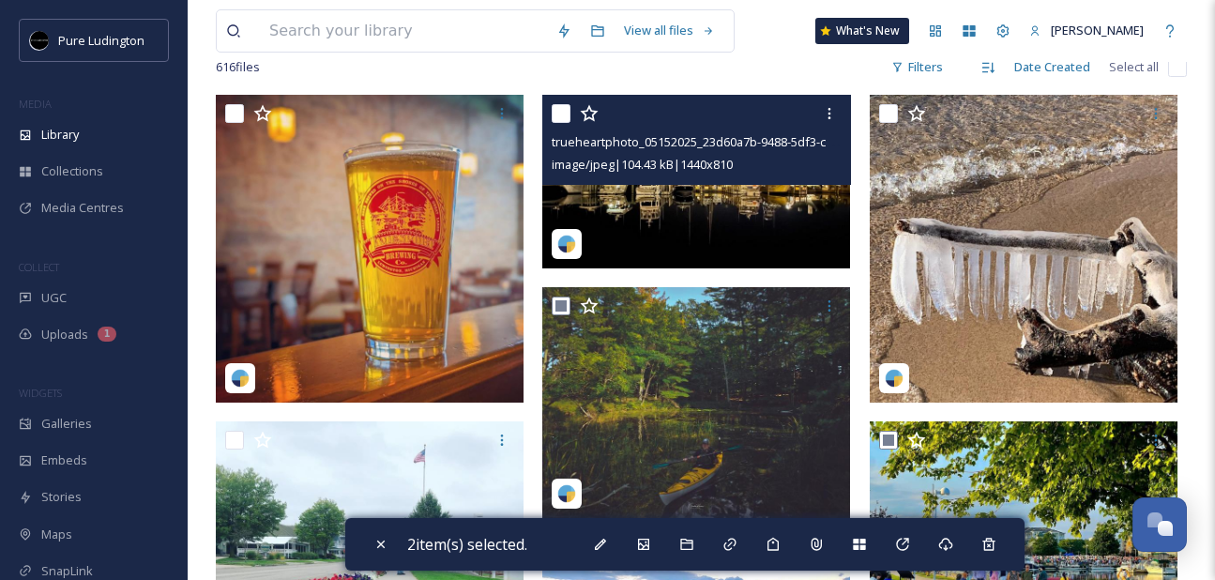
scroll to position [164, 0]
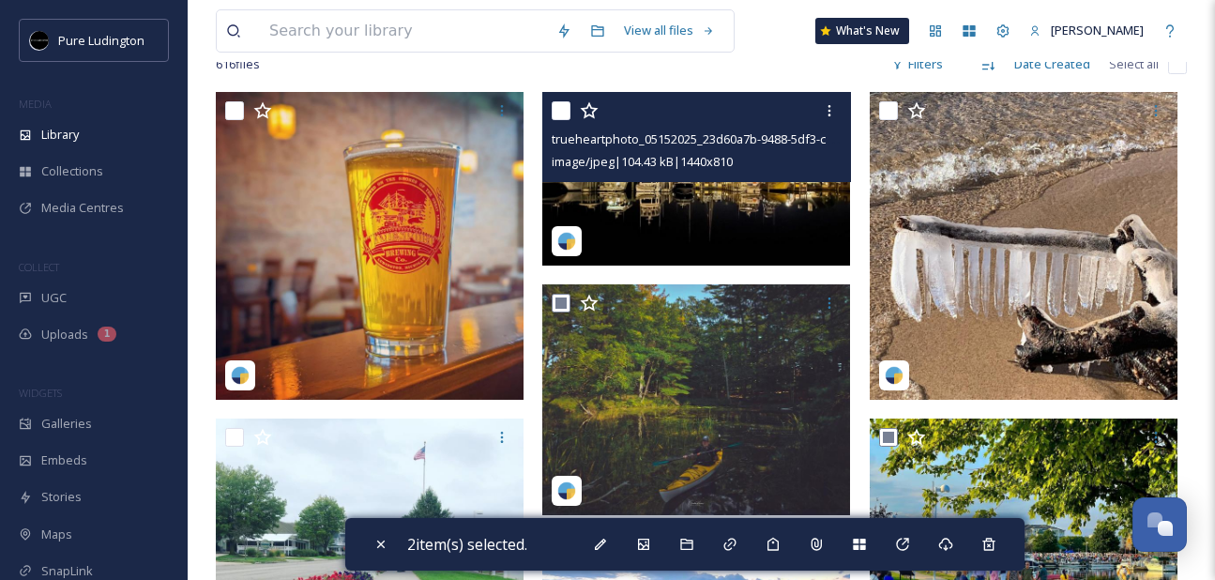
click at [557, 114] on input "checkbox" at bounding box center [560, 110] width 19 height 19
checkbox input "true"
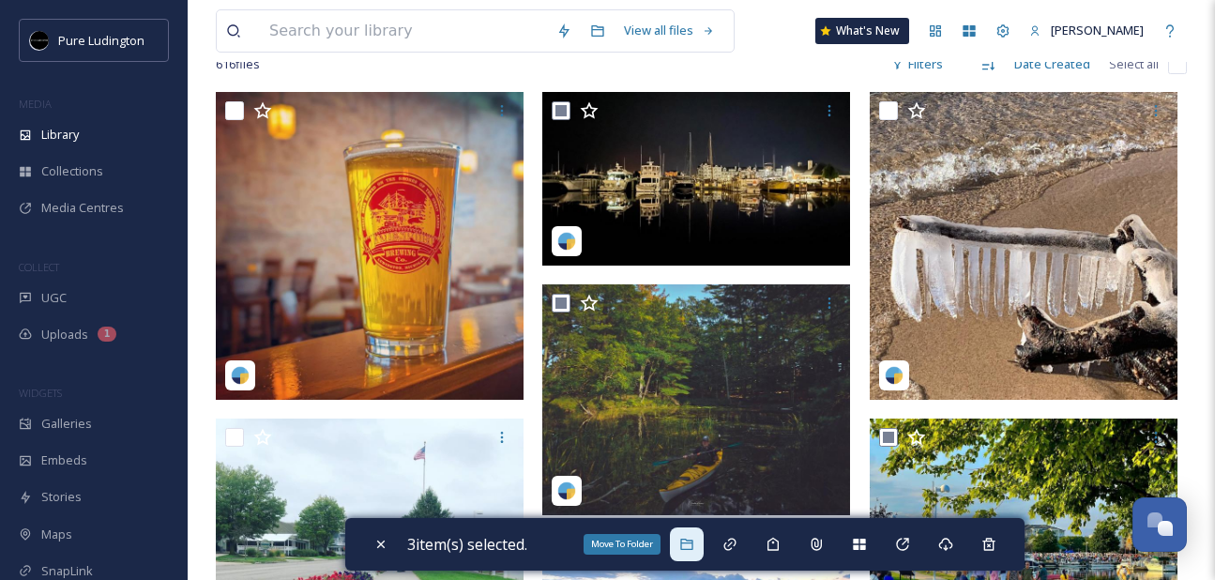
click at [696, 533] on div "Move To Folder" at bounding box center [687, 544] width 34 height 34
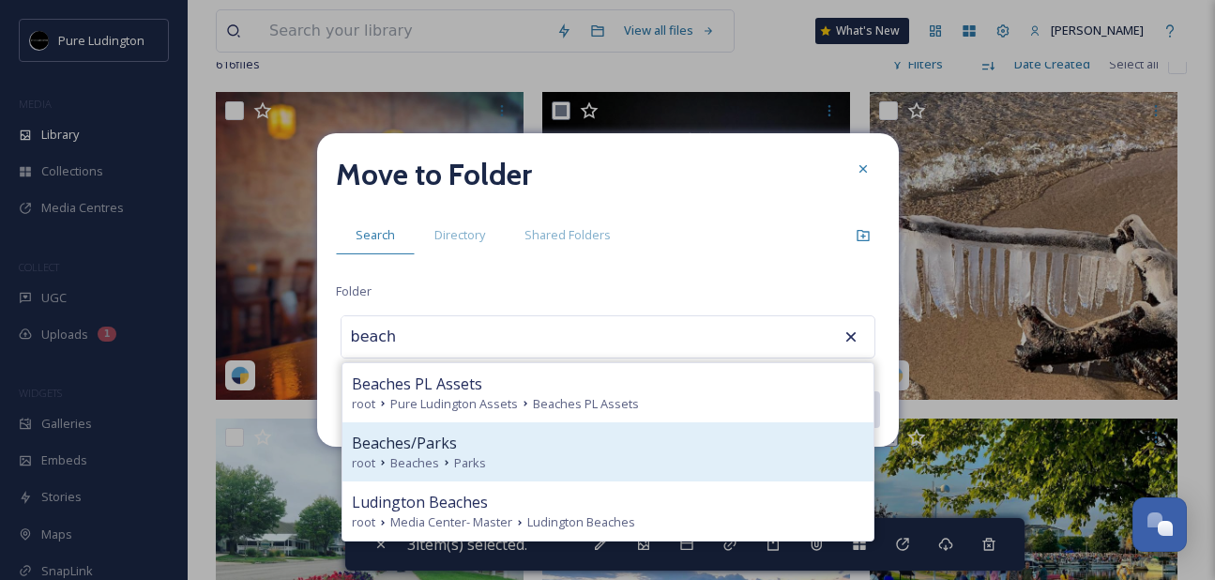
click at [687, 456] on div "root Beaches Parks" at bounding box center [608, 463] width 512 height 18
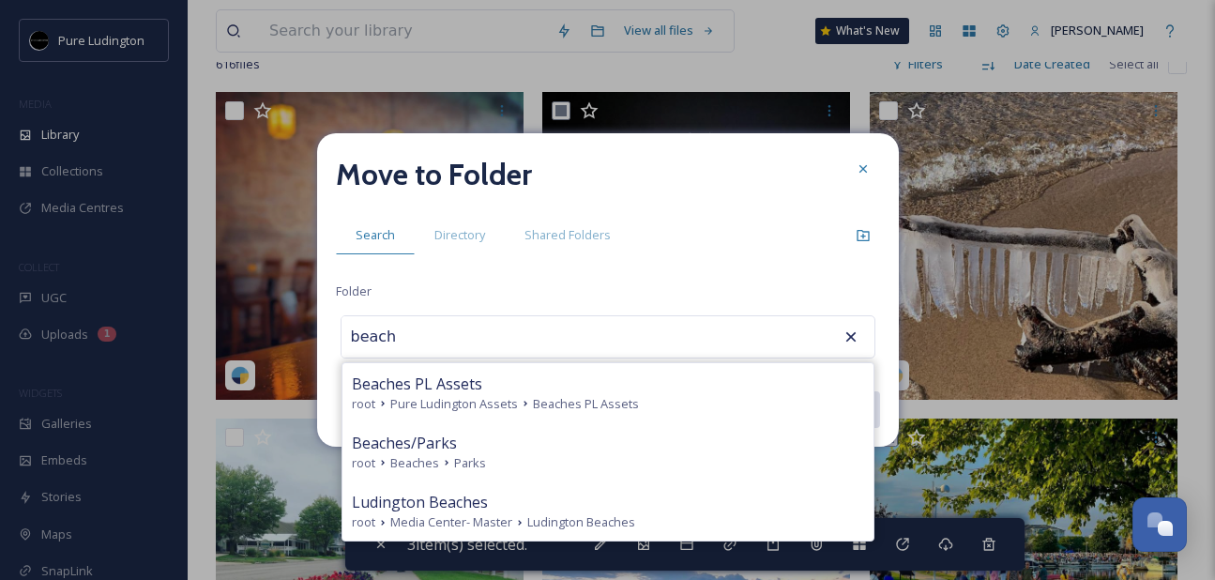
type input "Beaches/Parks"
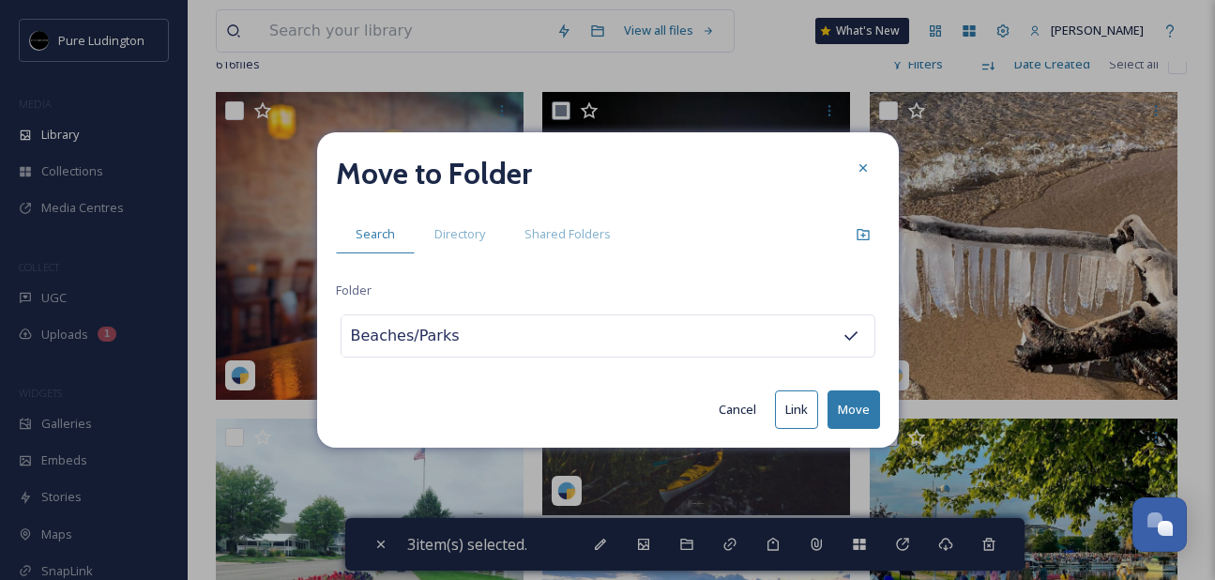
click at [854, 401] on button "Move" at bounding box center [853, 409] width 53 height 38
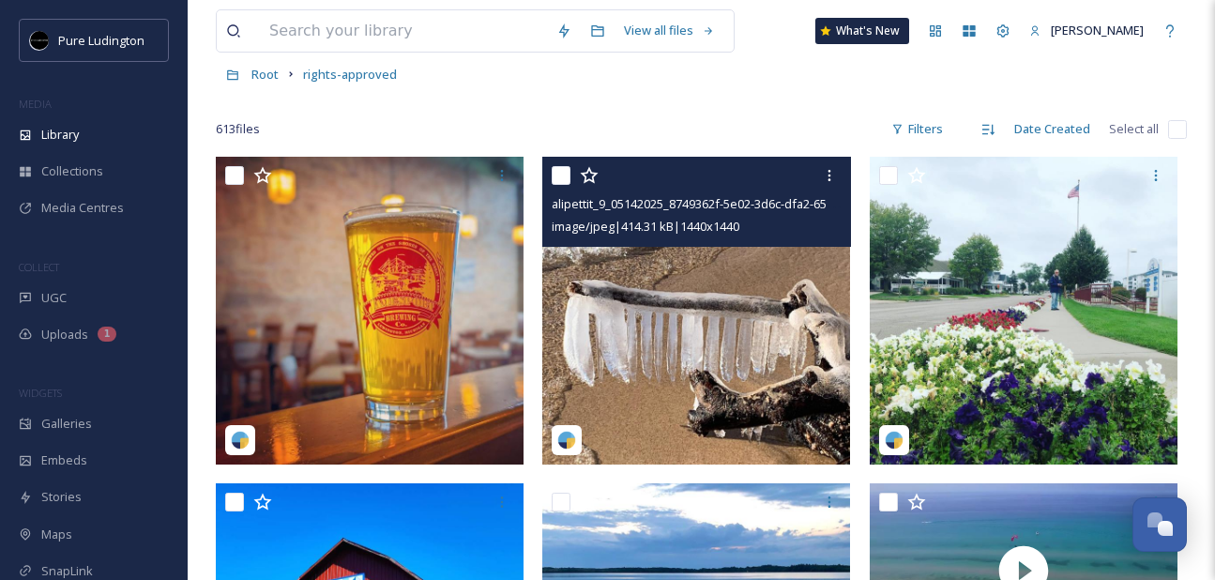
scroll to position [101, 0]
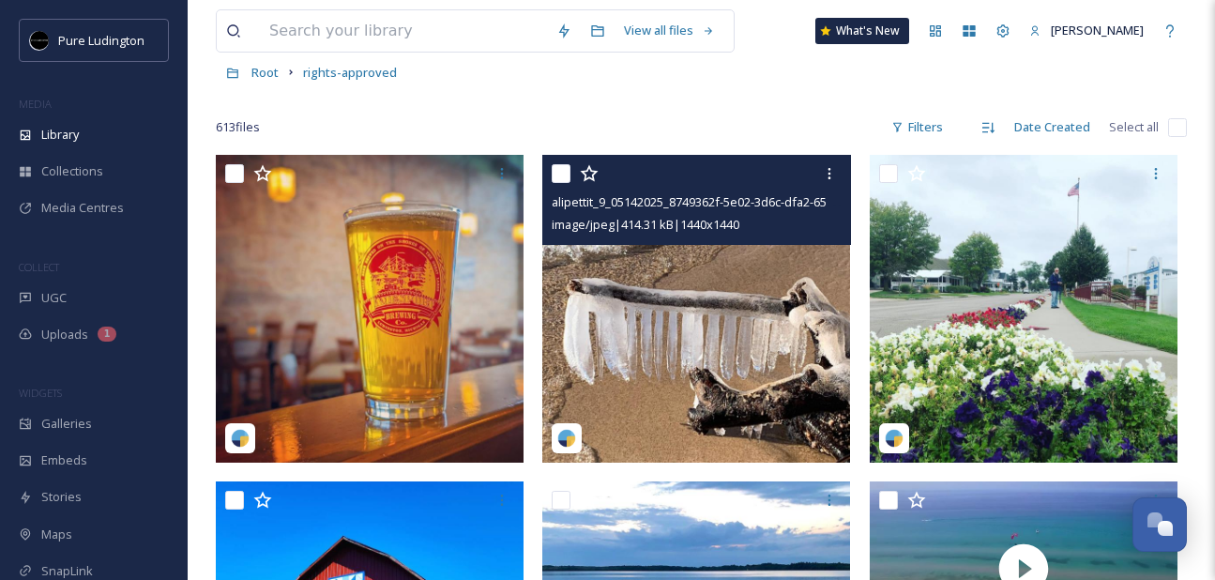
click at [566, 167] on input "checkbox" at bounding box center [560, 173] width 19 height 19
checkbox input "true"
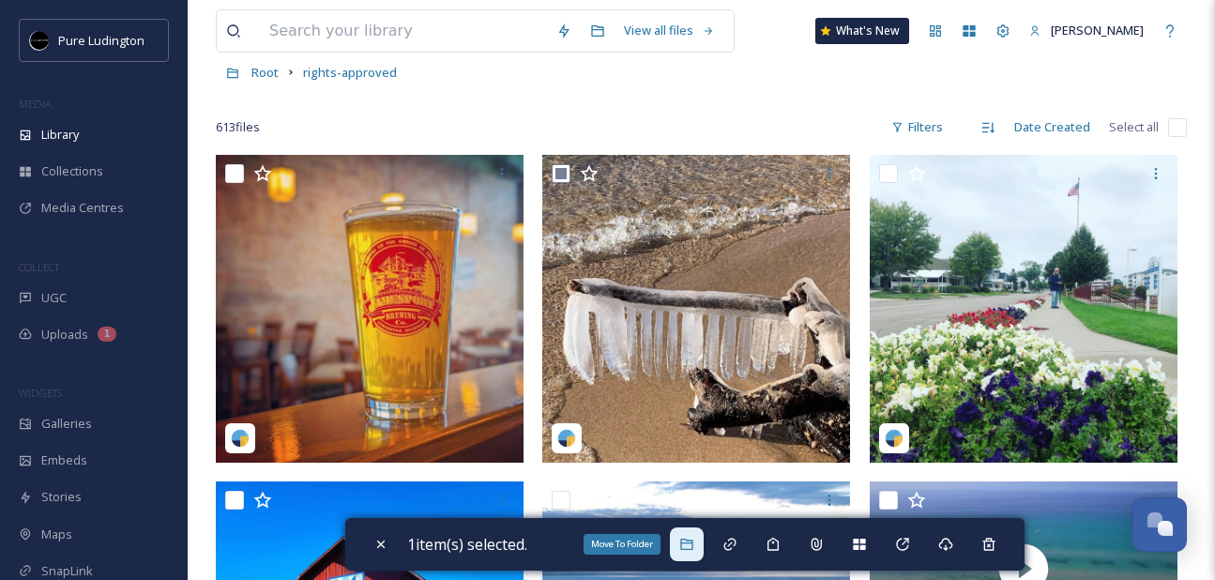
click at [687, 537] on icon at bounding box center [686, 543] width 15 height 15
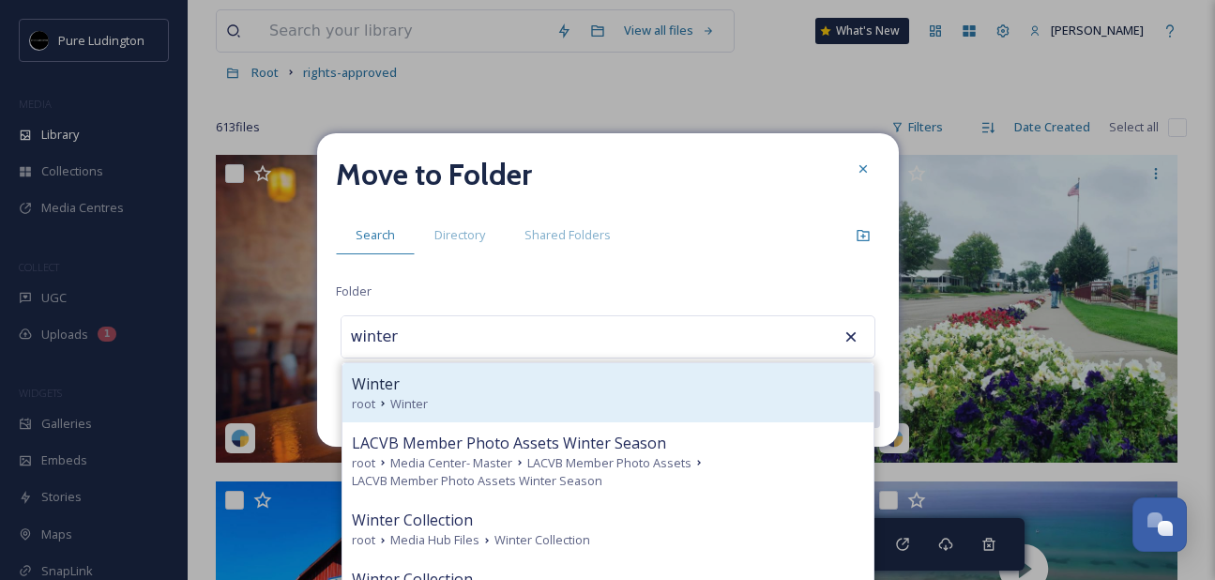
click at [668, 398] on div "root Winter" at bounding box center [608, 404] width 512 height 18
type input "Winter"
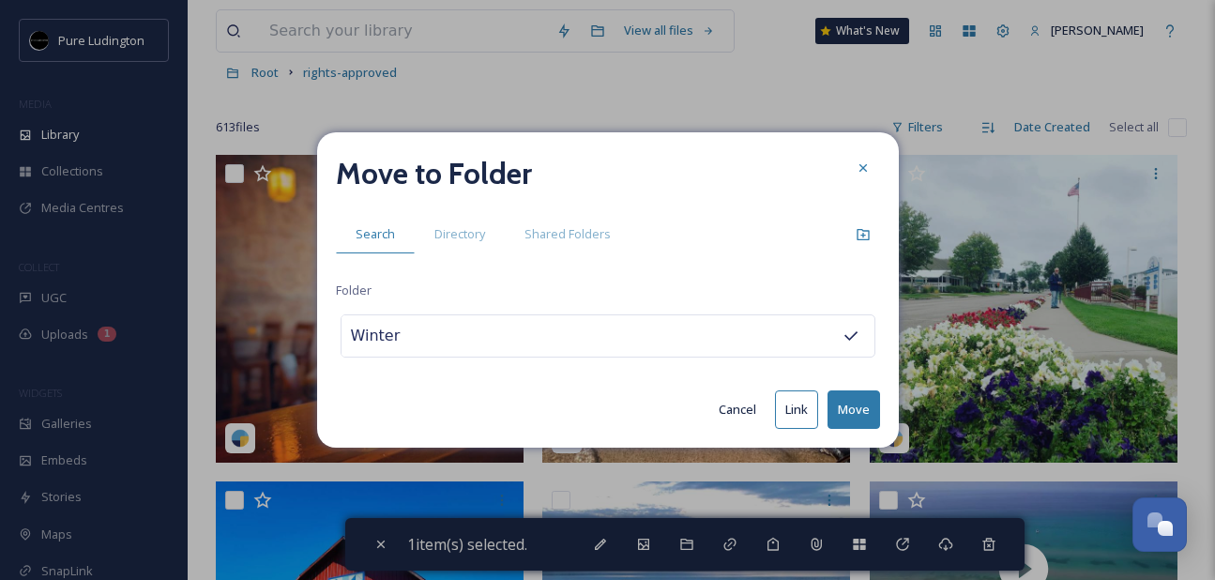
click at [862, 405] on button "Move" at bounding box center [853, 409] width 53 height 38
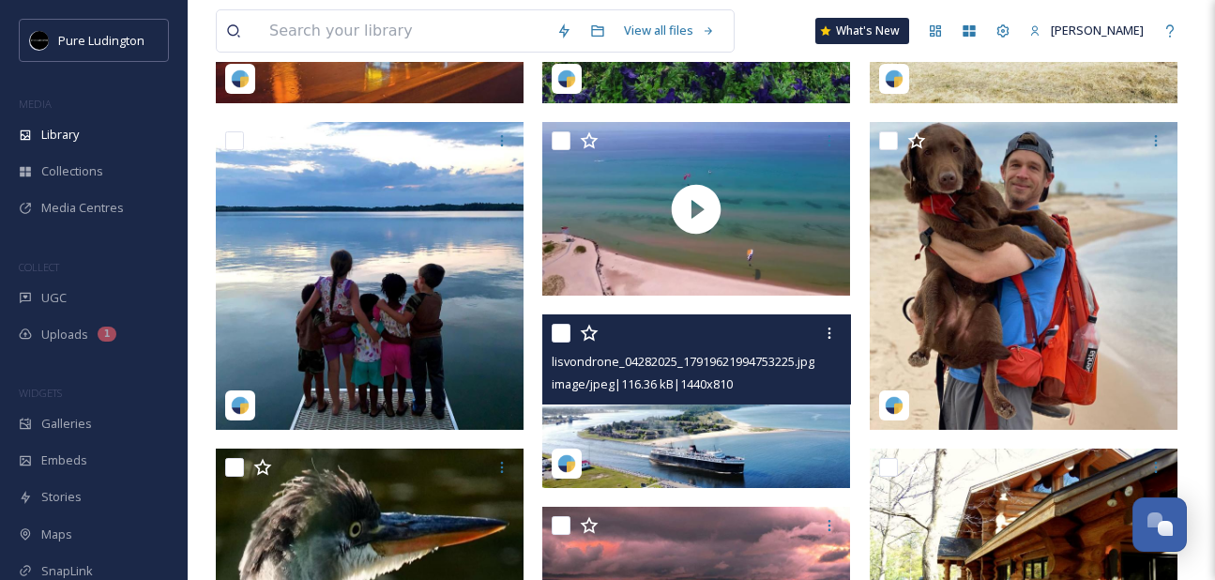
scroll to position [460, 0]
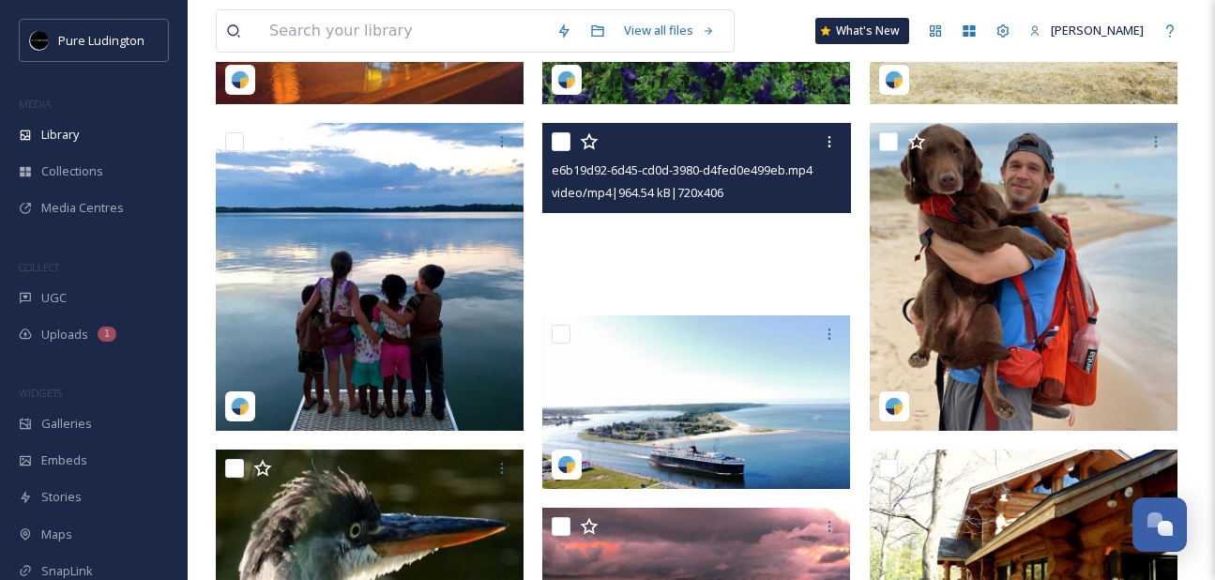
click at [688, 258] on video "e6b19d92-6d45-cd0d-3980-d4fed0e499eb.mp4" at bounding box center [696, 210] width 308 height 174
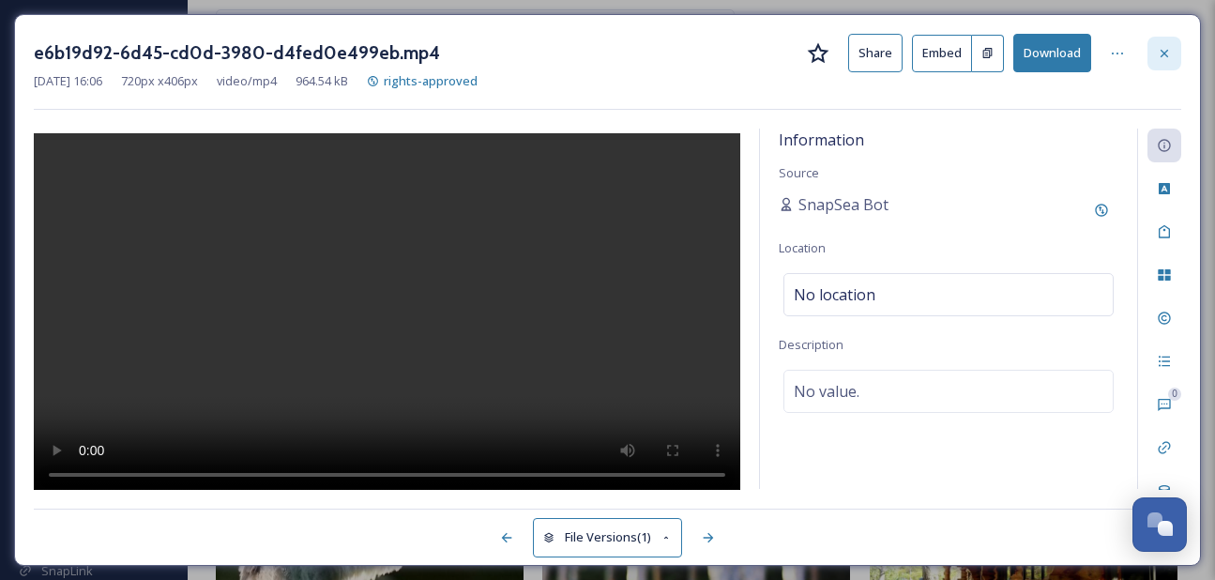
click at [1159, 56] on icon at bounding box center [1163, 53] width 15 height 15
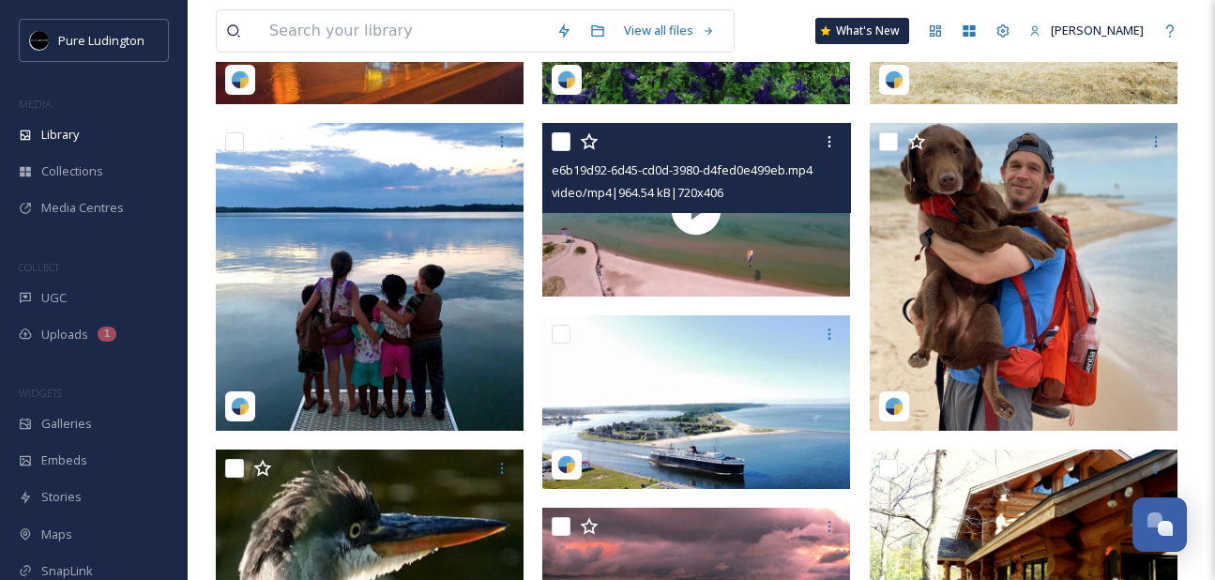
click at [567, 155] on div at bounding box center [698, 142] width 294 height 34
click at [566, 138] on input "checkbox" at bounding box center [560, 141] width 19 height 19
checkbox input "true"
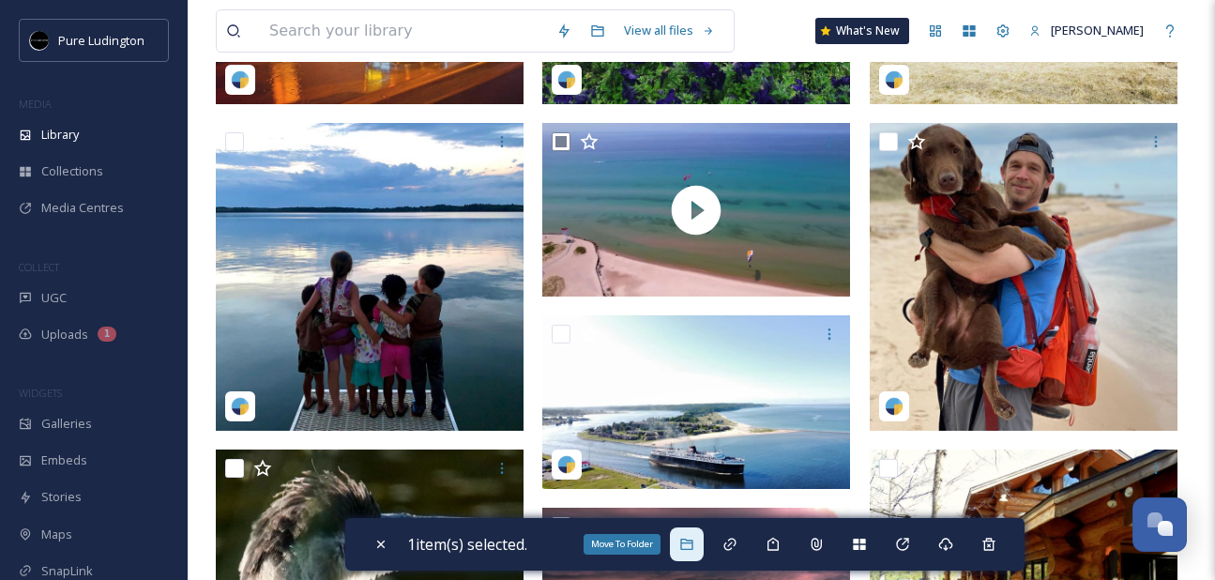
click at [694, 536] on icon at bounding box center [686, 543] width 15 height 15
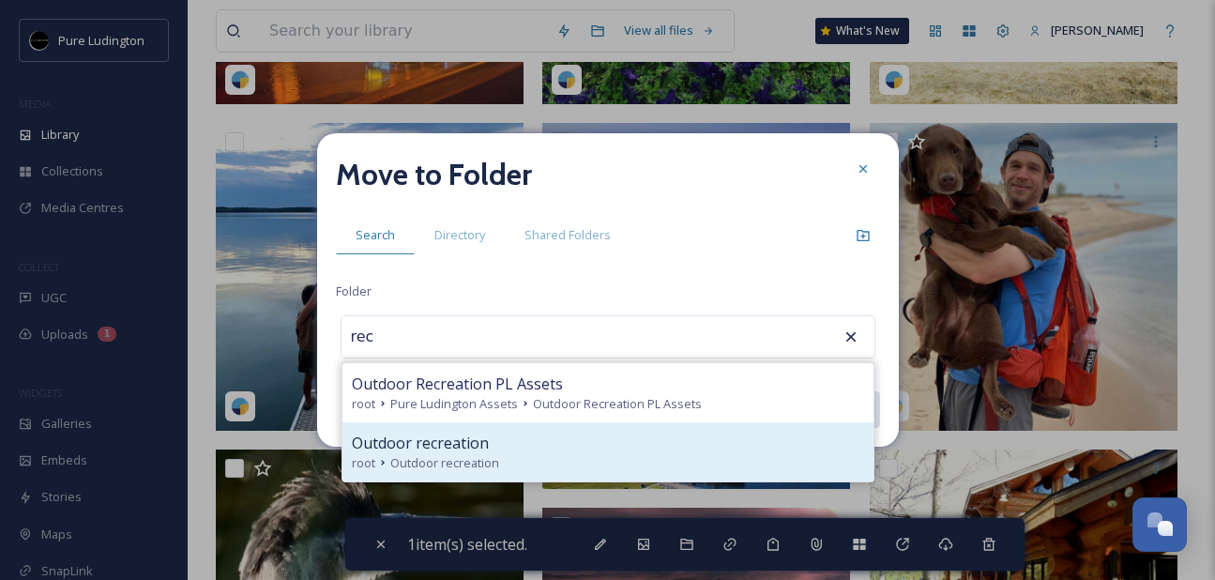
click at [604, 443] on div "Outdoor recreation" at bounding box center [608, 442] width 512 height 23
type input "Outdoor recreation"
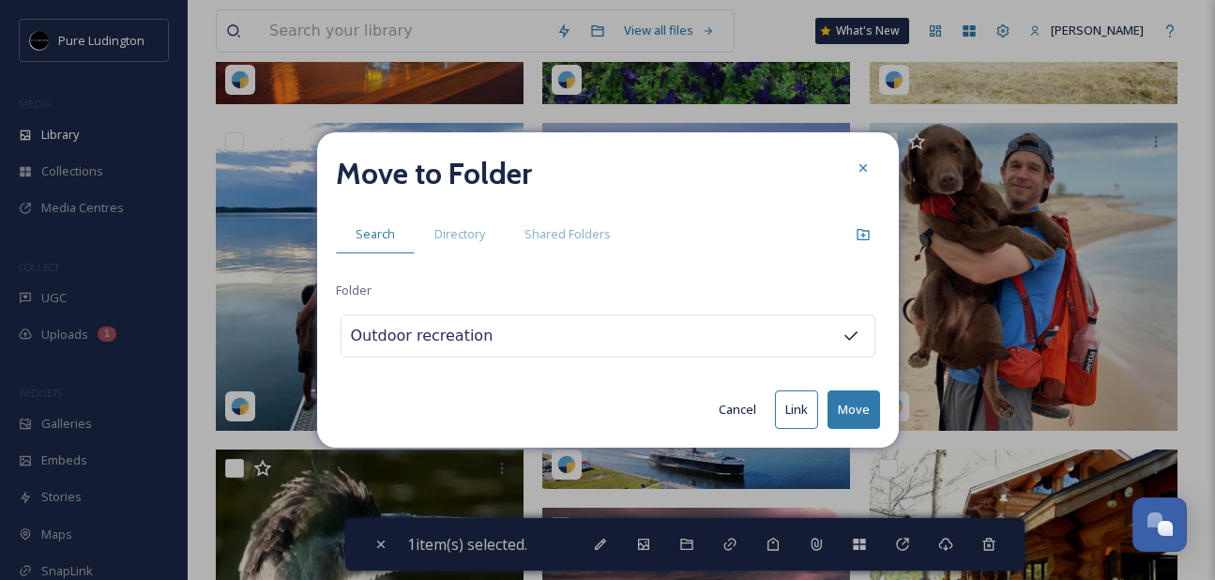
click at [834, 400] on button "Move" at bounding box center [853, 409] width 53 height 38
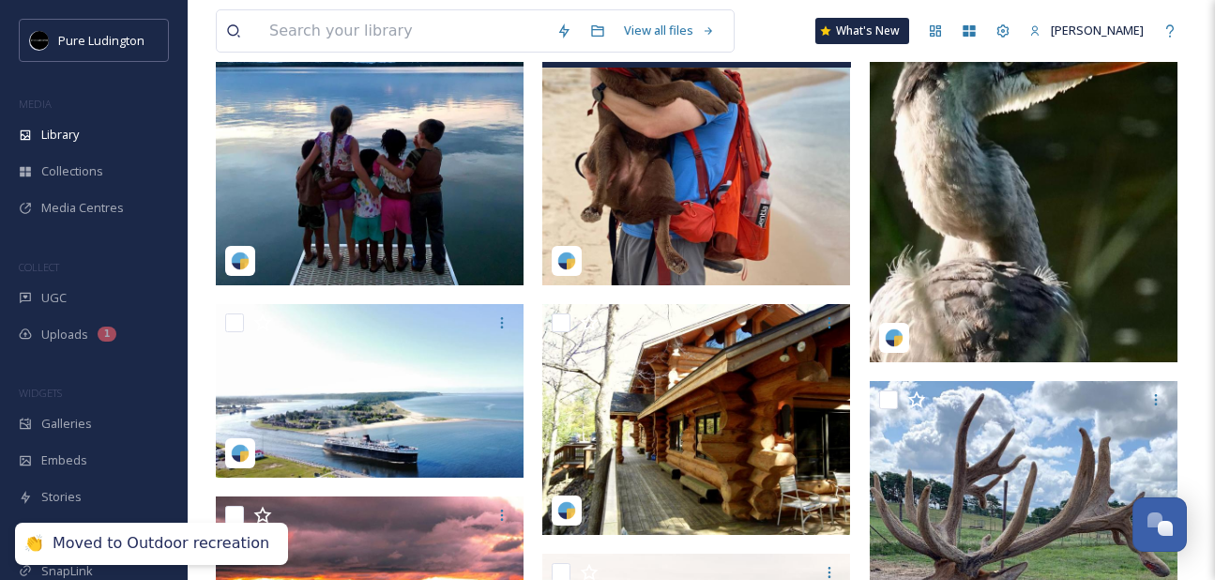
scroll to position [773, 0]
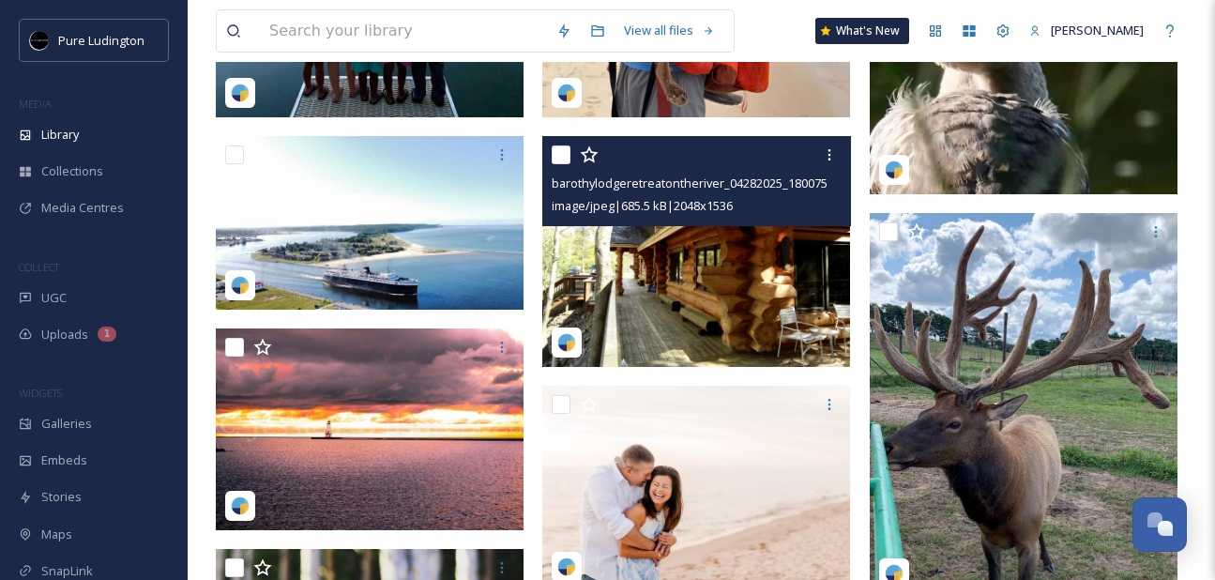
click at [558, 151] on input "checkbox" at bounding box center [560, 154] width 19 height 19
checkbox input "true"
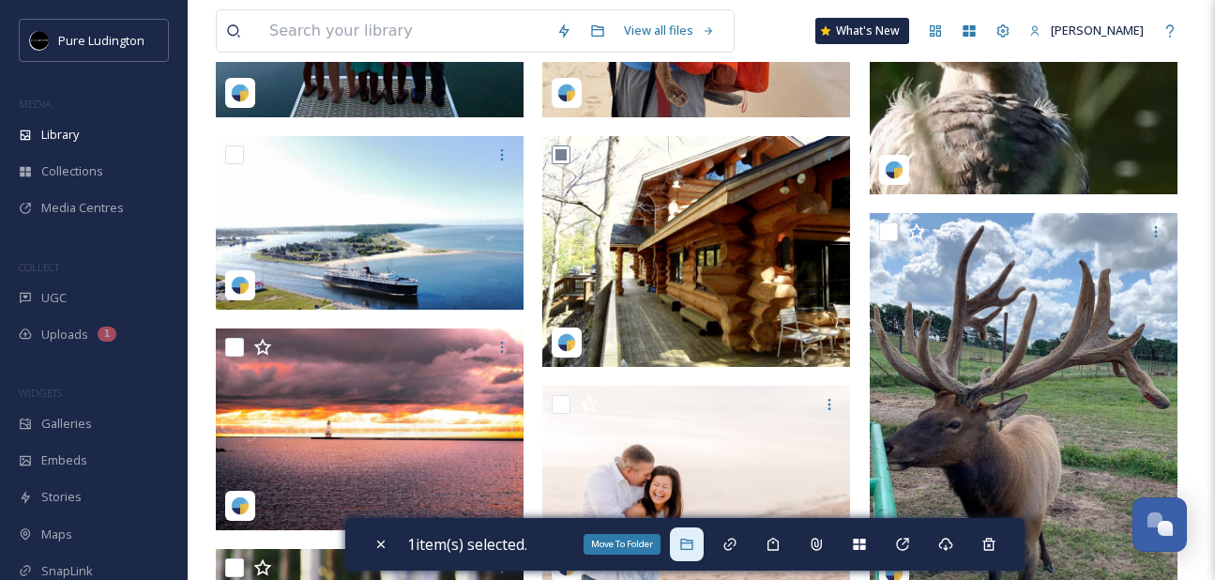
click at [687, 531] on div "Move To Folder" at bounding box center [687, 544] width 34 height 34
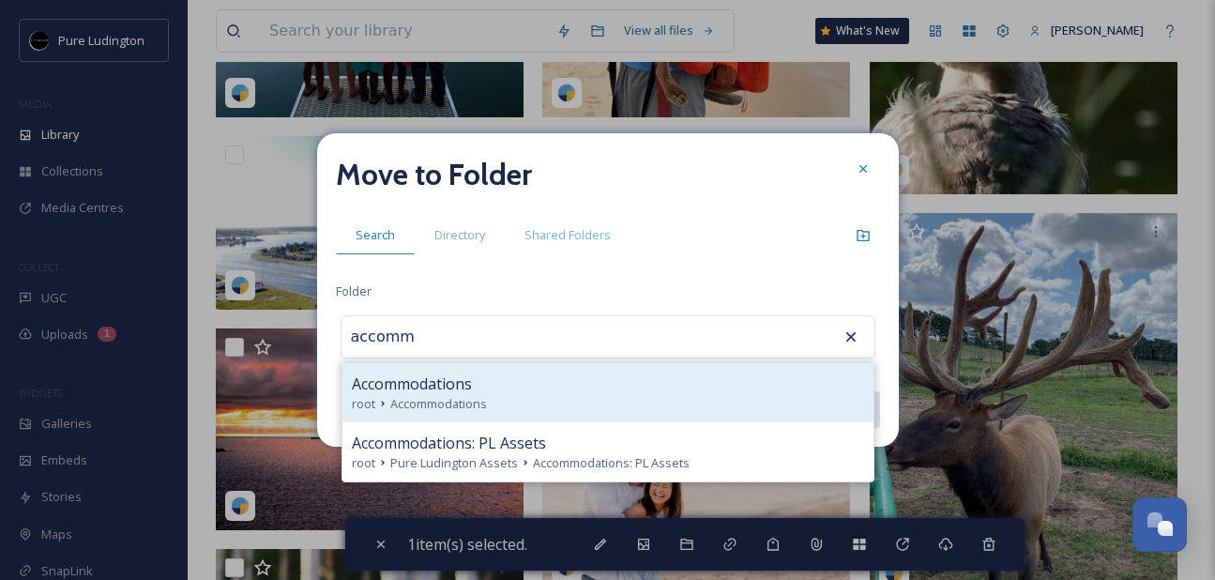
click at [653, 400] on div "root Accommodations" at bounding box center [608, 404] width 512 height 18
type input "Accommodations"
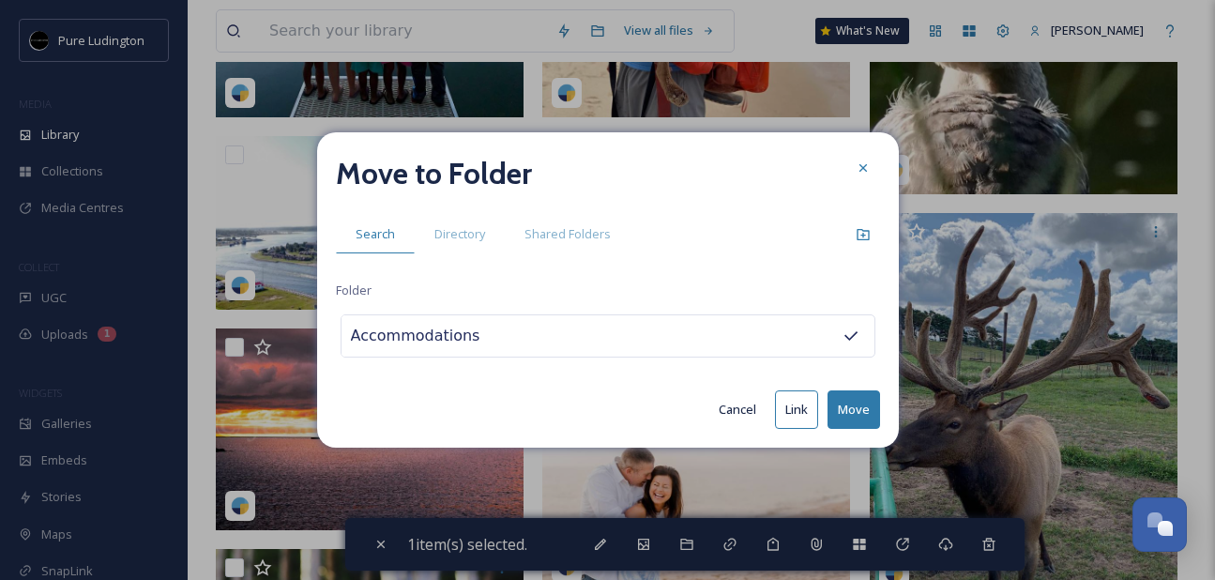
click at [847, 399] on button "Move" at bounding box center [853, 409] width 53 height 38
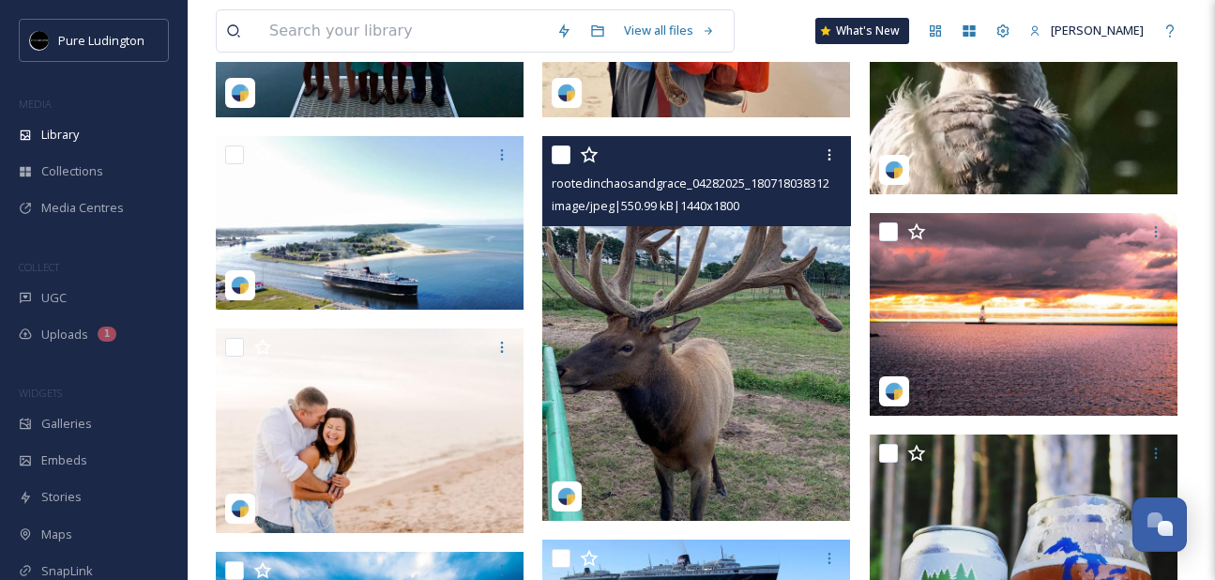
click at [564, 159] on input "checkbox" at bounding box center [560, 154] width 19 height 19
checkbox input "true"
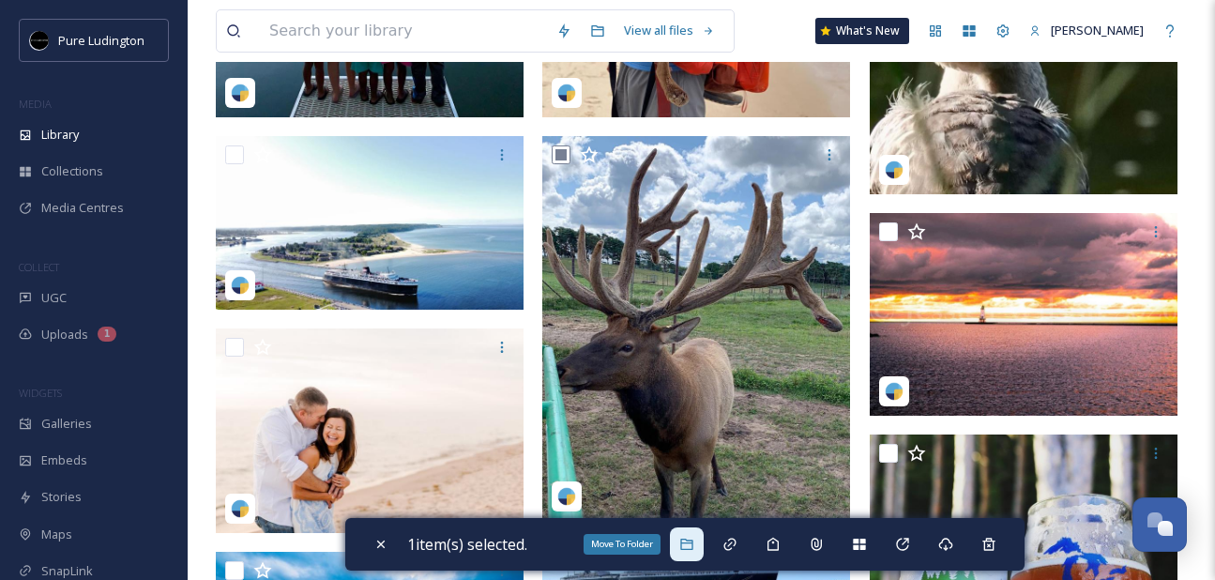
click at [686, 546] on icon at bounding box center [686, 543] width 12 height 11
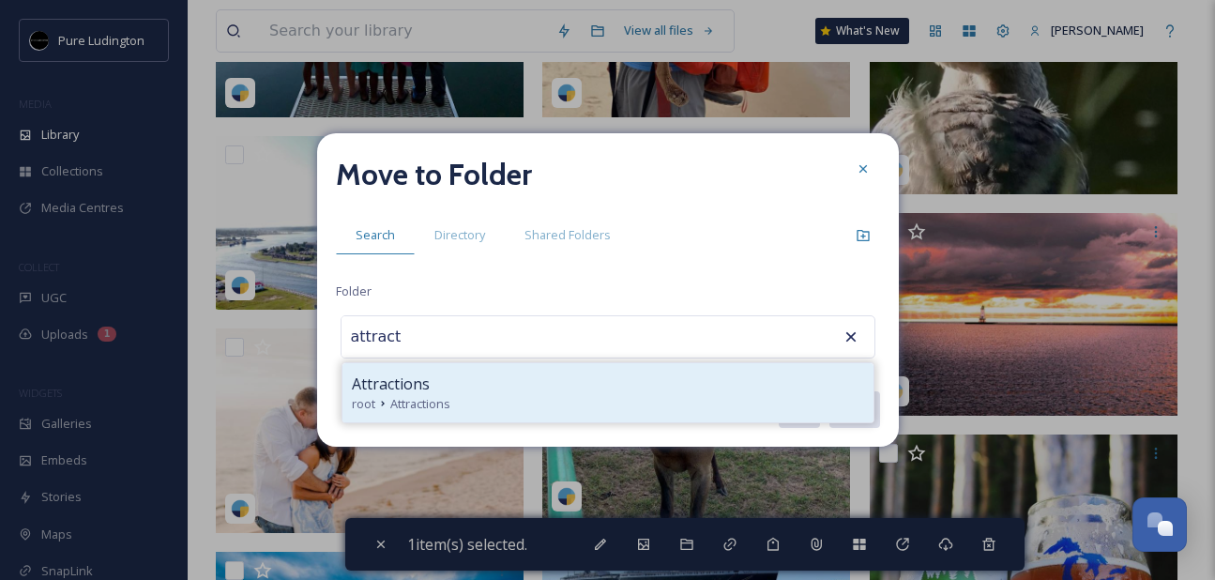
click at [599, 410] on div "root Attractions" at bounding box center [608, 404] width 512 height 18
type input "Attractions"
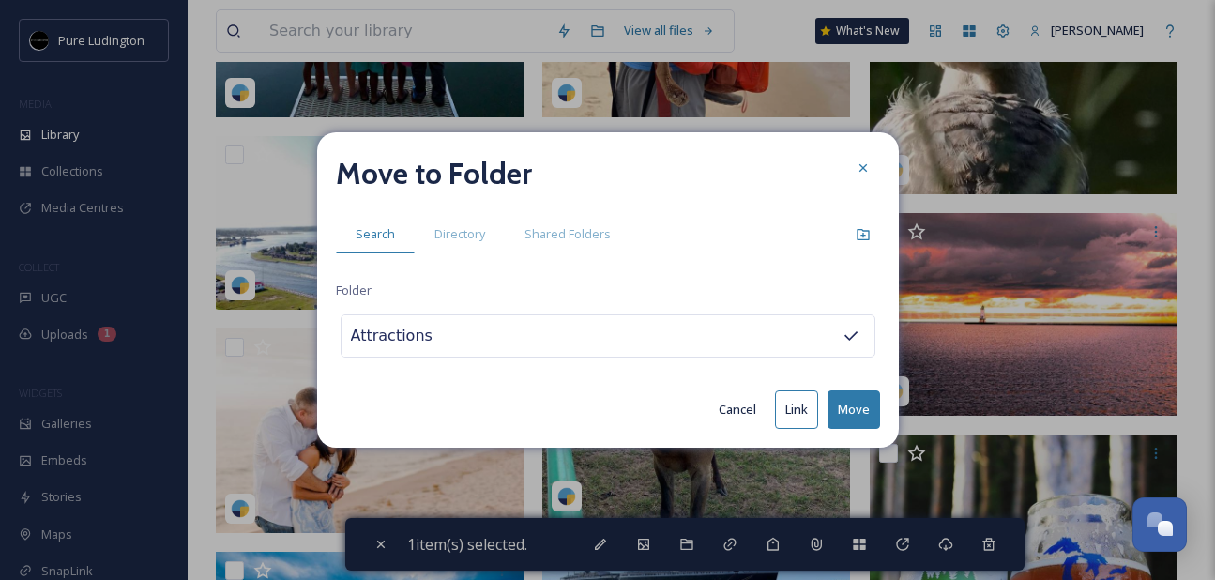
click at [850, 400] on button "Move" at bounding box center [853, 409] width 53 height 38
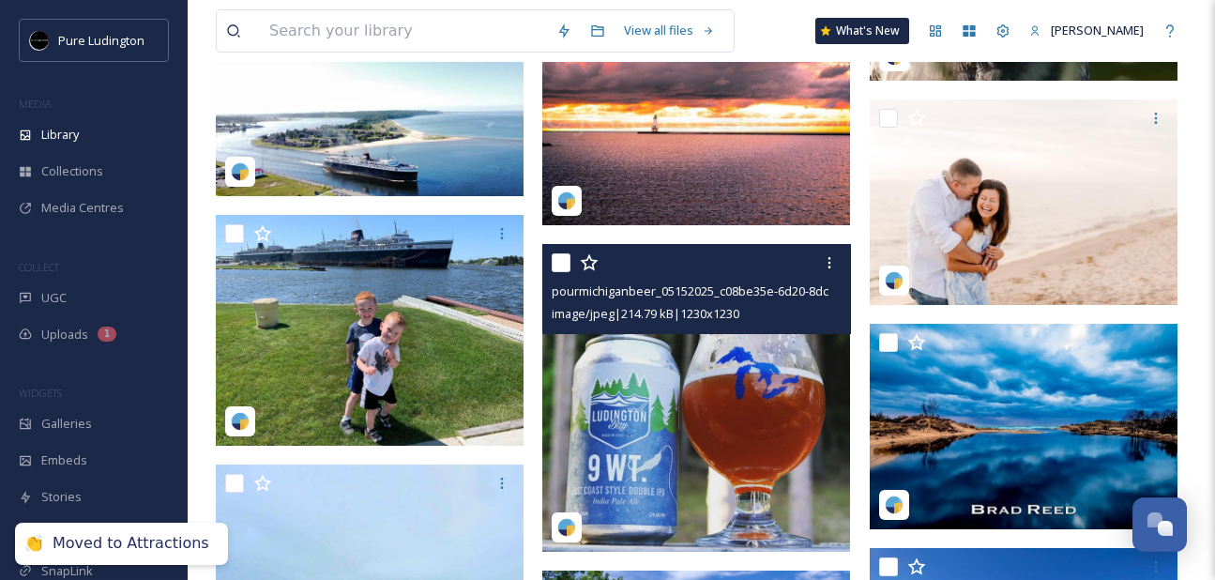
scroll to position [918, 0]
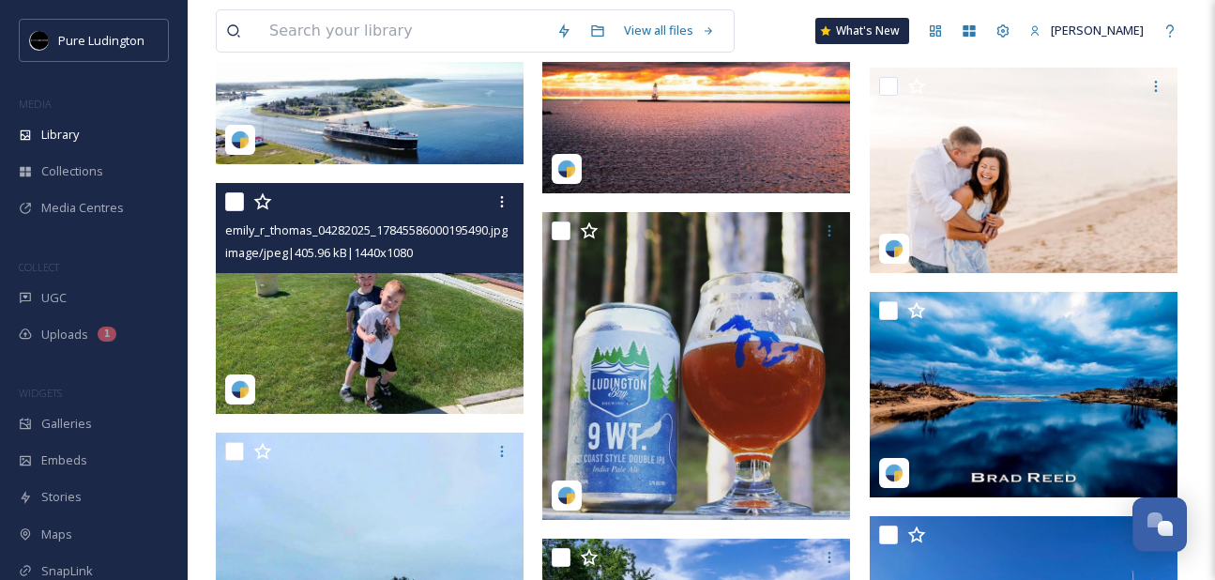
click at [235, 199] on input "checkbox" at bounding box center [234, 201] width 19 height 19
checkbox input "true"
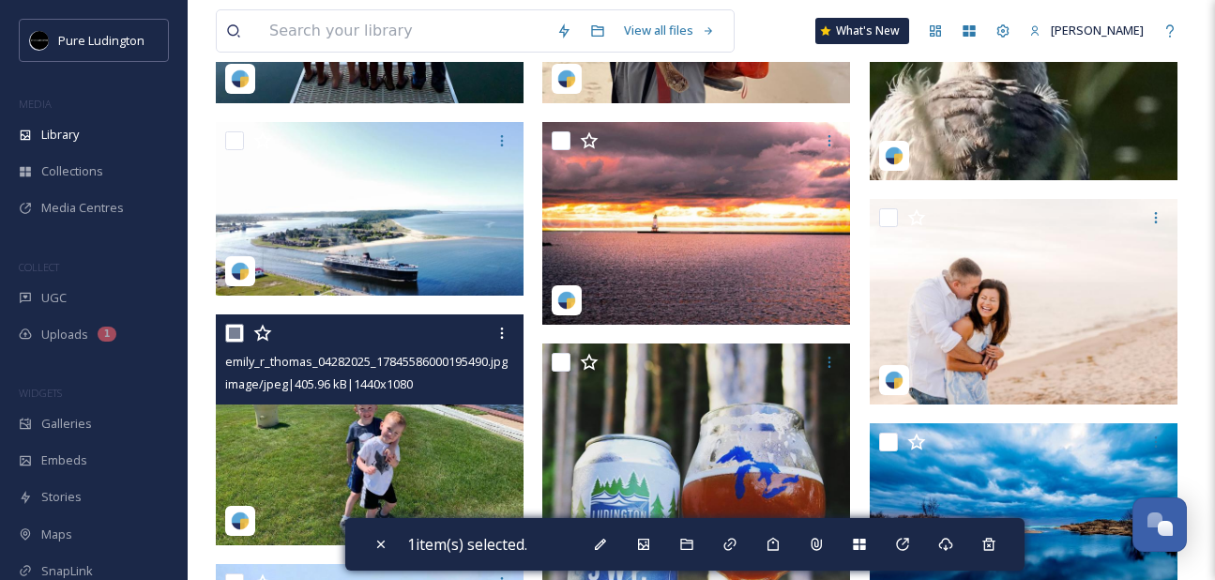
scroll to position [785, 0]
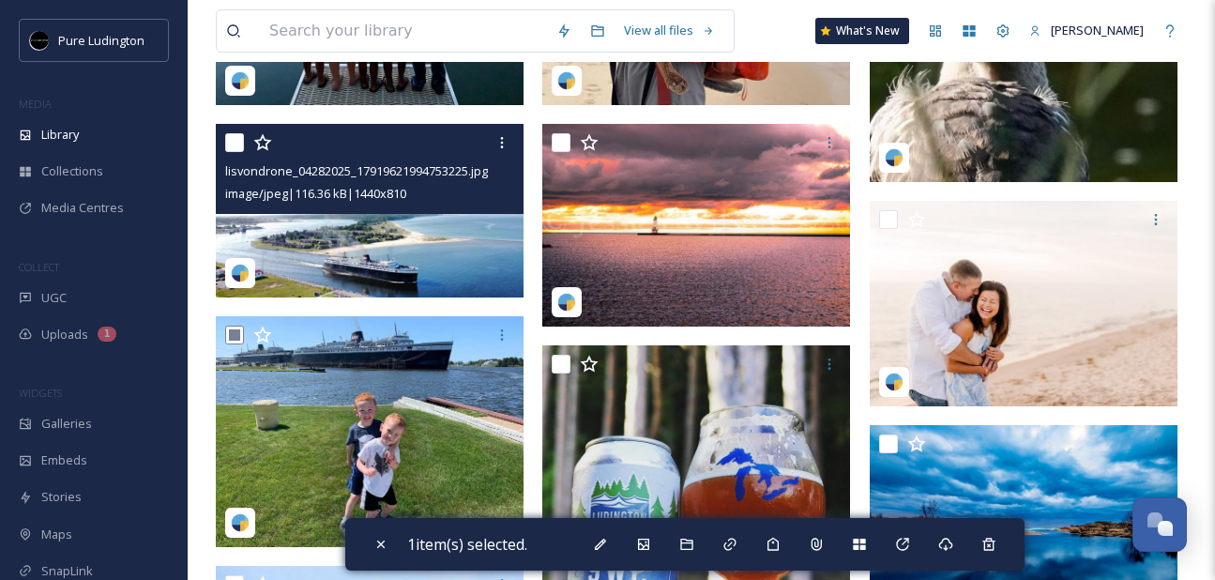
click at [234, 140] on input "checkbox" at bounding box center [234, 142] width 19 height 19
checkbox input "true"
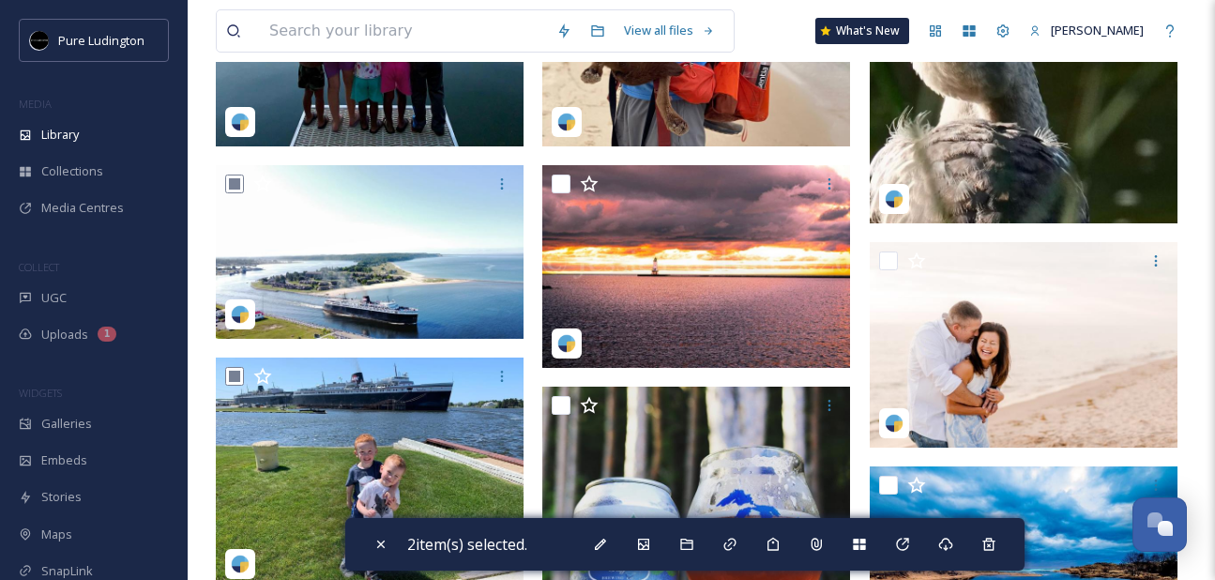
scroll to position [1213, 0]
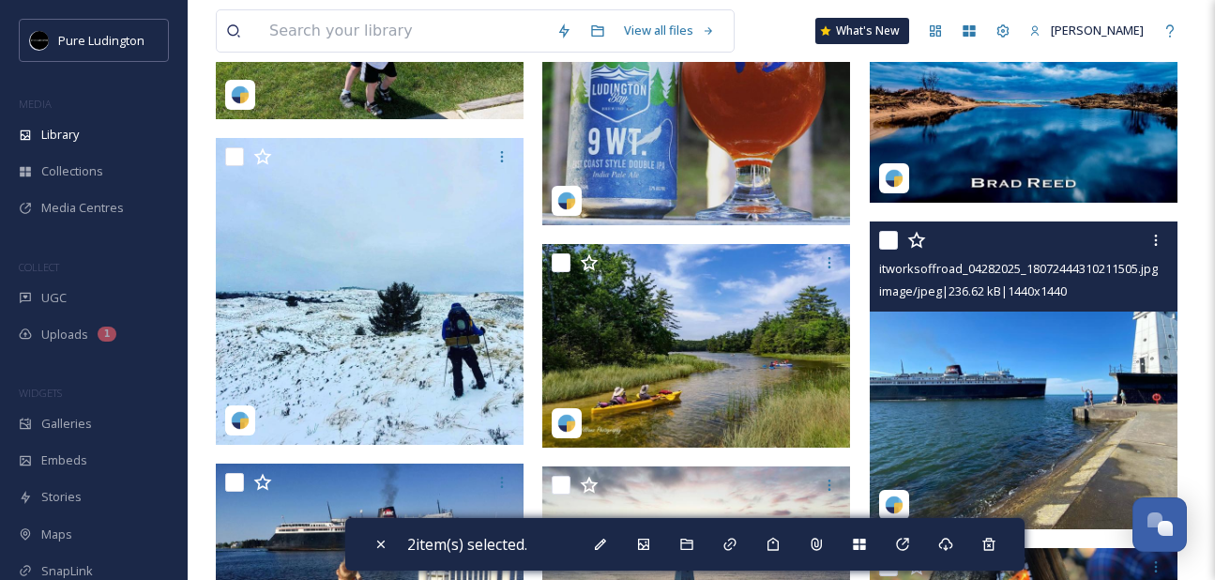
click at [883, 243] on input "checkbox" at bounding box center [888, 240] width 19 height 19
checkbox input "true"
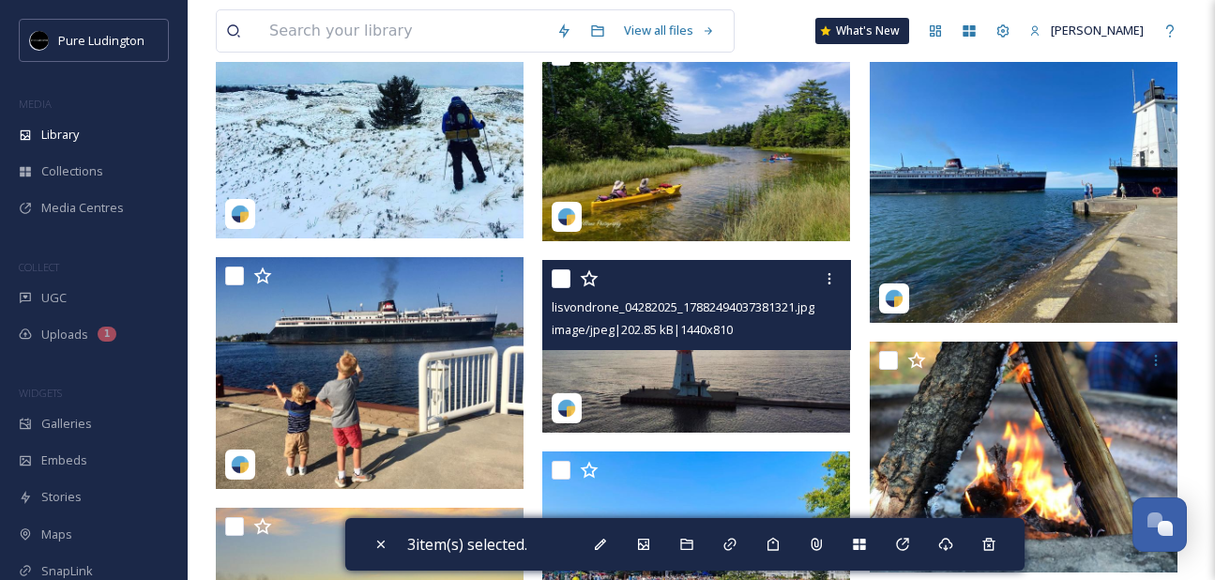
scroll to position [1483, 0]
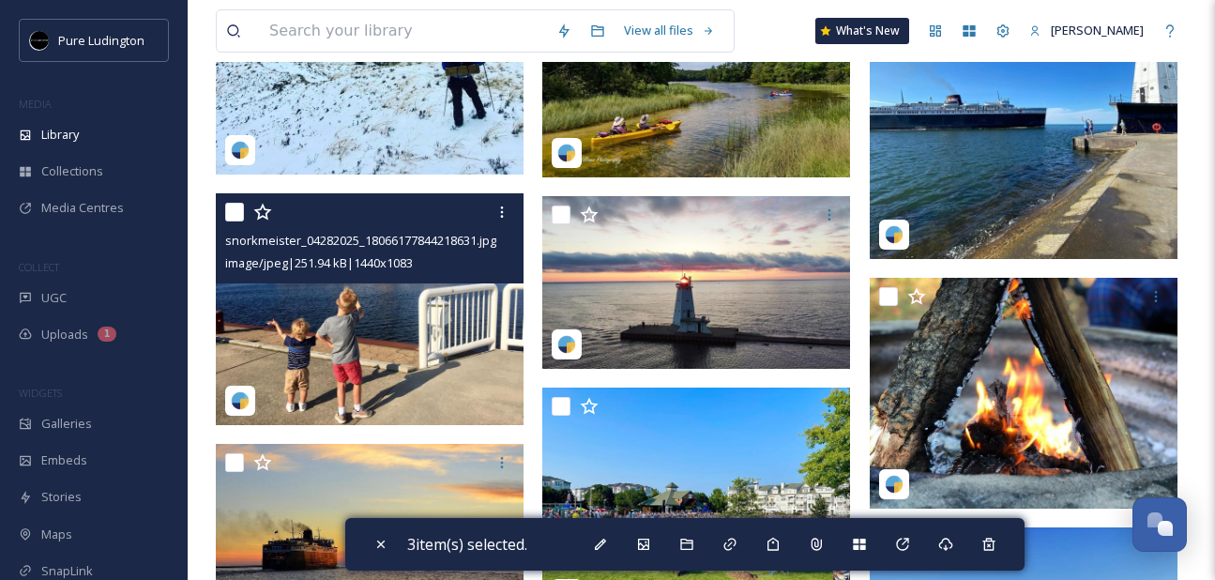
click at [234, 205] on input "checkbox" at bounding box center [234, 212] width 19 height 19
checkbox input "true"
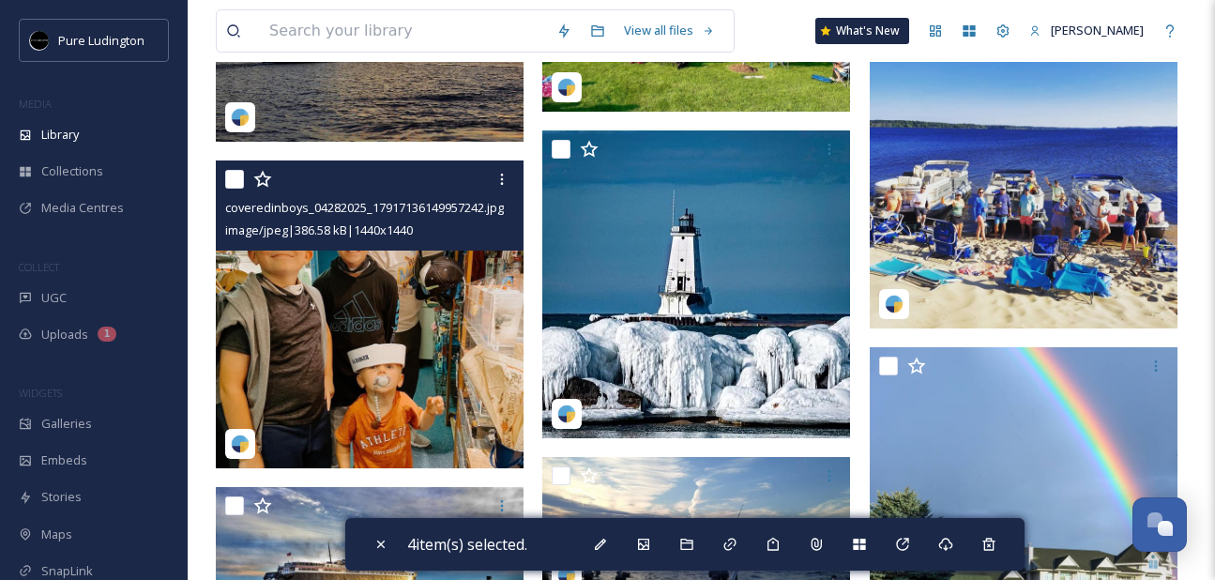
scroll to position [2010, 0]
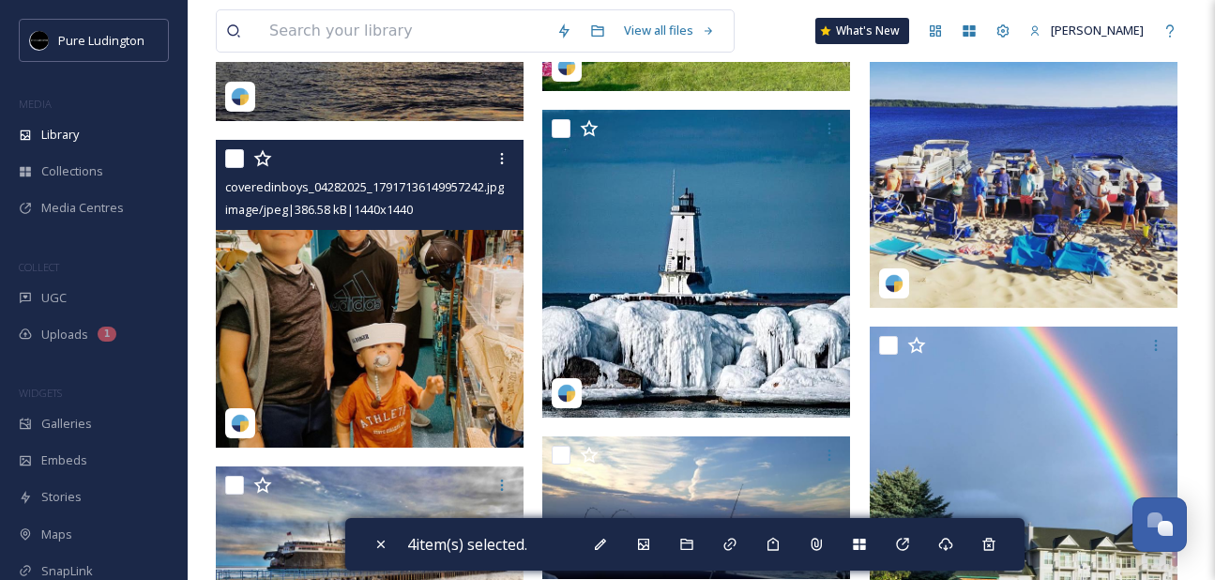
click at [231, 157] on input "checkbox" at bounding box center [234, 158] width 19 height 19
checkbox input "true"
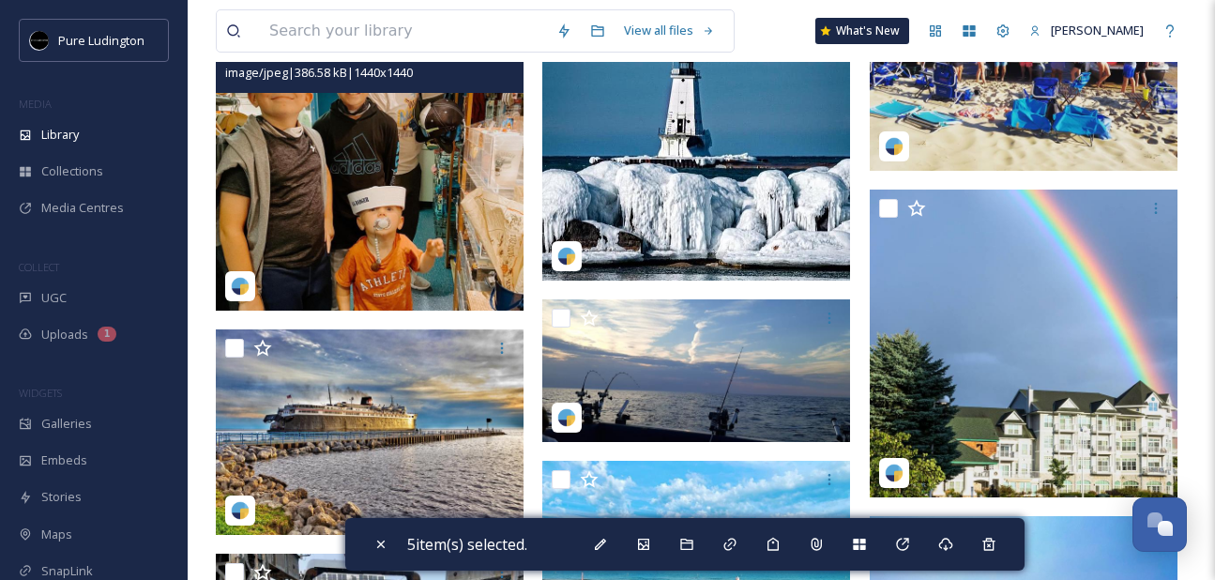
scroll to position [2183, 0]
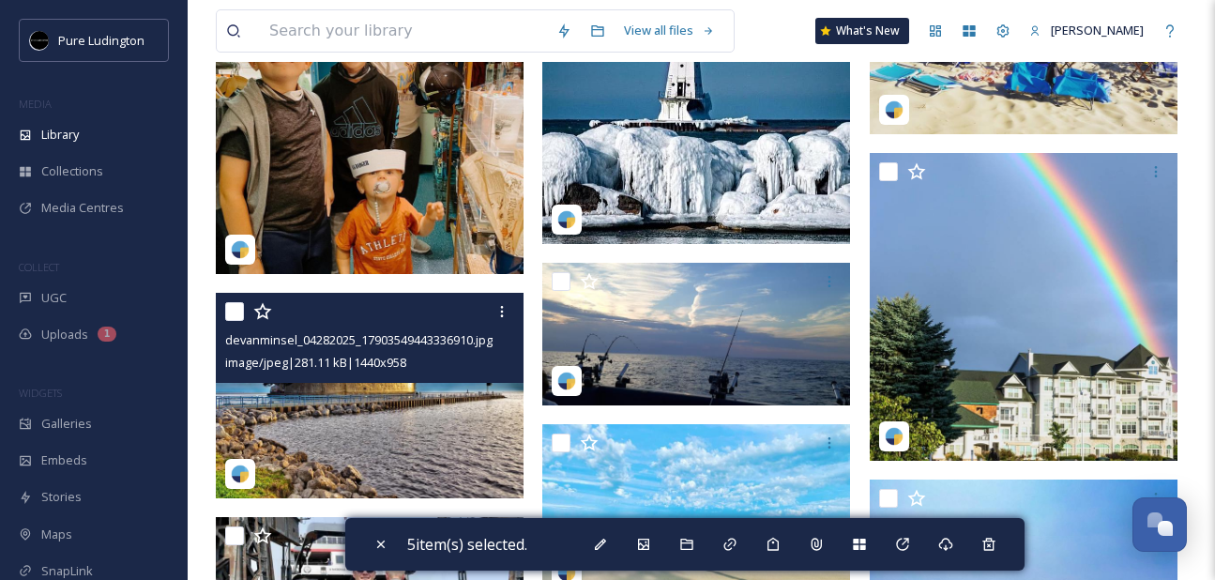
click at [239, 307] on input "checkbox" at bounding box center [234, 311] width 19 height 19
checkbox input "true"
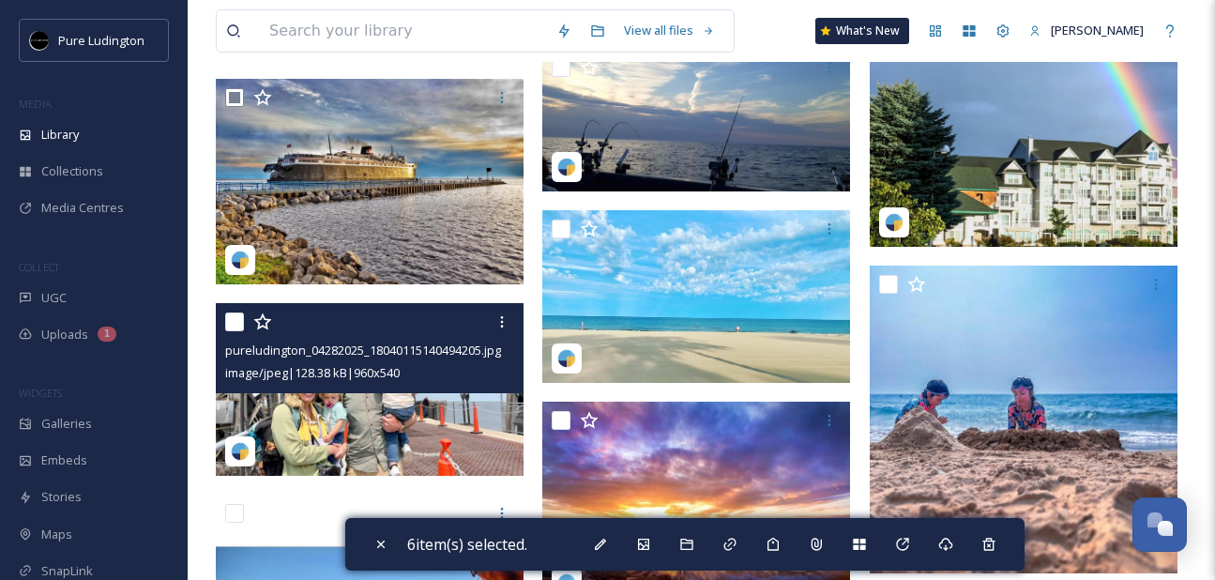
scroll to position [2506, 0]
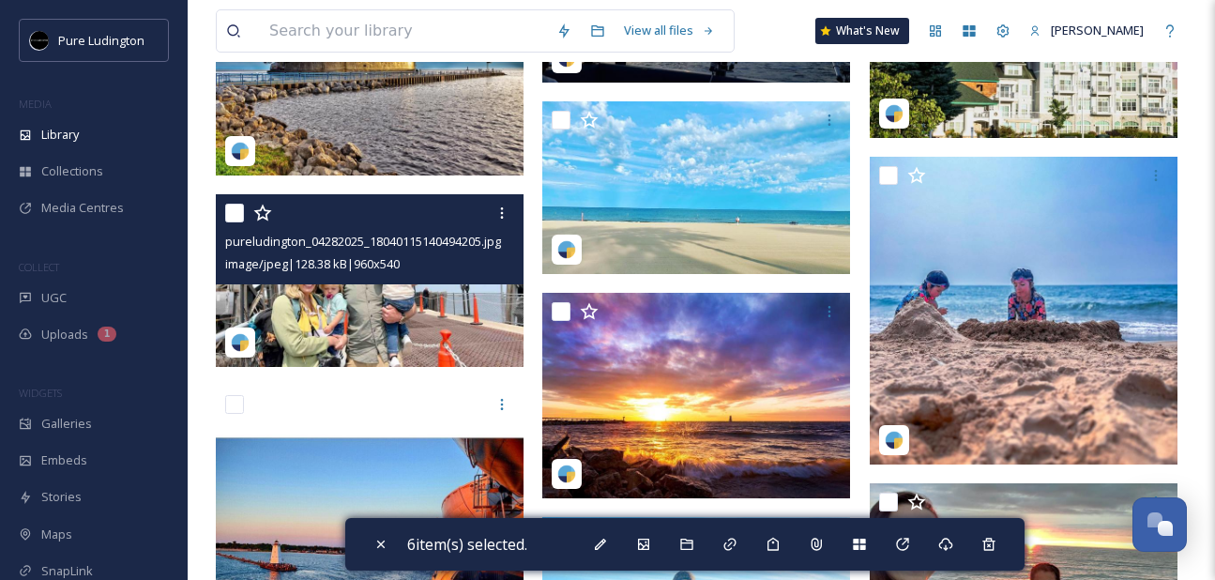
click at [238, 216] on input "checkbox" at bounding box center [234, 213] width 19 height 19
checkbox input "true"
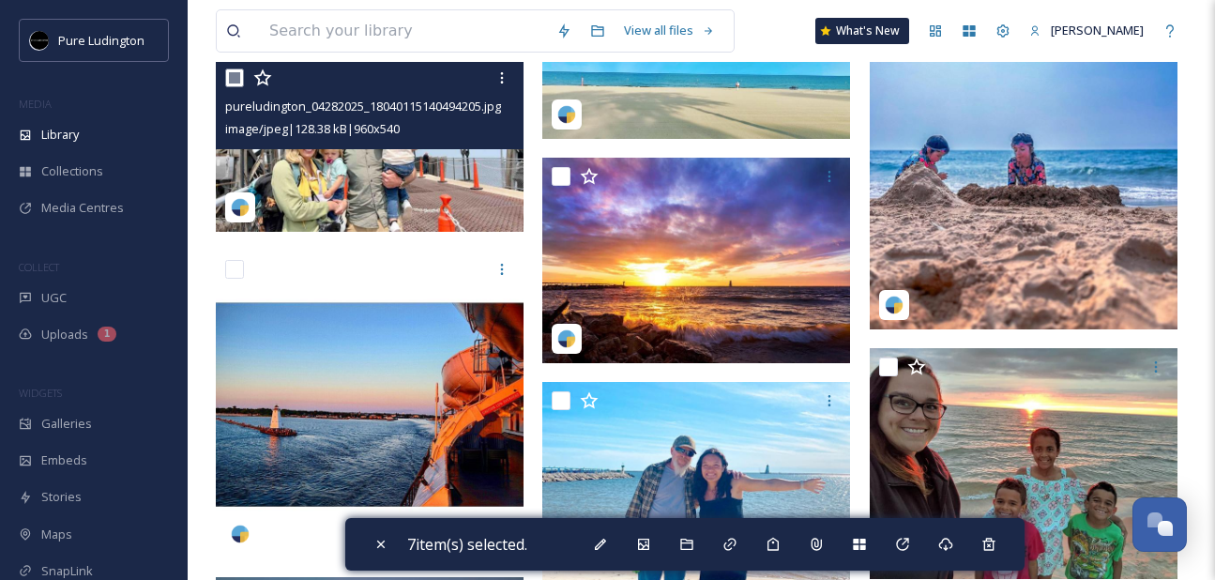
scroll to position [2760, 0]
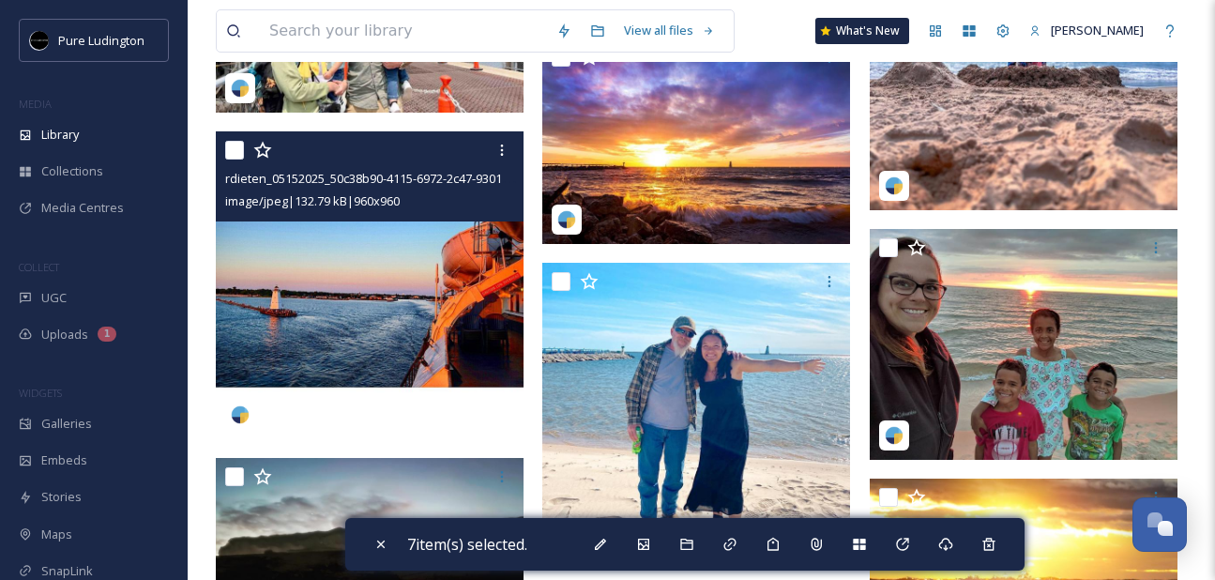
click at [237, 151] on input "checkbox" at bounding box center [234, 150] width 19 height 19
checkbox input "true"
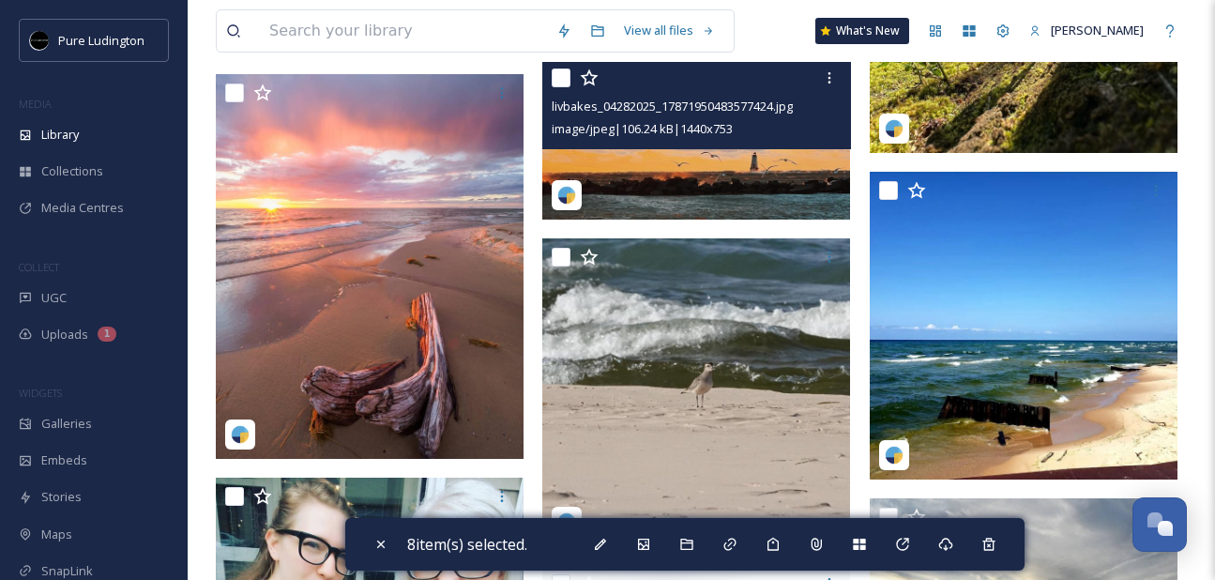
scroll to position [3788, 0]
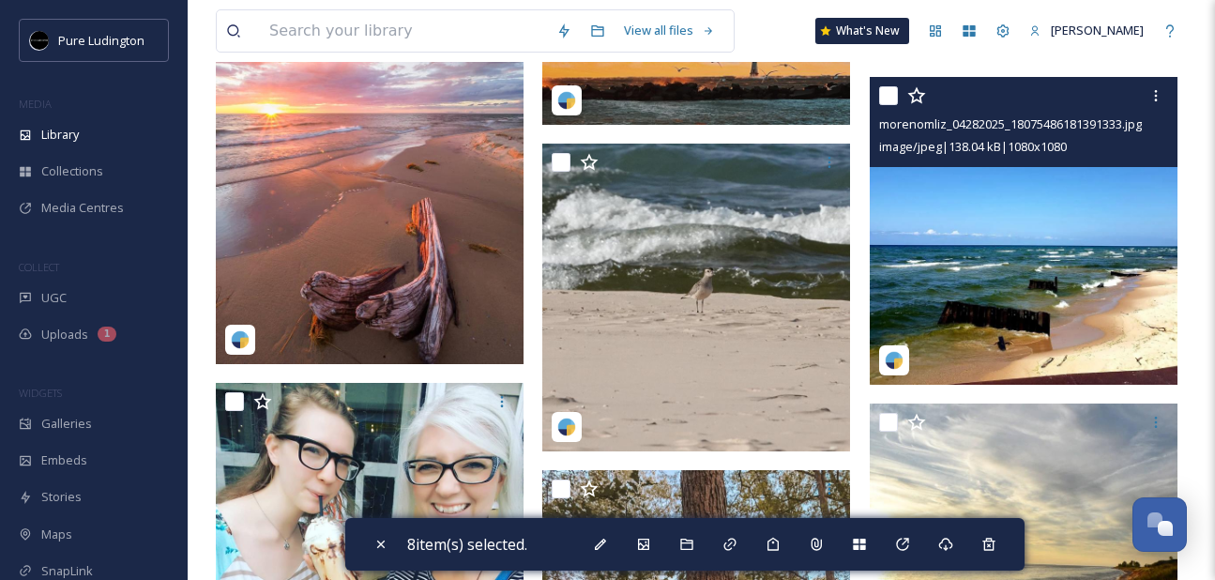
click at [887, 96] on input "checkbox" at bounding box center [888, 95] width 19 height 19
checkbox input "true"
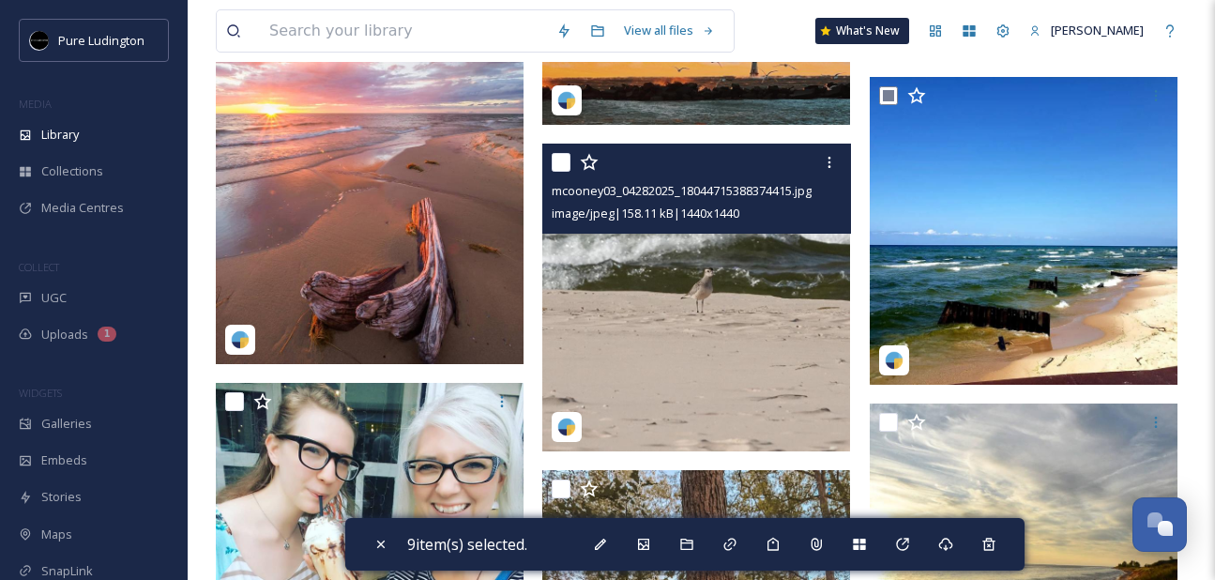
click at [561, 157] on input "checkbox" at bounding box center [560, 162] width 19 height 19
checkbox input "true"
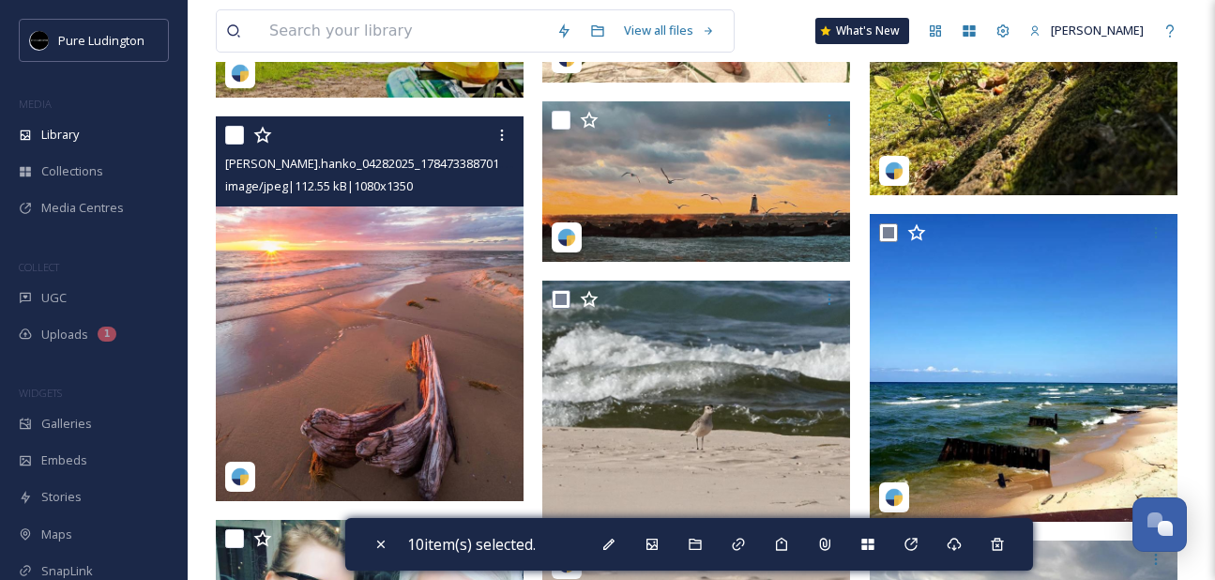
scroll to position [3649, 0]
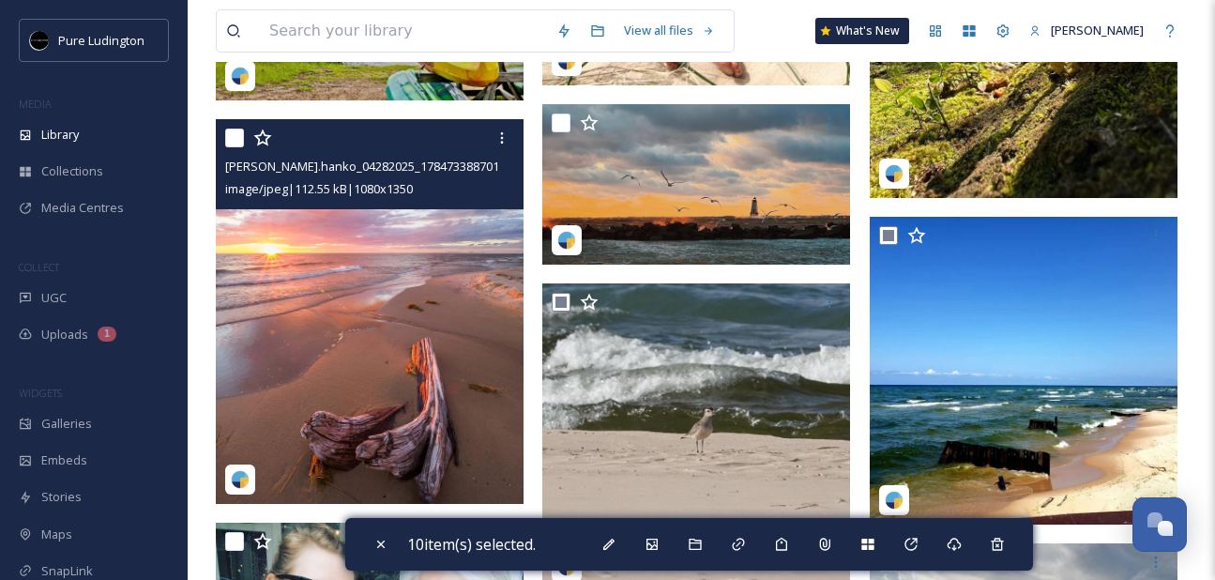
click at [233, 140] on input "checkbox" at bounding box center [234, 137] width 19 height 19
checkbox input "true"
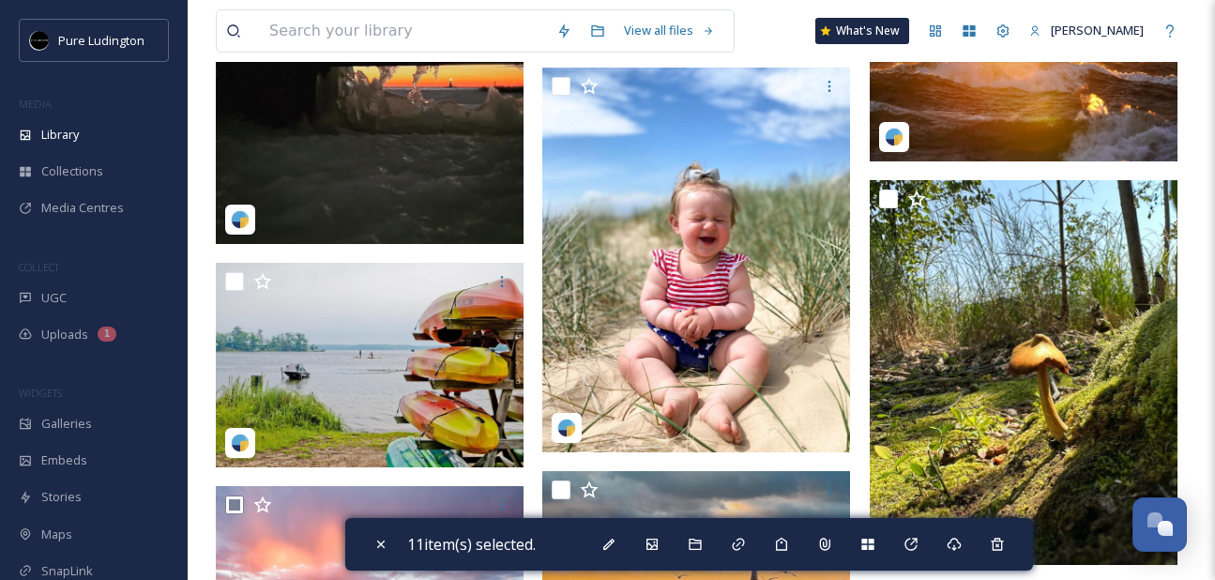
scroll to position [3281, 0]
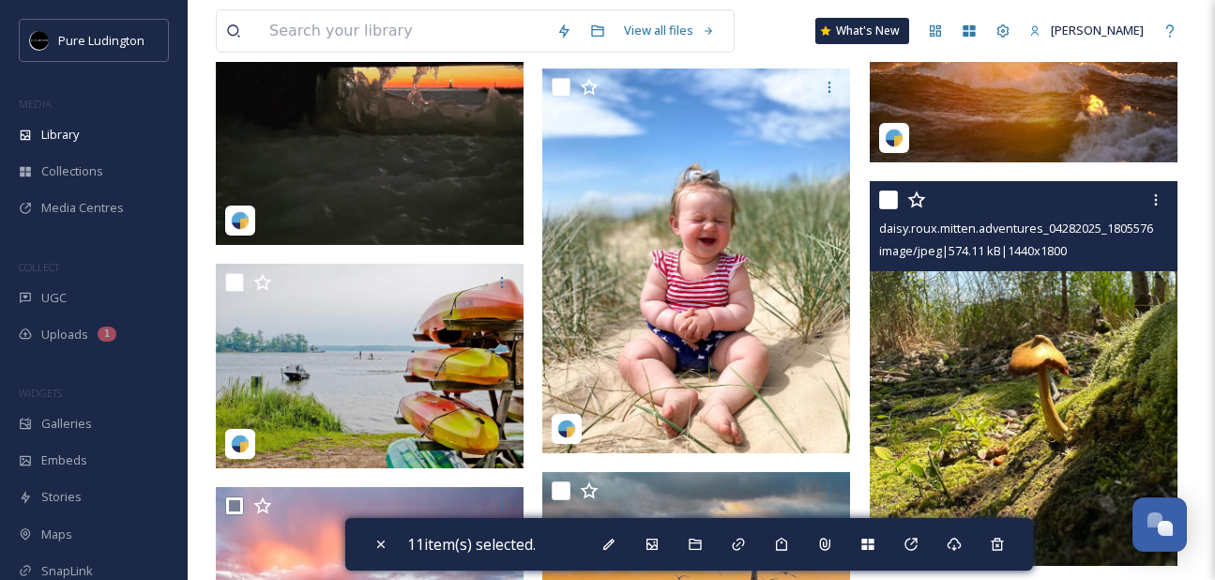
click at [884, 202] on input "checkbox" at bounding box center [888, 199] width 19 height 19
checkbox input "true"
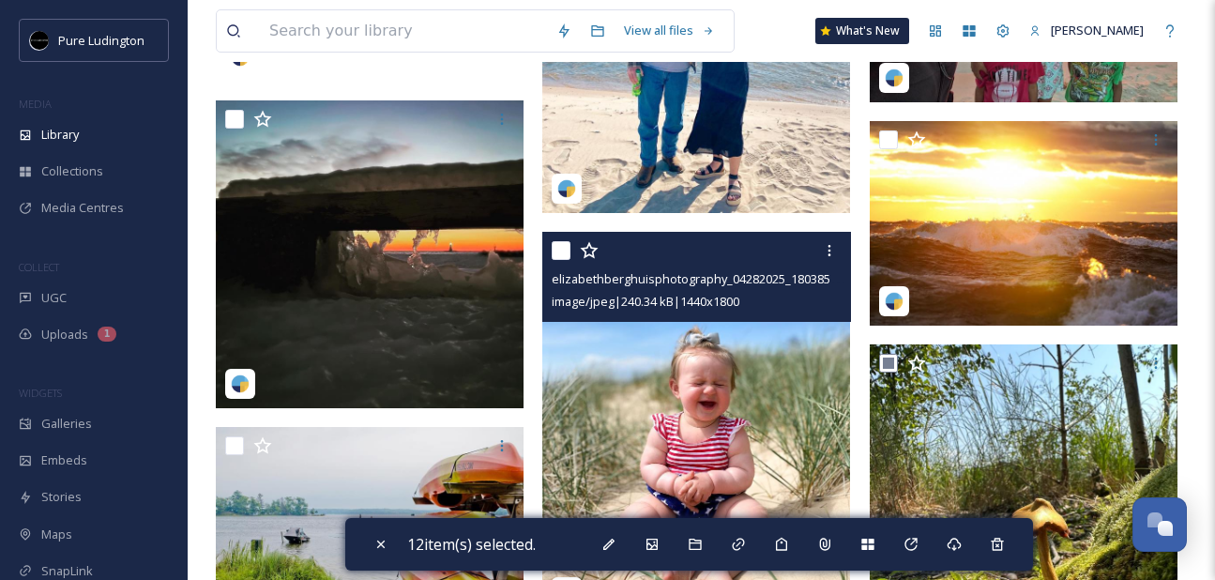
scroll to position [3120, 0]
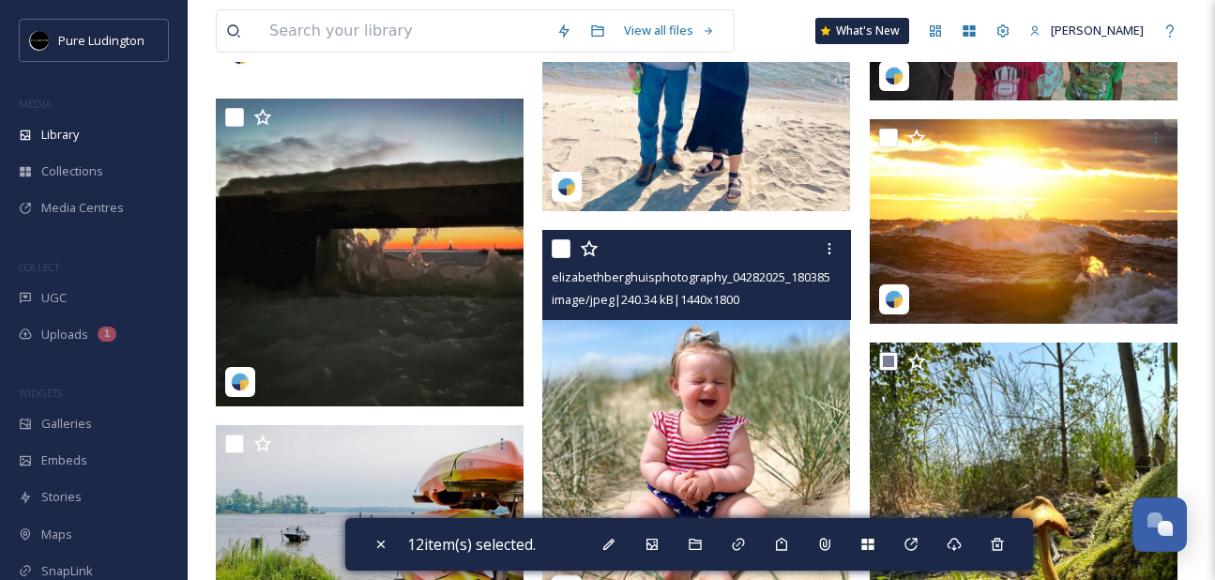
click at [559, 252] on input "checkbox" at bounding box center [560, 248] width 19 height 19
checkbox input "true"
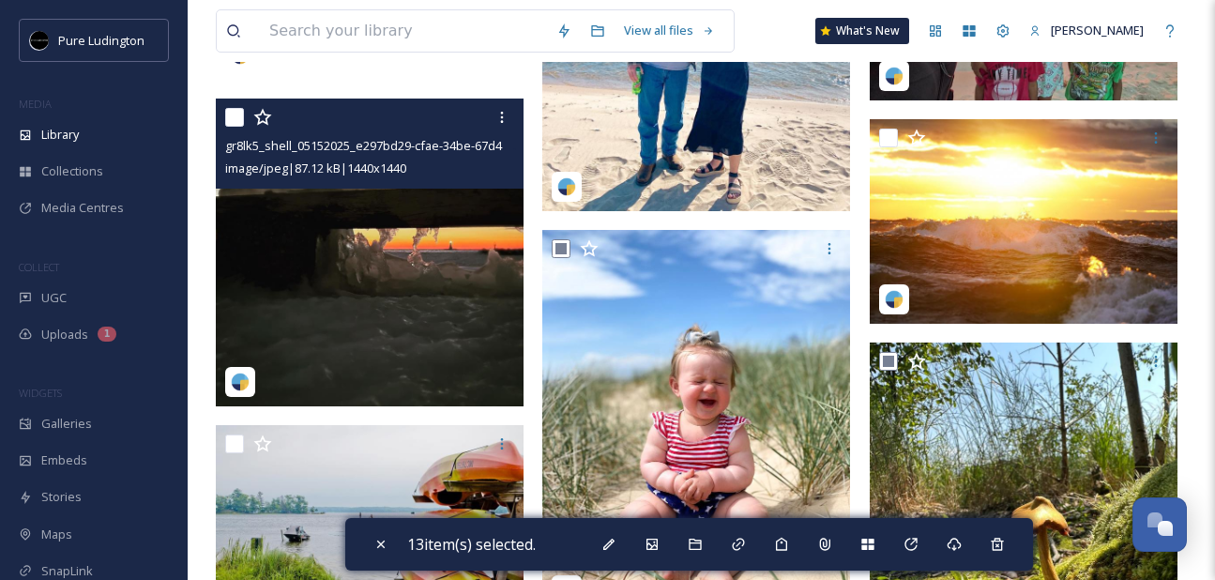
click at [236, 115] on input "checkbox" at bounding box center [234, 117] width 19 height 19
checkbox input "true"
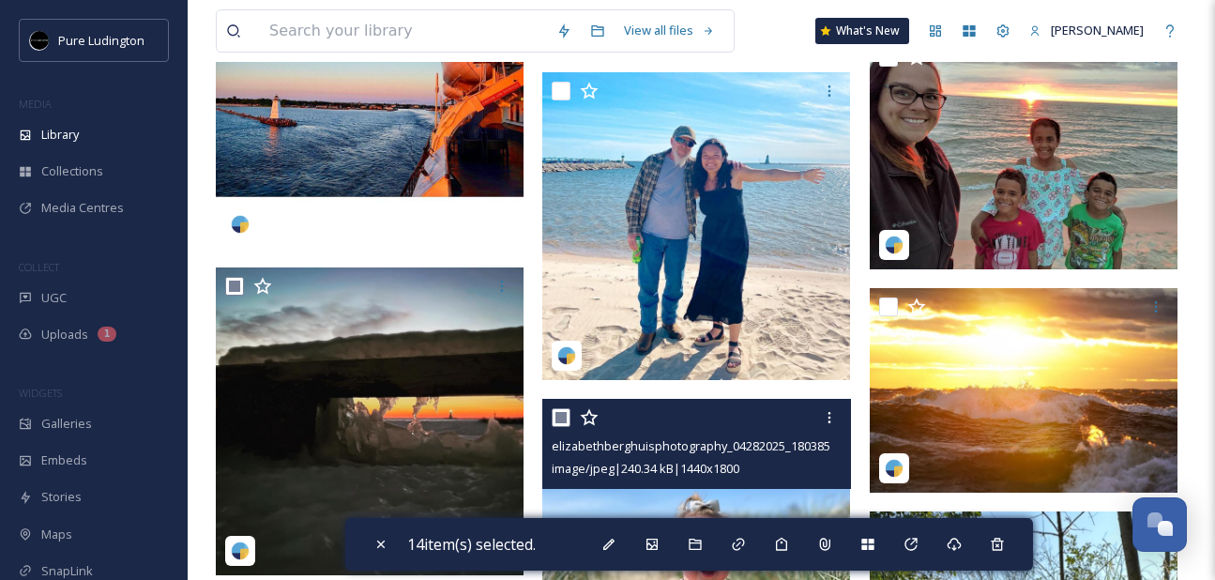
scroll to position [2944, 0]
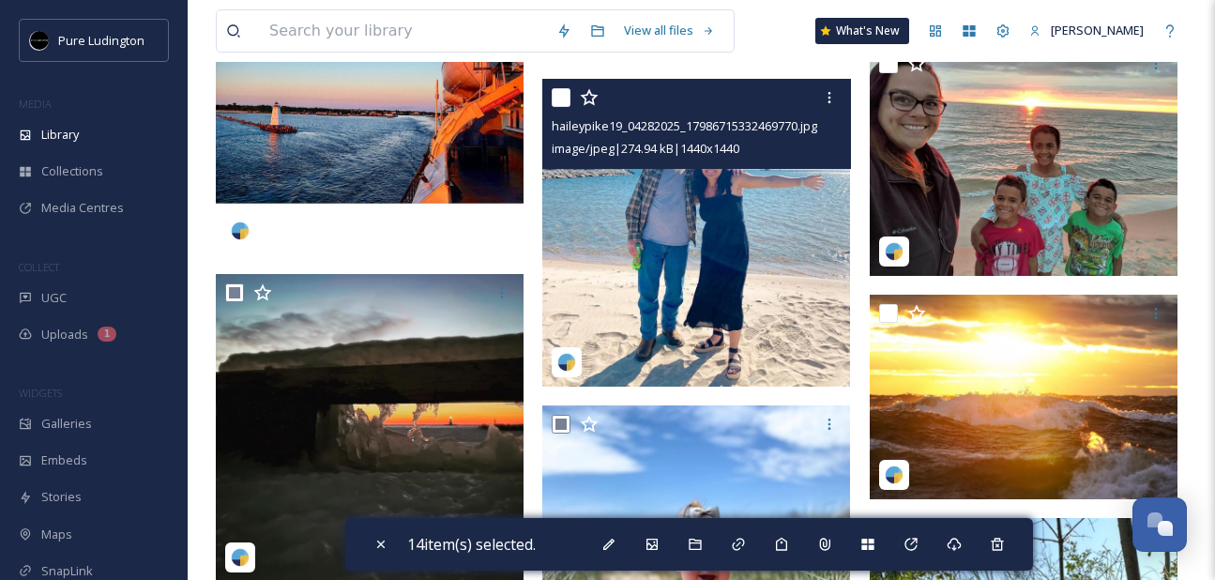
click at [561, 91] on input "checkbox" at bounding box center [560, 97] width 19 height 19
checkbox input "true"
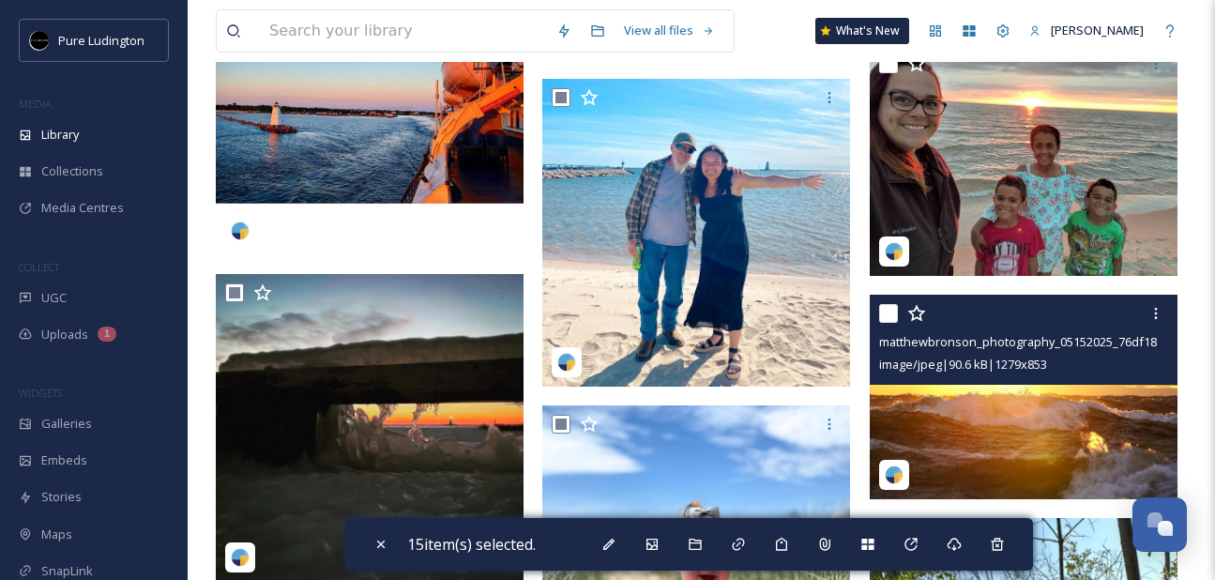
click at [885, 311] on input "checkbox" at bounding box center [888, 313] width 19 height 19
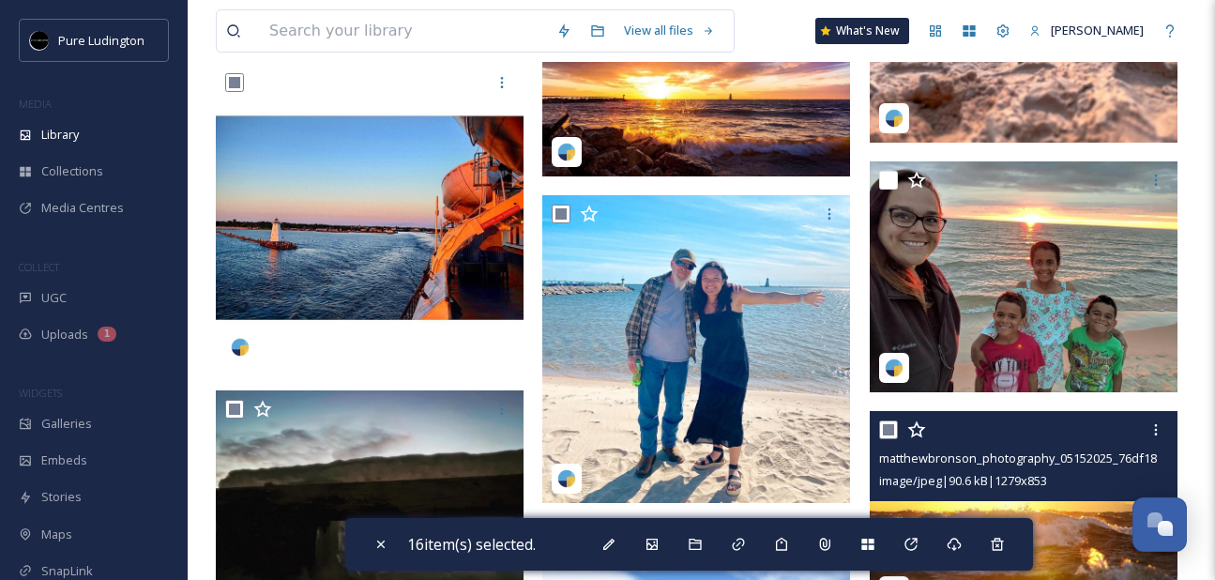
scroll to position [2824, 0]
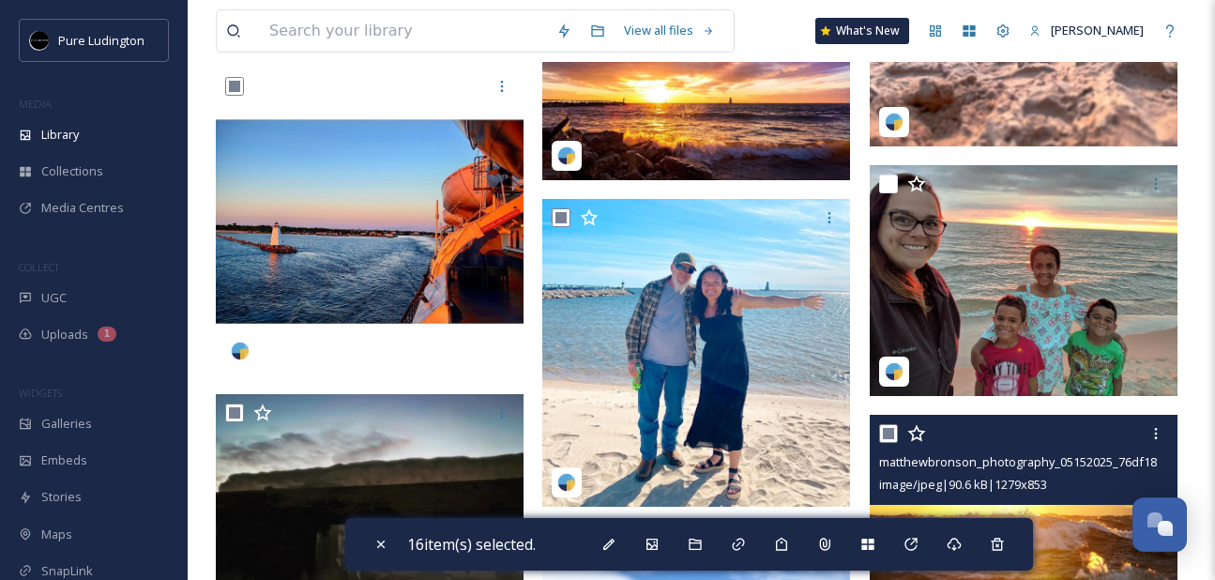
click at [889, 428] on input "checkbox" at bounding box center [888, 433] width 19 height 19
checkbox input "false"
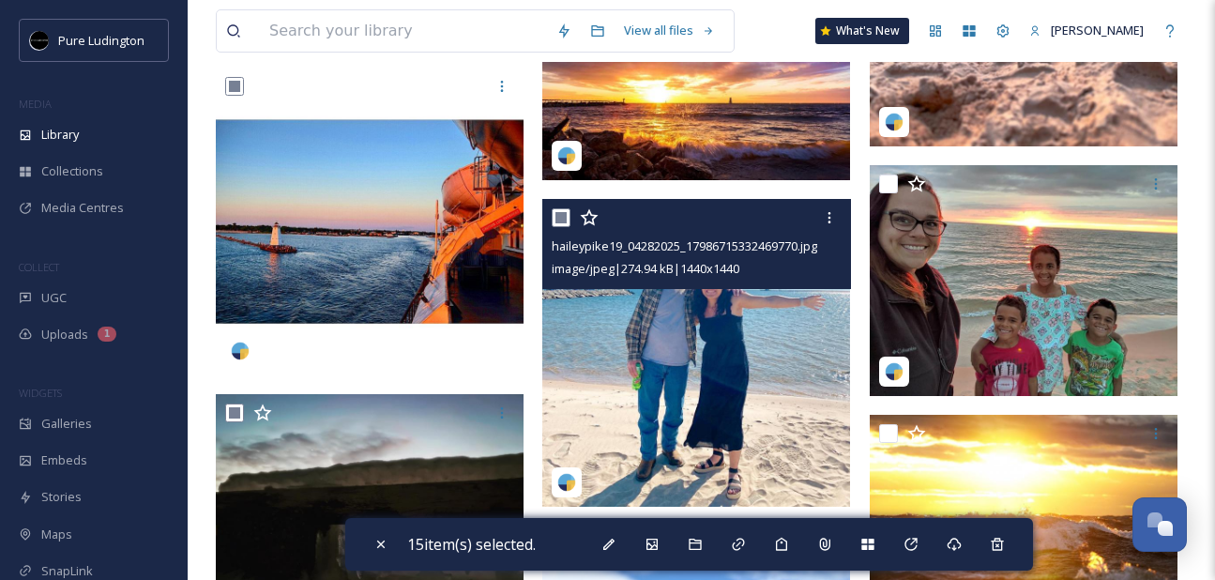
click at [568, 211] on input "checkbox" at bounding box center [560, 217] width 19 height 19
checkbox input "false"
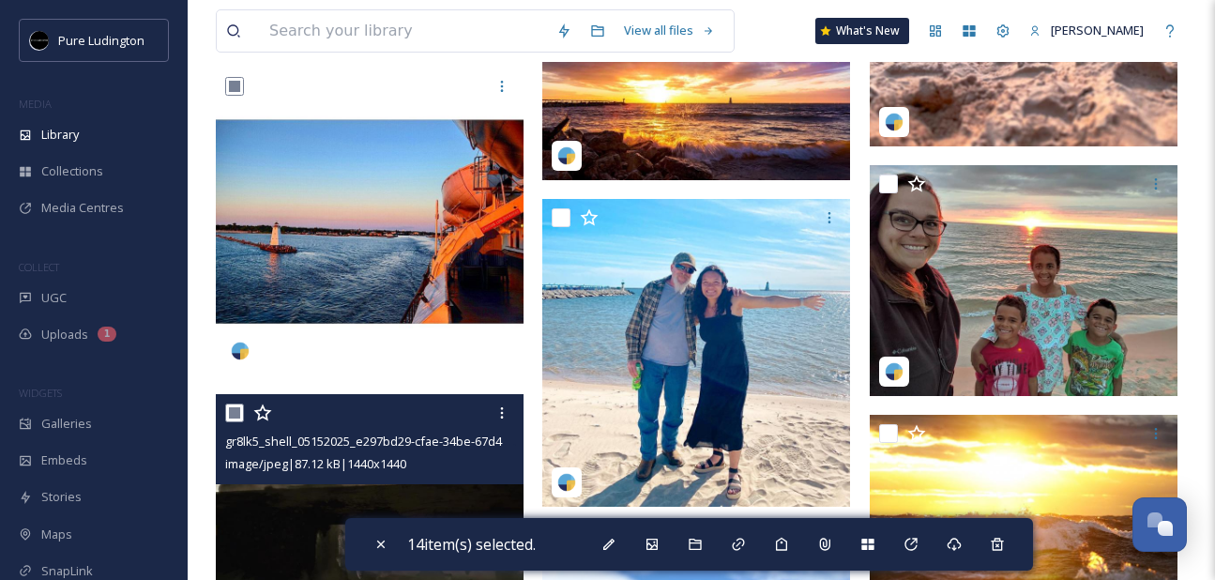
click at [234, 416] on input "checkbox" at bounding box center [234, 412] width 19 height 19
checkbox input "false"
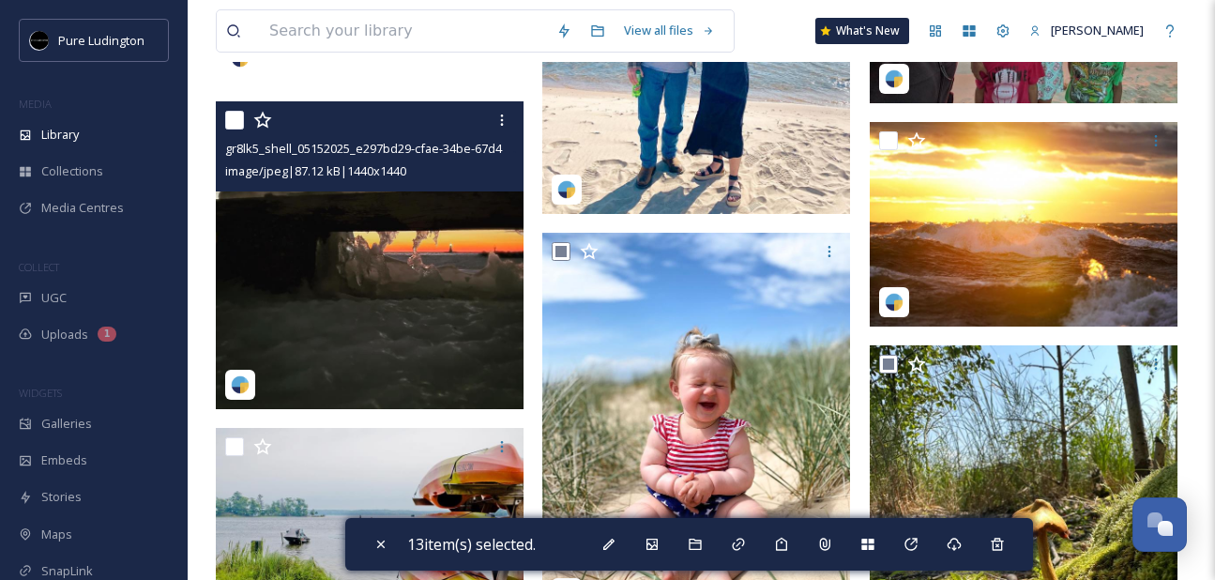
scroll to position [3123, 0]
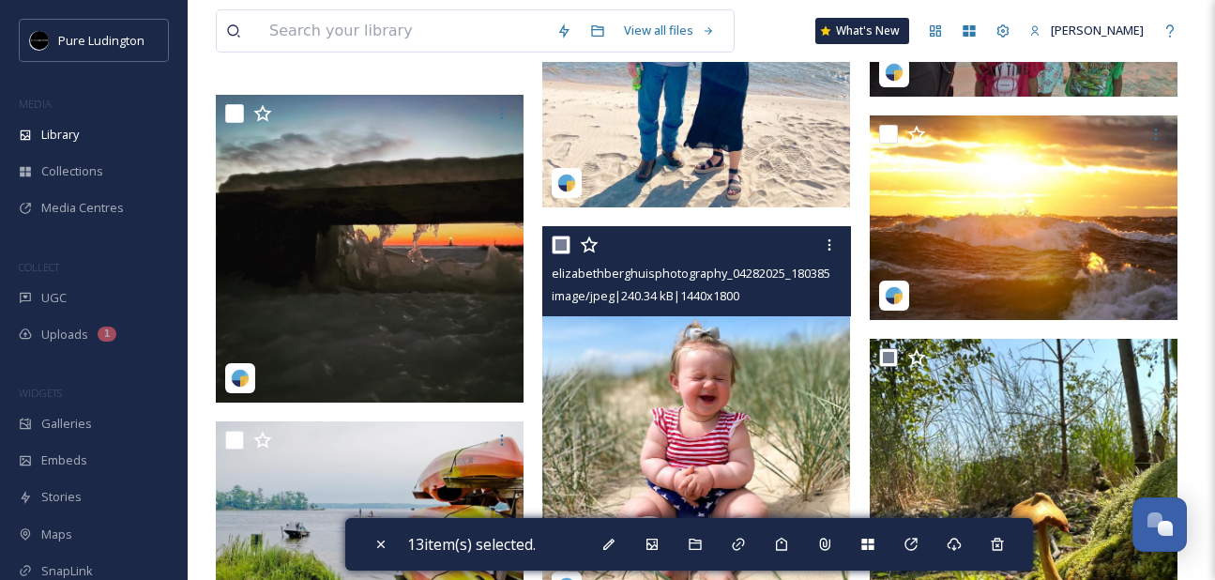
click at [558, 241] on input "checkbox" at bounding box center [560, 244] width 19 height 19
checkbox input "false"
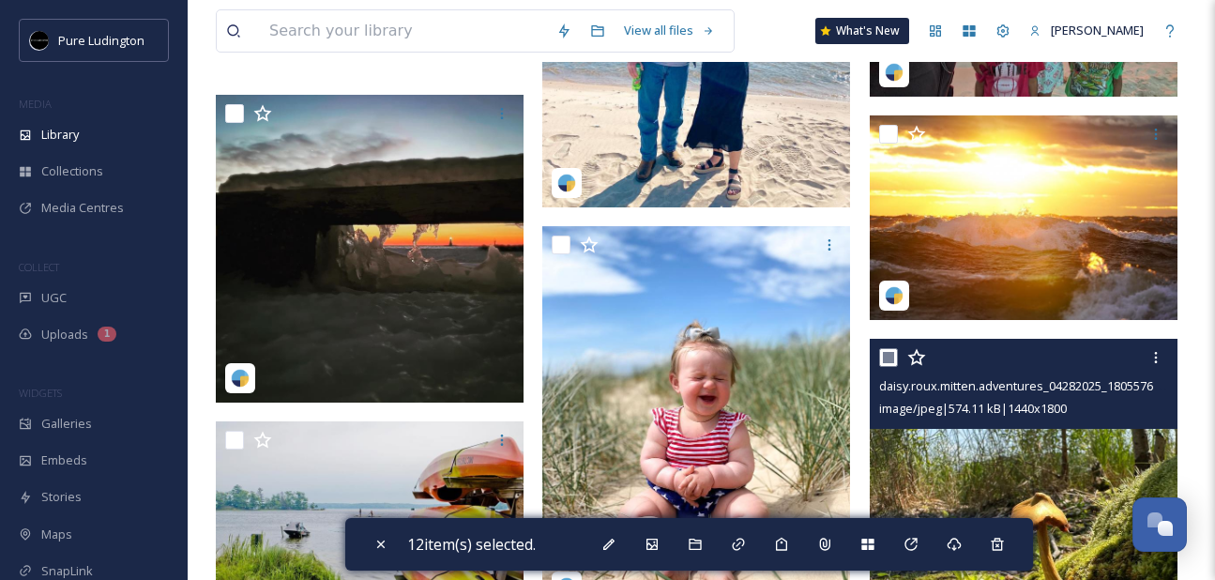
click at [886, 359] on input "checkbox" at bounding box center [888, 357] width 19 height 19
checkbox input "false"
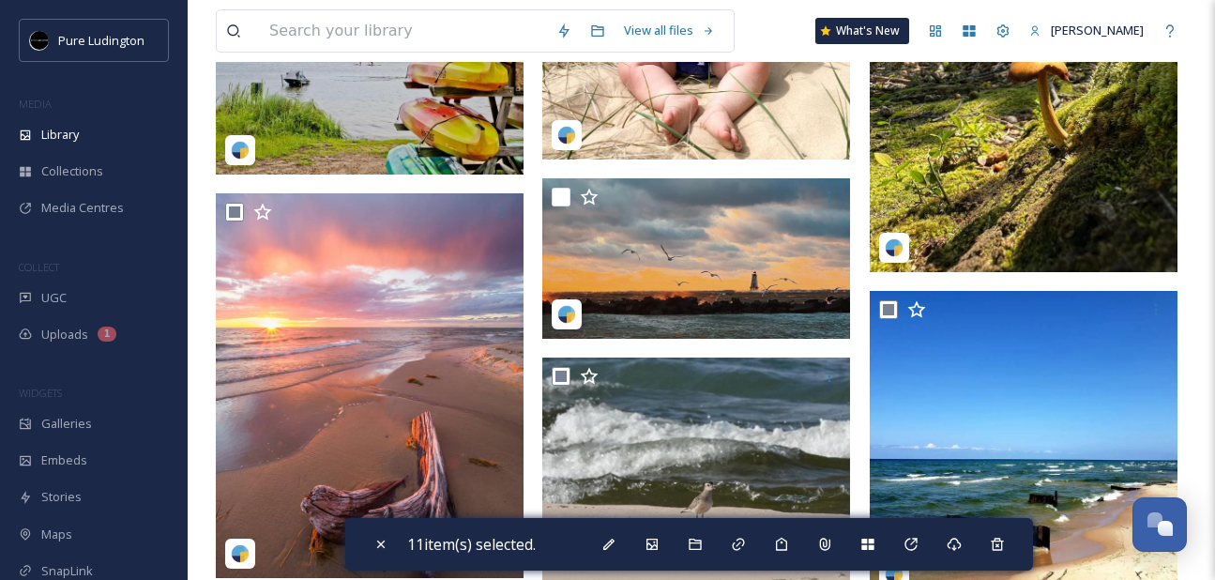
scroll to position [3586, 0]
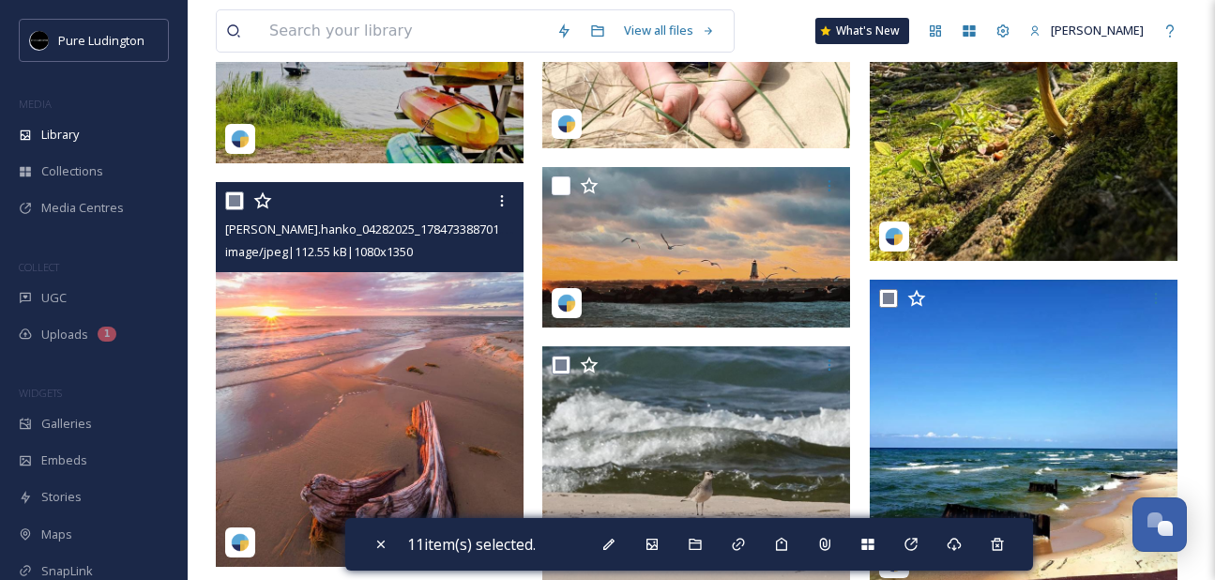
click at [234, 200] on input "checkbox" at bounding box center [234, 200] width 19 height 19
checkbox input "false"
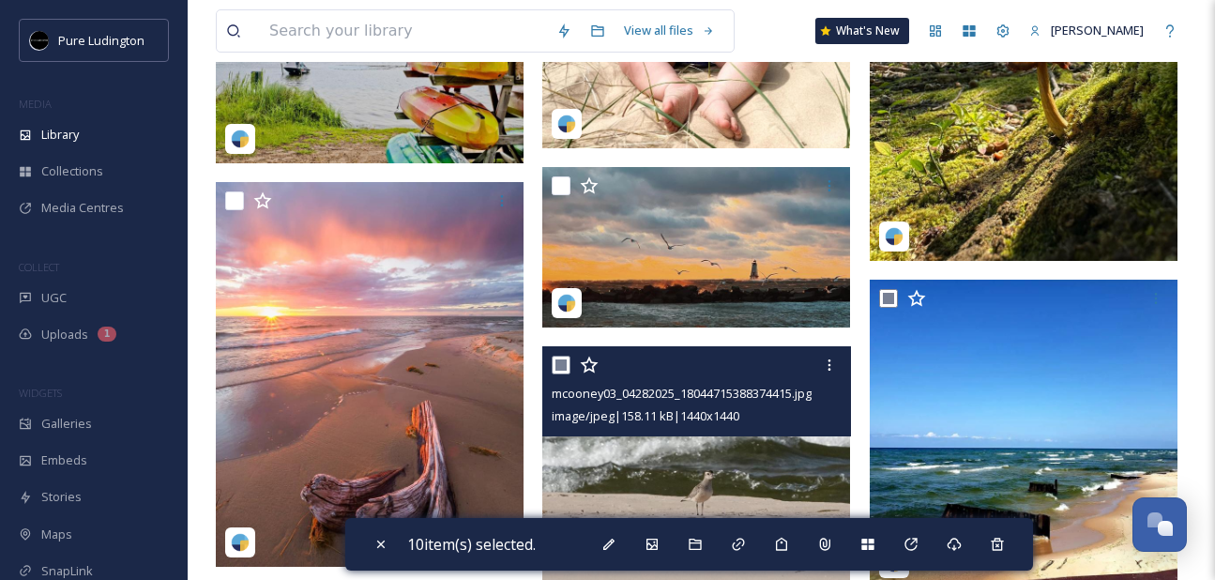
click at [565, 365] on input "checkbox" at bounding box center [560, 364] width 19 height 19
checkbox input "false"
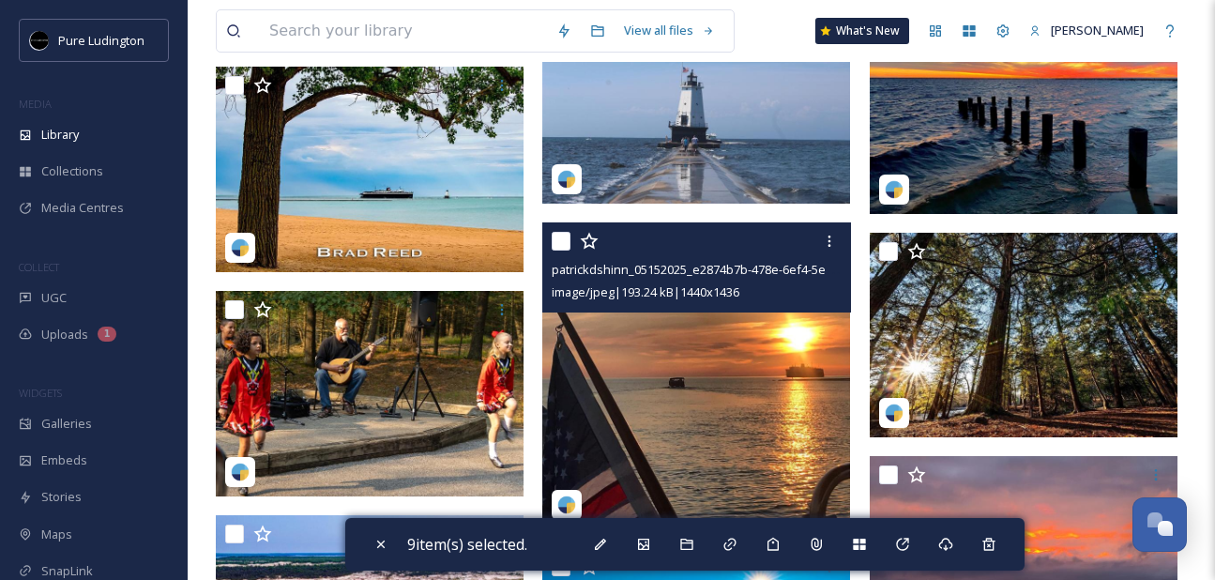
scroll to position [6087, 0]
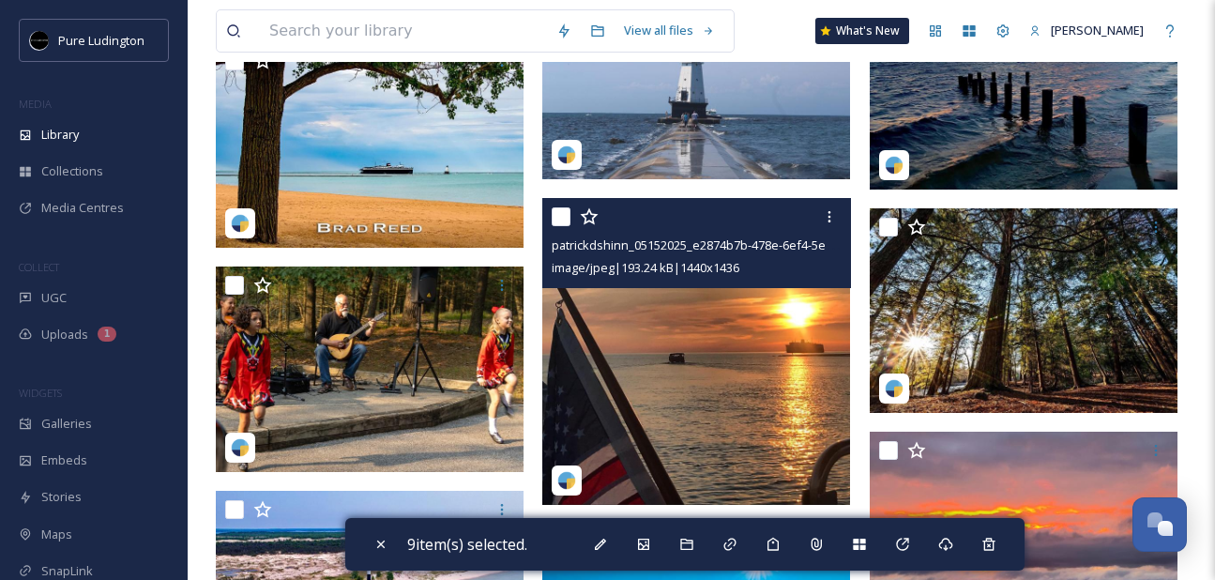
click at [562, 216] on input "checkbox" at bounding box center [560, 216] width 19 height 19
checkbox input "true"
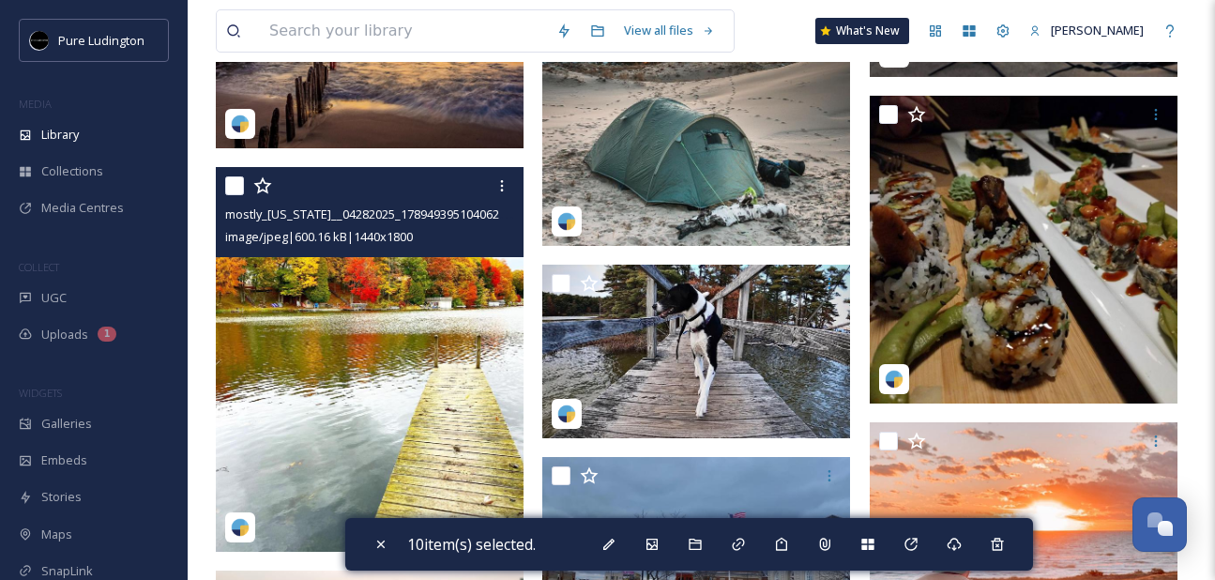
scroll to position [7095, 0]
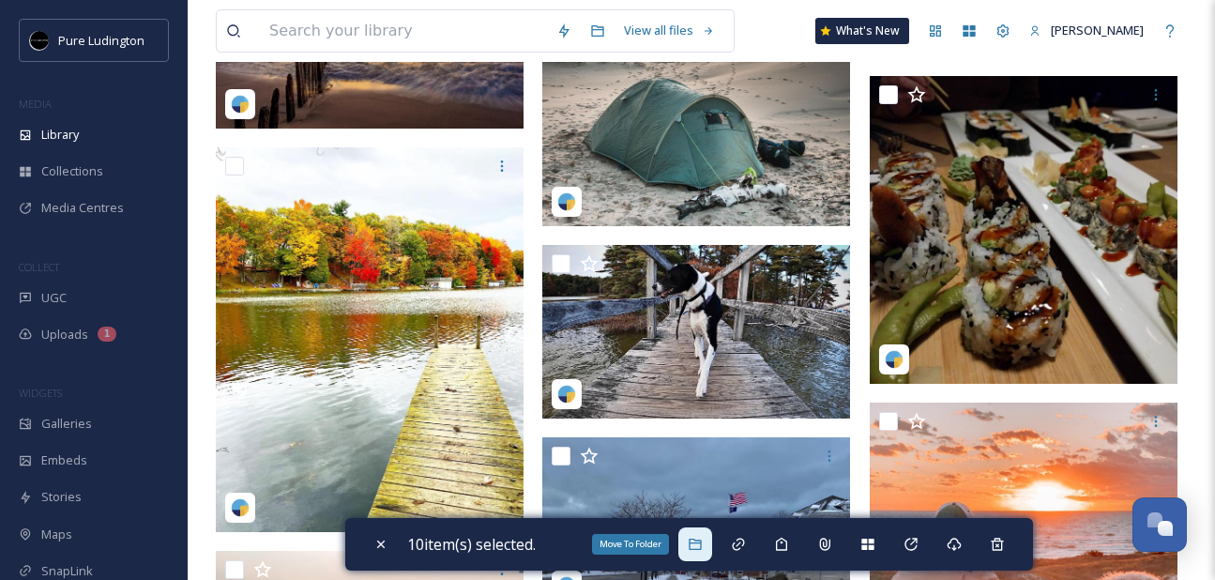
click at [701, 548] on icon at bounding box center [694, 543] width 12 height 11
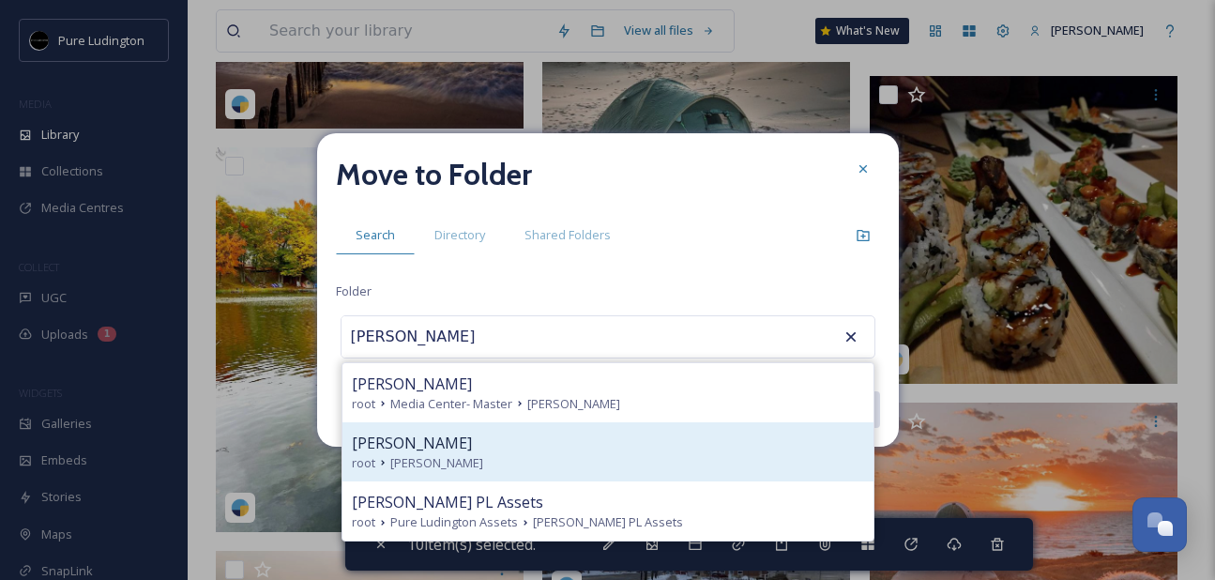
click at [647, 445] on div "[PERSON_NAME]" at bounding box center [608, 442] width 512 height 23
type input "[PERSON_NAME]"
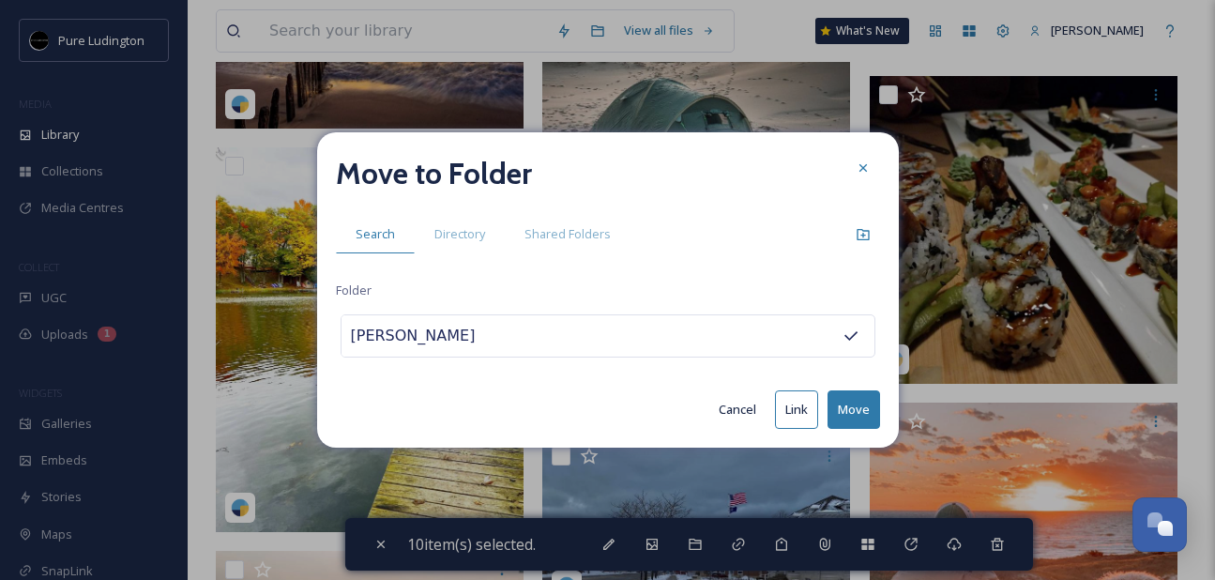
click at [845, 403] on button "Move" at bounding box center [853, 409] width 53 height 38
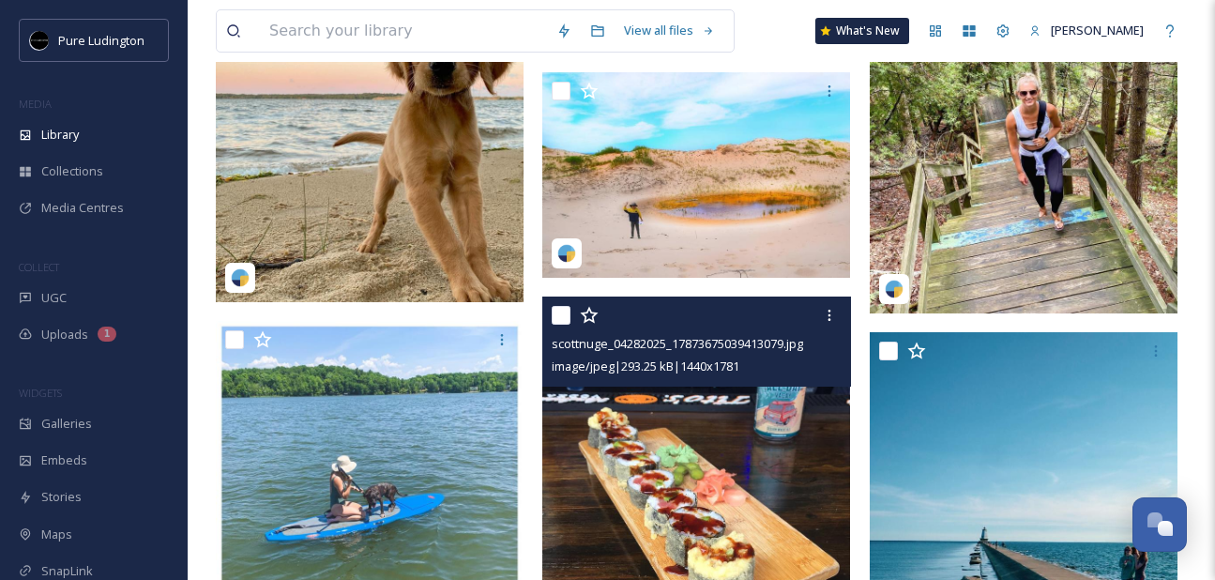
scroll to position [7057, 0]
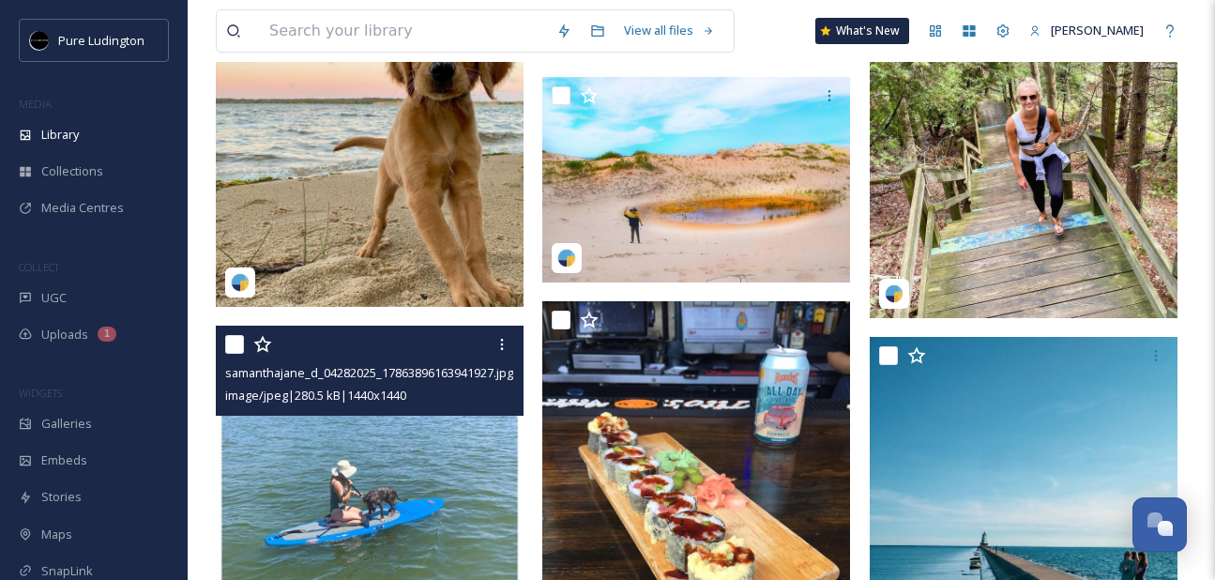
click at [236, 344] on input "checkbox" at bounding box center [234, 344] width 19 height 19
checkbox input "true"
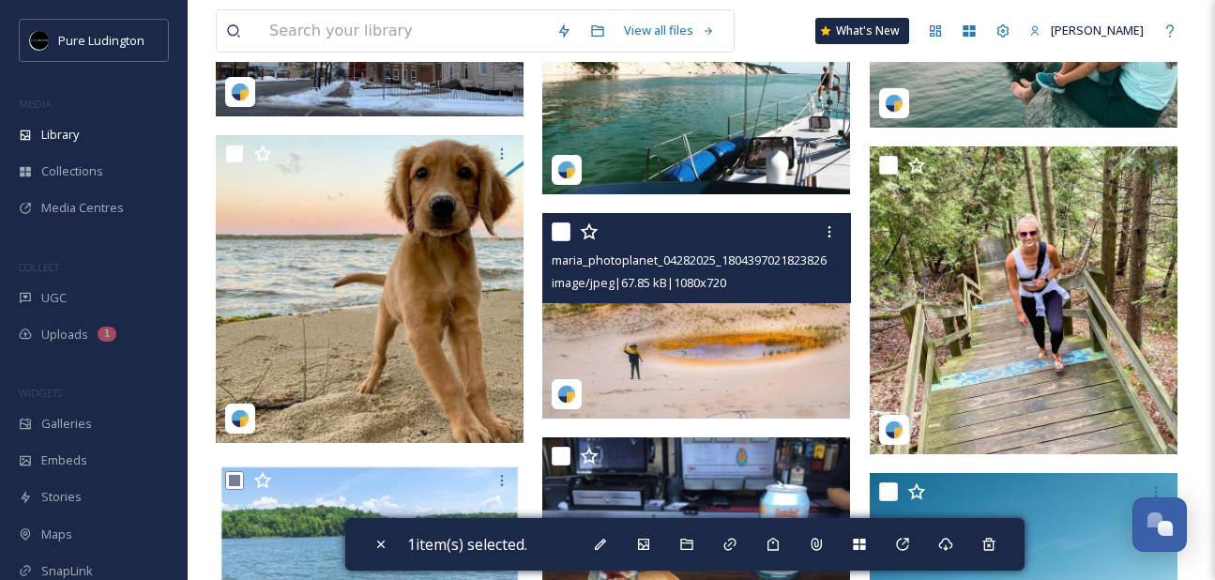
scroll to position [6911, 0]
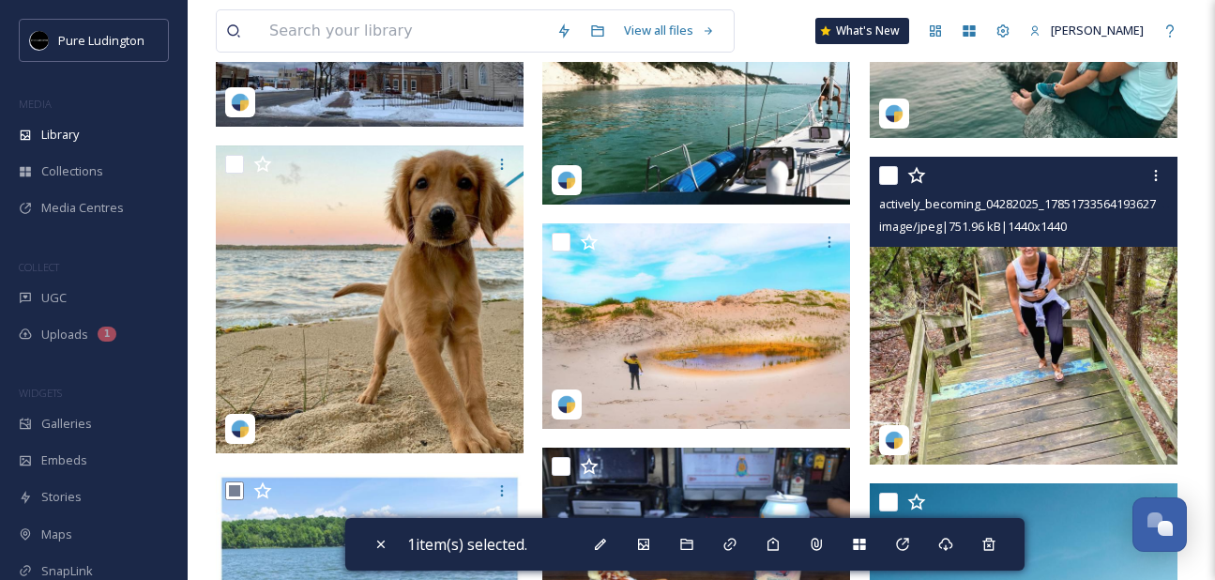
click at [882, 177] on input "checkbox" at bounding box center [888, 175] width 19 height 19
checkbox input "true"
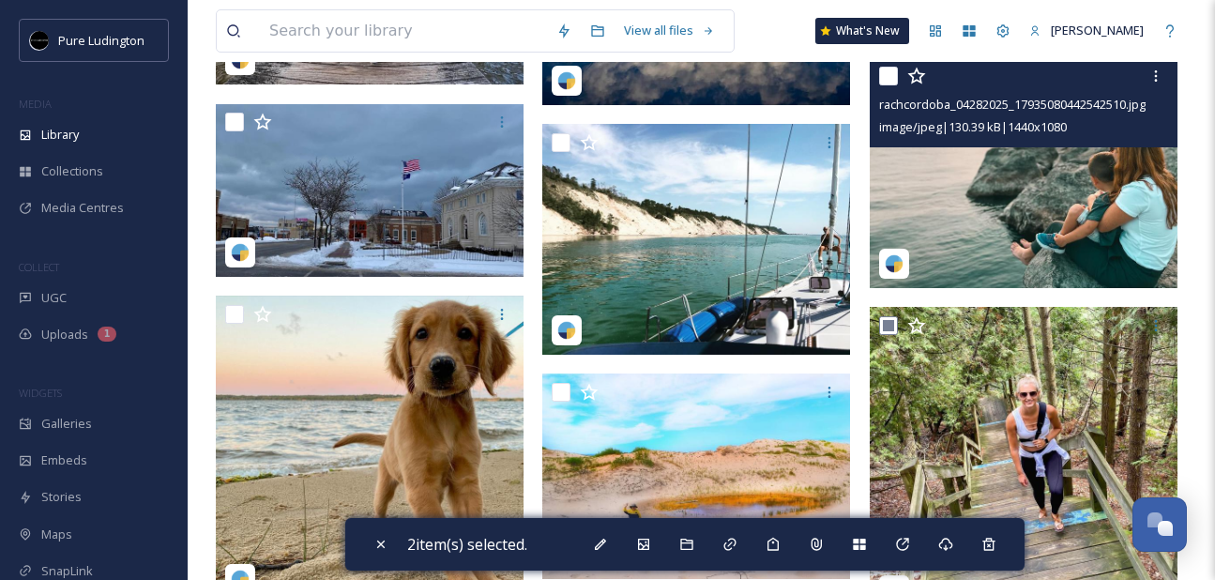
scroll to position [6754, 0]
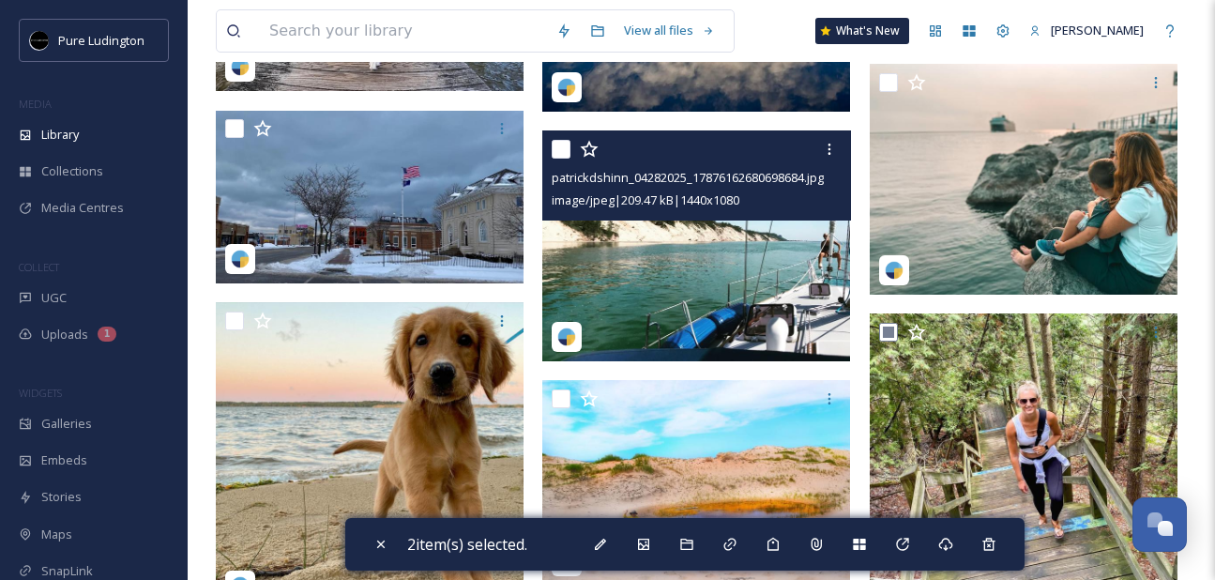
click at [561, 152] on input "checkbox" at bounding box center [560, 149] width 19 height 19
checkbox input "true"
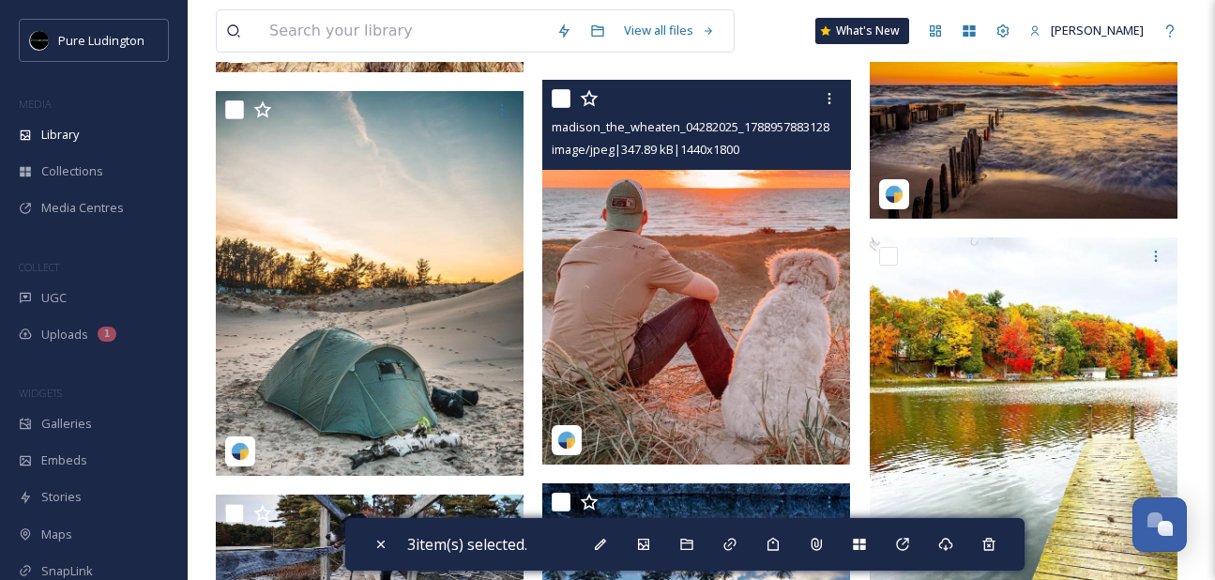
scroll to position [6173, 0]
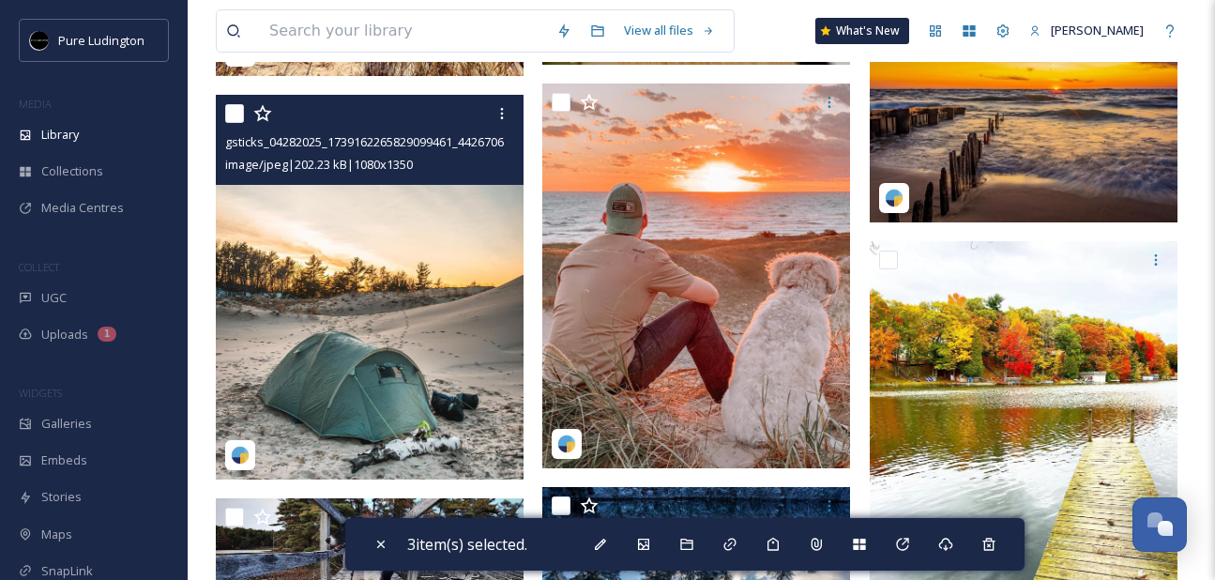
click at [234, 111] on input "checkbox" at bounding box center [234, 113] width 19 height 19
checkbox input "true"
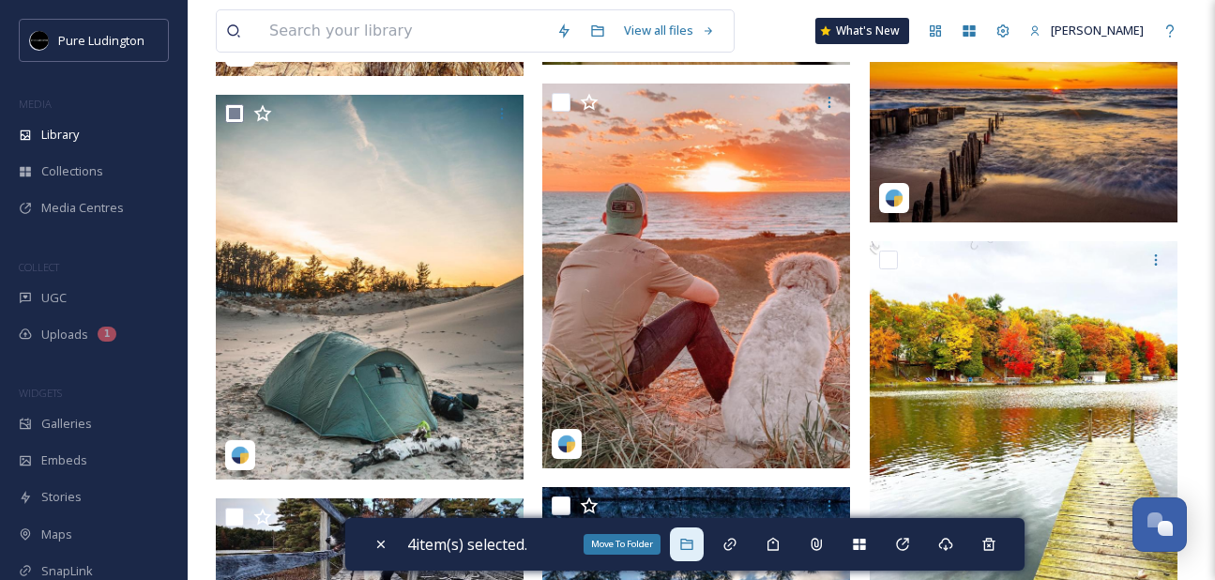
click at [684, 537] on icon at bounding box center [686, 543] width 15 height 15
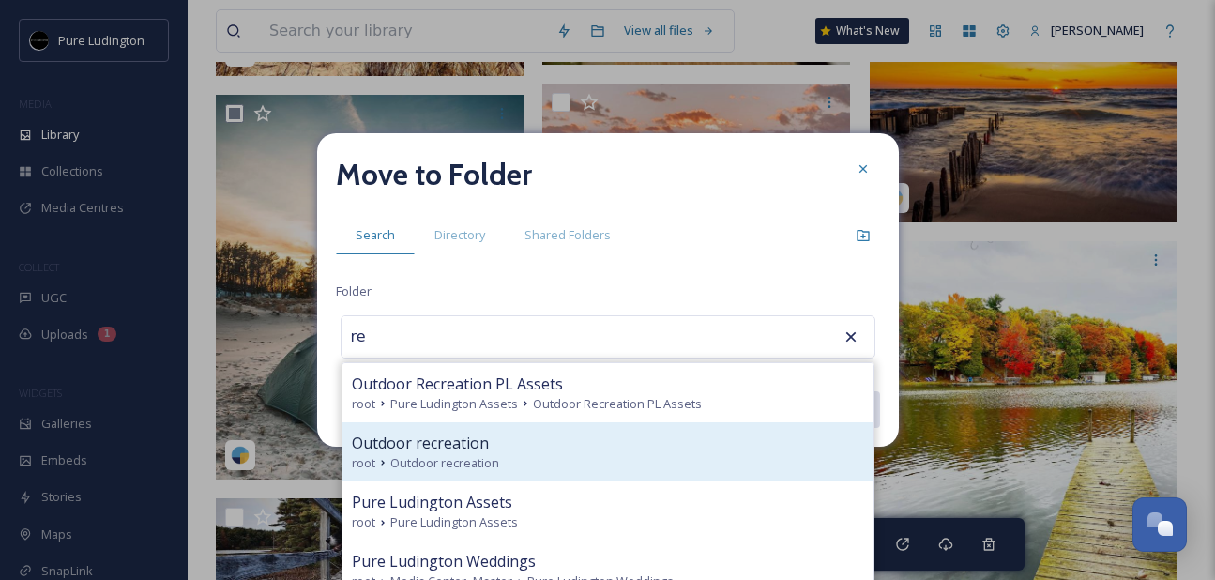
click at [615, 459] on div "root Outdoor recreation" at bounding box center [608, 463] width 512 height 18
type input "Outdoor recreation"
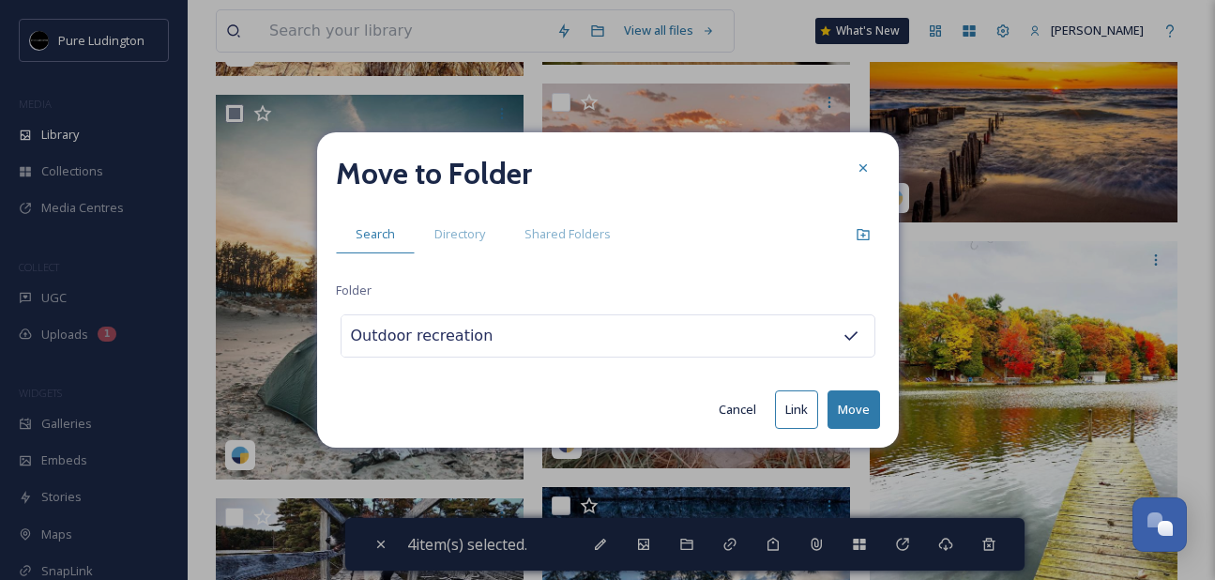
click at [847, 407] on button "Move" at bounding box center [853, 409] width 53 height 38
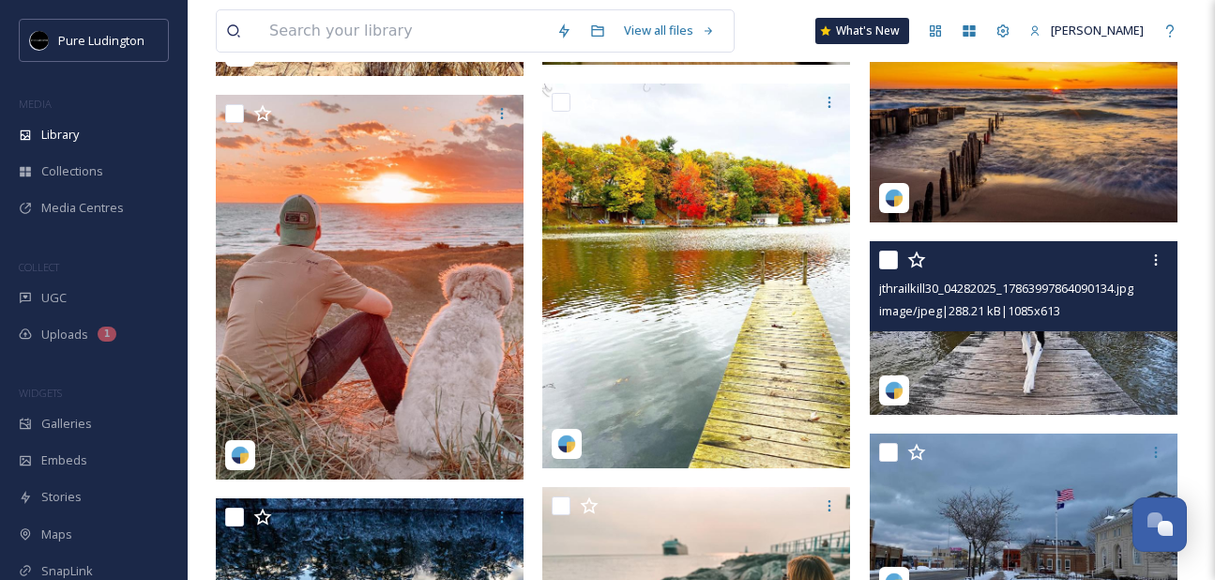
click at [890, 259] on input "checkbox" at bounding box center [888, 259] width 19 height 19
checkbox input "true"
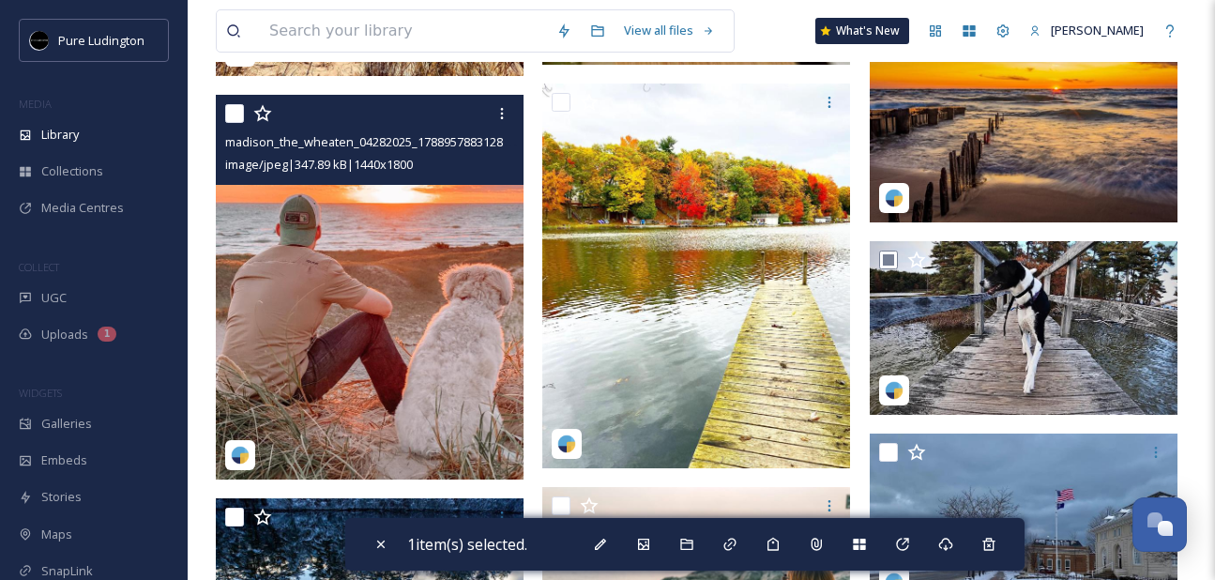
click at [231, 113] on input "checkbox" at bounding box center [234, 113] width 19 height 19
checkbox input "true"
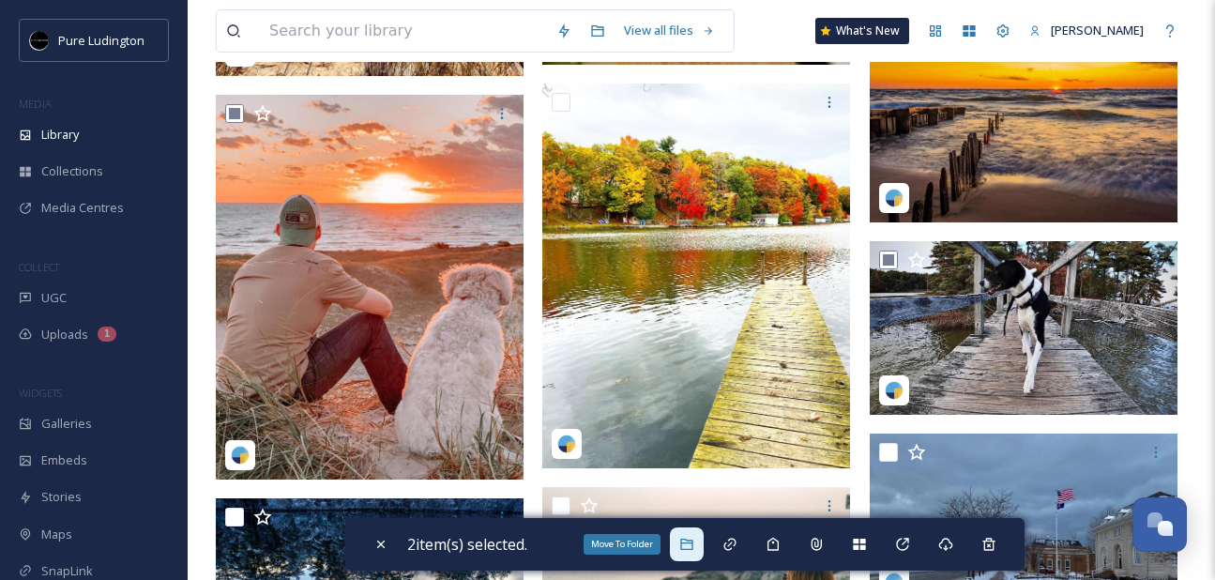
click at [691, 540] on icon at bounding box center [686, 543] width 15 height 15
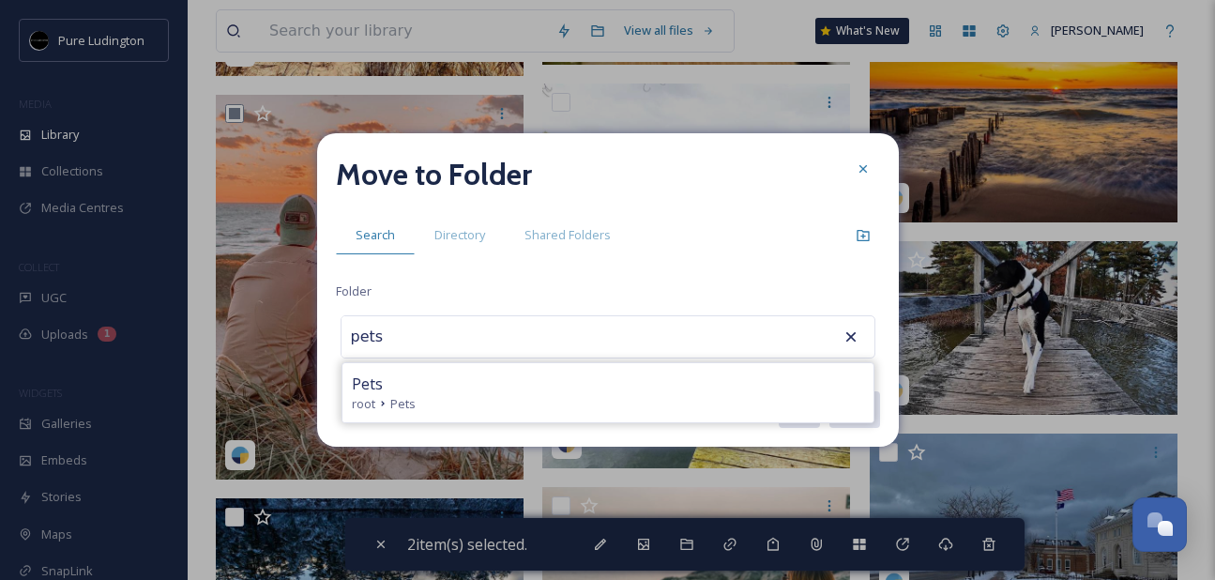
click at [548, 388] on div "Pets" at bounding box center [608, 383] width 512 height 23
type input "Pets"
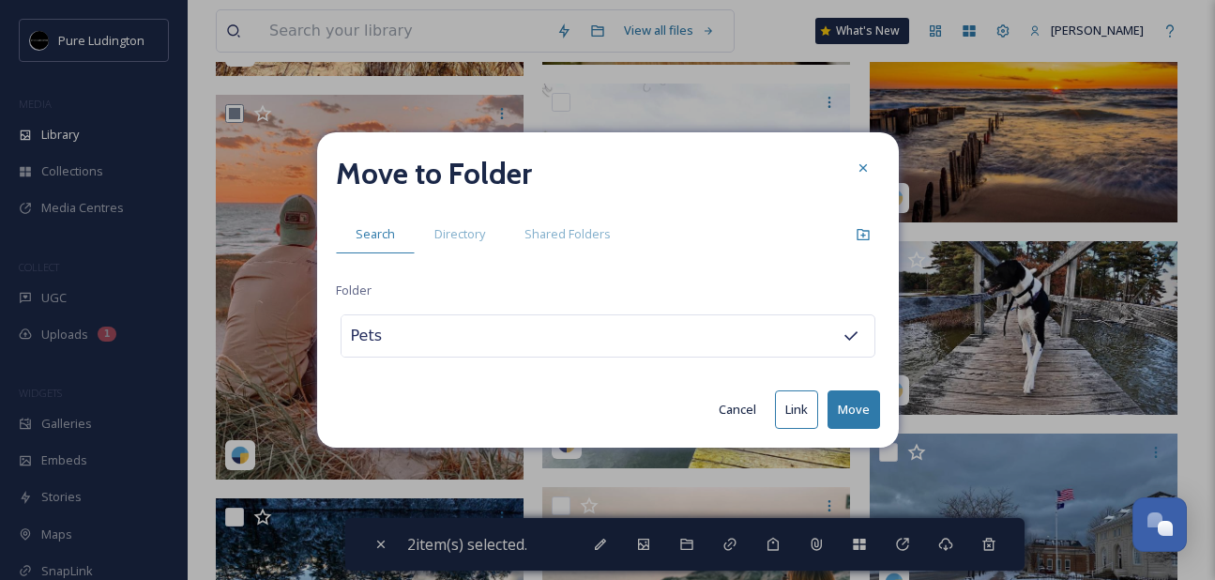
click at [853, 408] on button "Move" at bounding box center [853, 409] width 53 height 38
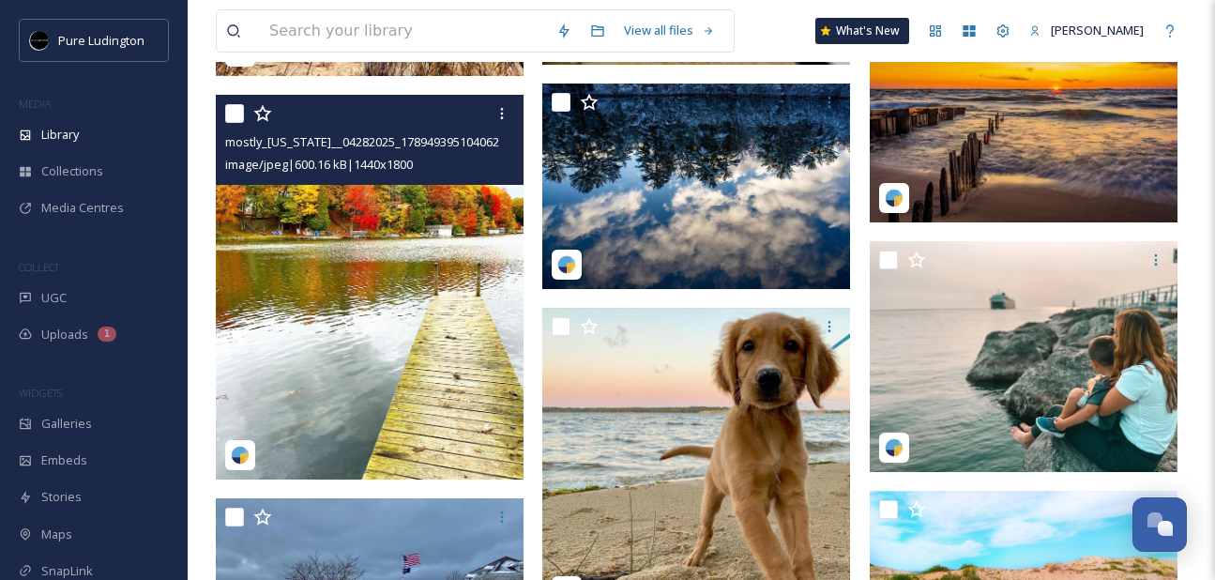
click at [234, 119] on input "checkbox" at bounding box center [234, 113] width 19 height 19
checkbox input "true"
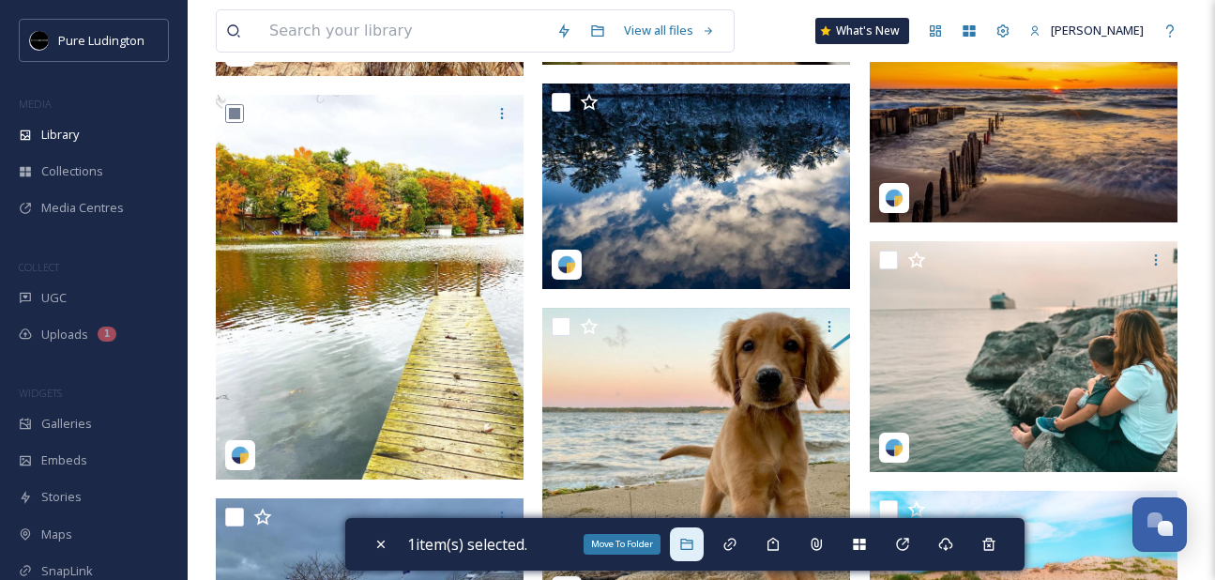
click at [691, 537] on icon at bounding box center [686, 543] width 15 height 15
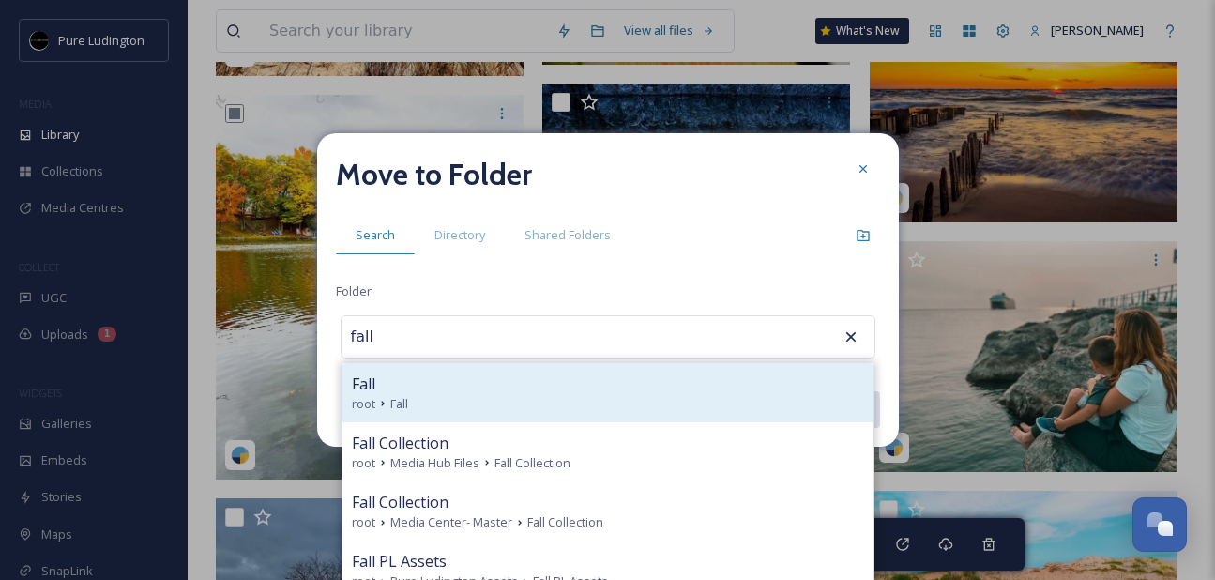
click at [659, 414] on div "Fall root Fall" at bounding box center [607, 392] width 531 height 59
type input "Fall"
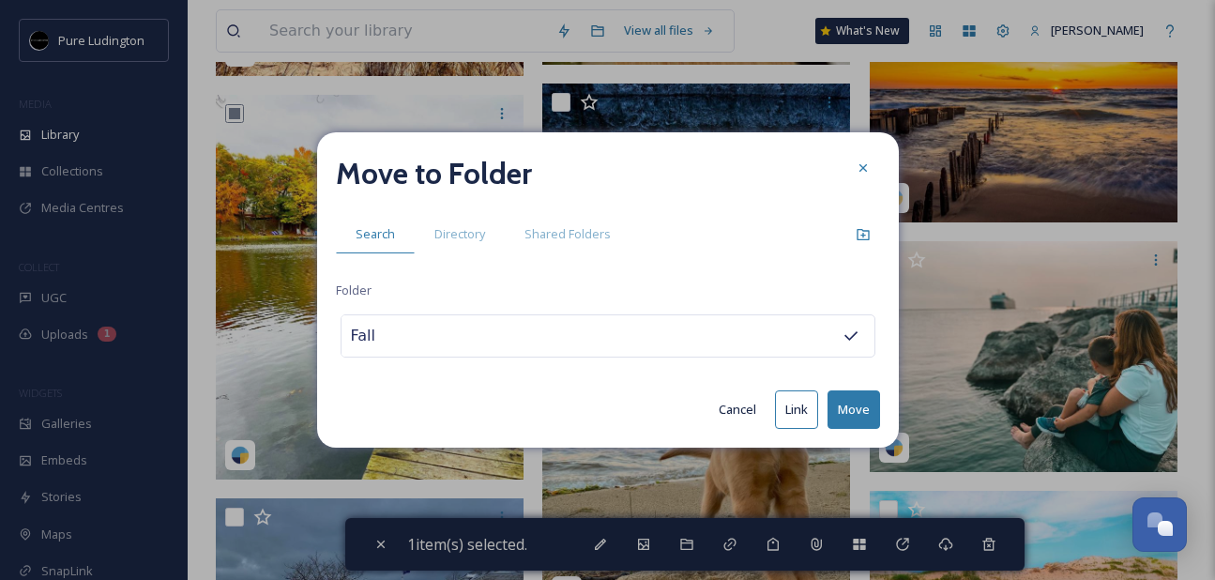
click at [844, 410] on button "Move" at bounding box center [853, 409] width 53 height 38
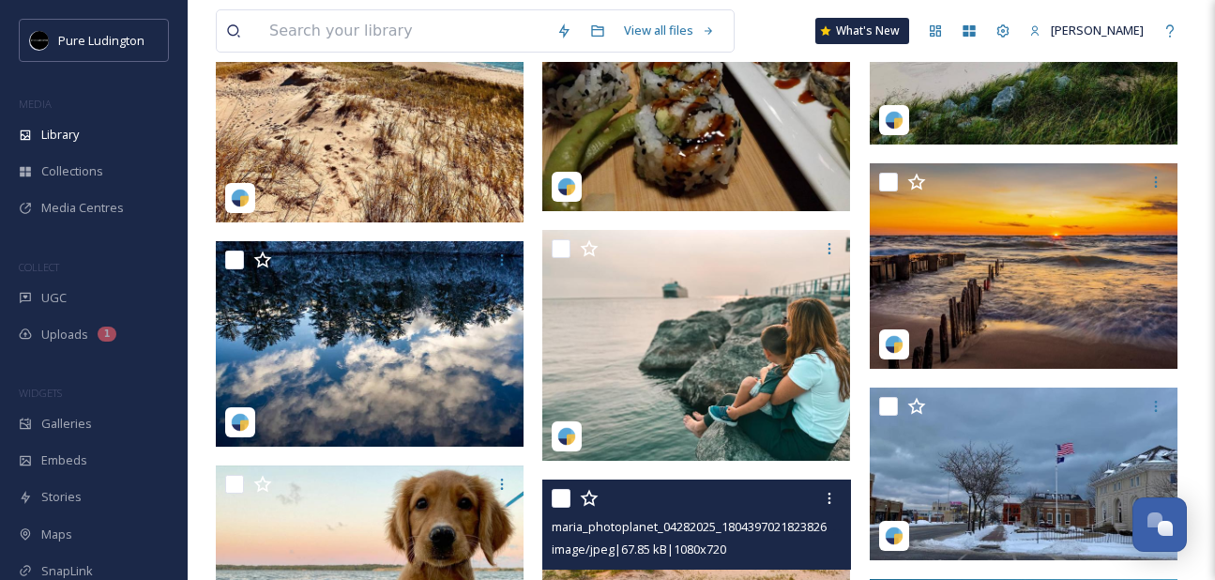
scroll to position [6025, 0]
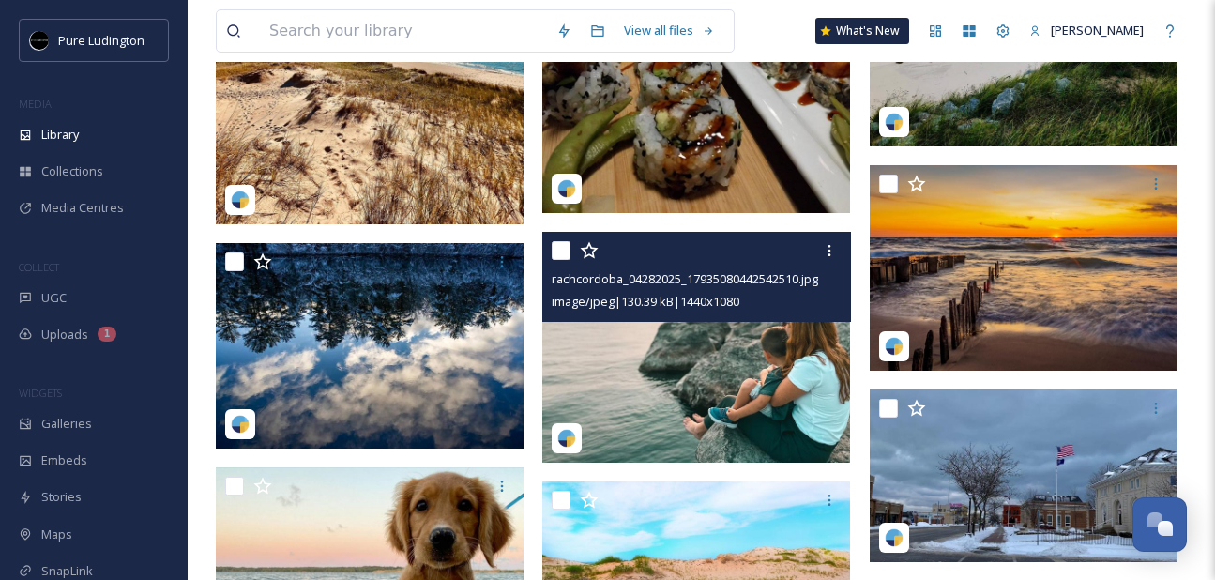
click at [561, 250] on input "checkbox" at bounding box center [560, 250] width 19 height 19
checkbox input "true"
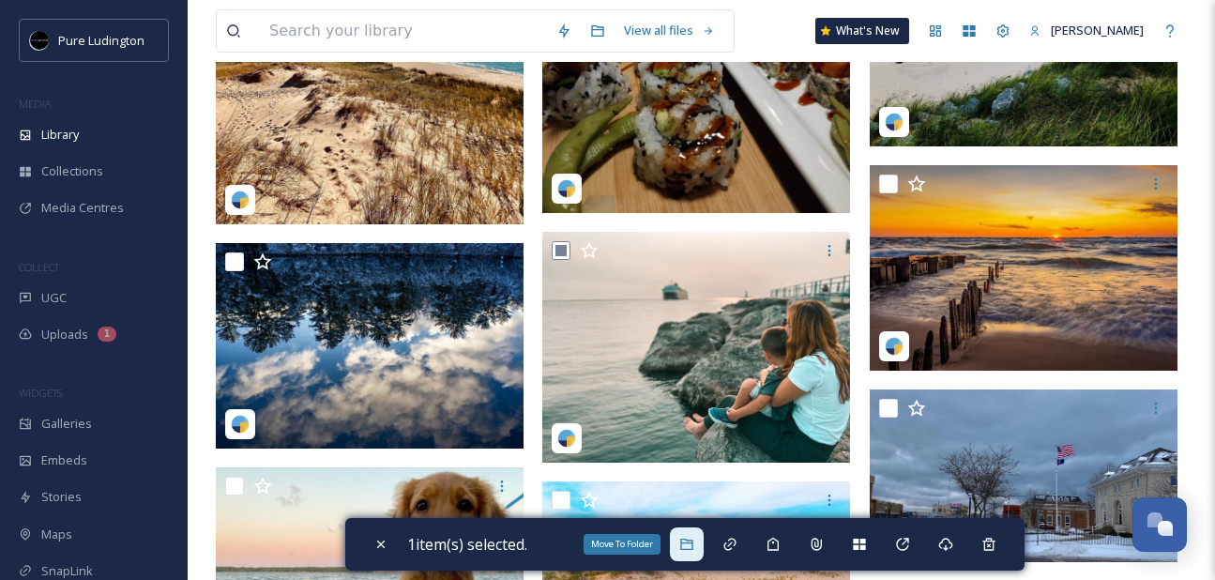
click at [701, 536] on div "Move To Folder" at bounding box center [687, 544] width 34 height 34
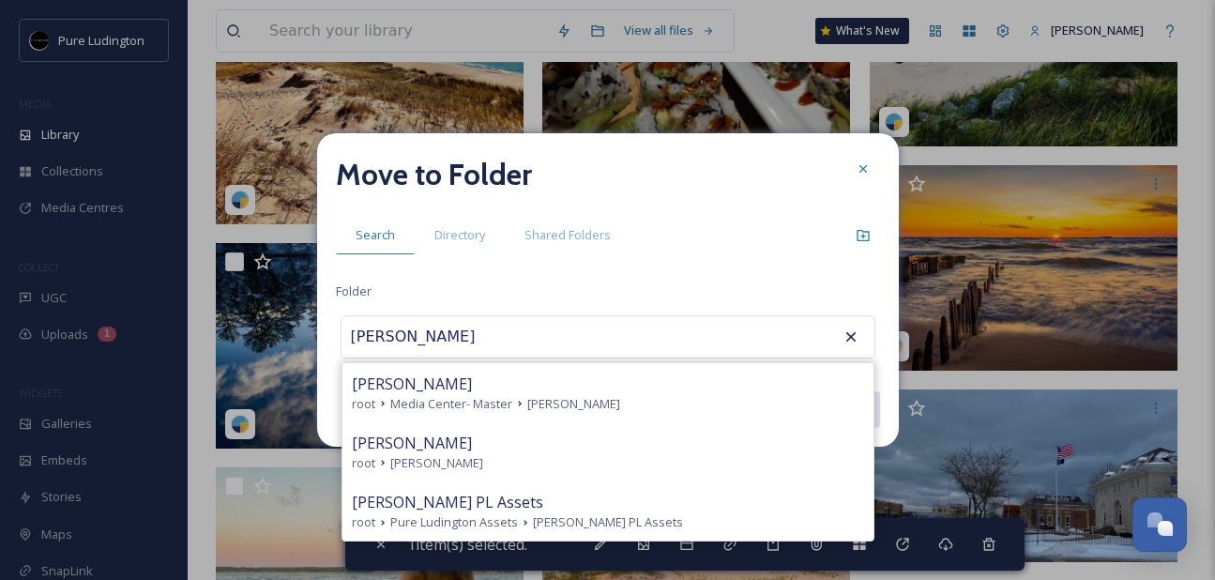
click at [687, 447] on div "[PERSON_NAME]" at bounding box center [608, 442] width 512 height 23
type input "[PERSON_NAME]"
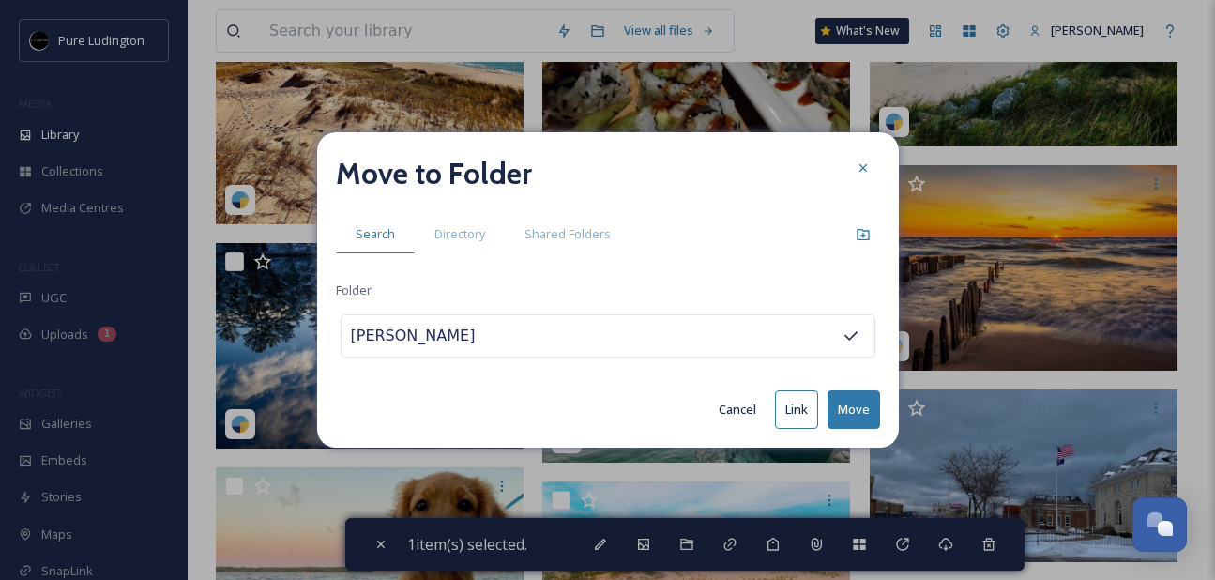
click at [854, 402] on button "Move" at bounding box center [853, 409] width 53 height 38
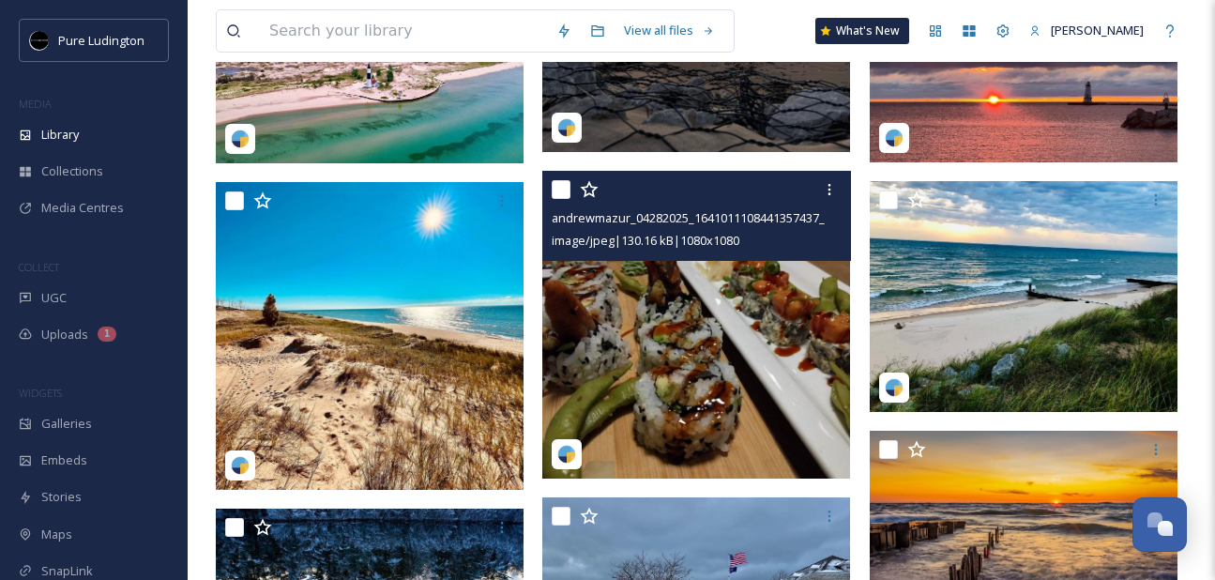
scroll to position [5742, 0]
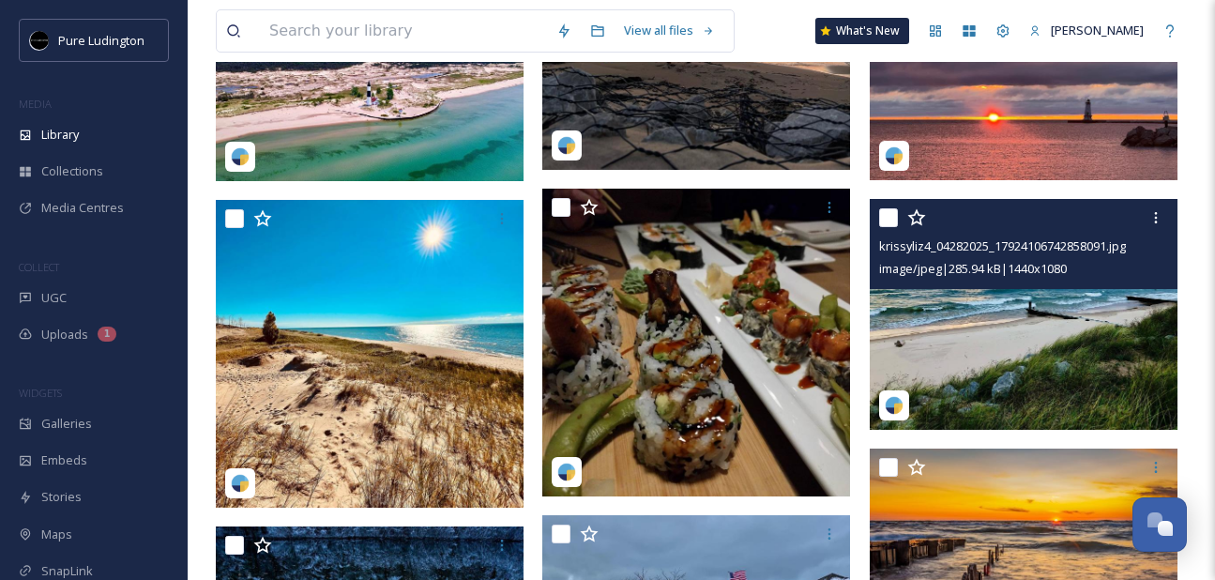
click at [885, 214] on input "checkbox" at bounding box center [888, 217] width 19 height 19
checkbox input "true"
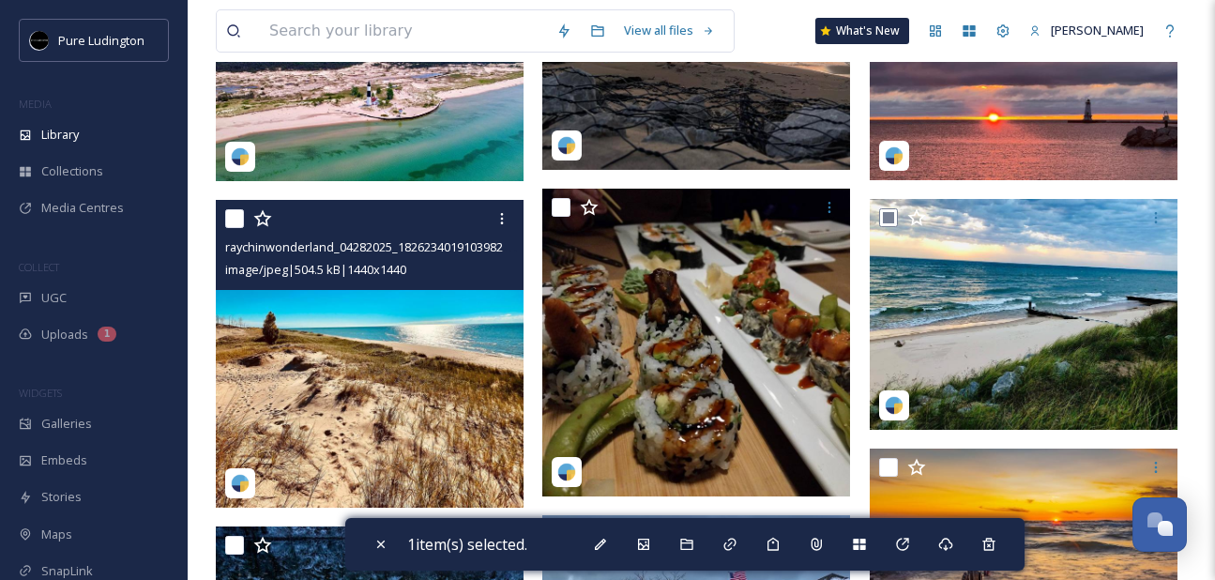
click at [237, 221] on input "checkbox" at bounding box center [234, 218] width 19 height 19
checkbox input "true"
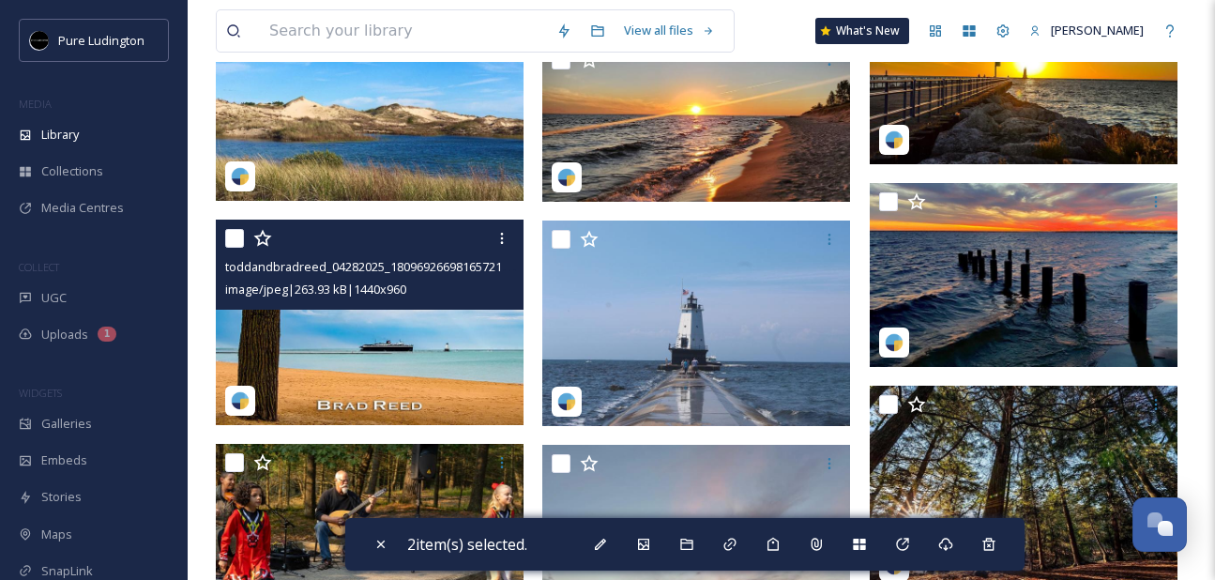
scroll to position [5058, 0]
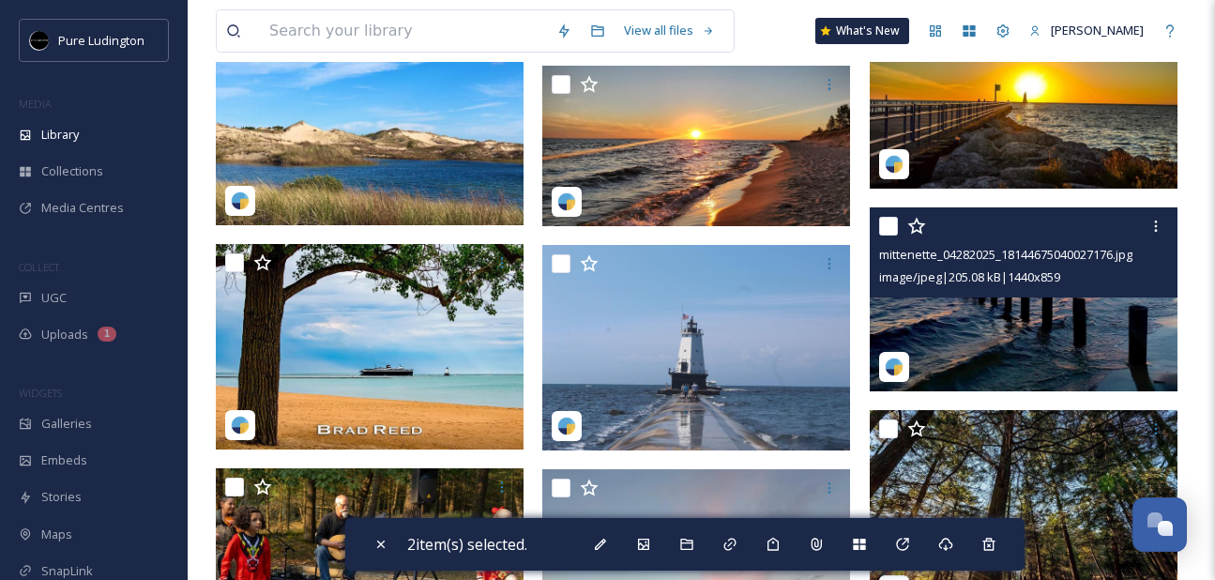
click at [882, 226] on input "checkbox" at bounding box center [888, 226] width 19 height 19
checkbox input "true"
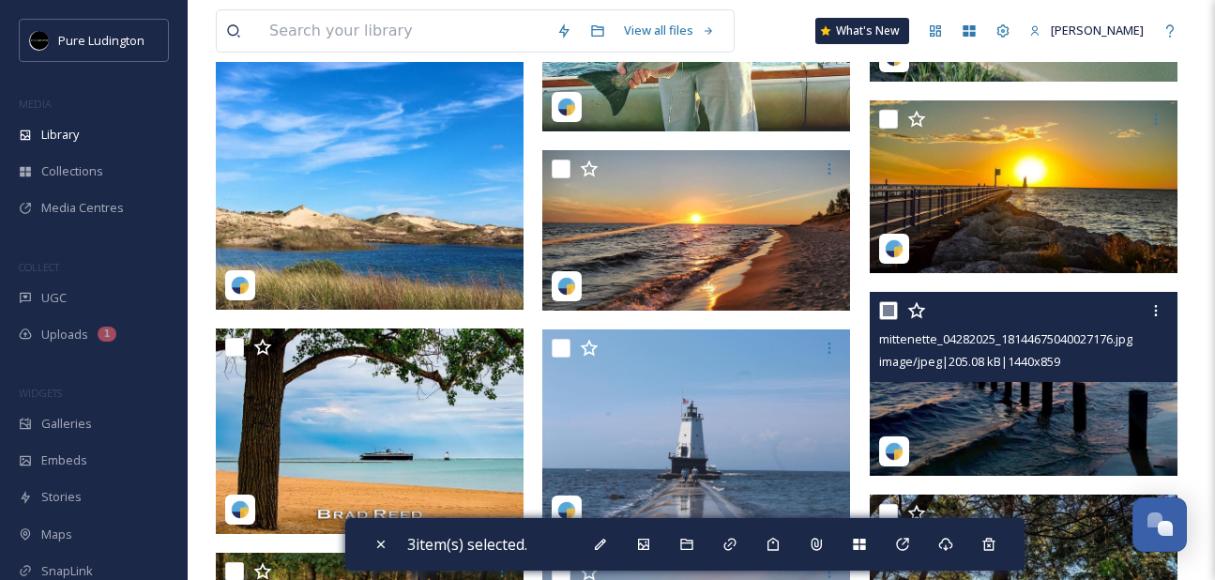
scroll to position [4964, 0]
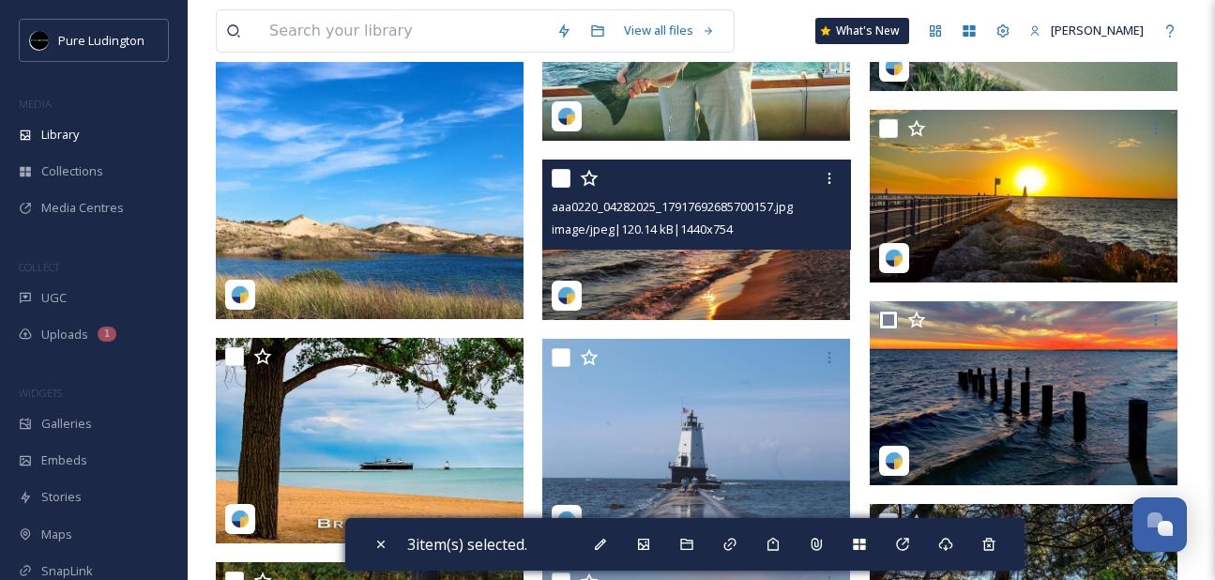
click at [556, 171] on input "checkbox" at bounding box center [560, 178] width 19 height 19
checkbox input "true"
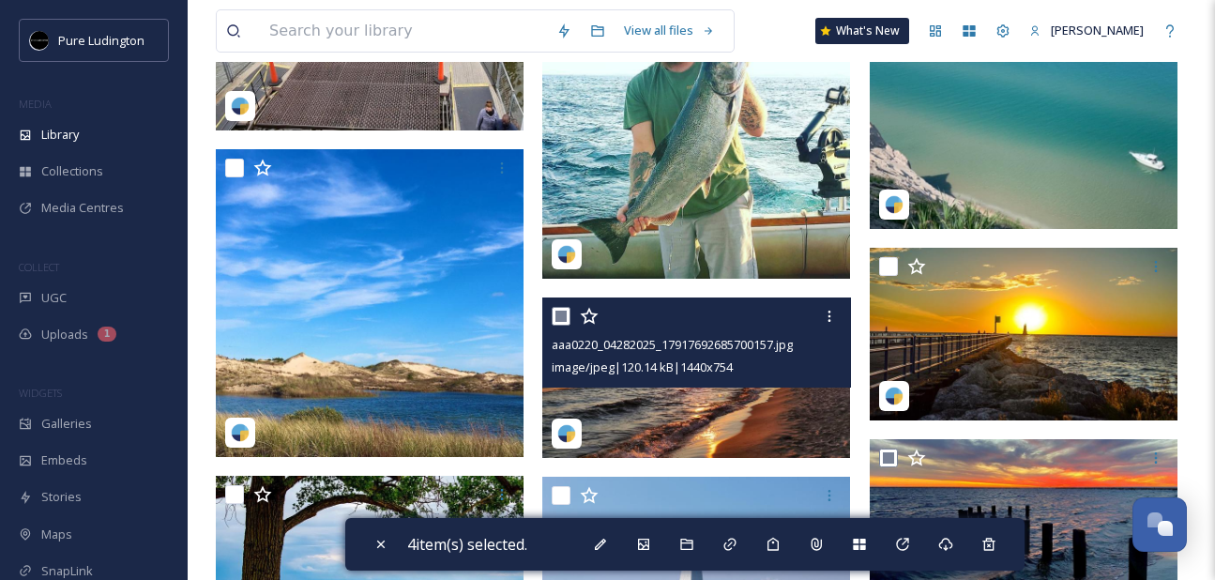
scroll to position [4816, 0]
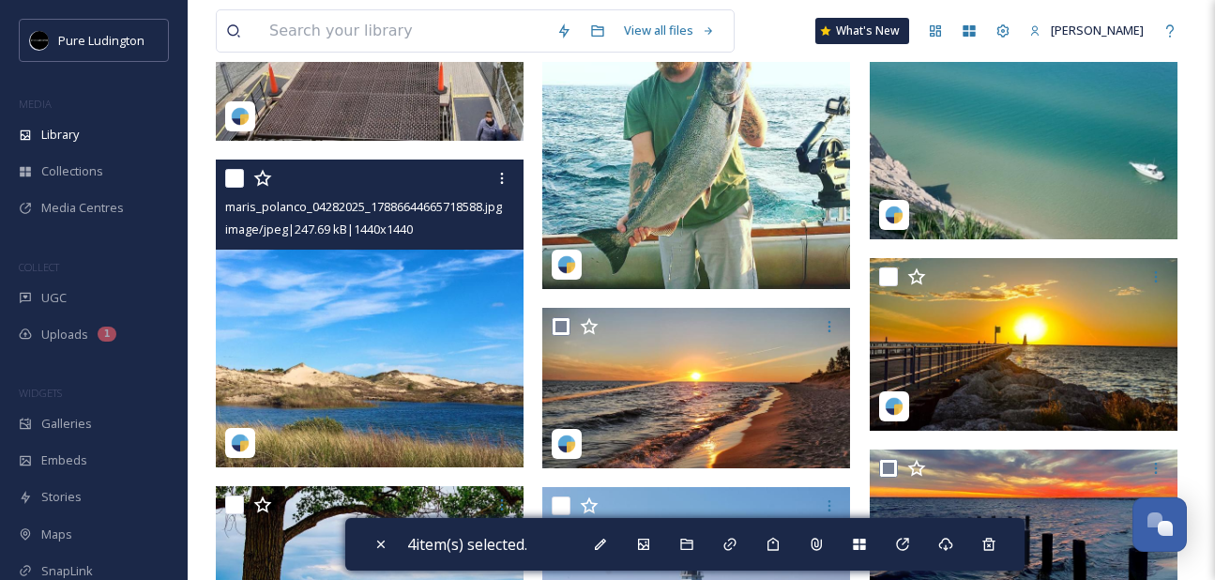
click at [234, 174] on input "checkbox" at bounding box center [234, 178] width 19 height 19
checkbox input "true"
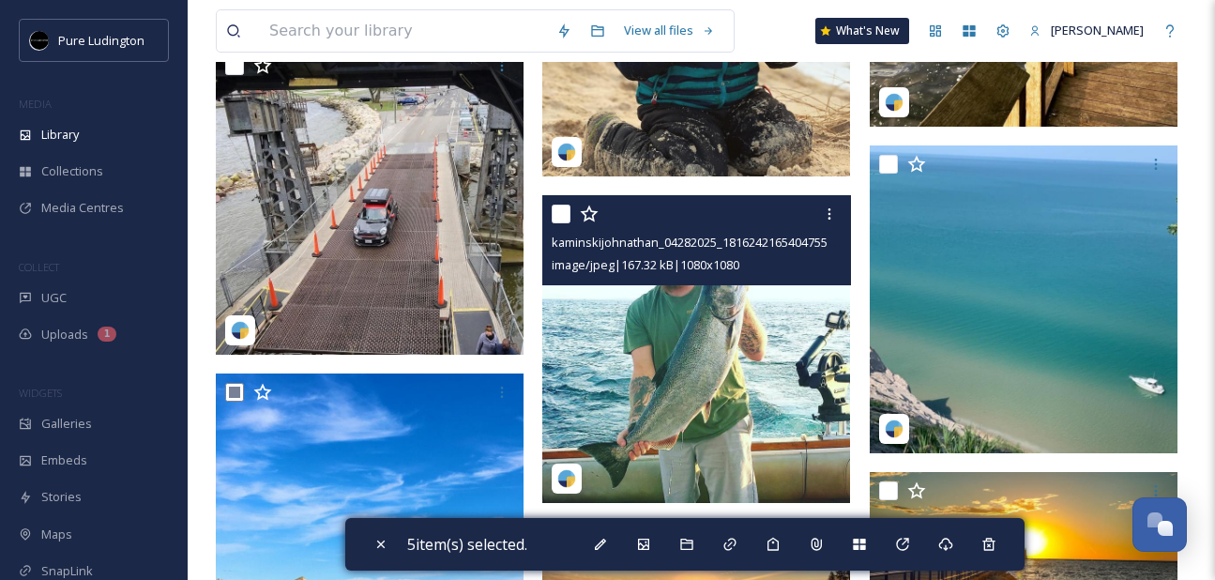
scroll to position [4552, 0]
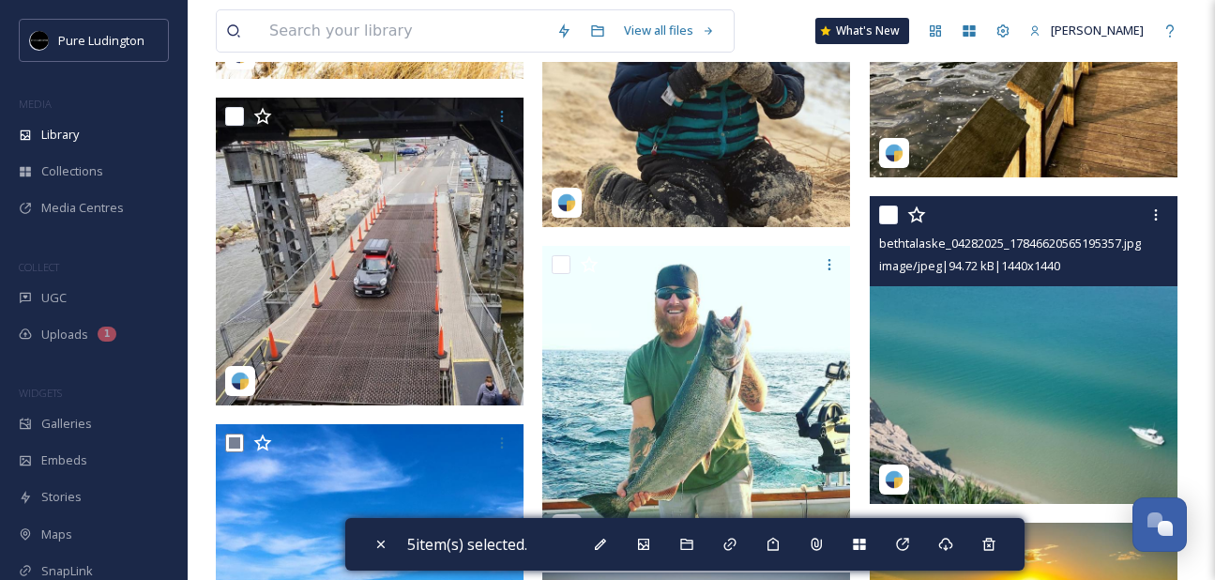
click at [887, 207] on input "checkbox" at bounding box center [888, 214] width 19 height 19
checkbox input "true"
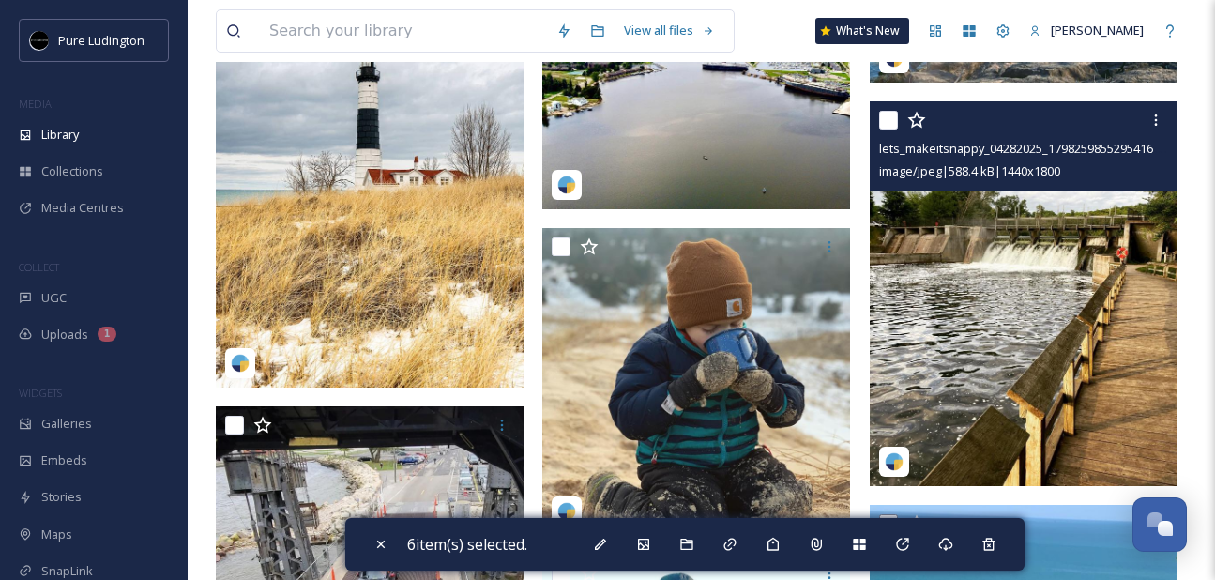
scroll to position [4227, 0]
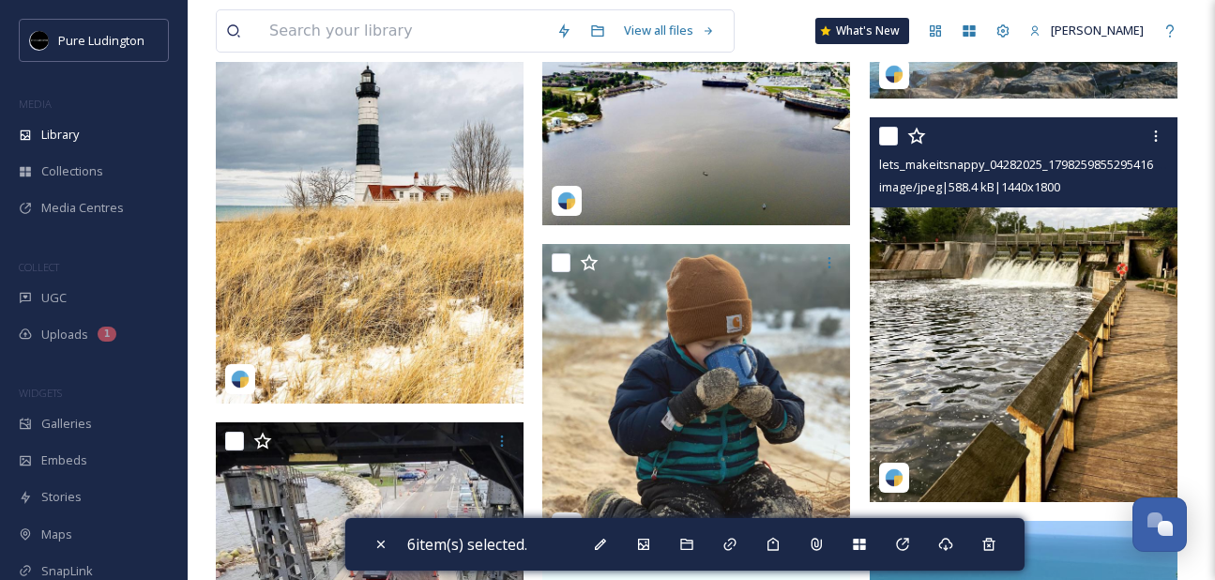
click at [890, 134] on input "checkbox" at bounding box center [888, 136] width 19 height 19
checkbox input "true"
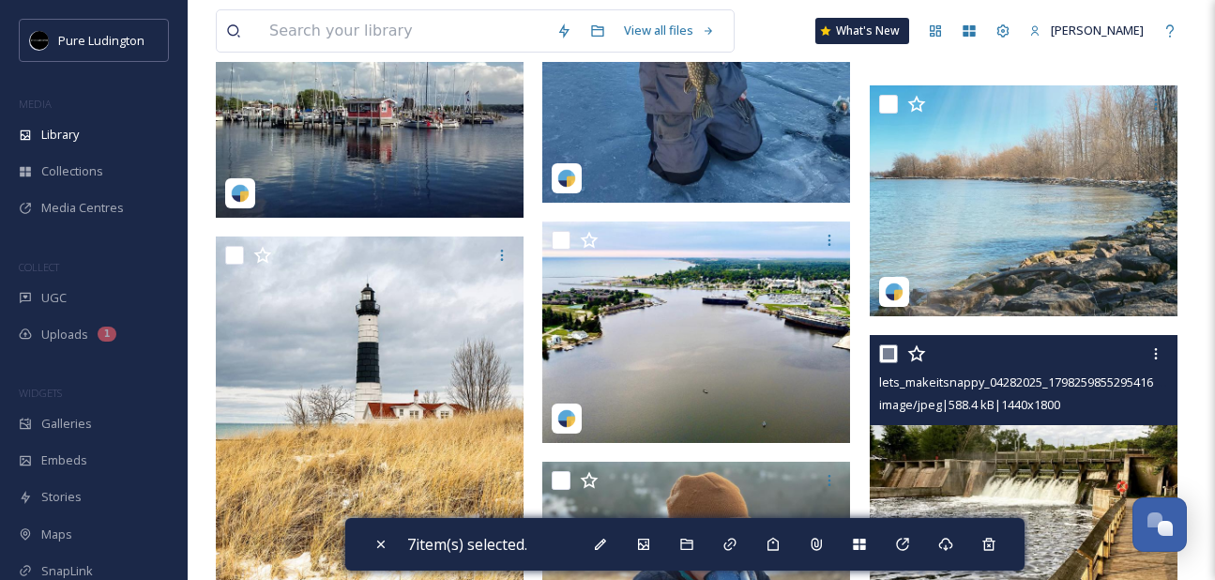
scroll to position [4009, 0]
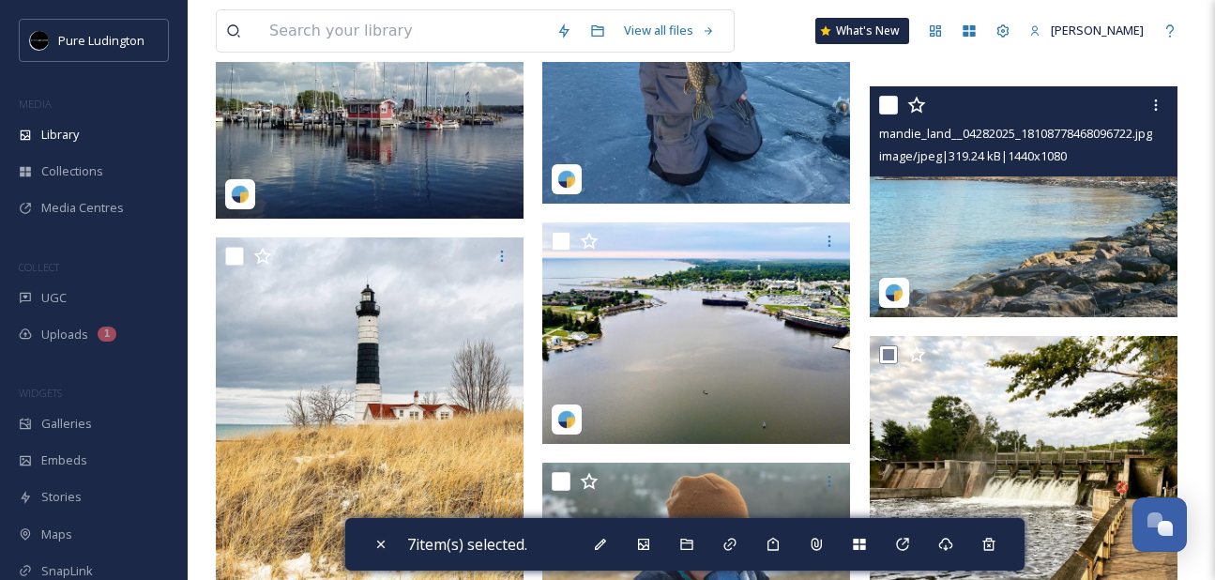
click at [886, 97] on input "checkbox" at bounding box center [888, 105] width 19 height 19
checkbox input "true"
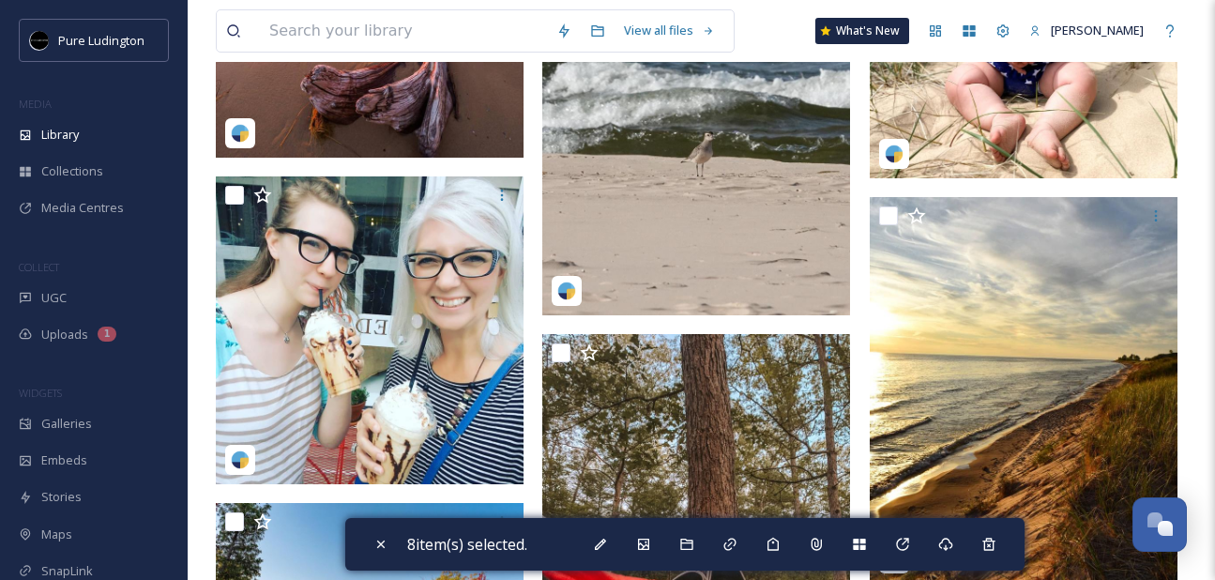
scroll to position [3142, 0]
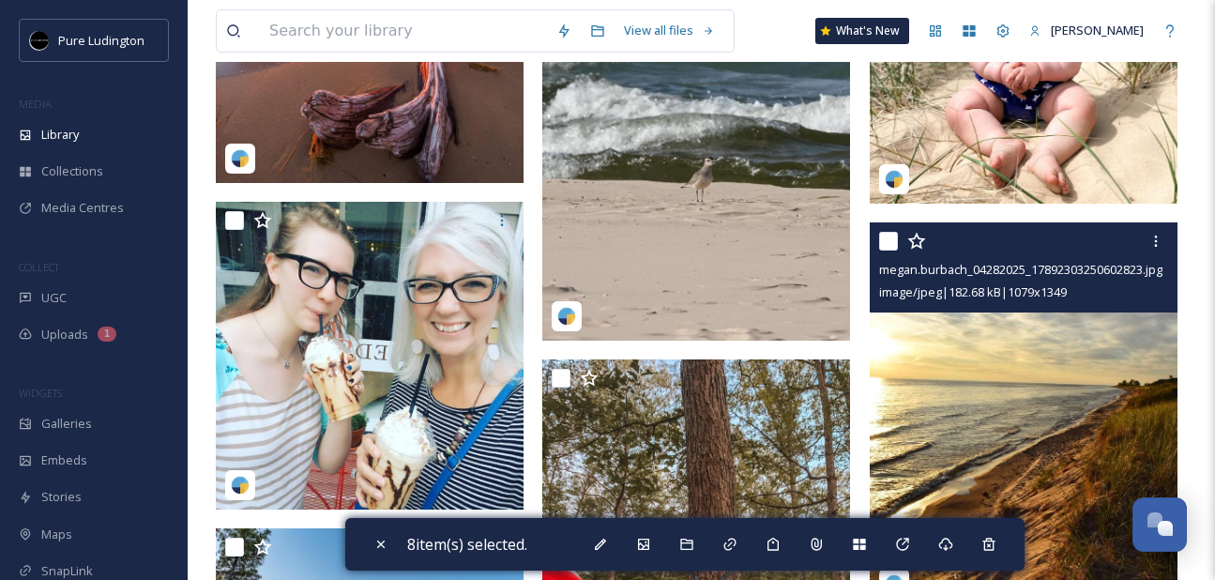
click at [883, 240] on input "checkbox" at bounding box center [888, 241] width 19 height 19
checkbox input "true"
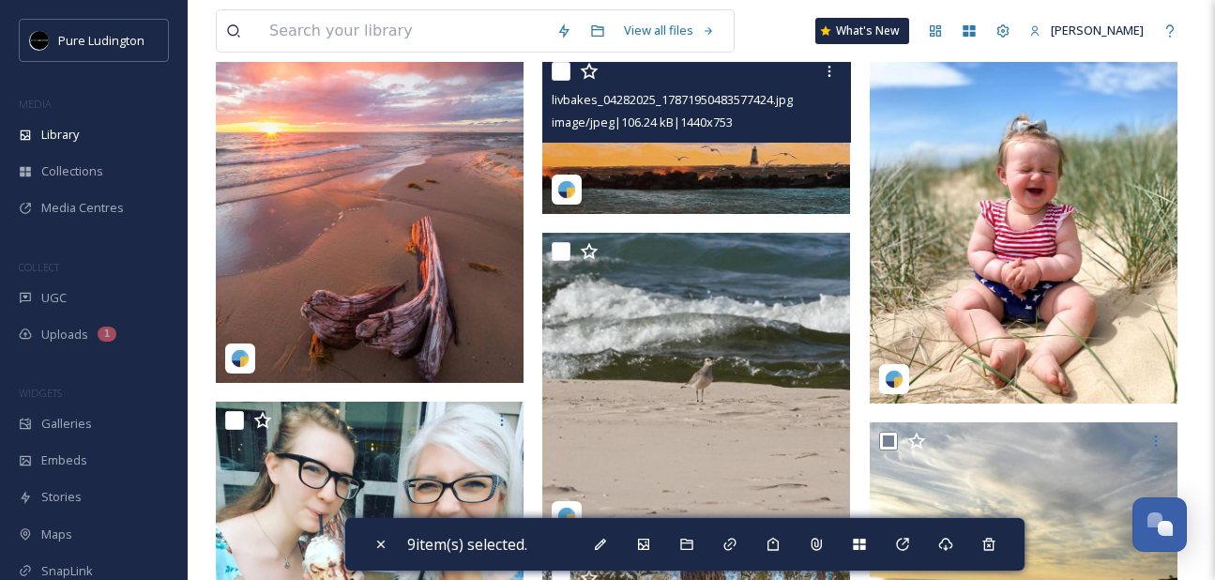
scroll to position [2877, 0]
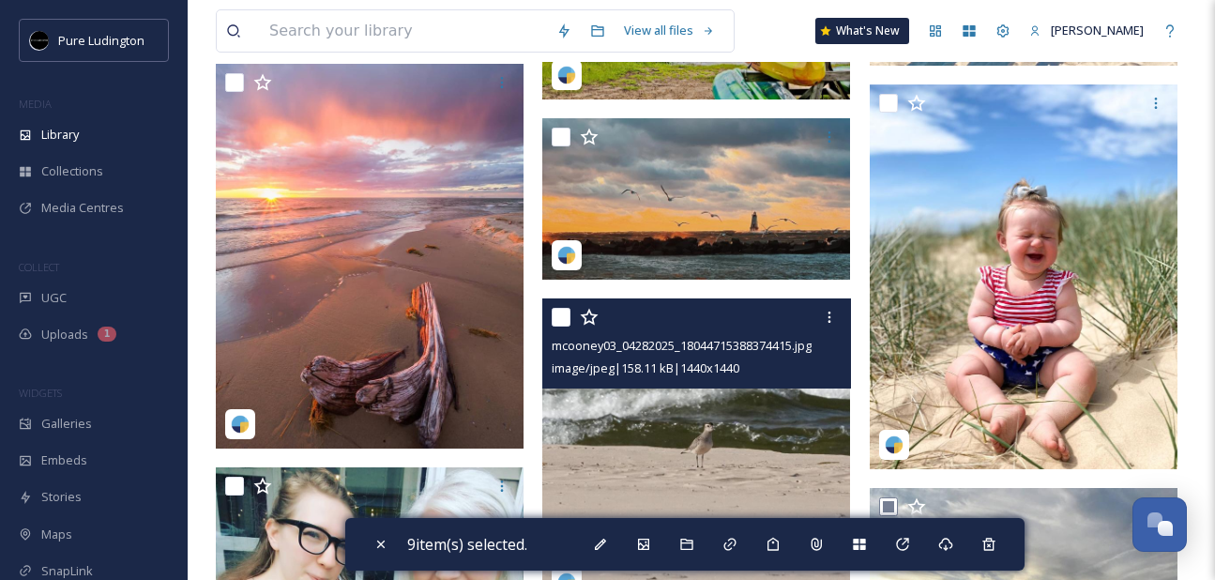
click at [560, 311] on input "checkbox" at bounding box center [560, 317] width 19 height 19
checkbox input "true"
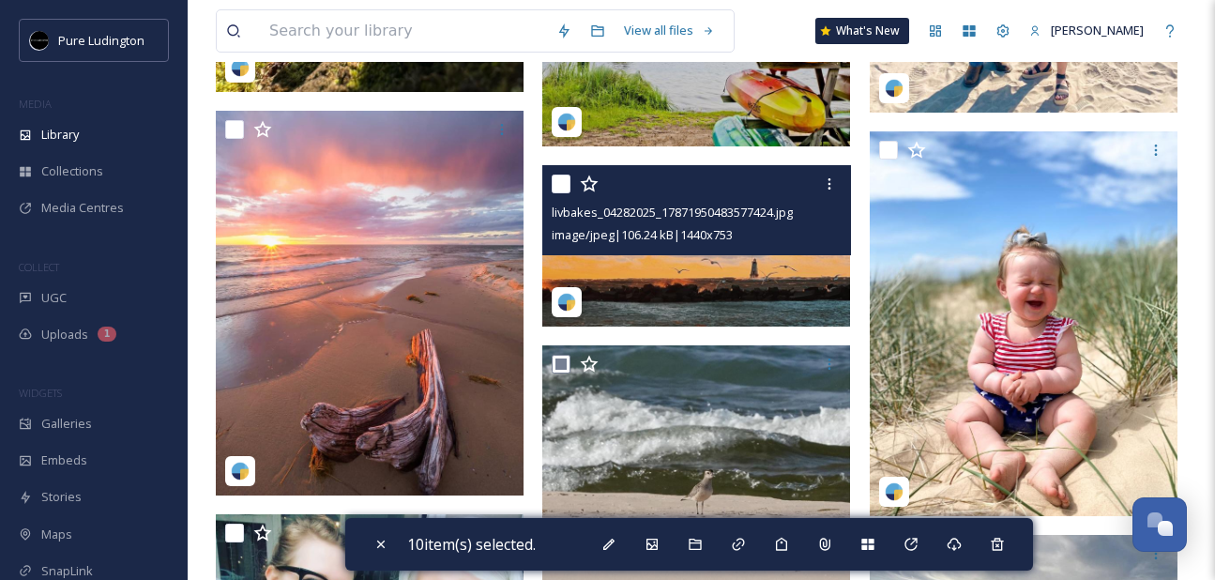
scroll to position [2824, 0]
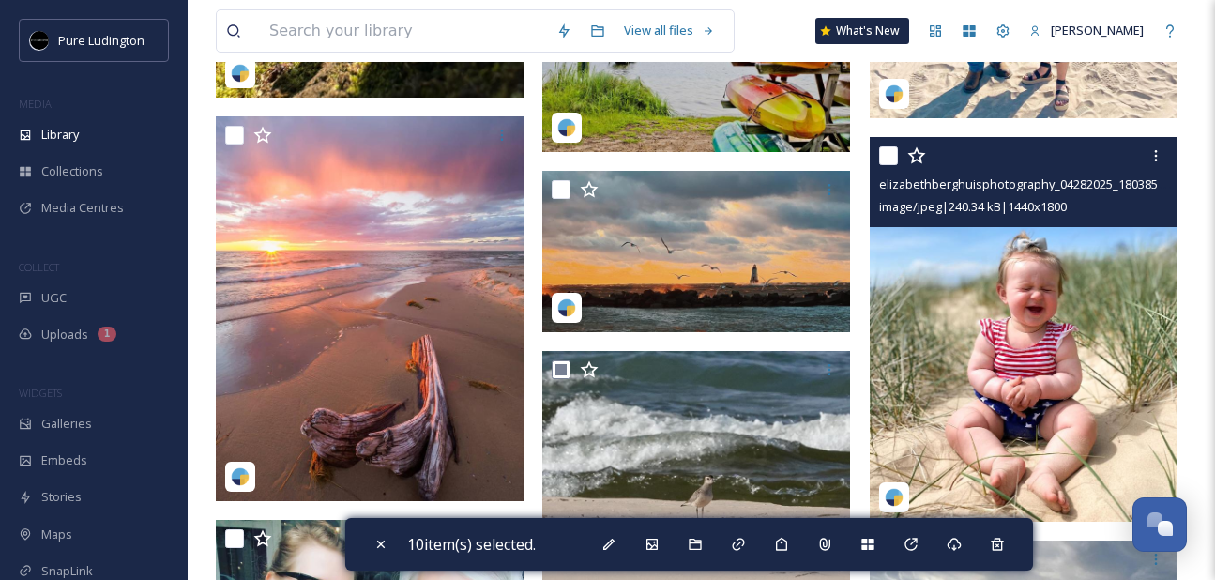
click at [888, 155] on input "checkbox" at bounding box center [888, 155] width 19 height 19
checkbox input "true"
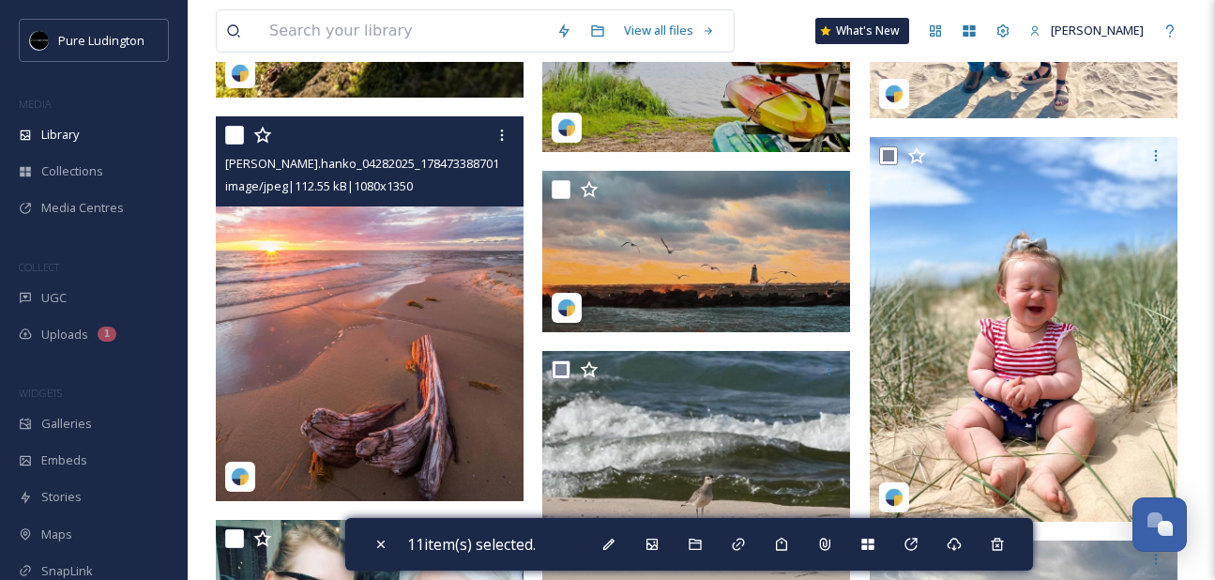
click at [233, 135] on input "checkbox" at bounding box center [234, 135] width 19 height 19
checkbox input "true"
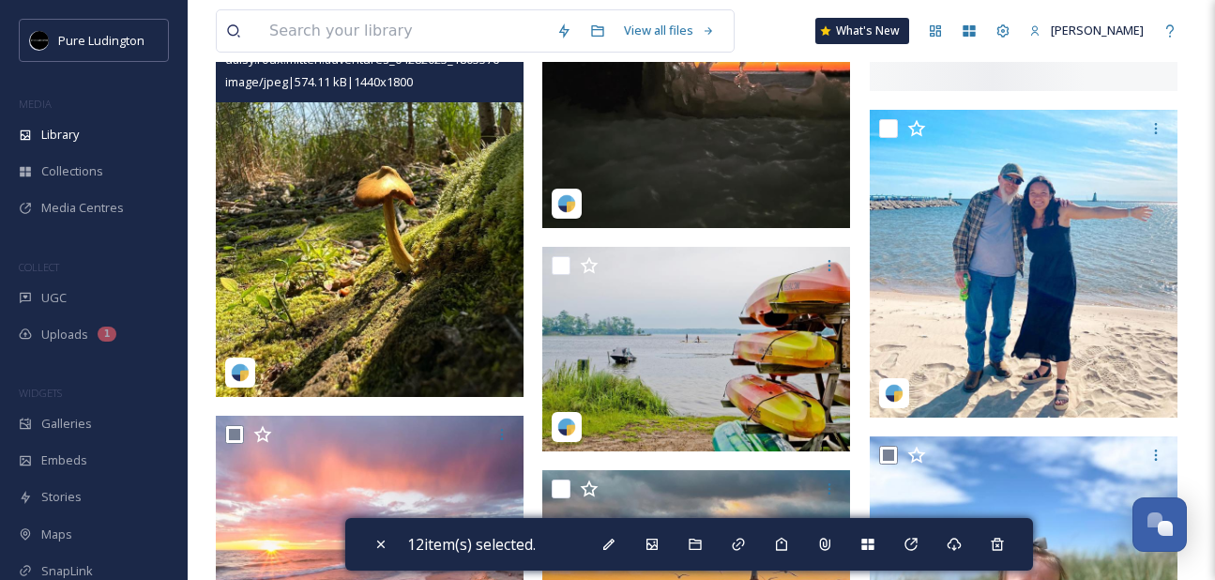
scroll to position [2467, 0]
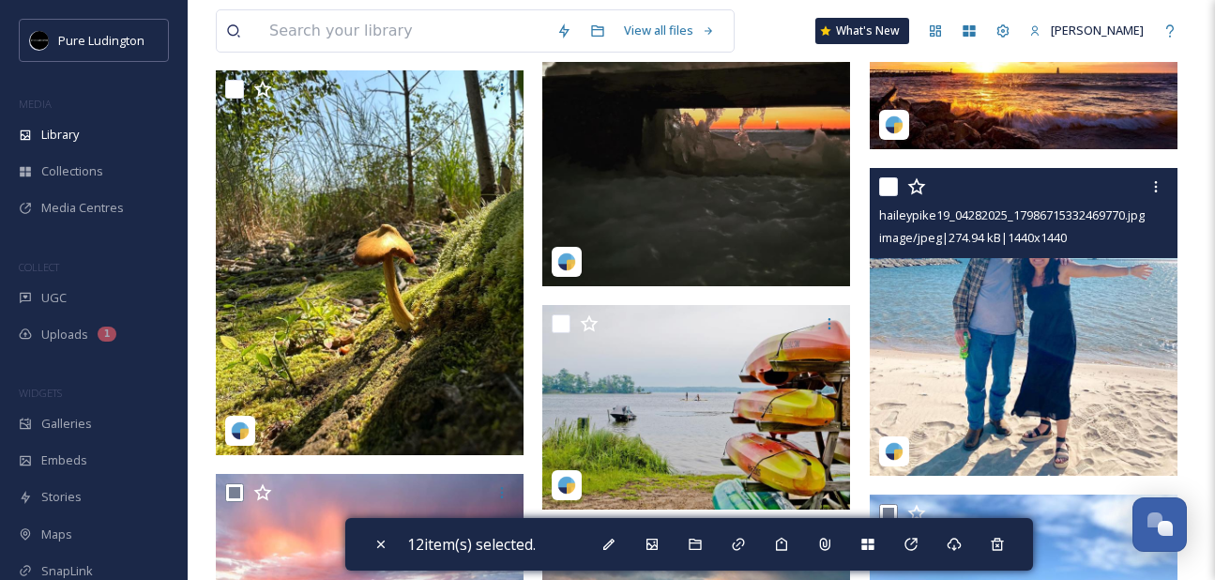
click at [884, 189] on input "checkbox" at bounding box center [888, 186] width 19 height 19
checkbox input "true"
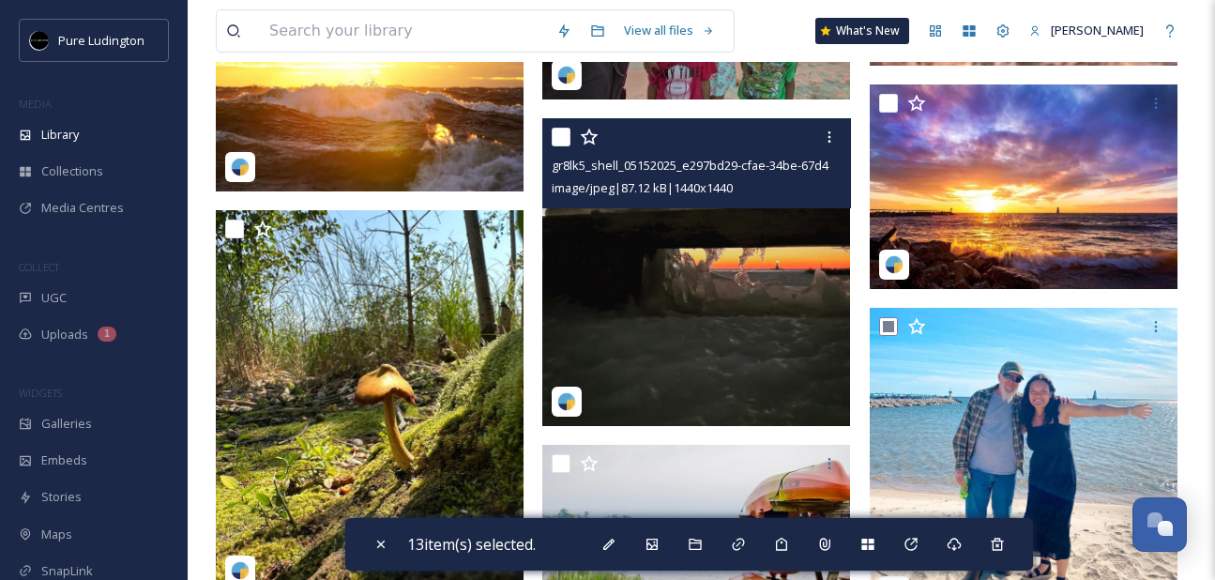
scroll to position [2330, 0]
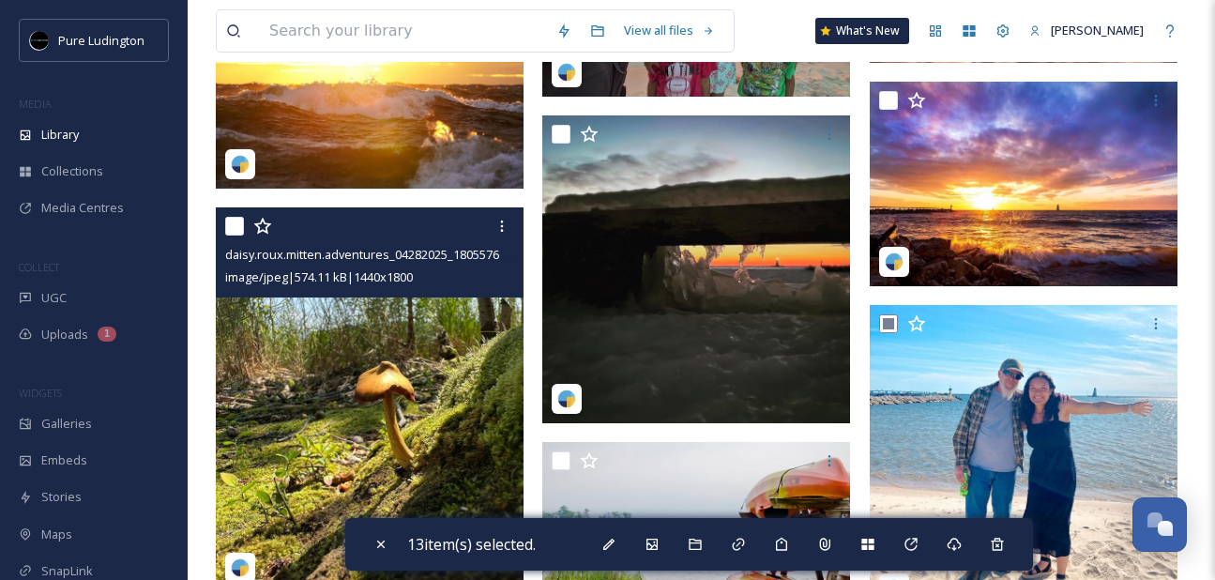
click at [232, 223] on input "checkbox" at bounding box center [234, 226] width 19 height 19
checkbox input "true"
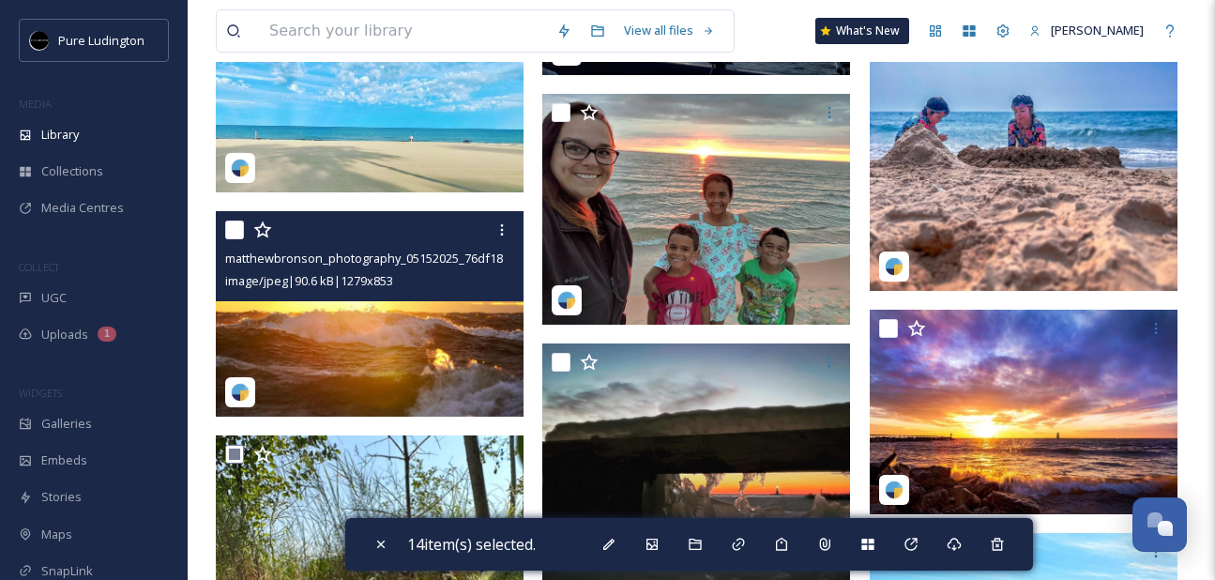
scroll to position [2098, 0]
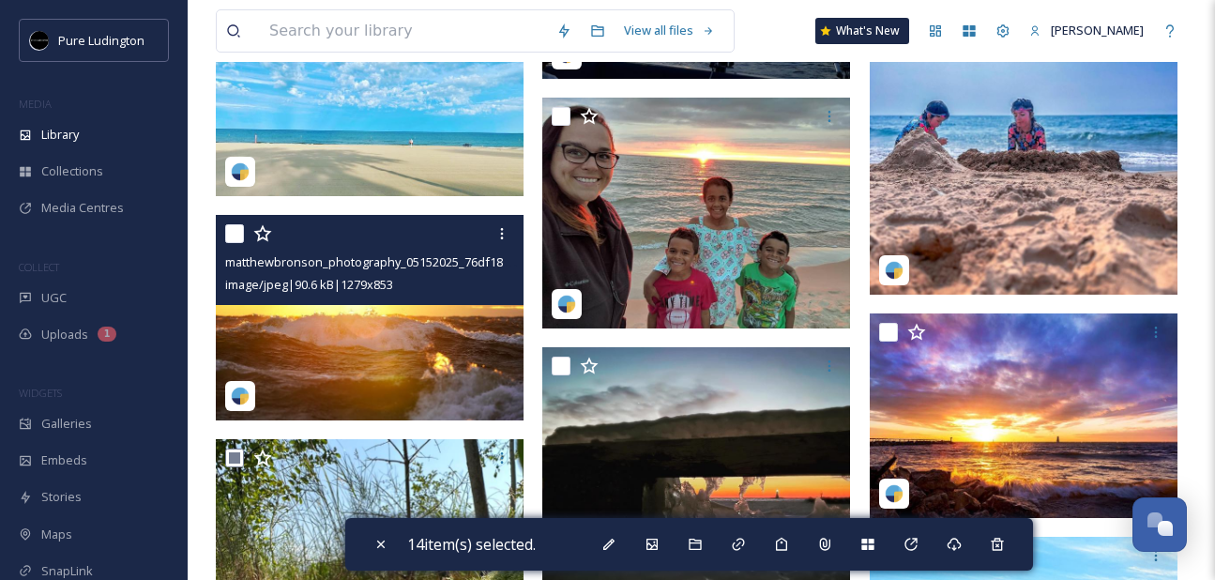
click at [231, 240] on input "checkbox" at bounding box center [234, 233] width 19 height 19
checkbox input "true"
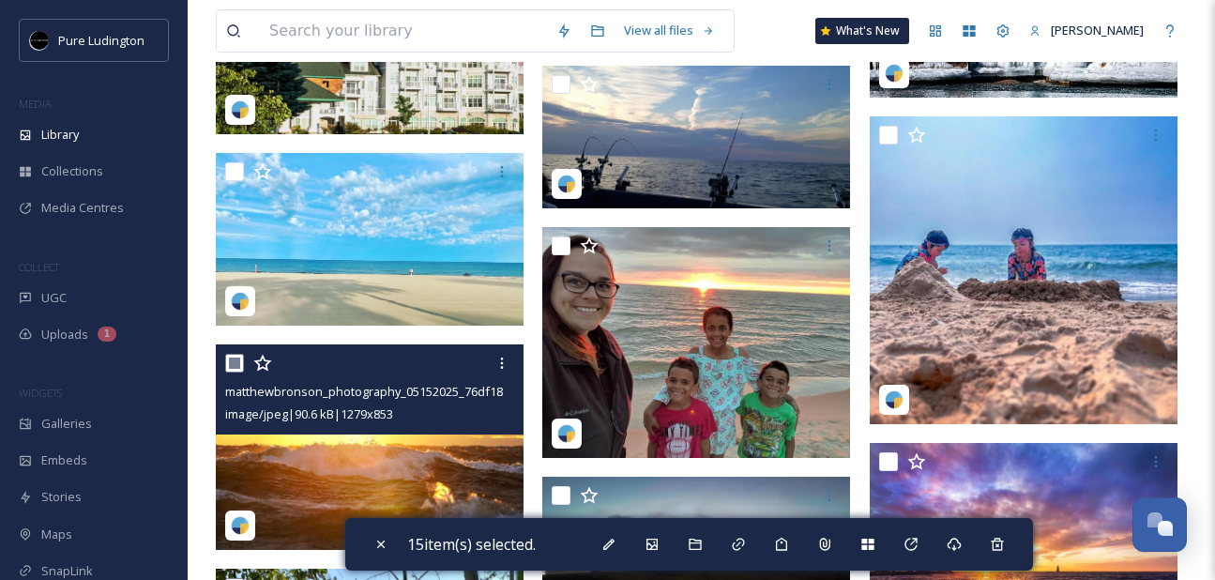
scroll to position [1968, 0]
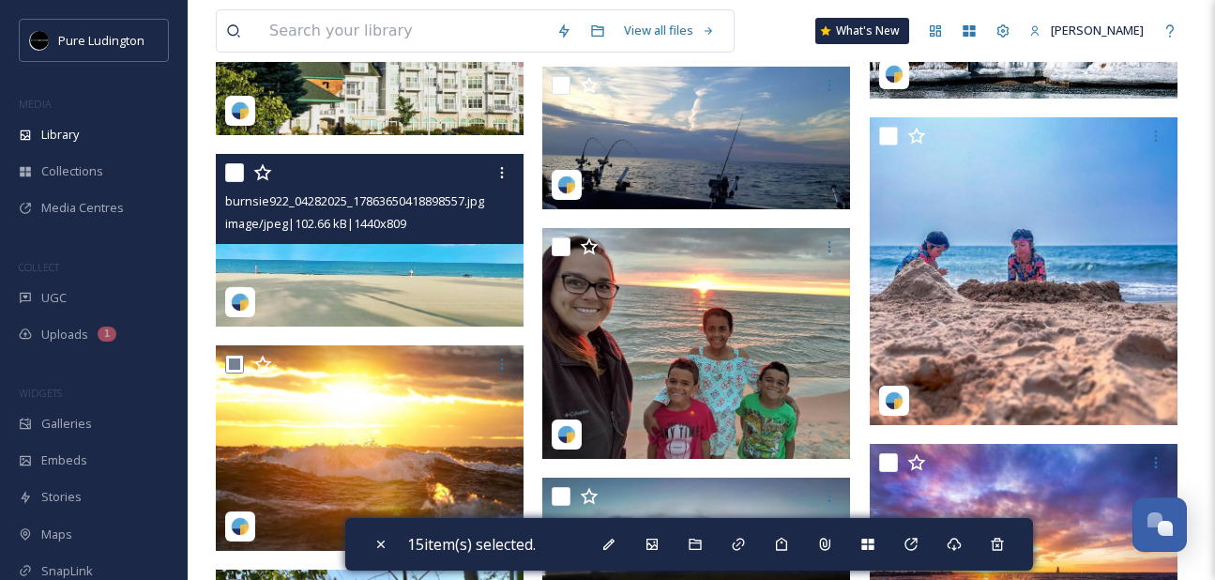
click at [234, 173] on input "checkbox" at bounding box center [234, 172] width 19 height 19
checkbox input "true"
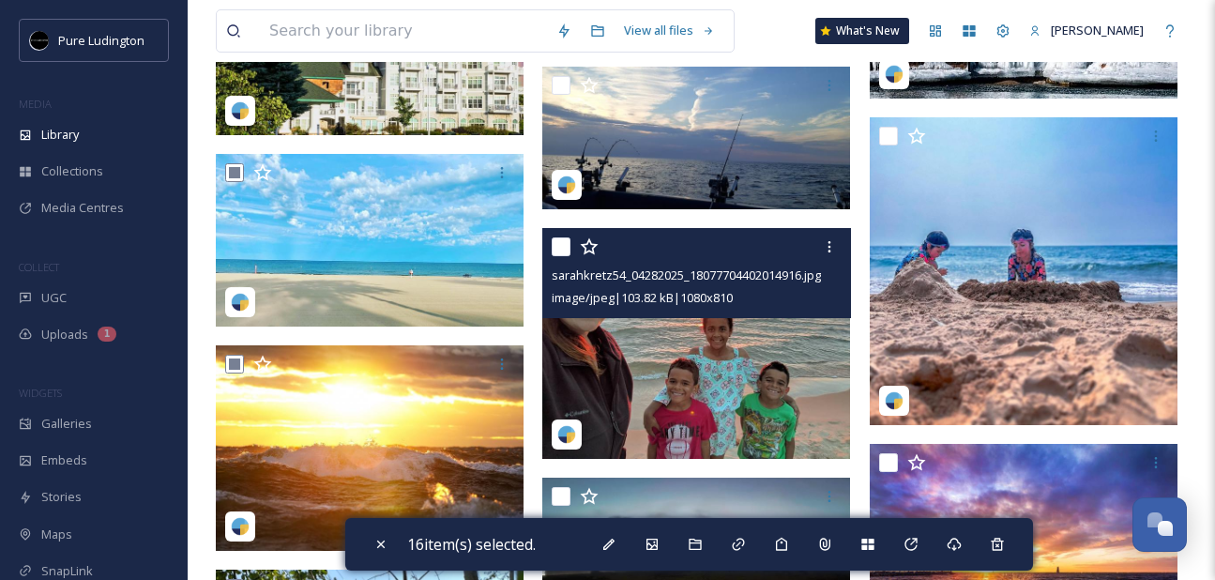
click at [564, 248] on input "checkbox" at bounding box center [560, 246] width 19 height 19
checkbox input "true"
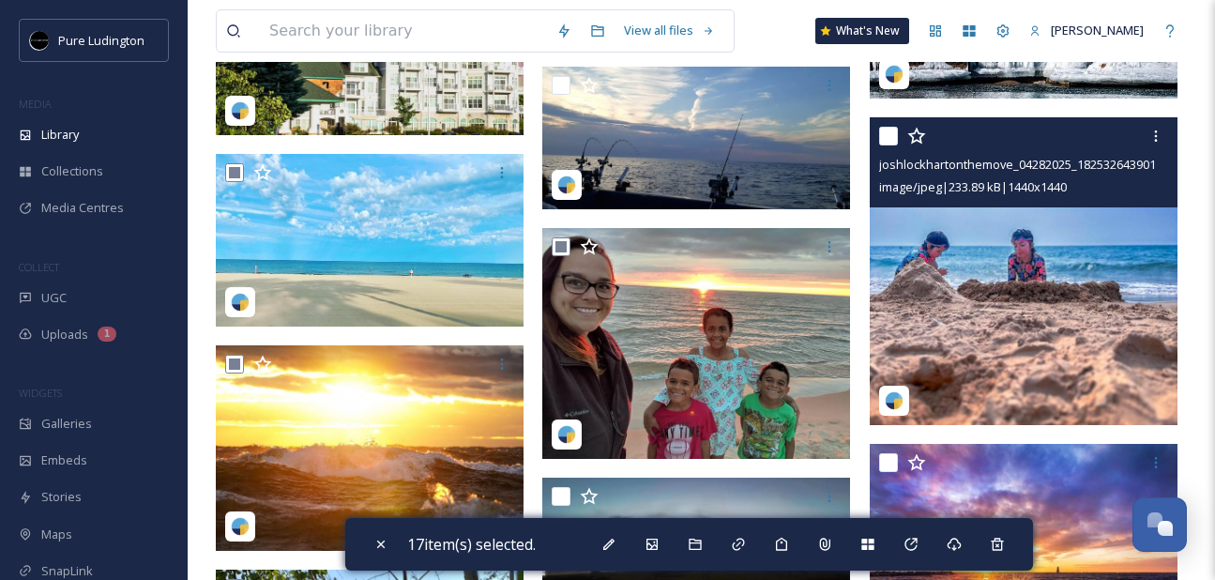
click at [887, 135] on input "checkbox" at bounding box center [888, 136] width 19 height 19
checkbox input "true"
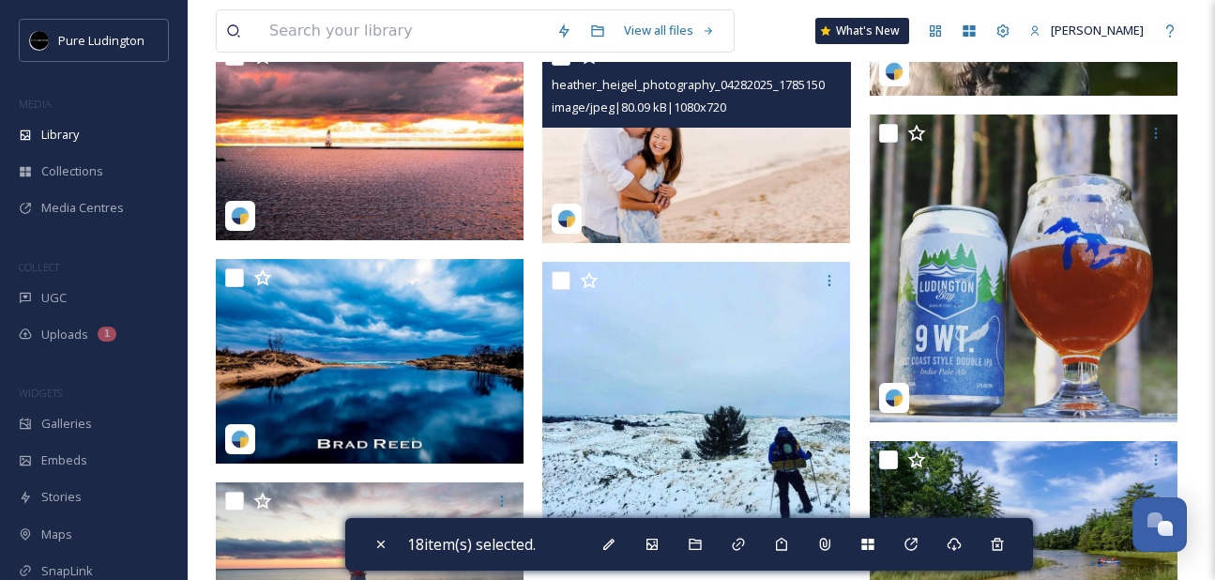
scroll to position [858, 0]
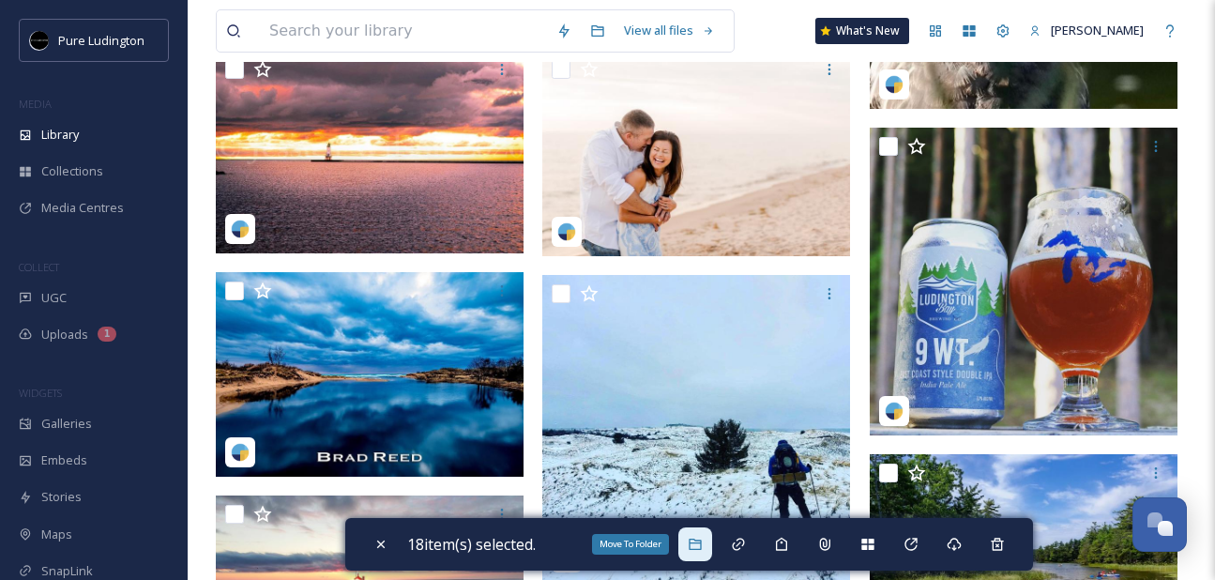
click at [695, 540] on icon at bounding box center [694, 543] width 15 height 15
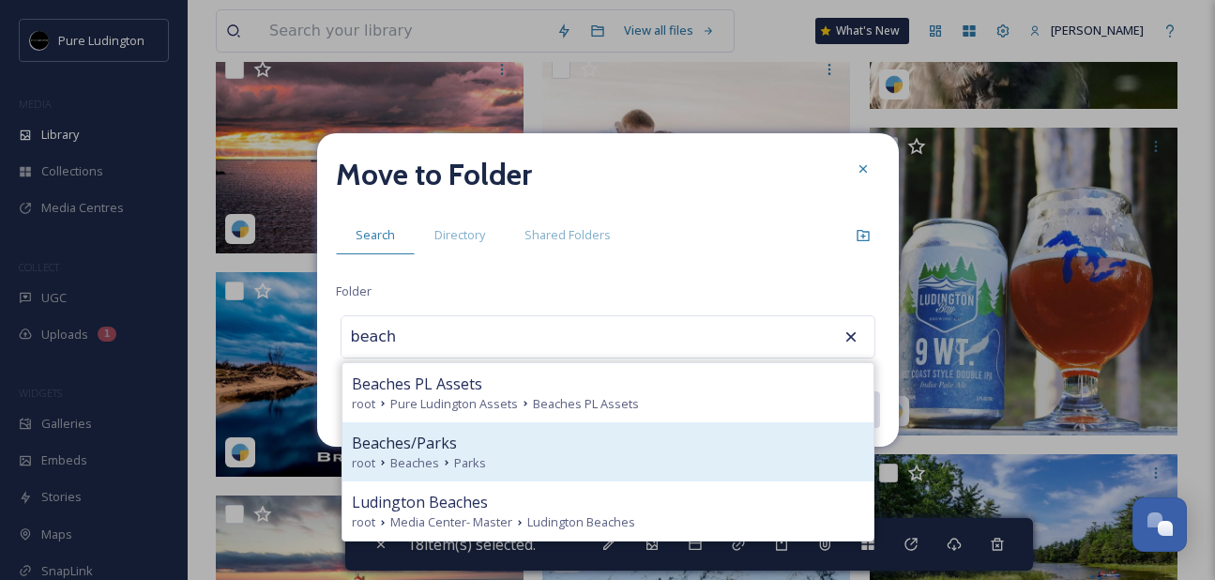
click at [629, 424] on div "Beaches/Parks root Beaches Parks" at bounding box center [607, 451] width 531 height 59
type input "Beaches/Parks"
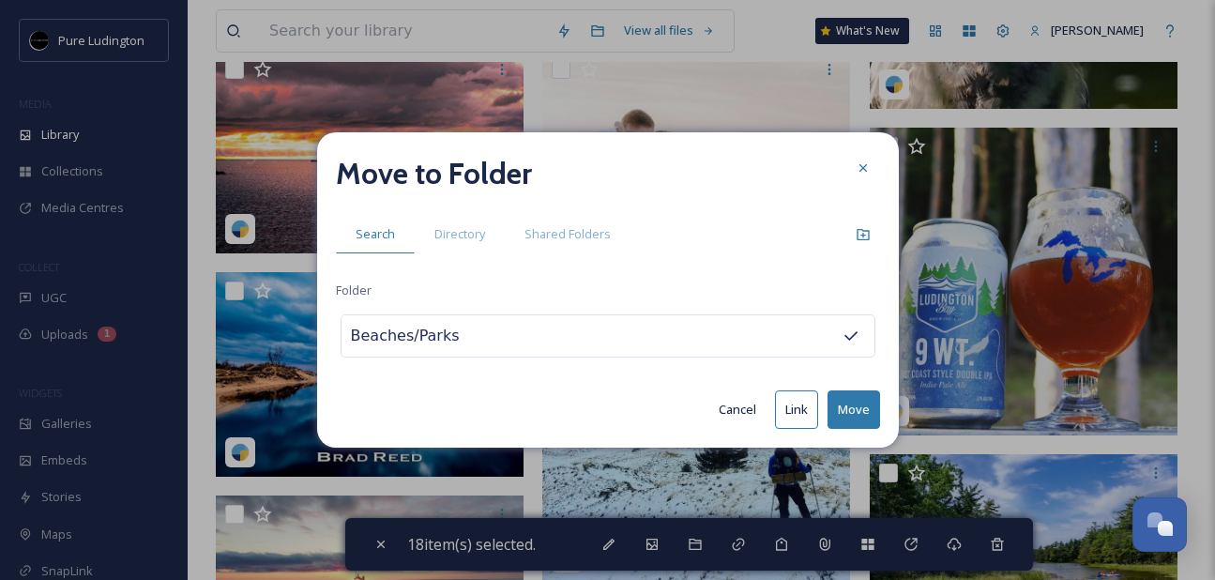
click at [834, 400] on button "Move" at bounding box center [853, 409] width 53 height 38
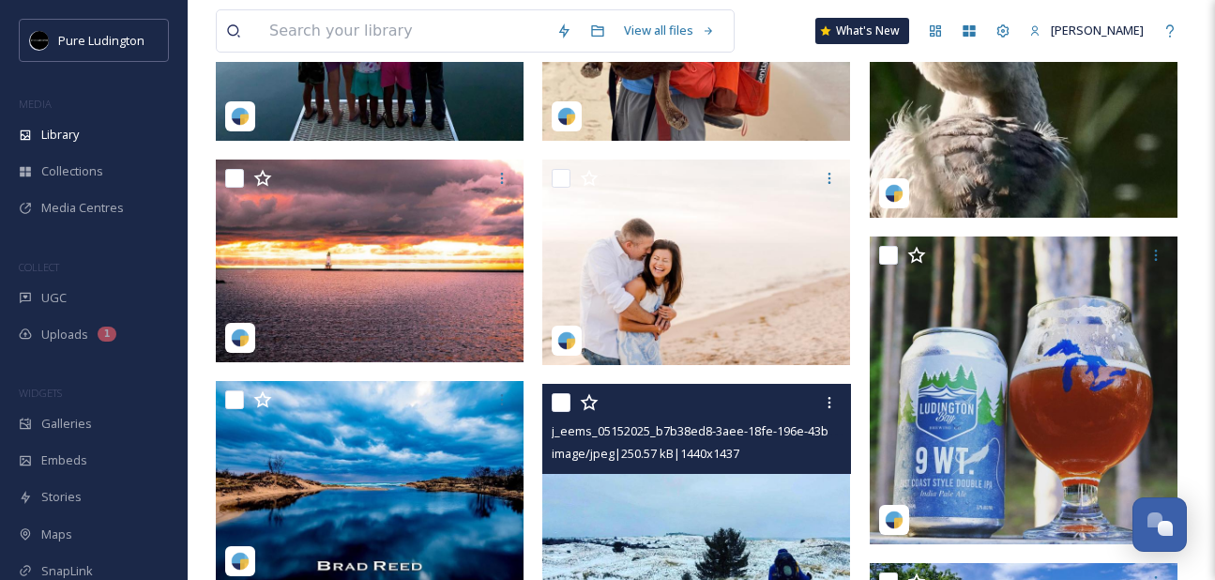
scroll to position [746, 0]
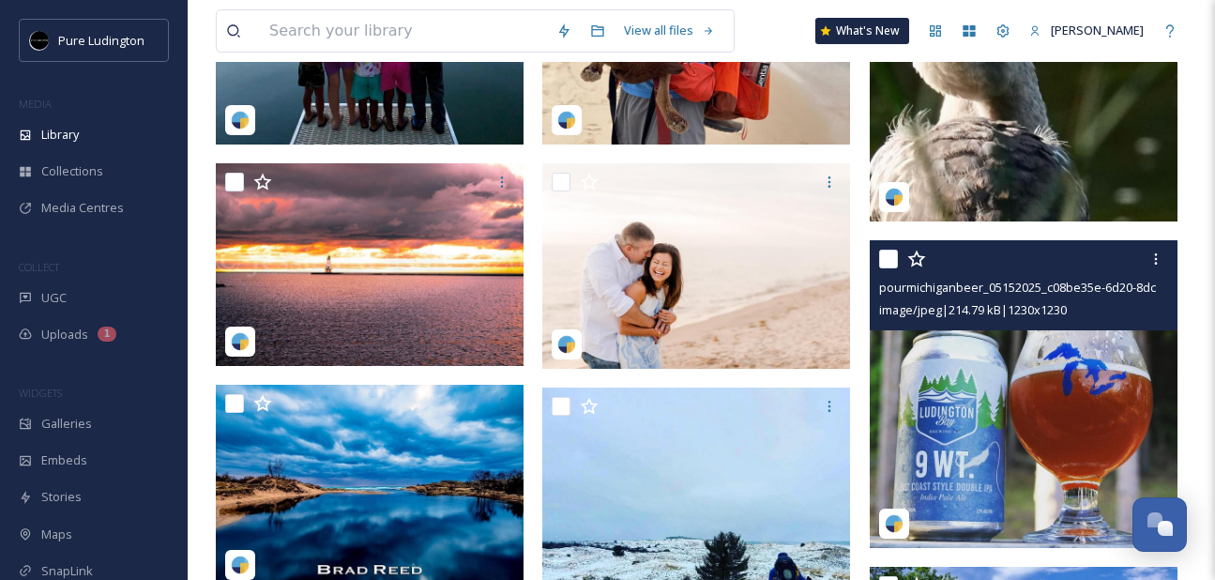
click at [889, 257] on input "checkbox" at bounding box center [888, 258] width 19 height 19
checkbox input "true"
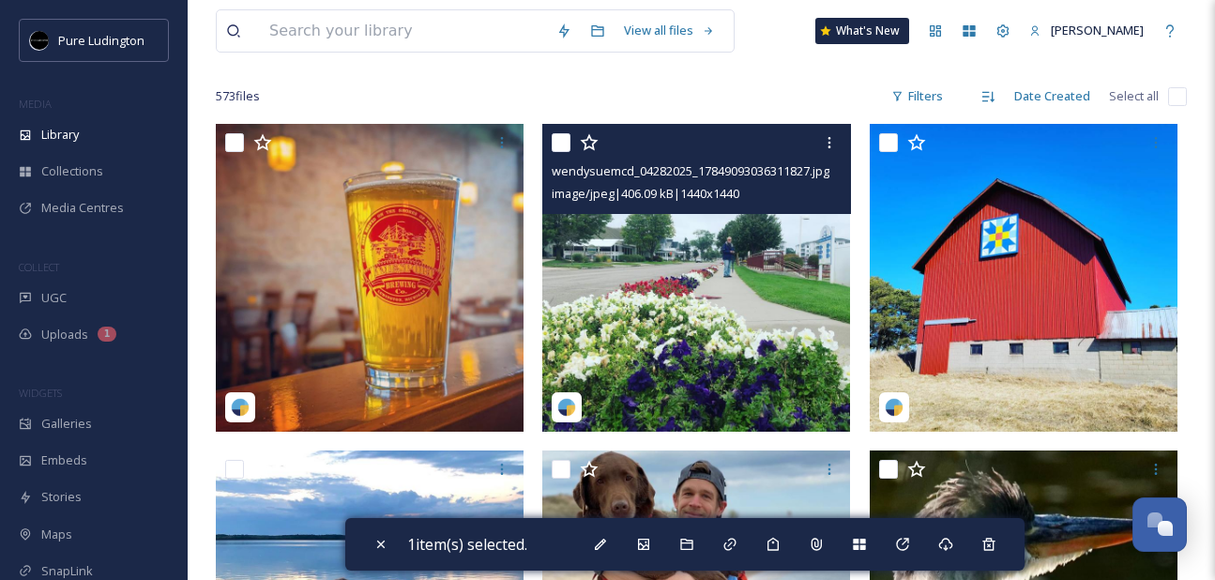
scroll to position [100, 0]
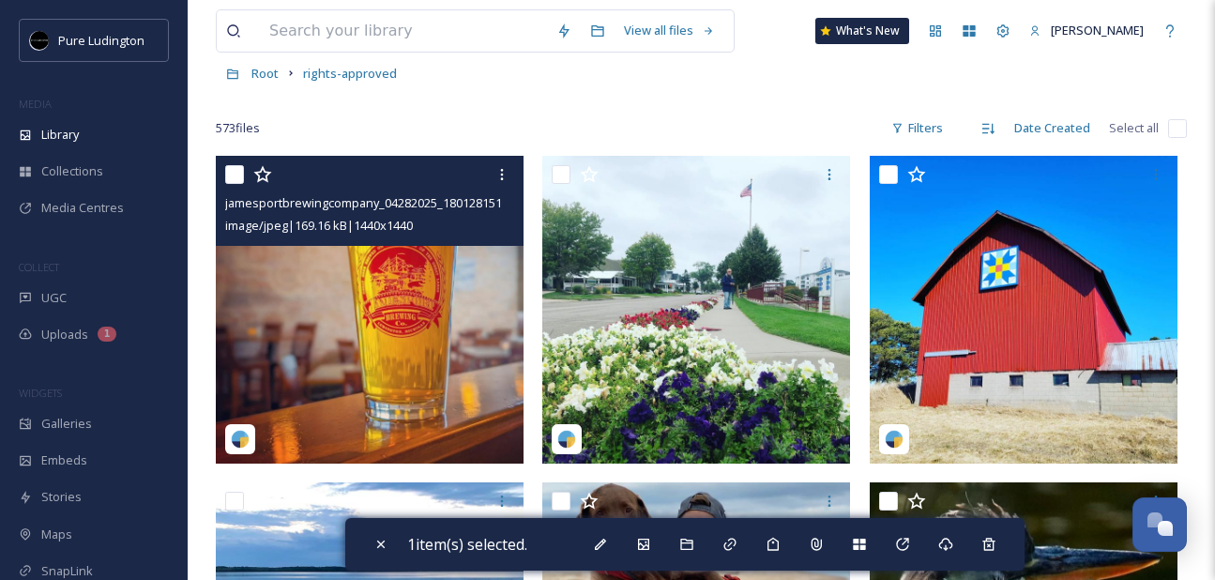
click at [236, 181] on input "checkbox" at bounding box center [234, 174] width 19 height 19
checkbox input "true"
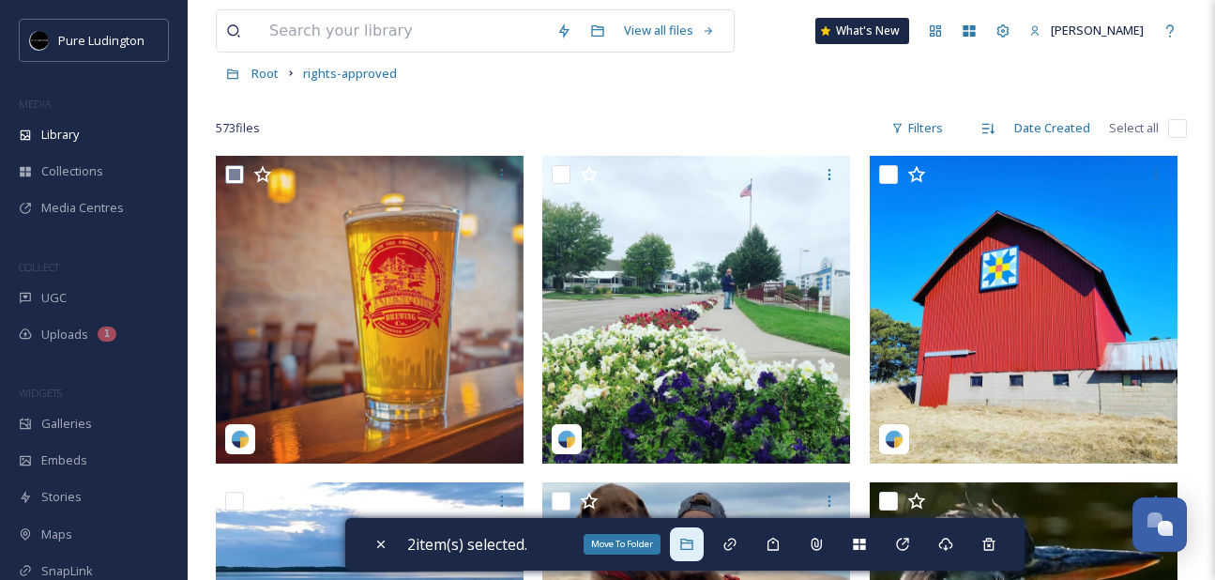
click at [685, 540] on icon at bounding box center [686, 543] width 15 height 15
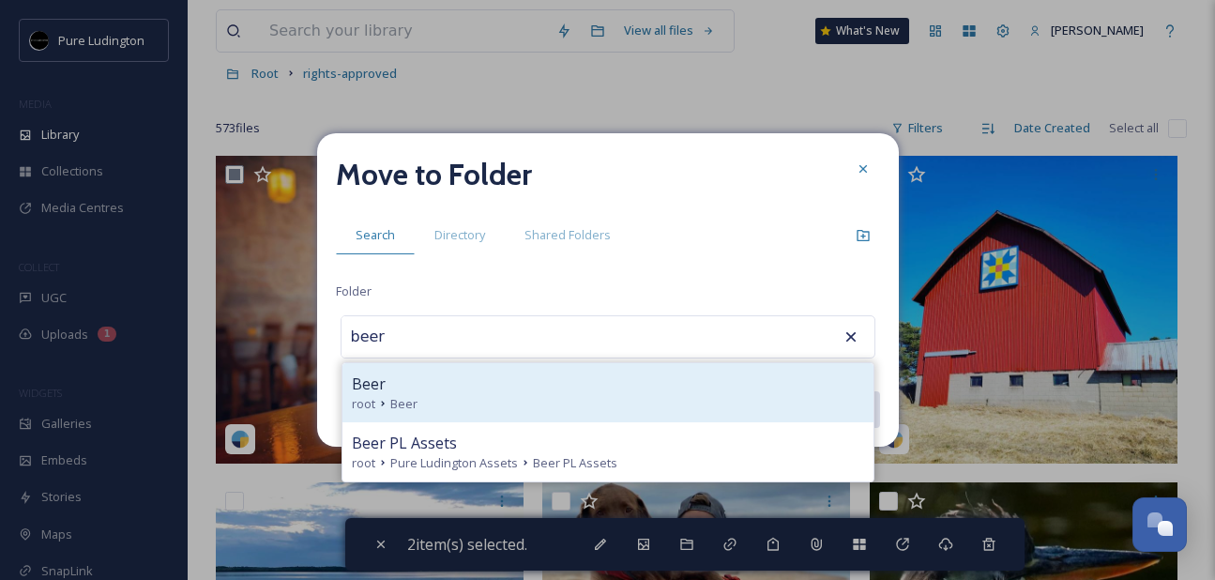
click at [584, 370] on div "Beer root Beer" at bounding box center [607, 392] width 531 height 59
type input "Beer"
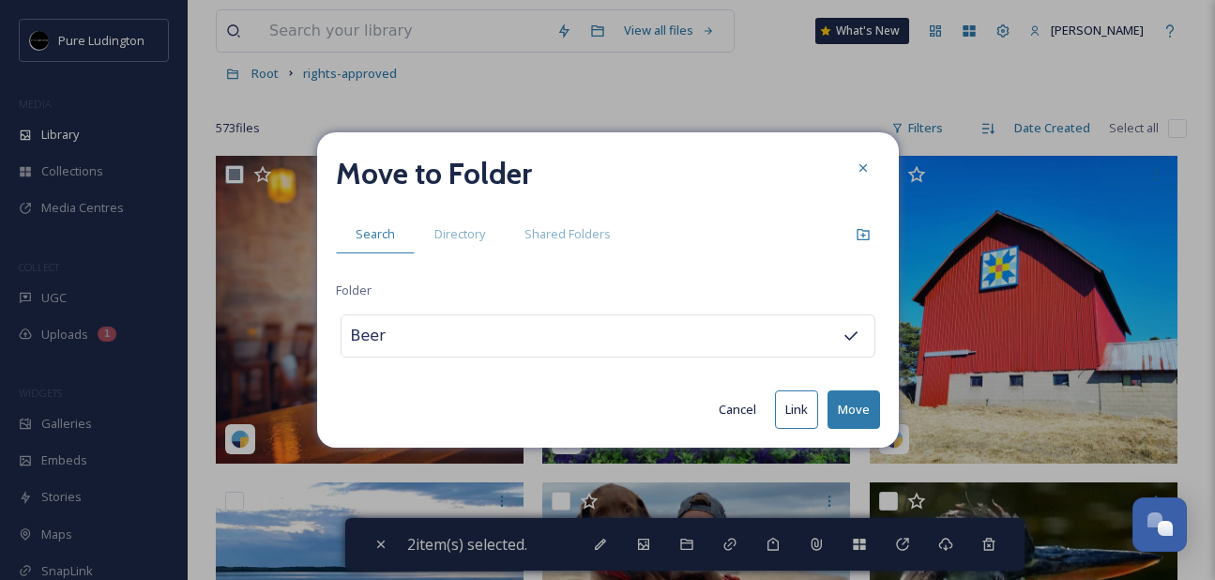
click at [854, 399] on button "Move" at bounding box center [853, 409] width 53 height 38
